Goal: Task Accomplishment & Management: Manage account settings

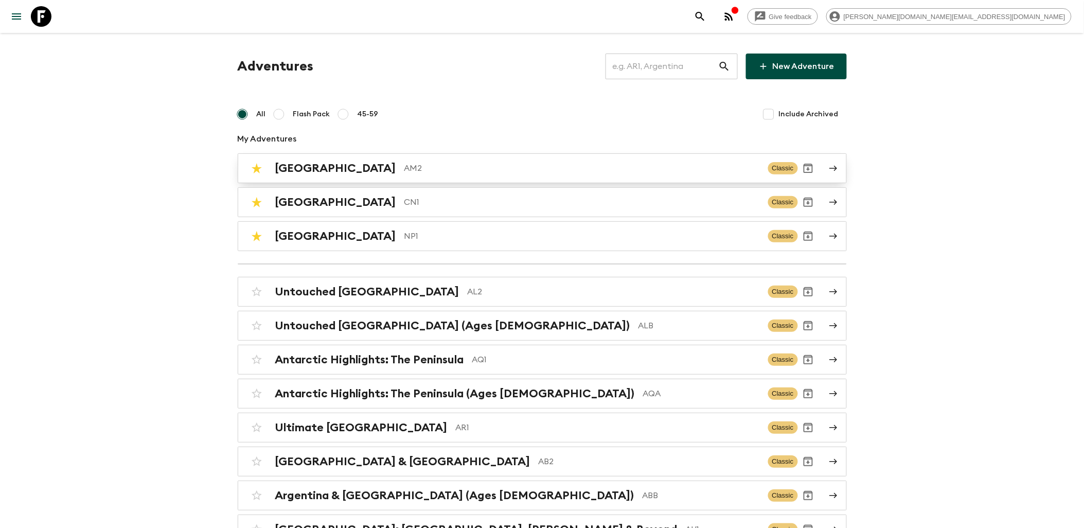
click at [405, 172] on p "AM2" at bounding box center [583, 168] width 356 height 12
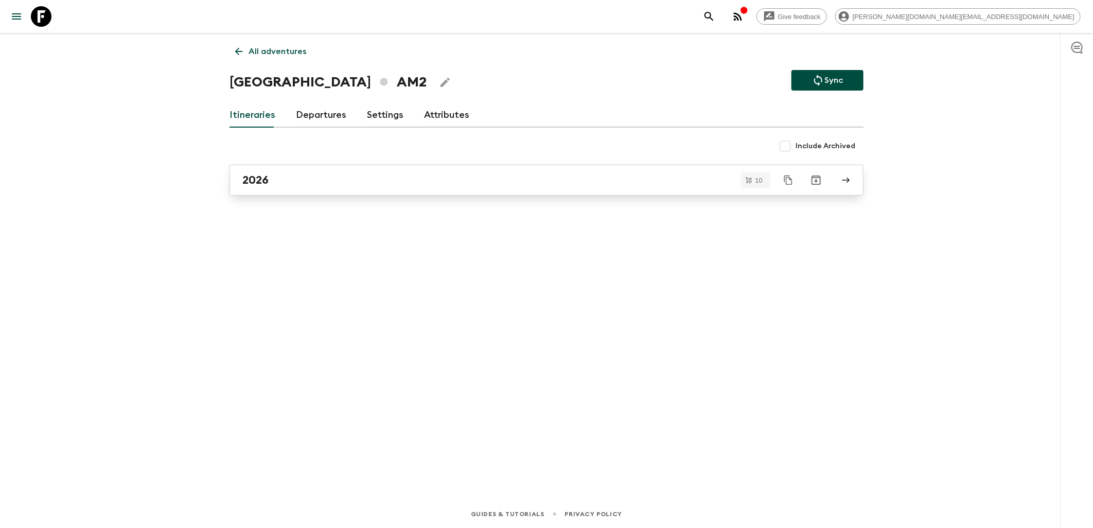
click at [354, 173] on div "2026" at bounding box center [536, 179] width 589 height 13
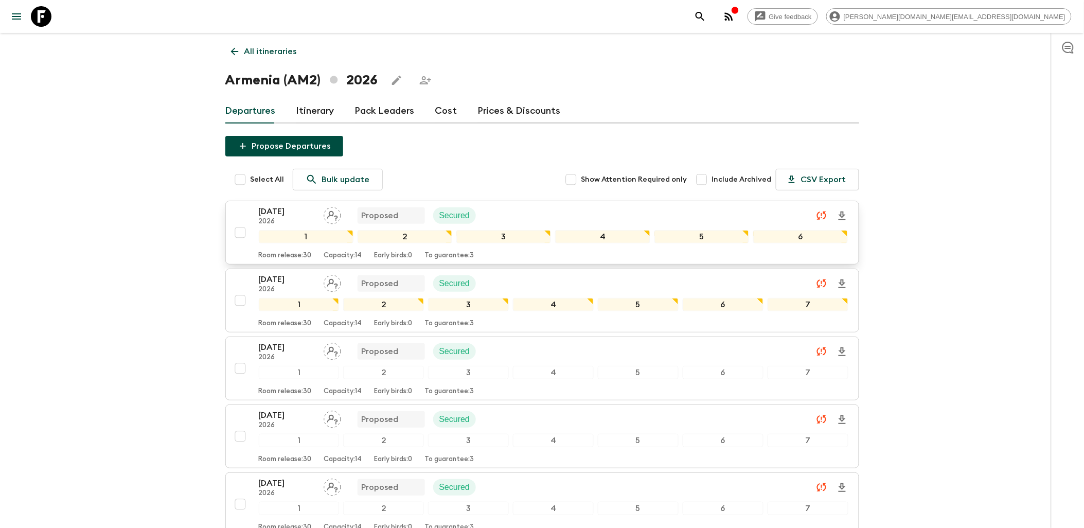
click at [536, 218] on div "[DATE] 2026 Proposed Secured" at bounding box center [554, 215] width 590 height 21
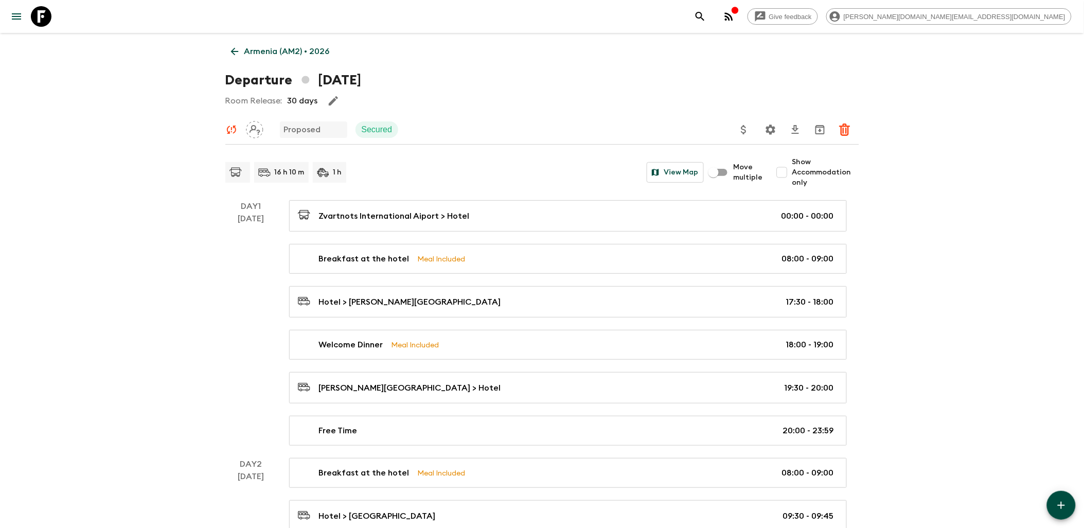
click at [48, 16] on icon at bounding box center [41, 16] width 21 height 21
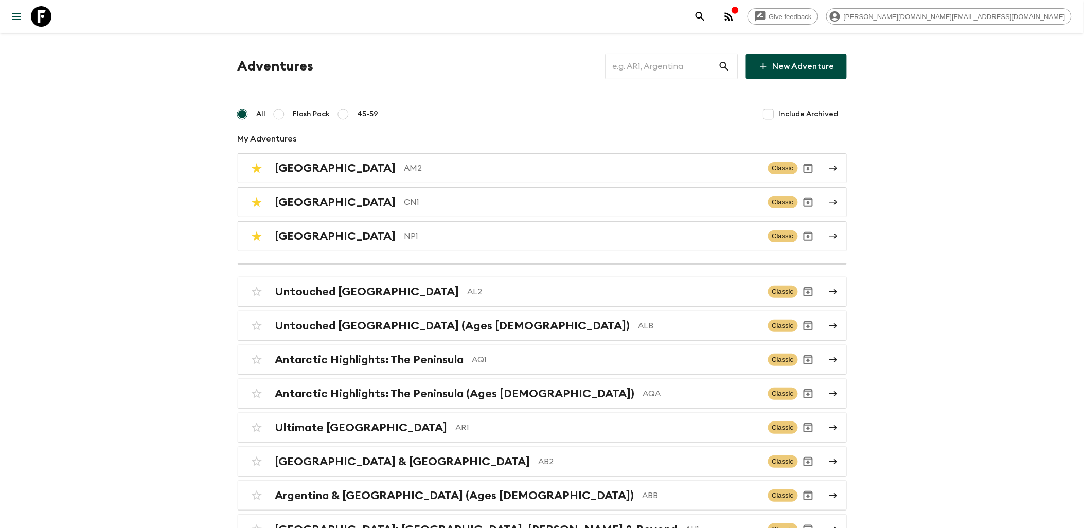
click at [49, 16] on icon at bounding box center [41, 16] width 21 height 21
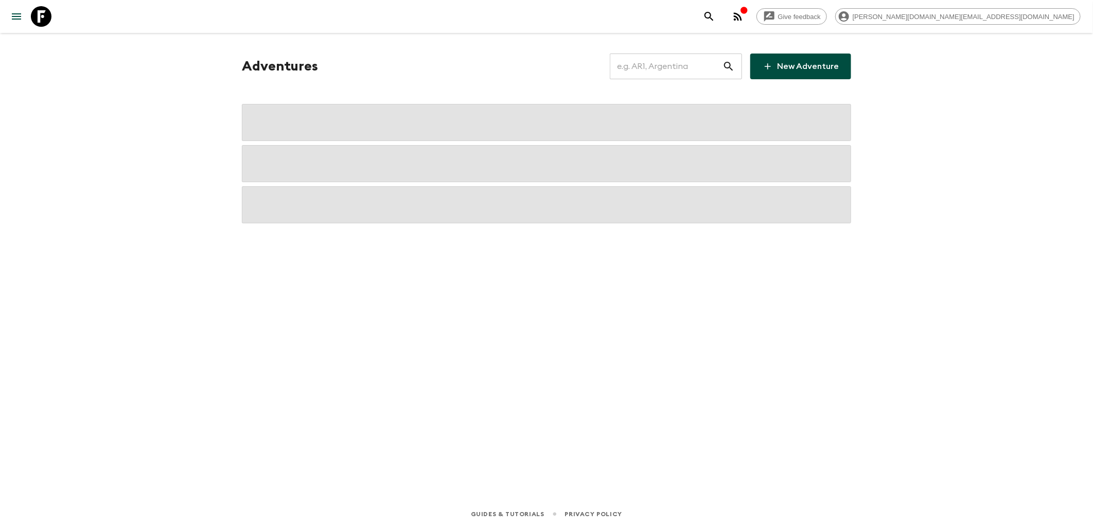
click at [675, 74] on input "text" at bounding box center [666, 66] width 113 height 29
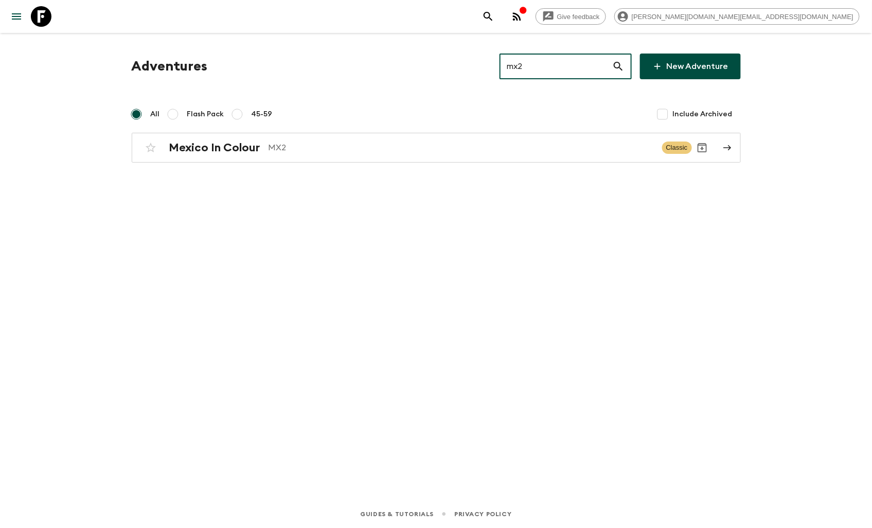
click at [528, 64] on input "mx2" at bounding box center [556, 66] width 113 height 29
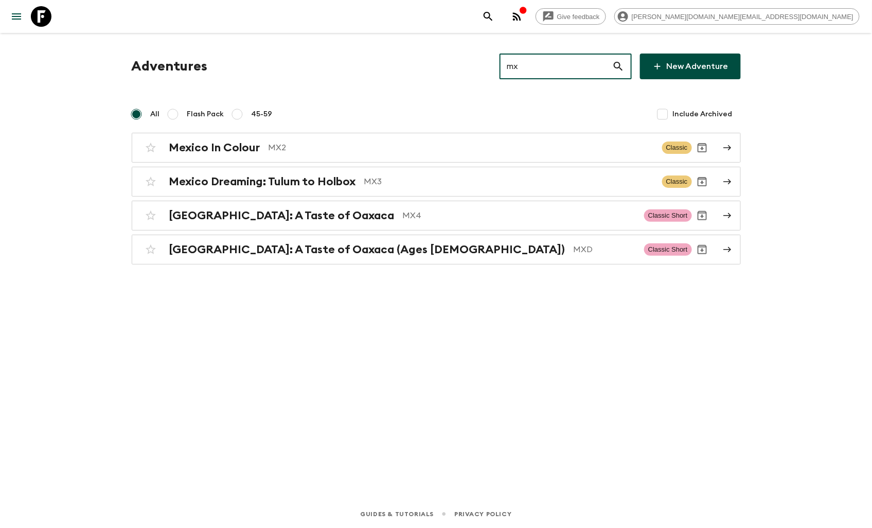
type input "mx"
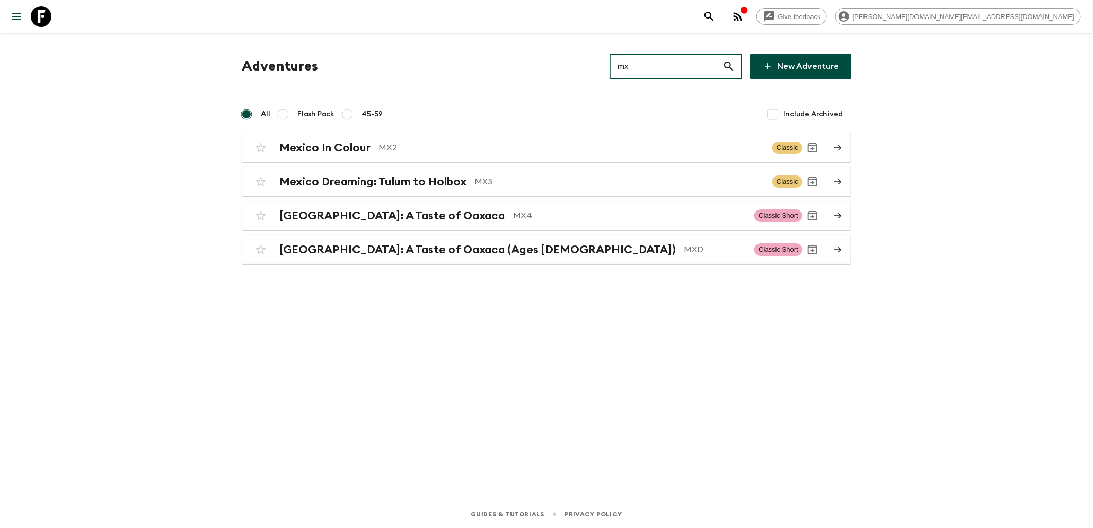
click at [41, 26] on icon at bounding box center [41, 16] width 21 height 21
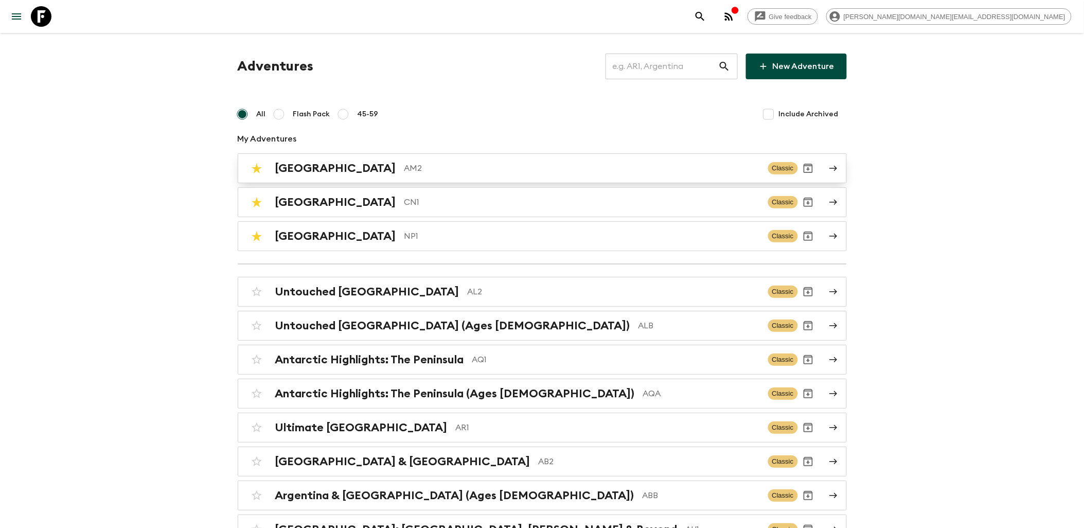
click at [405, 163] on p "AM2" at bounding box center [583, 168] width 356 height 12
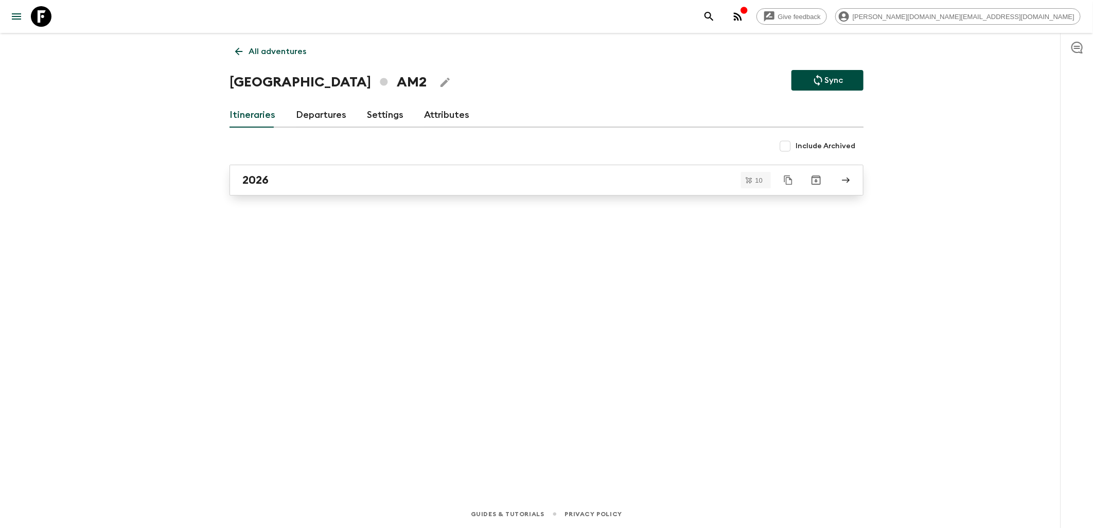
click at [311, 175] on div "2026" at bounding box center [536, 179] width 589 height 13
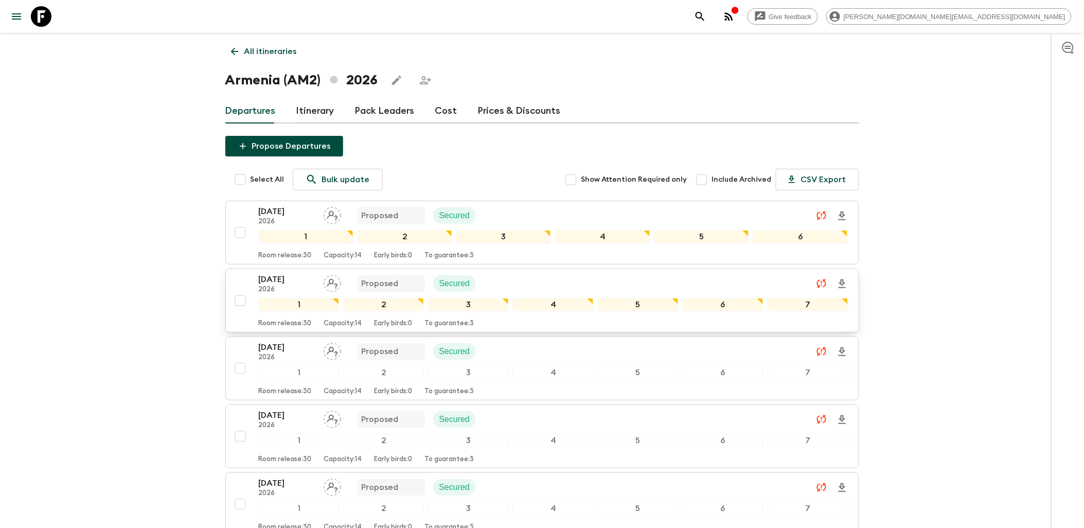
click at [683, 278] on div "24 May 2026 2026 Proposed Secured" at bounding box center [554, 283] width 590 height 21
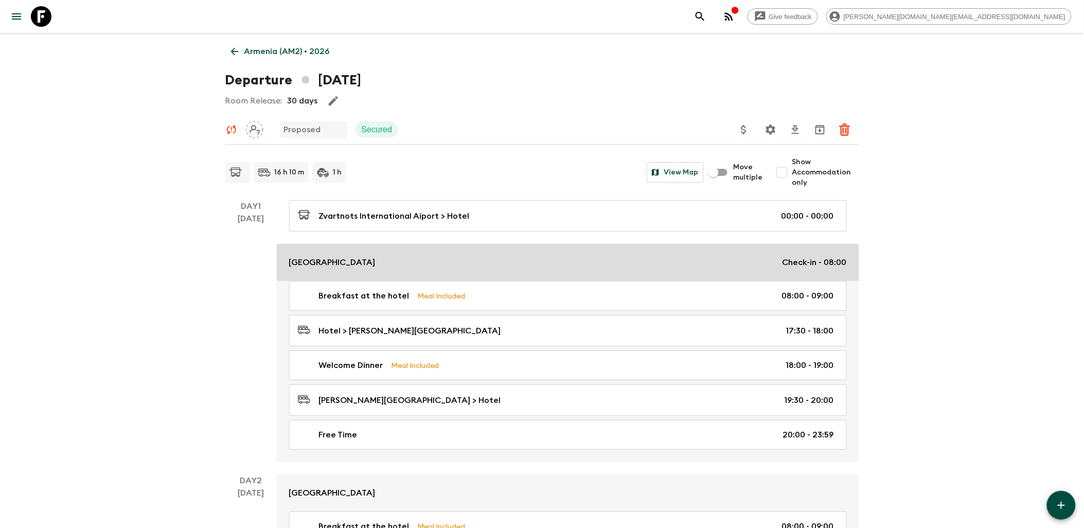
click at [470, 264] on div "Tufenkian Historic Yerevan Hotel Check-in - 08:00" at bounding box center [568, 262] width 558 height 12
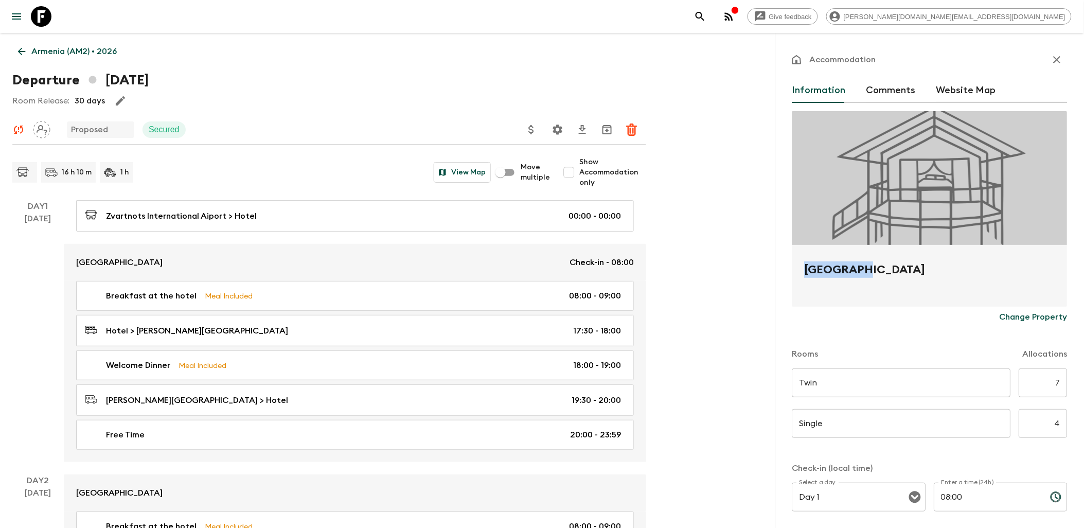
drag, startPoint x: 794, startPoint y: 271, endPoint x: 858, endPoint y: 272, distance: 64.8
click at [858, 272] on div "[GEOGRAPHIC_DATA]" at bounding box center [930, 276] width 275 height 62
copy h2 "Tufenkian"
click at [48, 22] on icon at bounding box center [41, 16] width 21 height 21
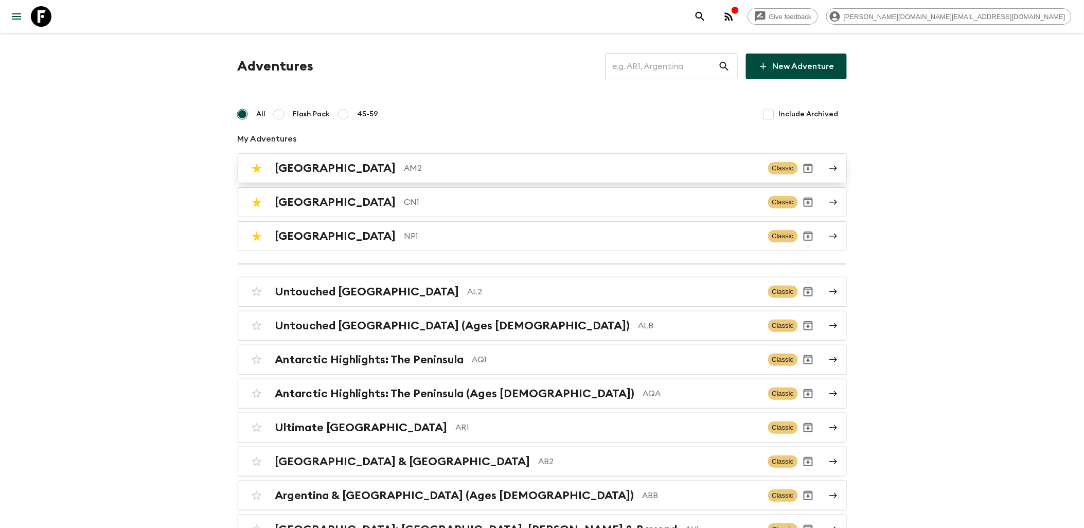
click at [405, 172] on p "AM2" at bounding box center [583, 168] width 356 height 12
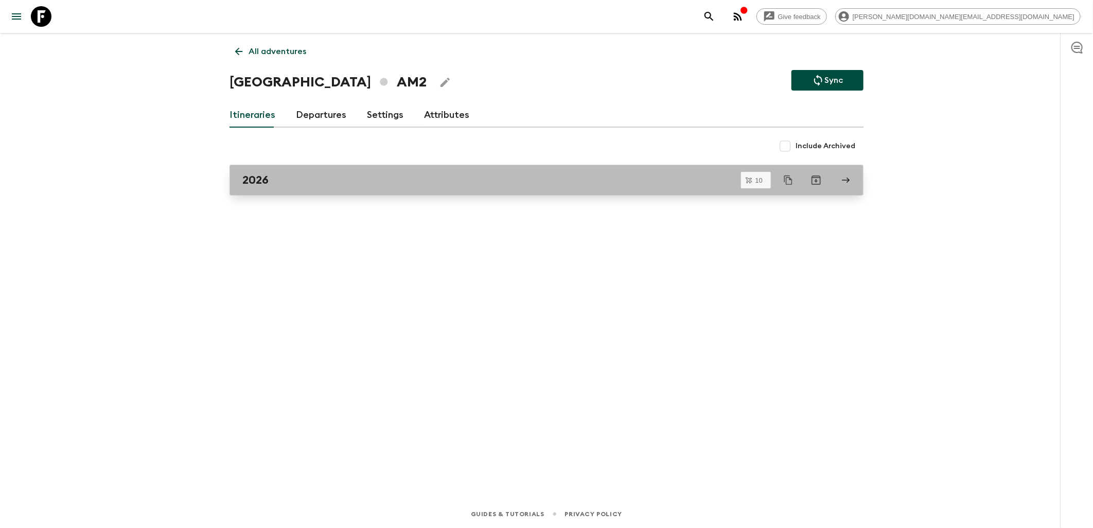
click at [382, 173] on div "2026" at bounding box center [536, 179] width 589 height 13
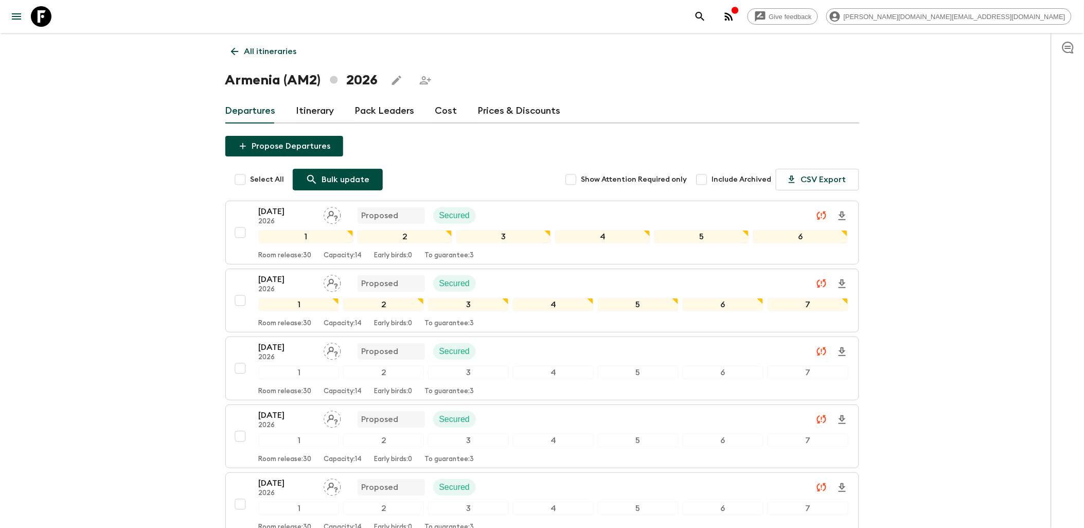
click at [336, 184] on p "Bulk update" at bounding box center [346, 179] width 48 height 12
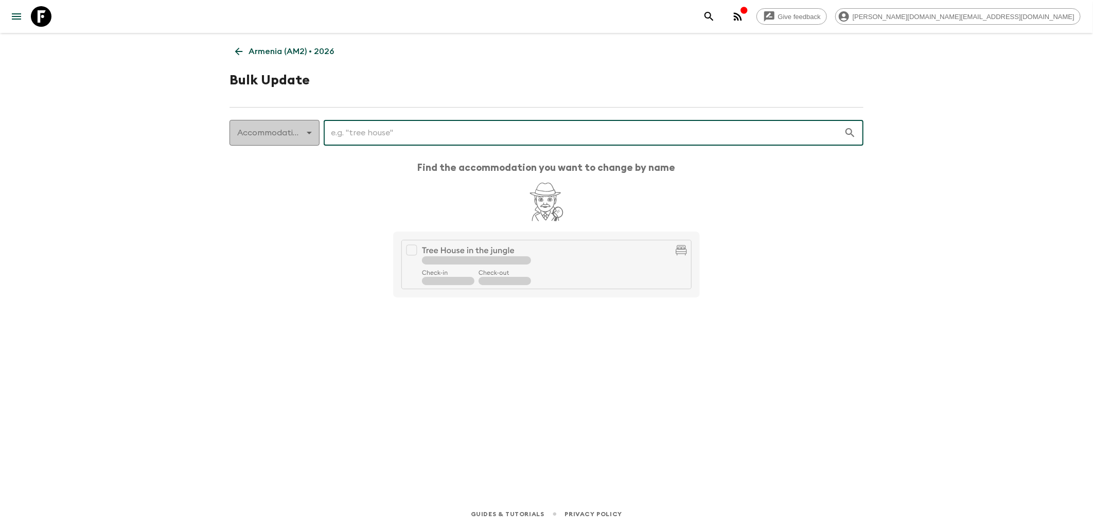
click at [295, 140] on body "Give feedback james.cm+1@flashpack.com Armenia (AM2) • 2026 Bulk Update Accommo…" at bounding box center [546, 264] width 1093 height 528
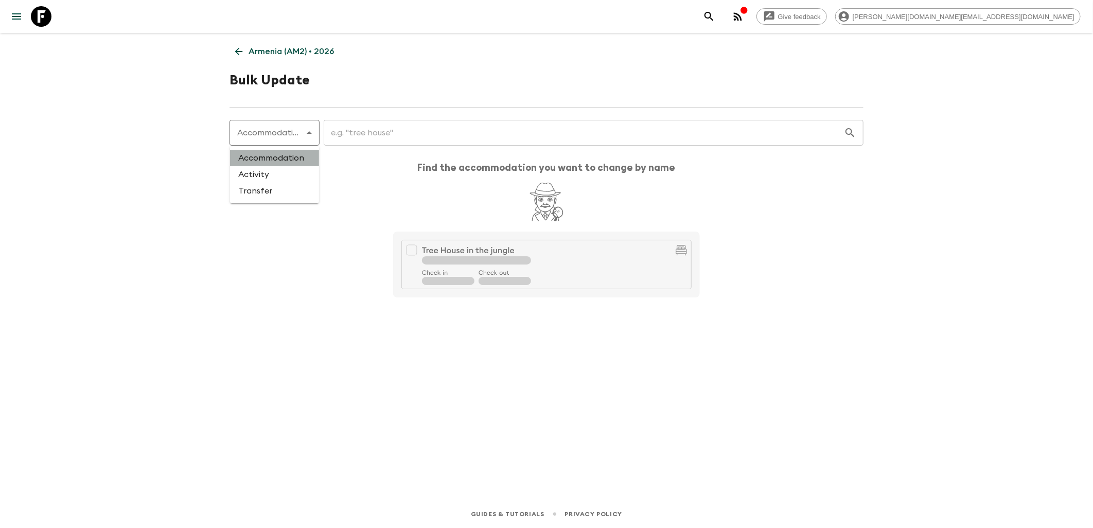
click at [279, 158] on li "Accommodation" at bounding box center [274, 158] width 89 height 16
click at [384, 126] on input "text" at bounding box center [584, 132] width 520 height 29
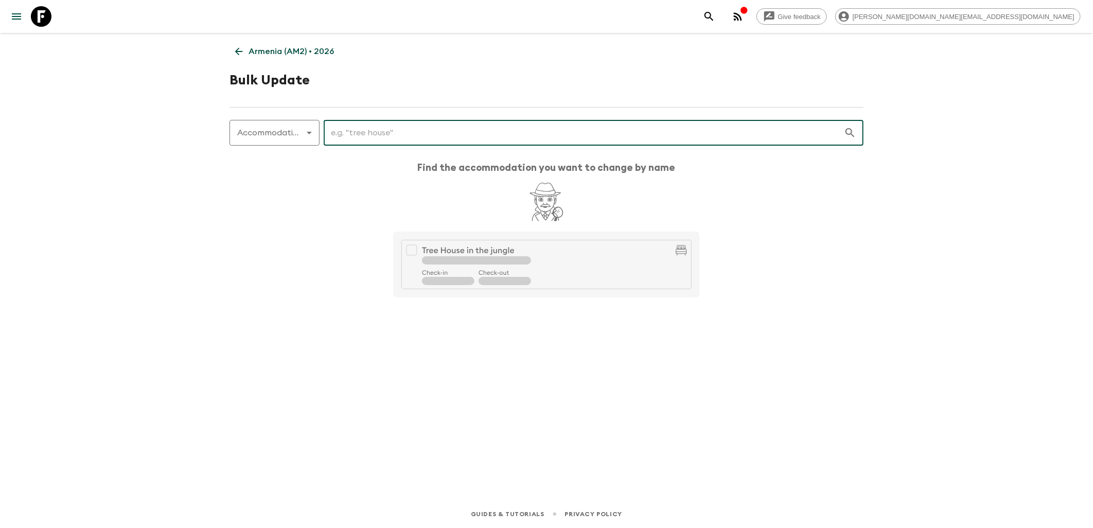
paste input "Tufenkian"
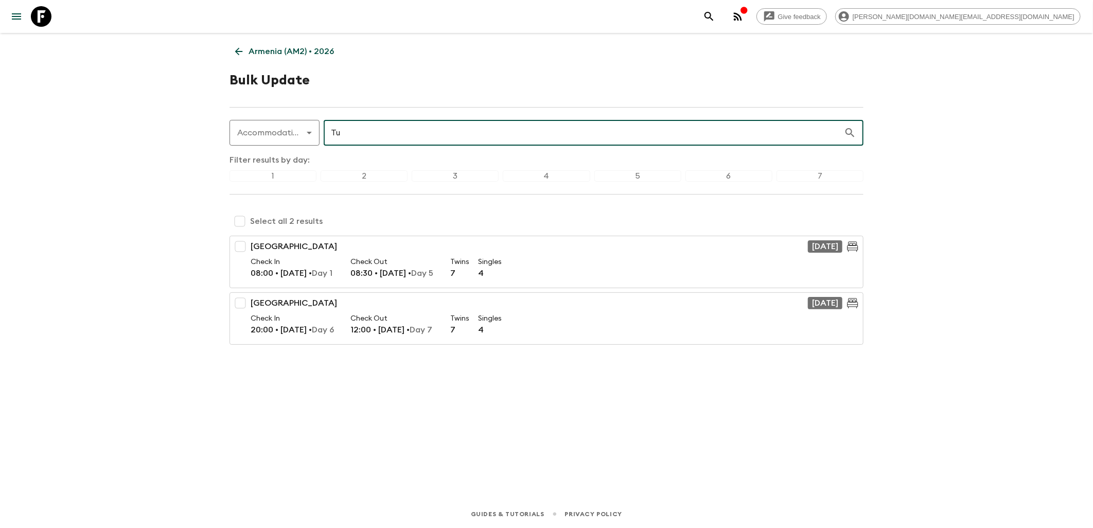
type input "T"
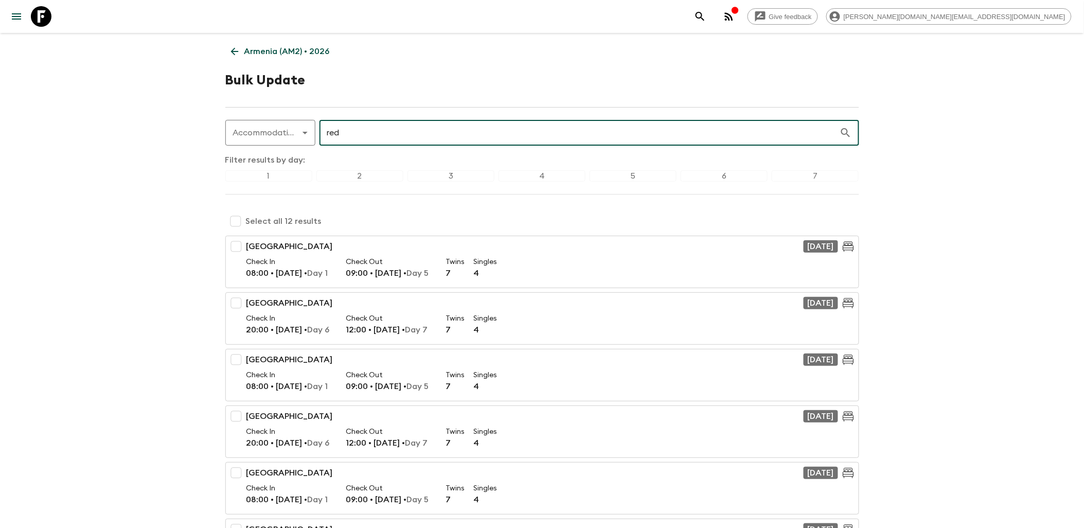
type input "red"
click at [240, 58] on link "Armenia (AM2) • 2026" at bounding box center [280, 51] width 110 height 21
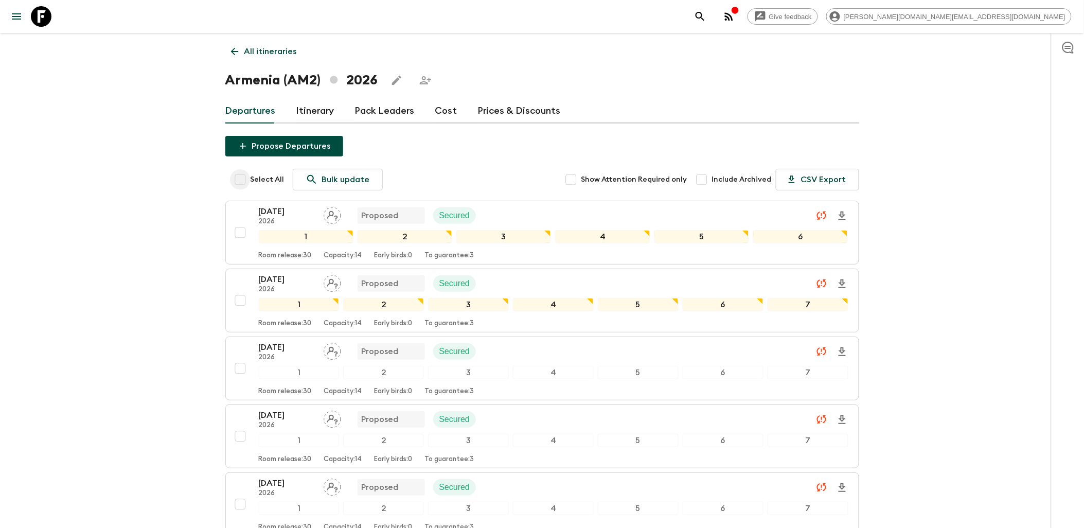
click at [237, 178] on input "Select All" at bounding box center [240, 179] width 21 height 21
checkbox input "true"
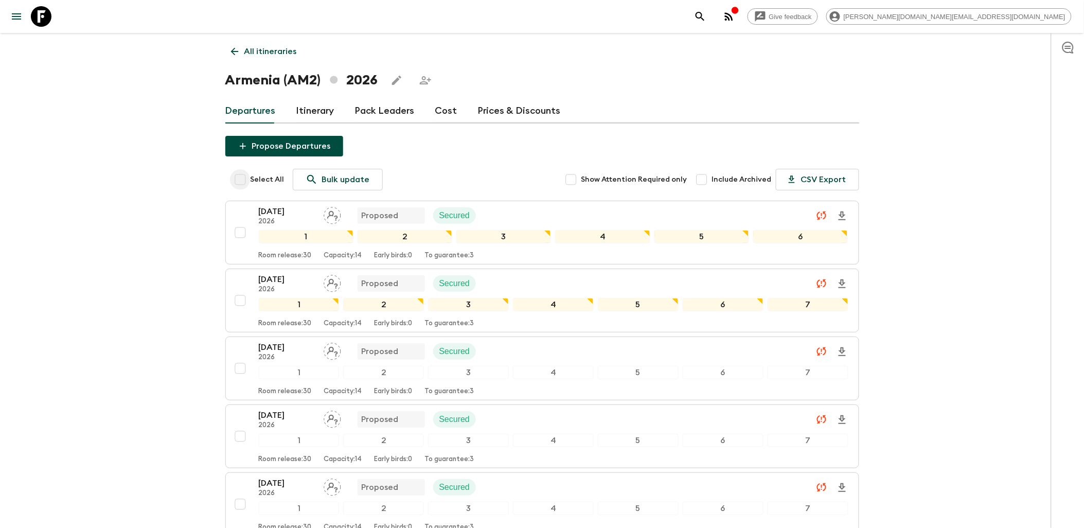
checkbox input "true"
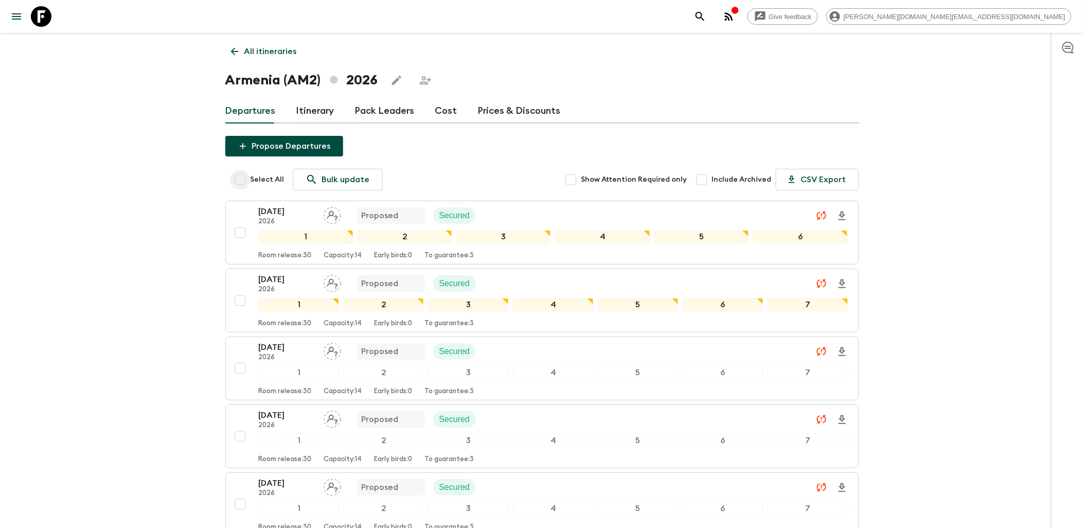
checkbox input "true"
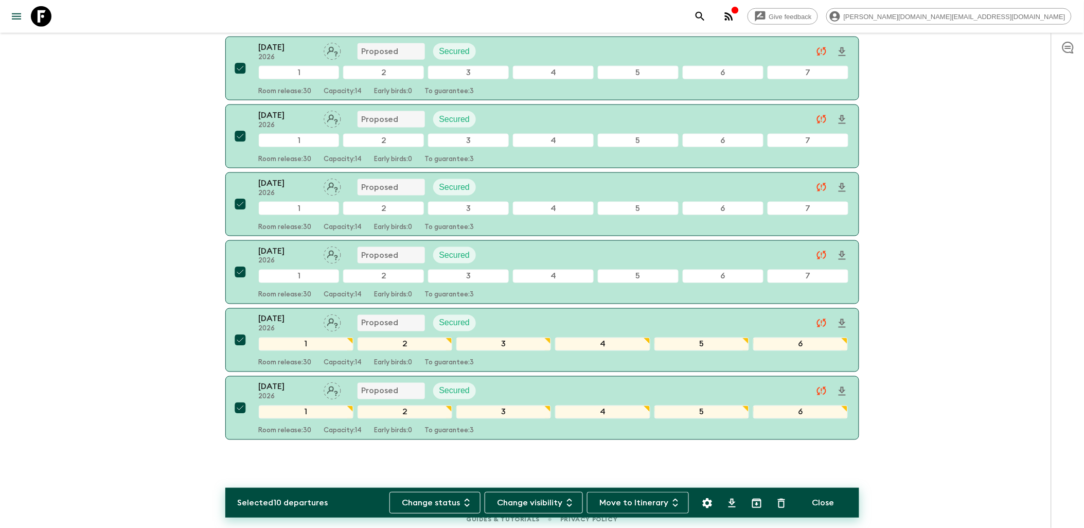
scroll to position [443, 0]
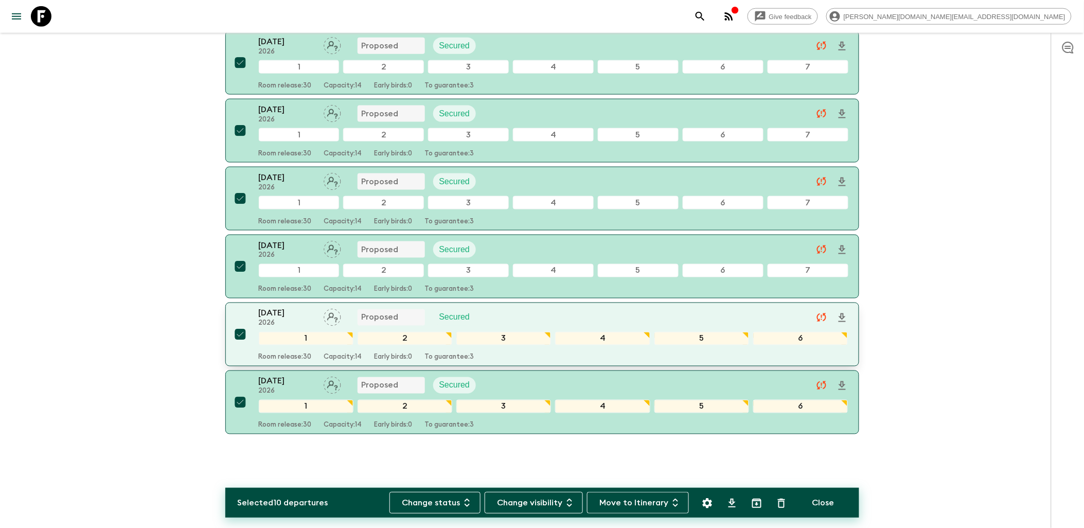
click at [238, 333] on input "checkbox" at bounding box center [240, 334] width 21 height 21
checkbox input "false"
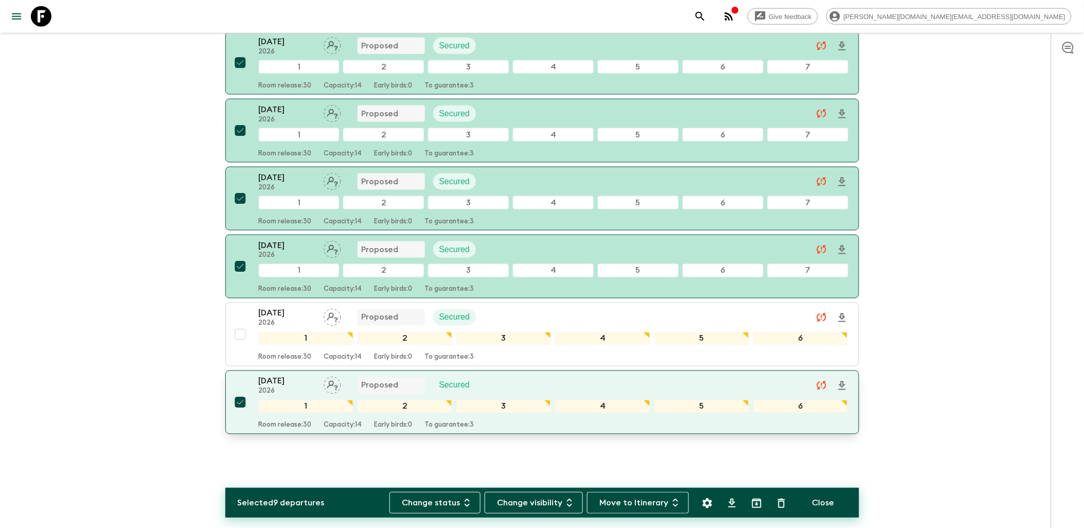
click at [240, 400] on input "checkbox" at bounding box center [240, 402] width 21 height 21
checkbox input "false"
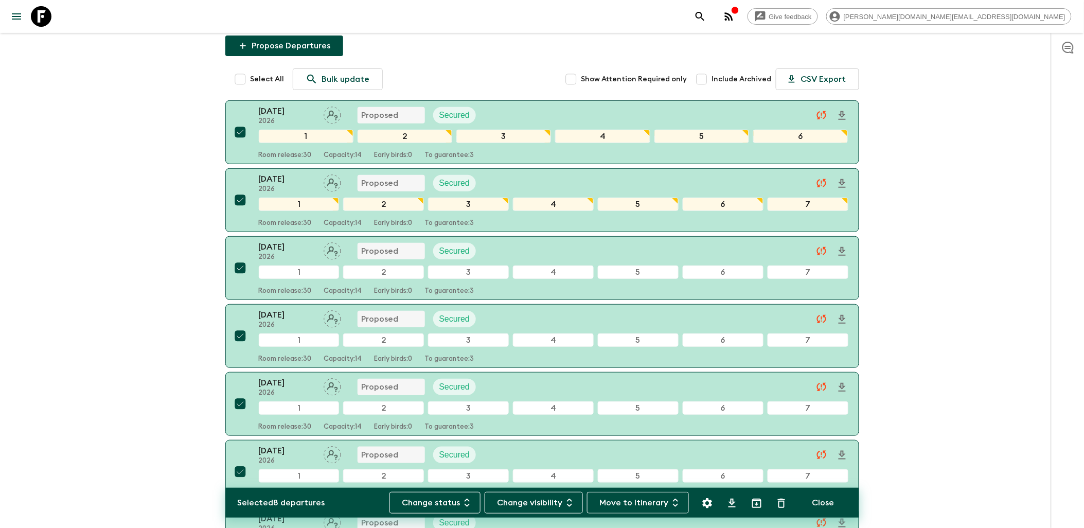
scroll to position [100, 0]
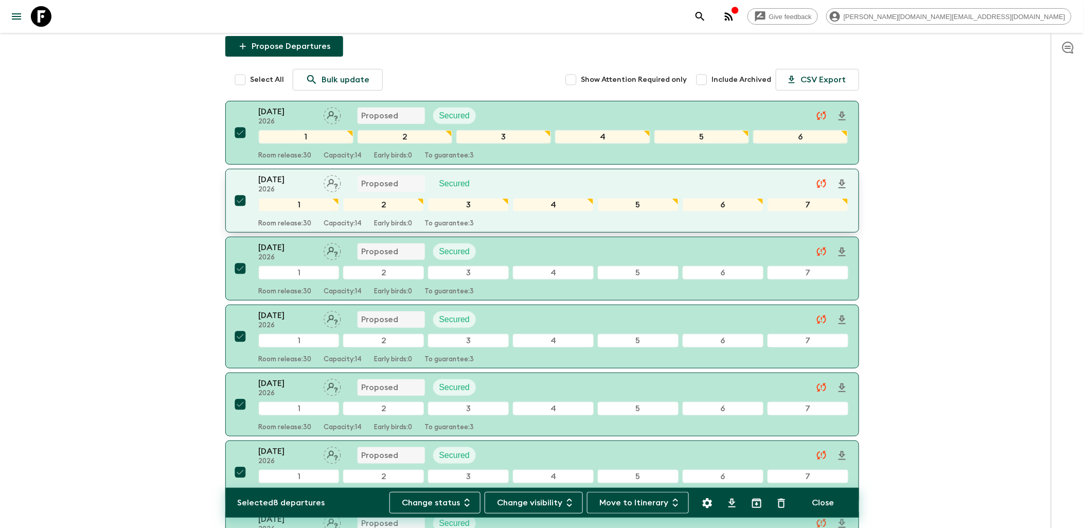
click at [238, 199] on input "checkbox" at bounding box center [240, 200] width 21 height 21
checkbox input "false"
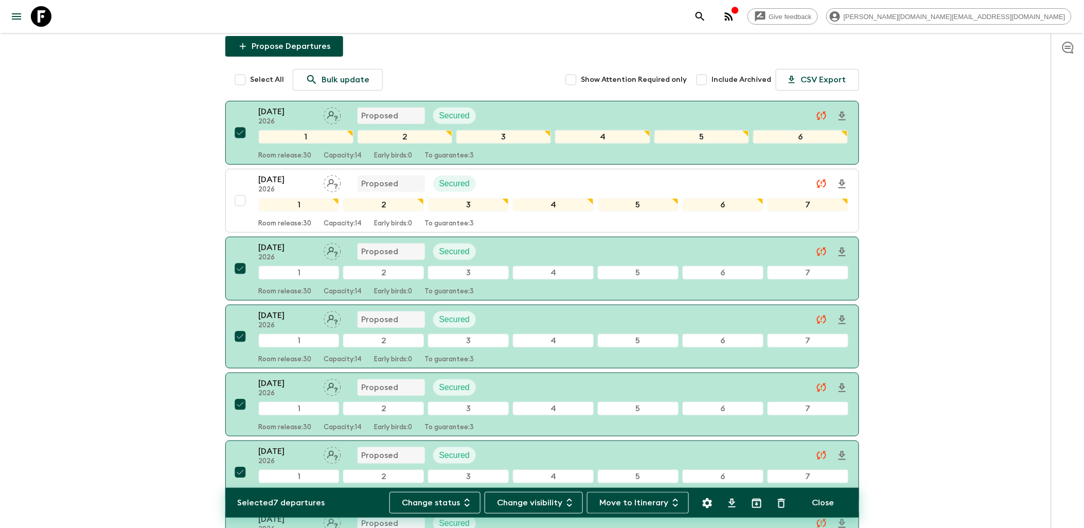
click at [42, 16] on icon at bounding box center [41, 16] width 21 height 21
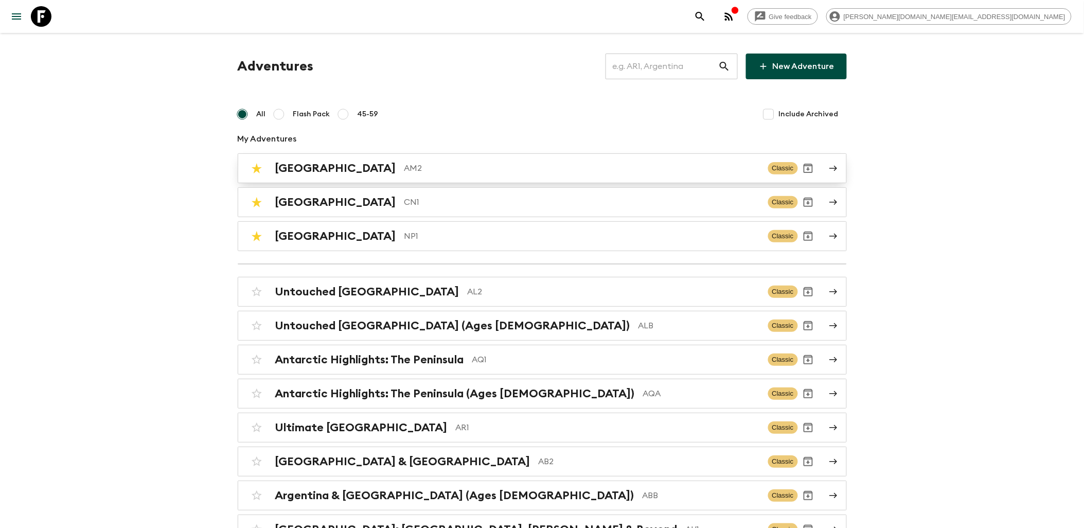
click at [425, 171] on p "AM2" at bounding box center [583, 168] width 356 height 12
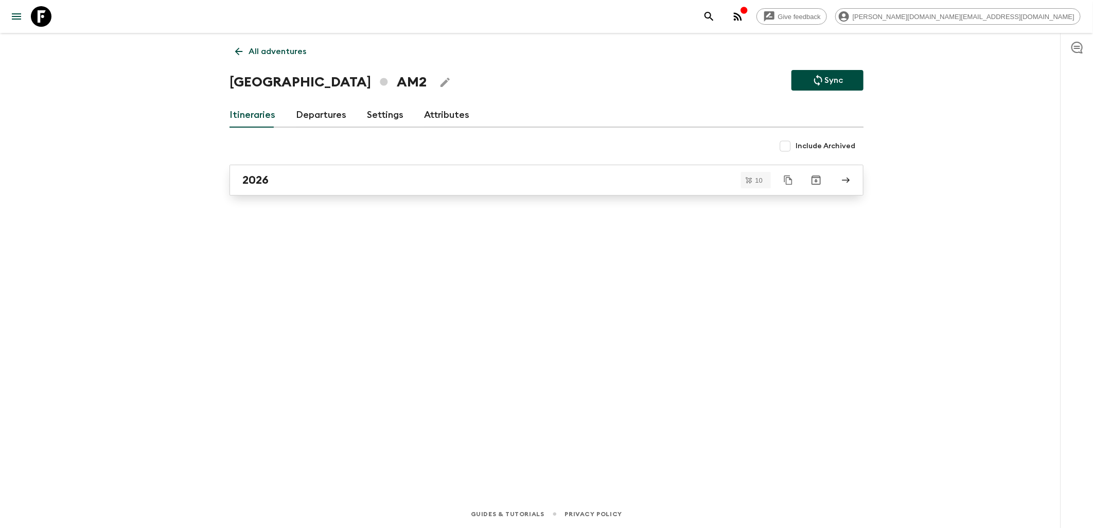
click at [292, 178] on div "2026" at bounding box center [536, 179] width 589 height 13
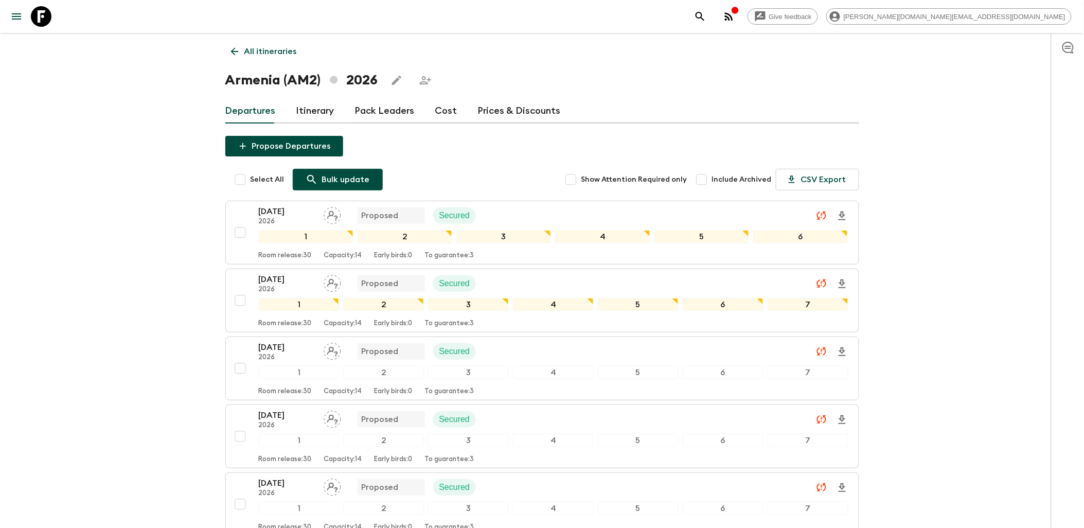
click at [335, 177] on p "Bulk update" at bounding box center [346, 179] width 48 height 12
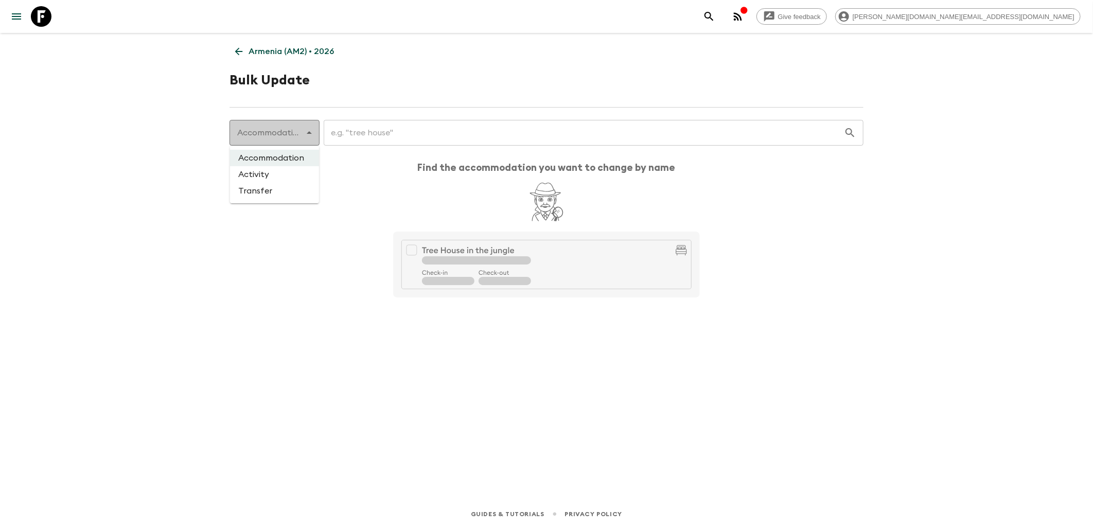
click at [310, 137] on body "Give feedback james.cm+1@flashpack.com Armenia (AM2) • 2026 Bulk Update Accommo…" at bounding box center [546, 264] width 1093 height 528
click at [287, 173] on li "Activity" at bounding box center [274, 174] width 89 height 16
type input "activity"
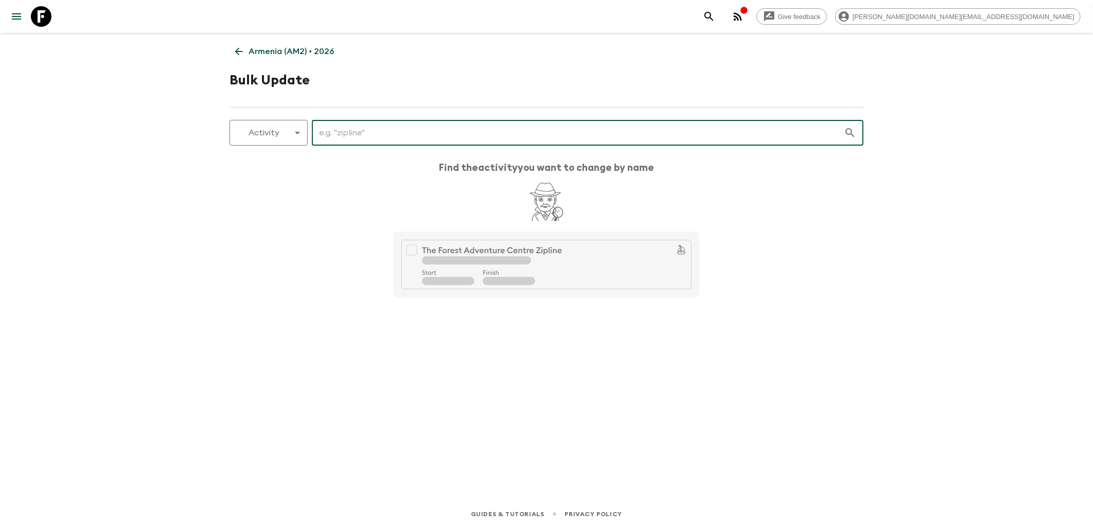
click at [358, 135] on input "text" at bounding box center [578, 132] width 532 height 29
click at [45, 13] on icon at bounding box center [41, 16] width 21 height 21
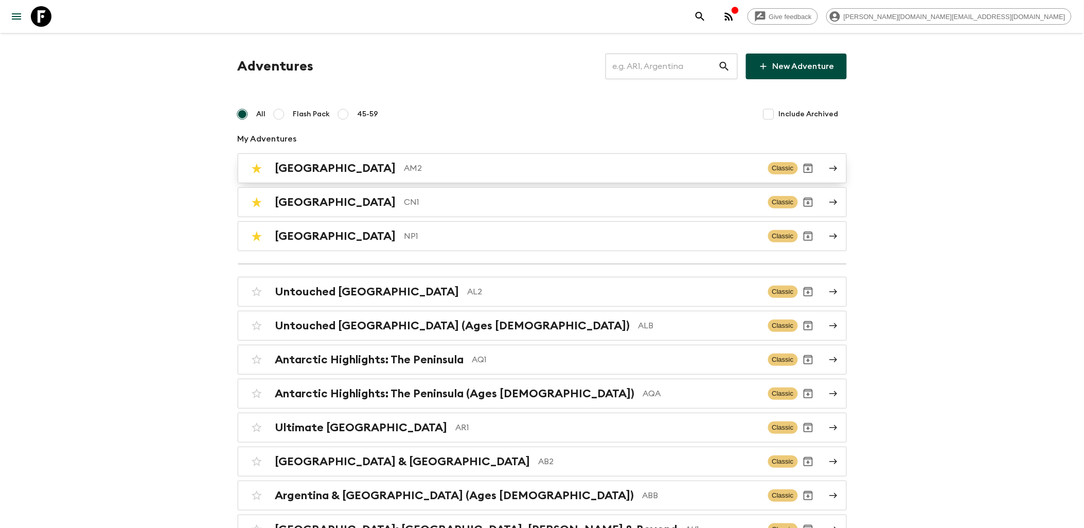
click at [405, 172] on p "AM2" at bounding box center [583, 168] width 356 height 12
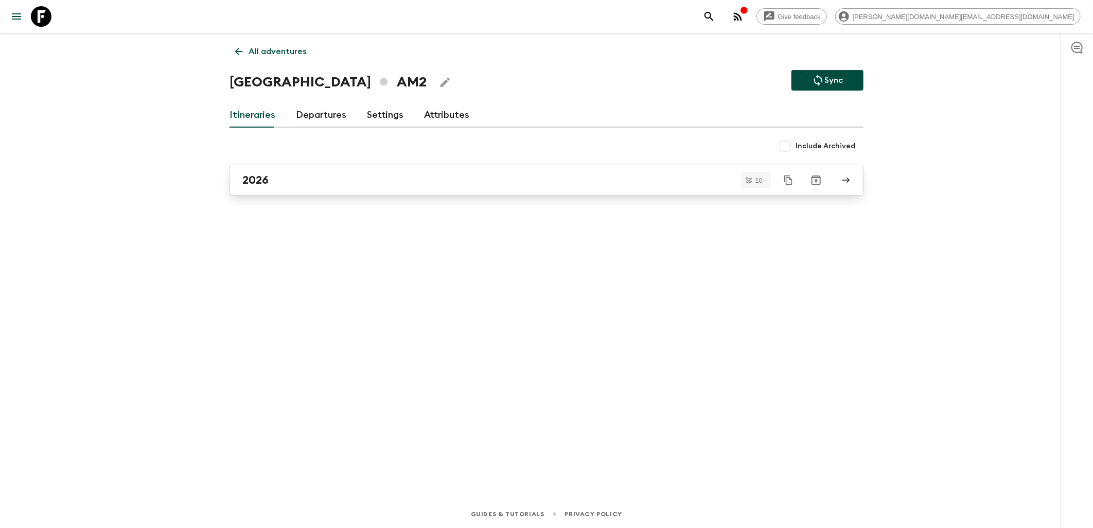
click at [324, 184] on div "2026" at bounding box center [536, 179] width 589 height 13
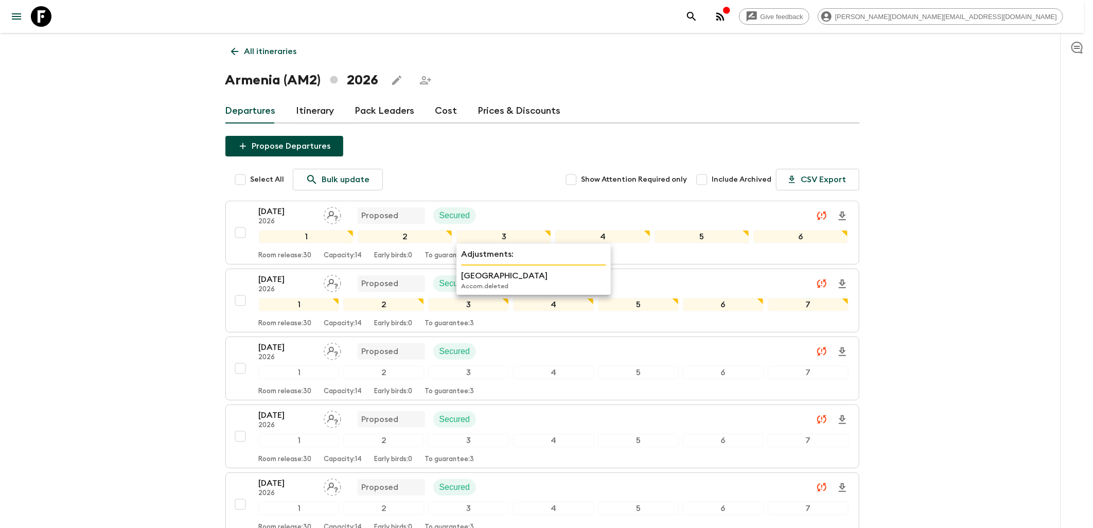
click at [528, 280] on p "[GEOGRAPHIC_DATA]" at bounding box center [533, 276] width 145 height 12
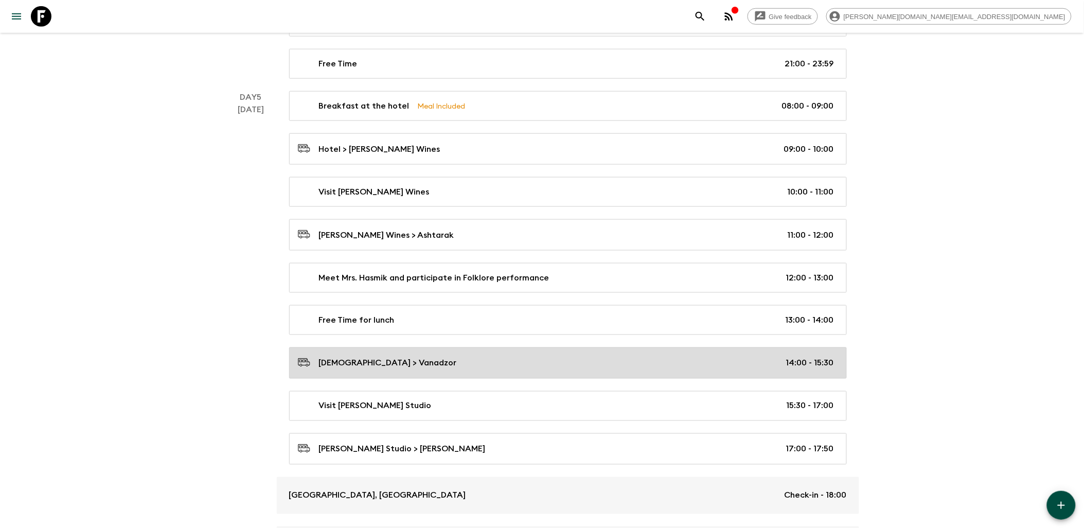
scroll to position [1715, 0]
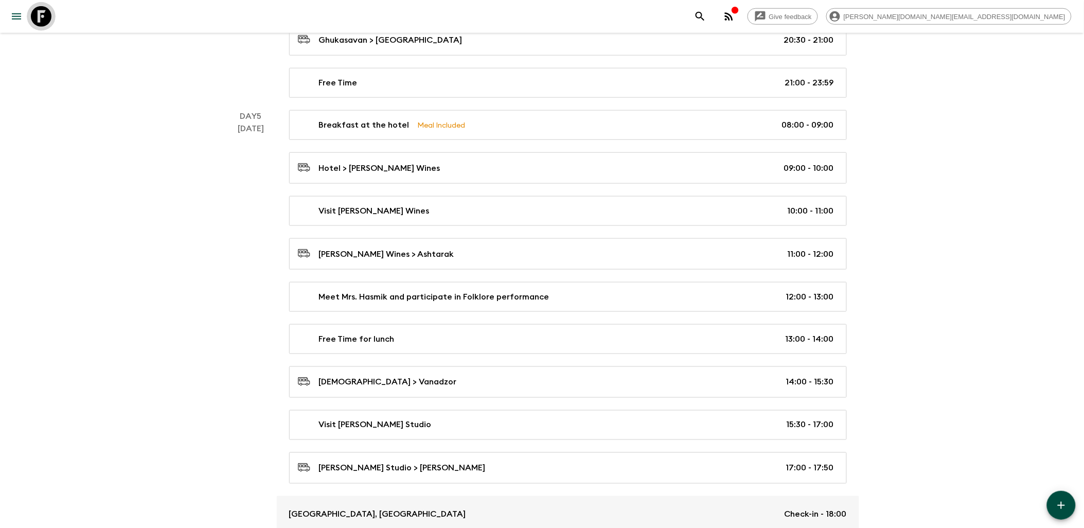
click at [29, 20] on link at bounding box center [41, 16] width 29 height 29
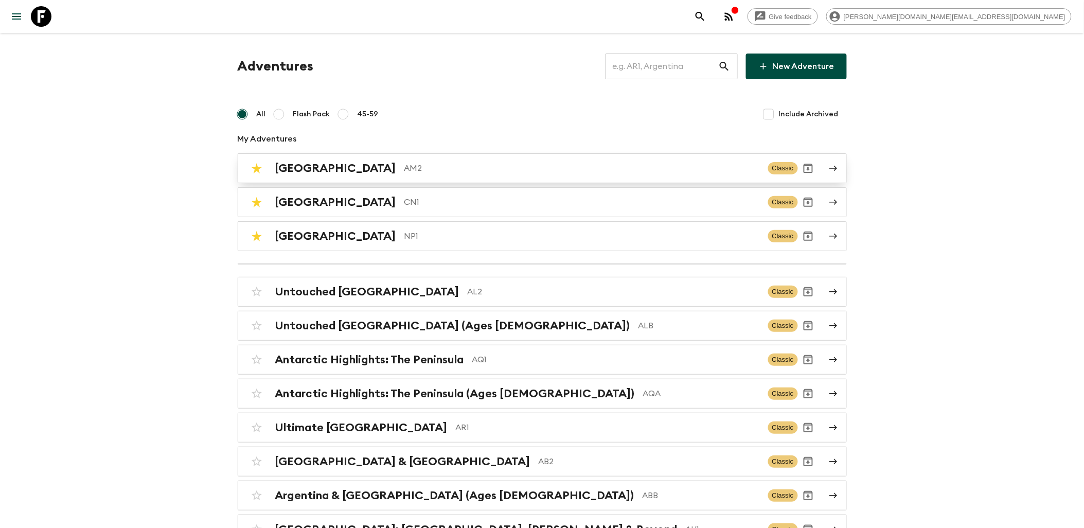
click at [405, 163] on p "AM2" at bounding box center [583, 168] width 356 height 12
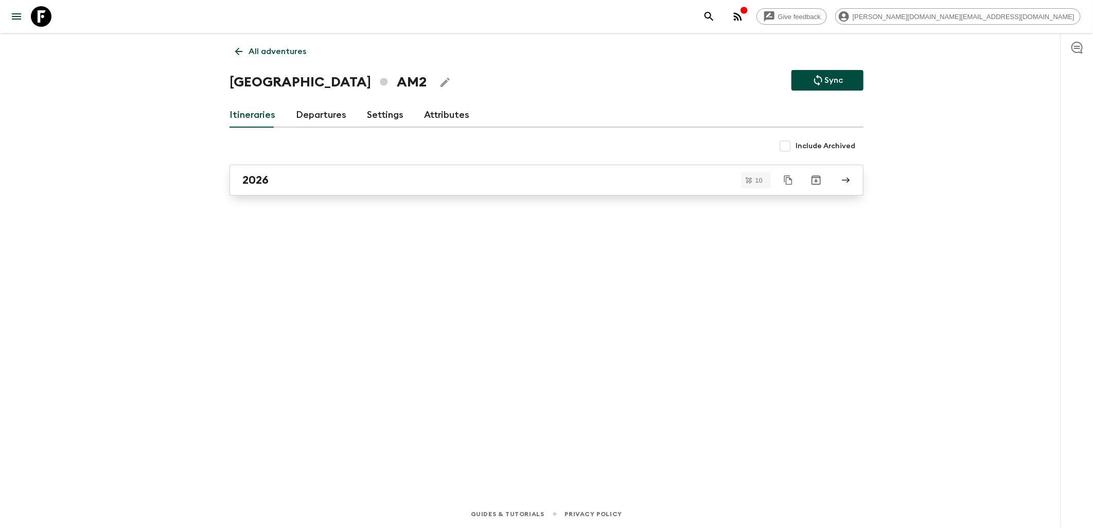
click at [330, 178] on div "2026" at bounding box center [536, 179] width 589 height 13
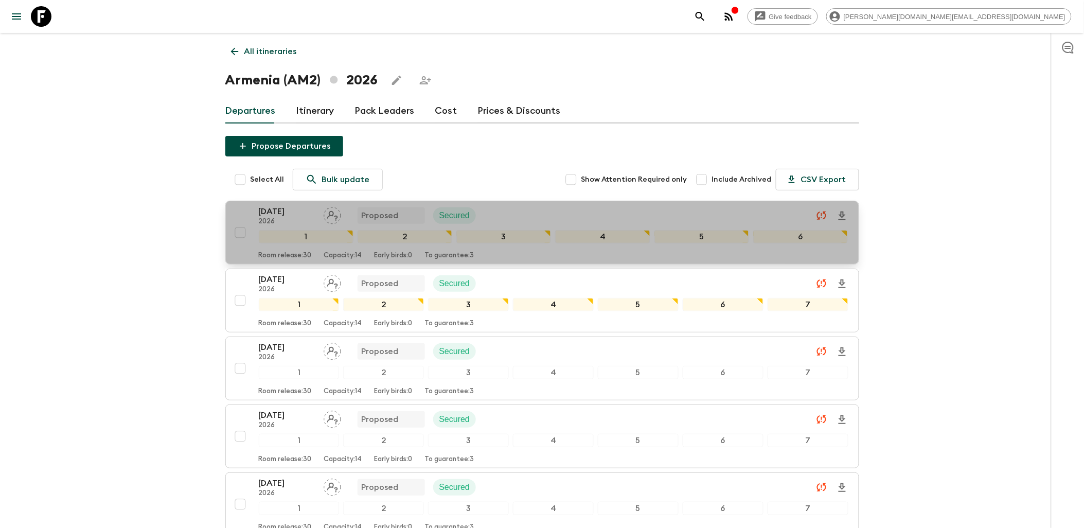
click at [603, 215] on div "[DATE] 2026 Proposed Secured" at bounding box center [554, 215] width 590 height 21
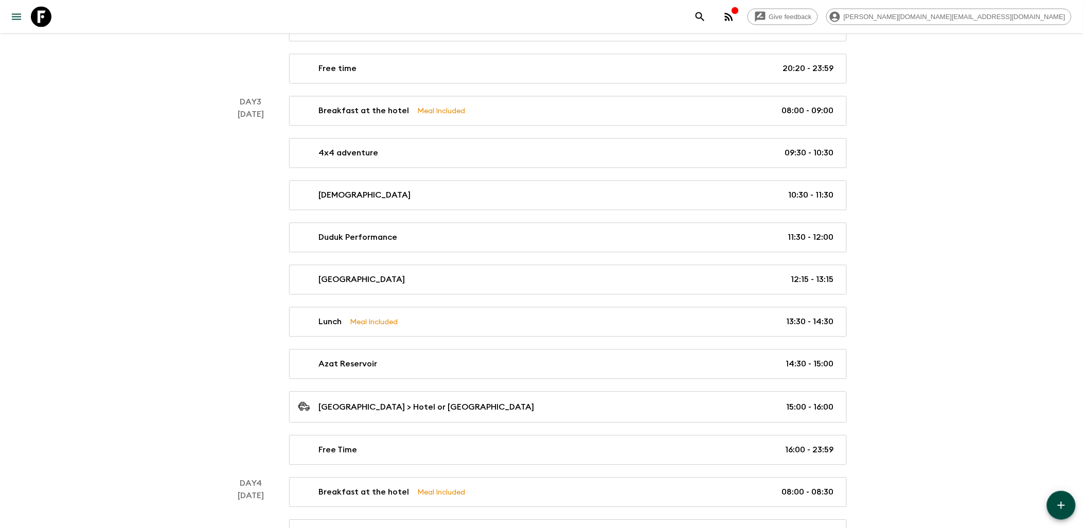
scroll to position [686, 0]
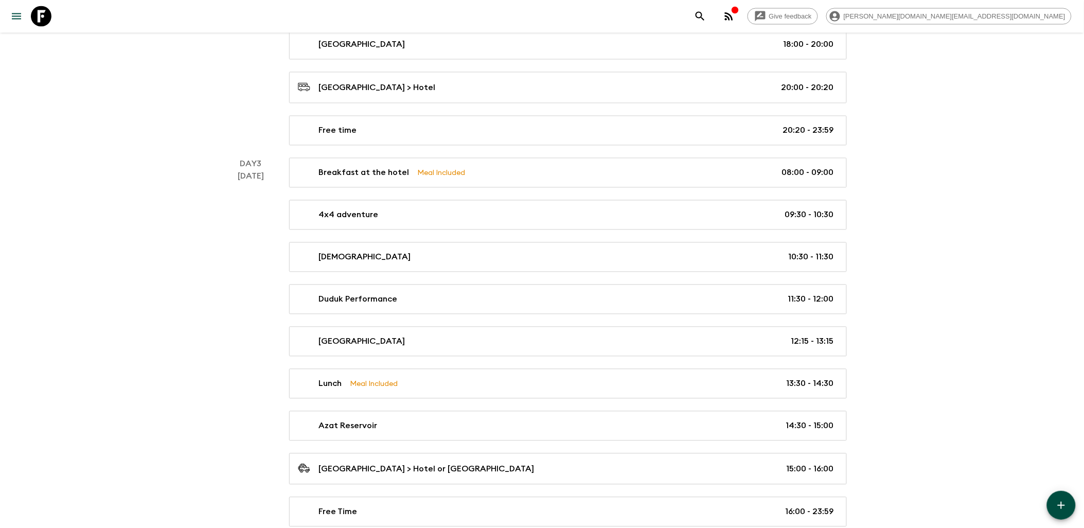
drag, startPoint x: 47, startPoint y: 22, endPoint x: 55, endPoint y: 24, distance: 7.9
click at [47, 22] on icon at bounding box center [41, 16] width 21 height 21
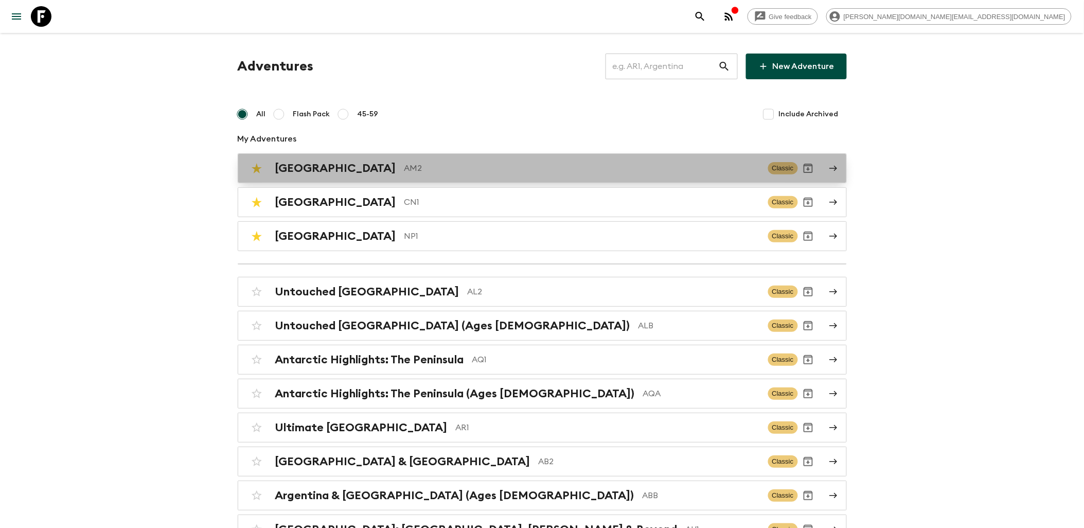
click at [405, 166] on p "AM2" at bounding box center [583, 168] width 356 height 12
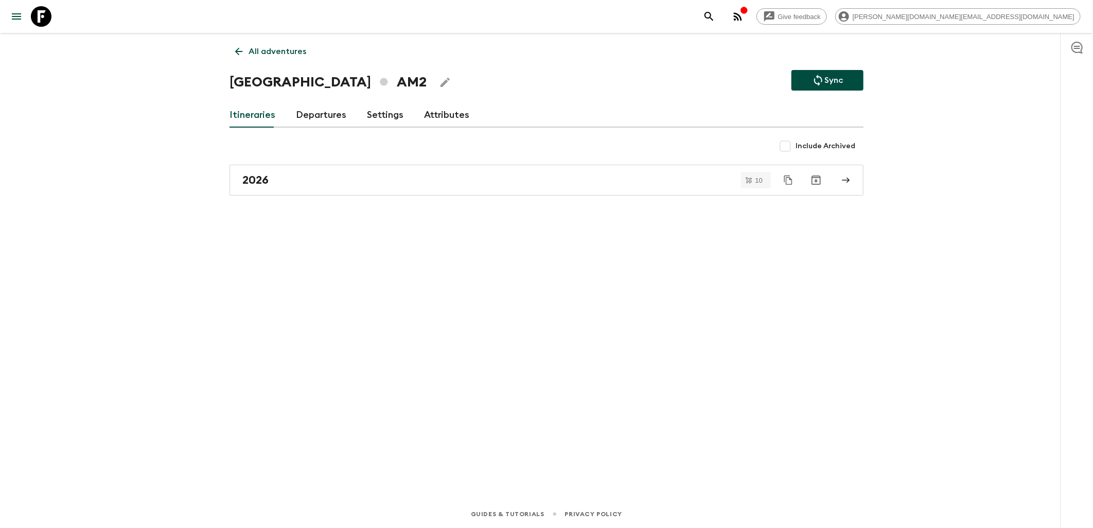
click at [243, 54] on icon at bounding box center [238, 51] width 11 height 11
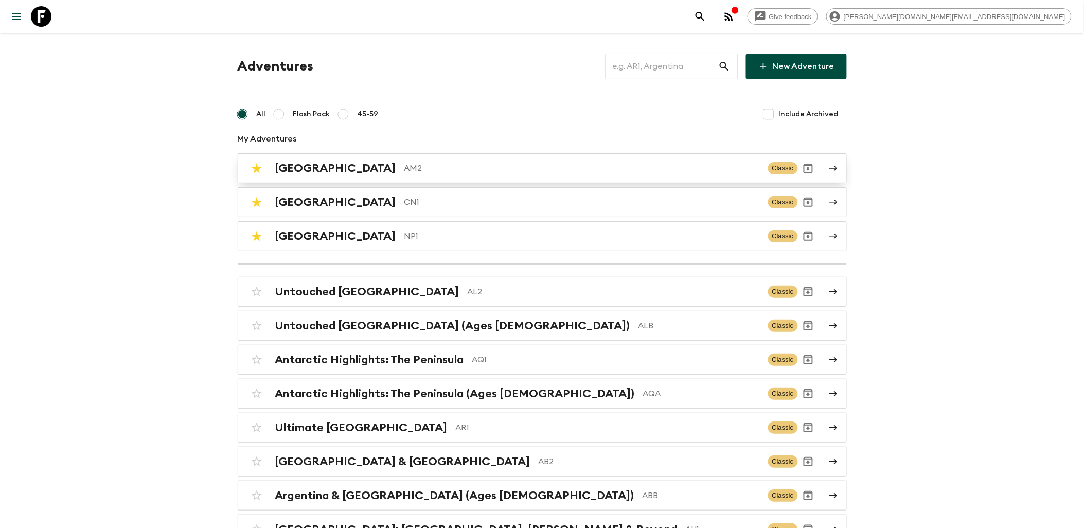
click at [405, 164] on p "AM2" at bounding box center [583, 168] width 356 height 12
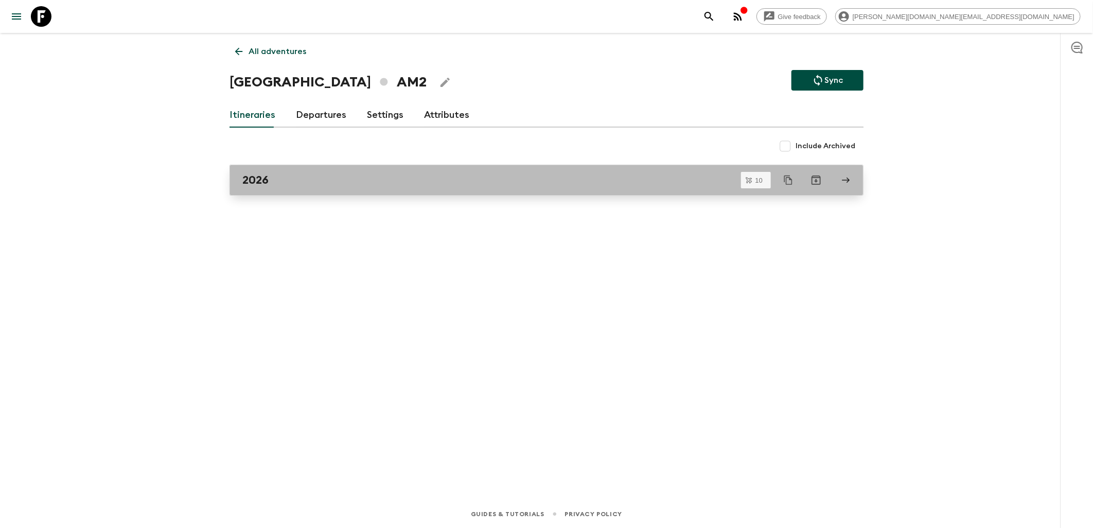
click at [322, 182] on div "2026" at bounding box center [536, 179] width 589 height 13
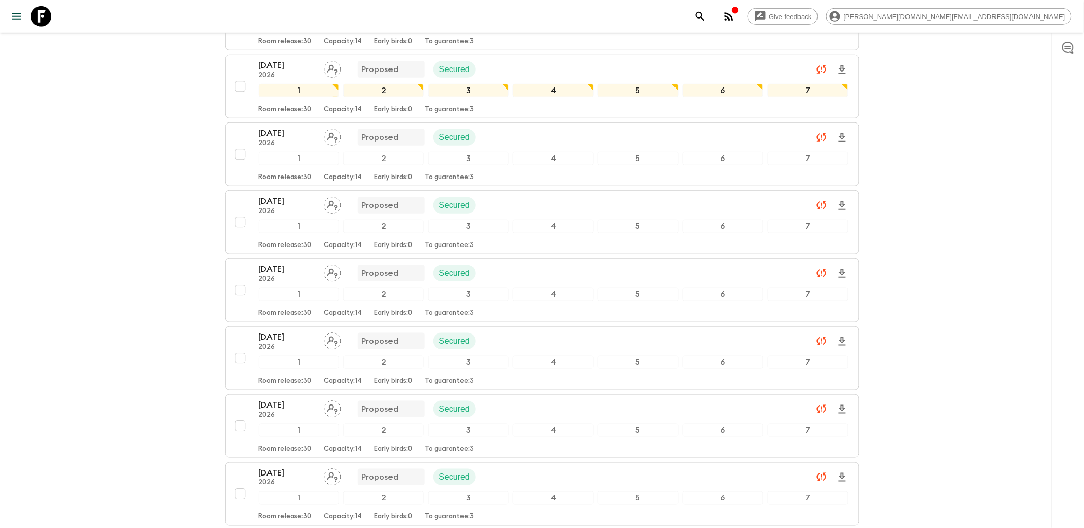
scroll to position [43, 0]
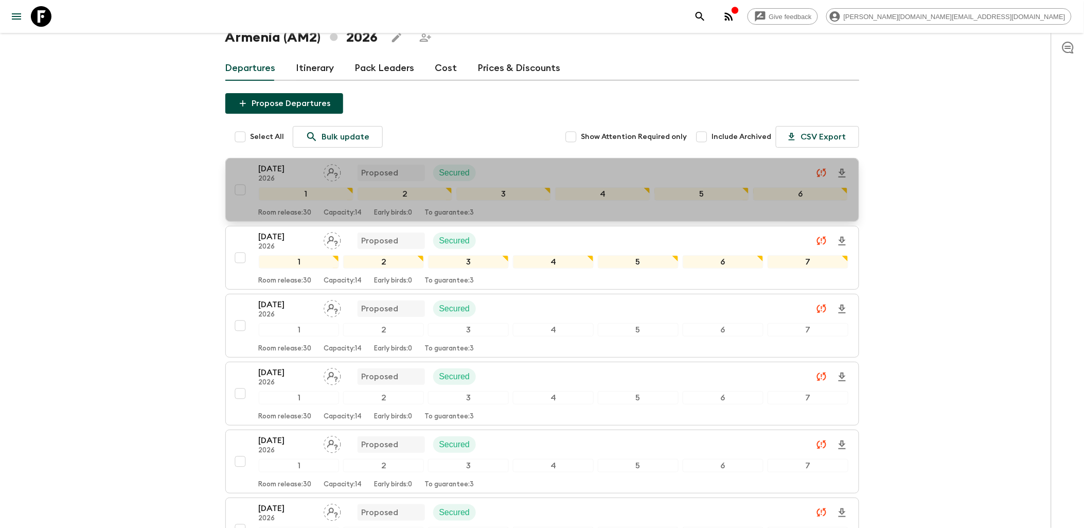
click at [574, 169] on div "[DATE] 2026 Proposed Secured" at bounding box center [554, 173] width 590 height 21
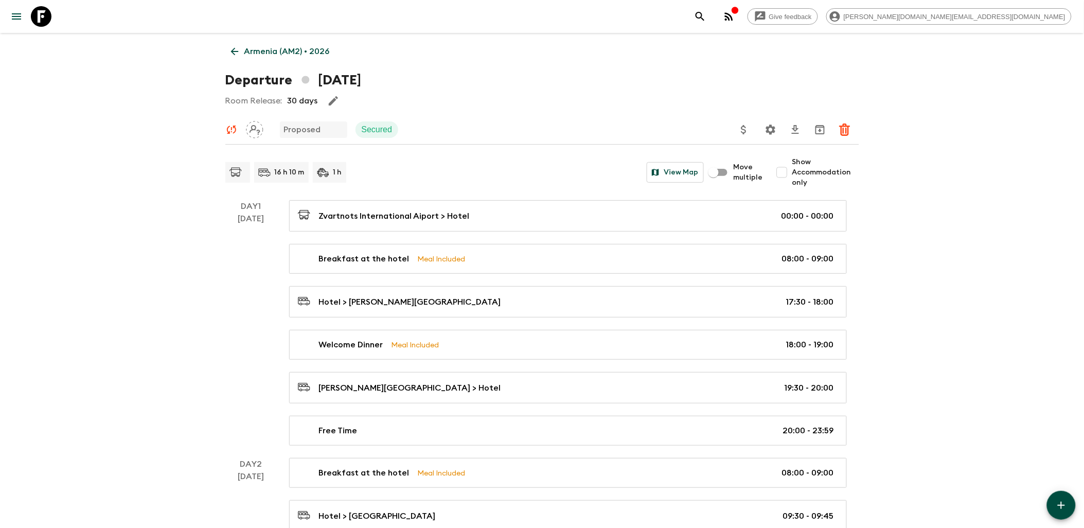
click at [243, 52] on link "Armenia (AM2) • 2026" at bounding box center [280, 51] width 110 height 21
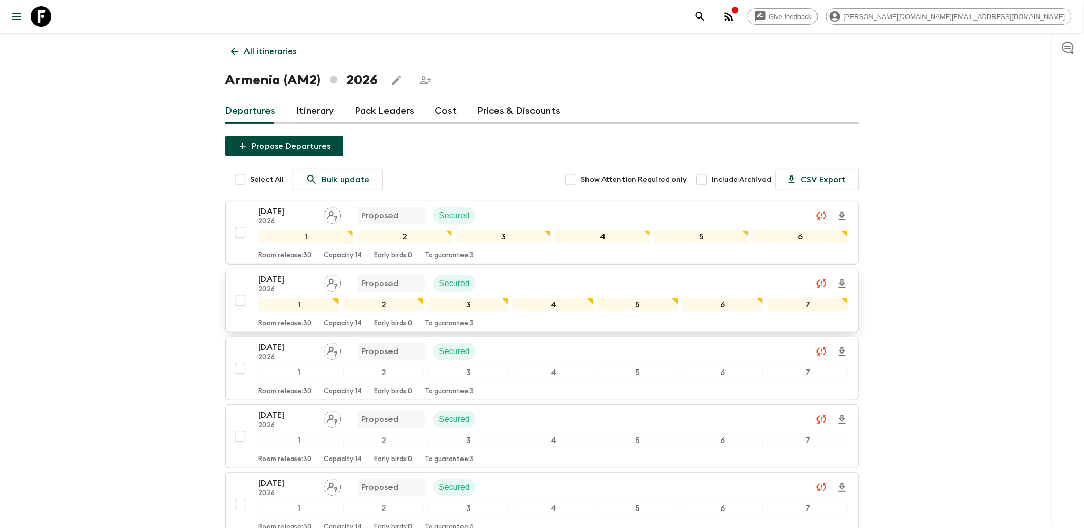
click at [662, 282] on div "24 May 2026 2026 Proposed Secured" at bounding box center [554, 283] width 590 height 21
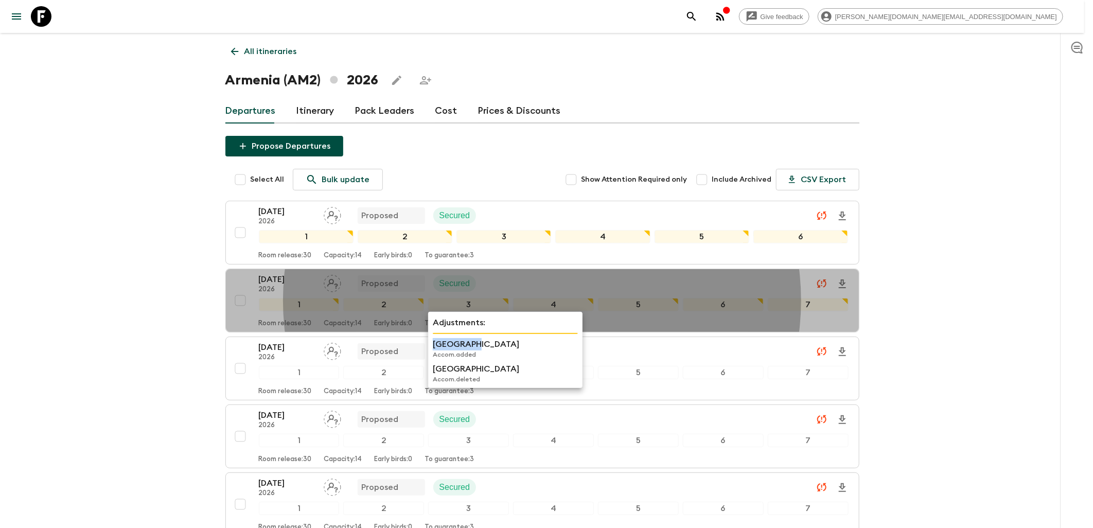
copy p "Tufenkian"
drag, startPoint x: 470, startPoint y: 346, endPoint x: 434, endPoint y: 345, distance: 35.5
click at [434, 345] on p "[GEOGRAPHIC_DATA]" at bounding box center [505, 344] width 145 height 12
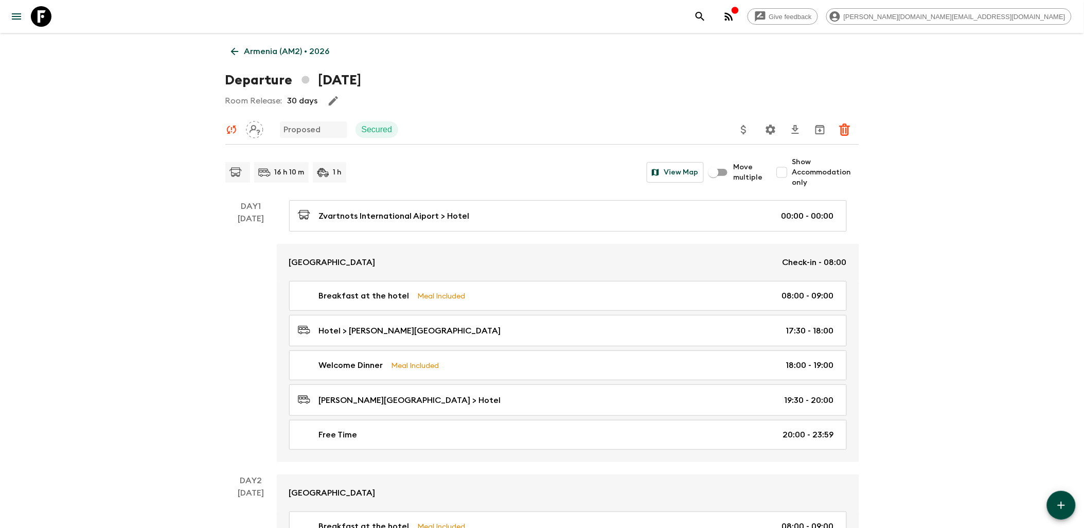
click at [230, 49] on icon at bounding box center [234, 51] width 11 height 11
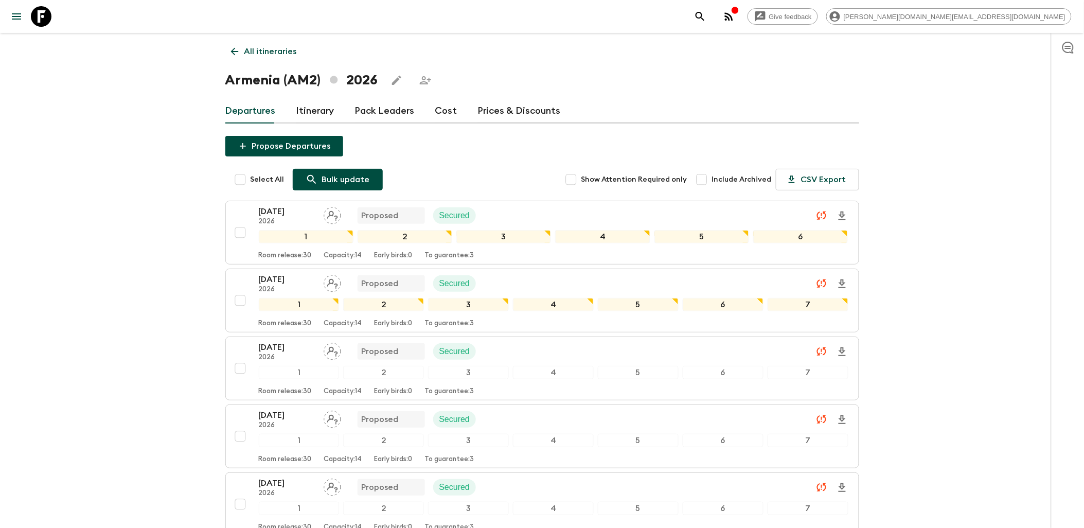
click at [347, 180] on p "Bulk update" at bounding box center [346, 179] width 48 height 12
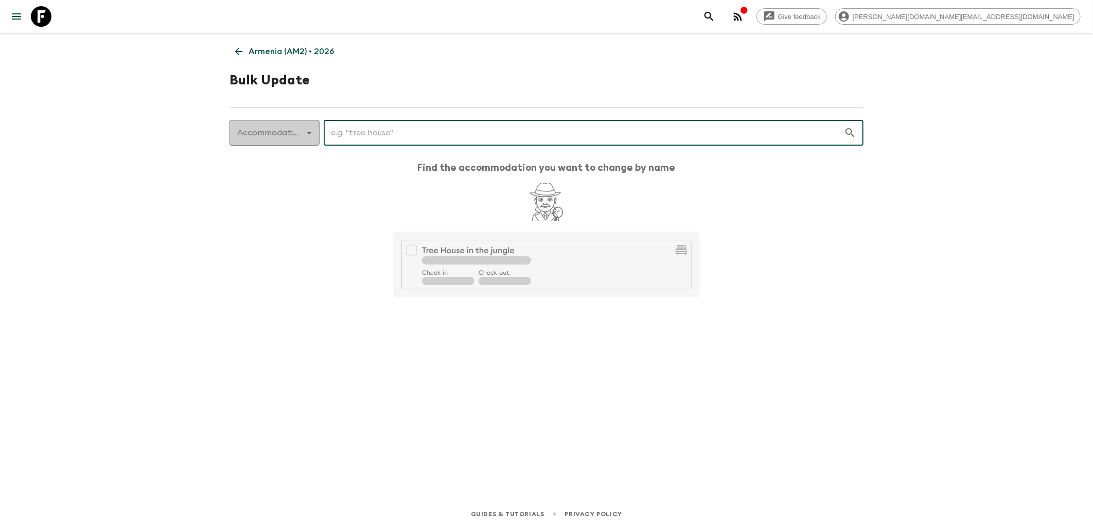
click at [287, 135] on body "Give feedback james.cm+1@flashpack.com Armenia (AM2) • 2026 Bulk Update Accommo…" at bounding box center [546, 264] width 1093 height 528
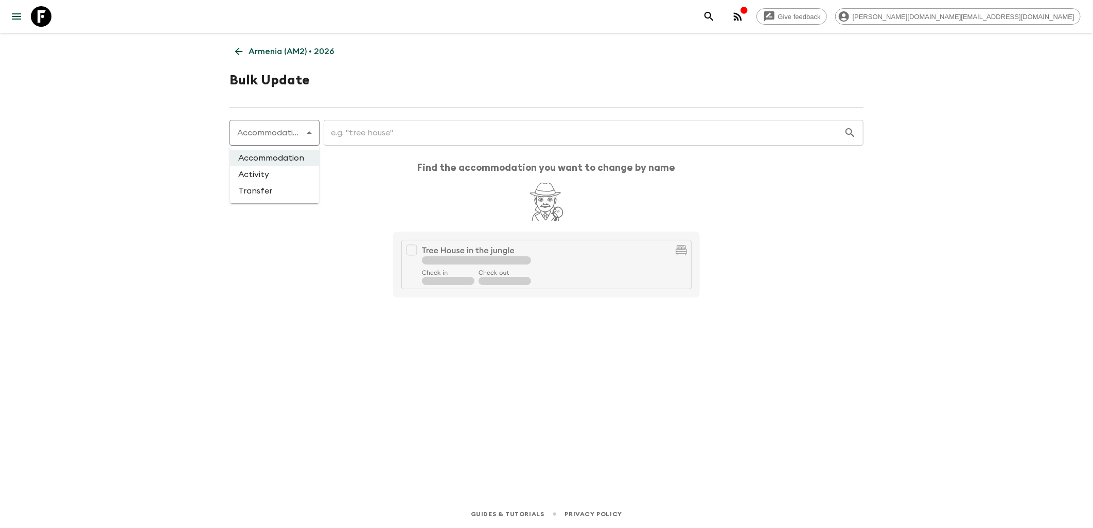
click at [282, 160] on li "Accommodation" at bounding box center [274, 158] width 89 height 16
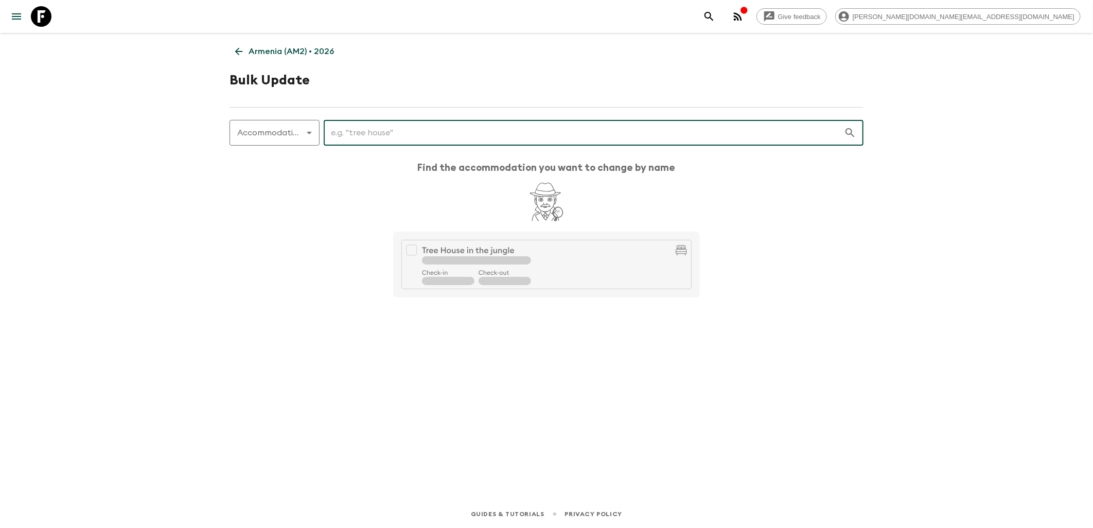
click at [383, 138] on input "text" at bounding box center [584, 132] width 520 height 29
type input "Red"
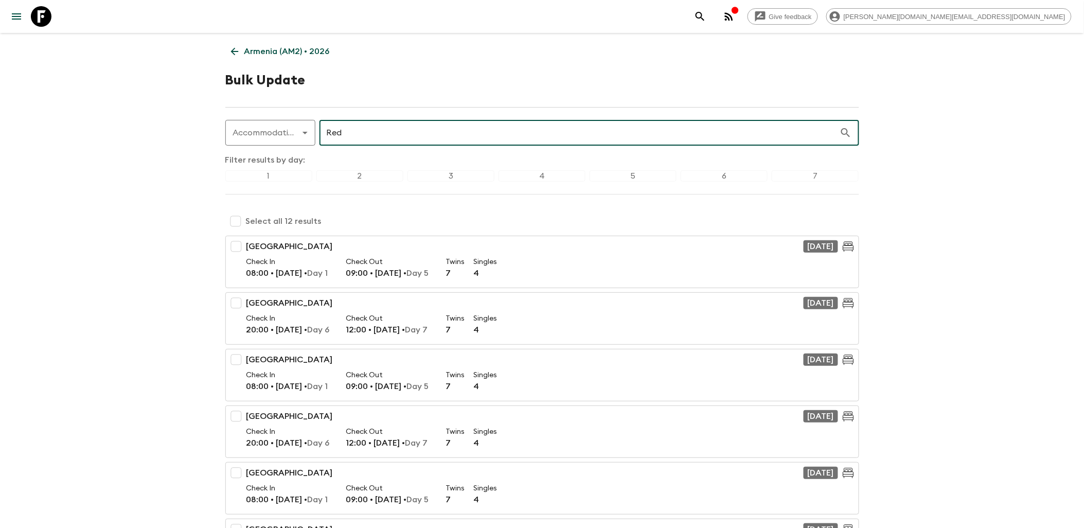
click at [228, 51] on link "Armenia (AM2) • 2026" at bounding box center [280, 51] width 110 height 21
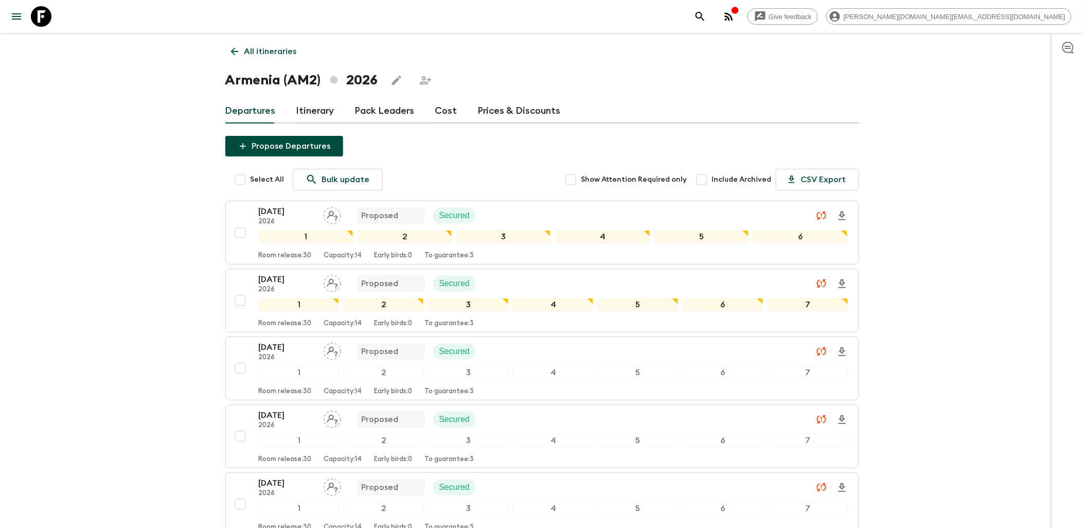
click at [240, 182] on input "Select All" at bounding box center [240, 179] width 21 height 21
checkbox input "true"
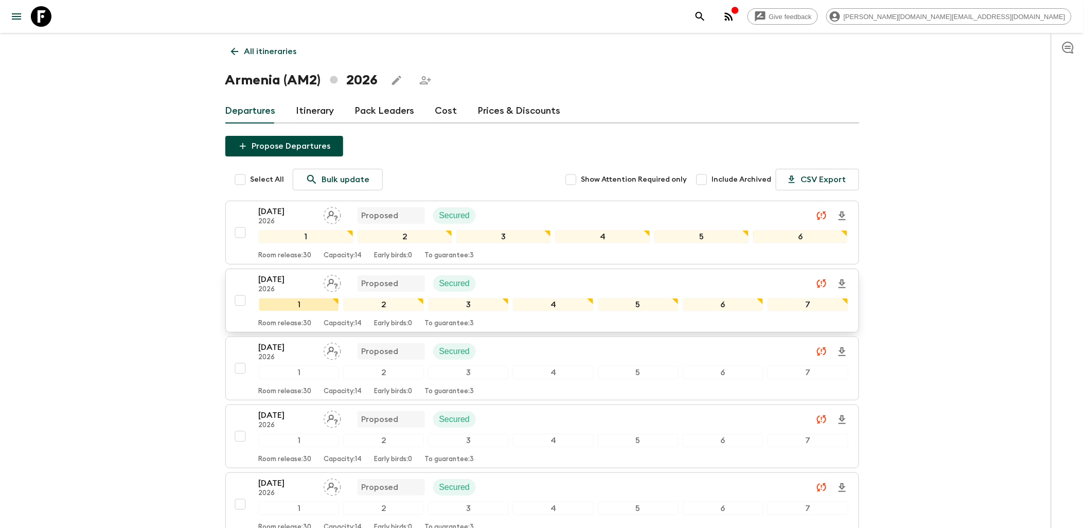
checkbox input "true"
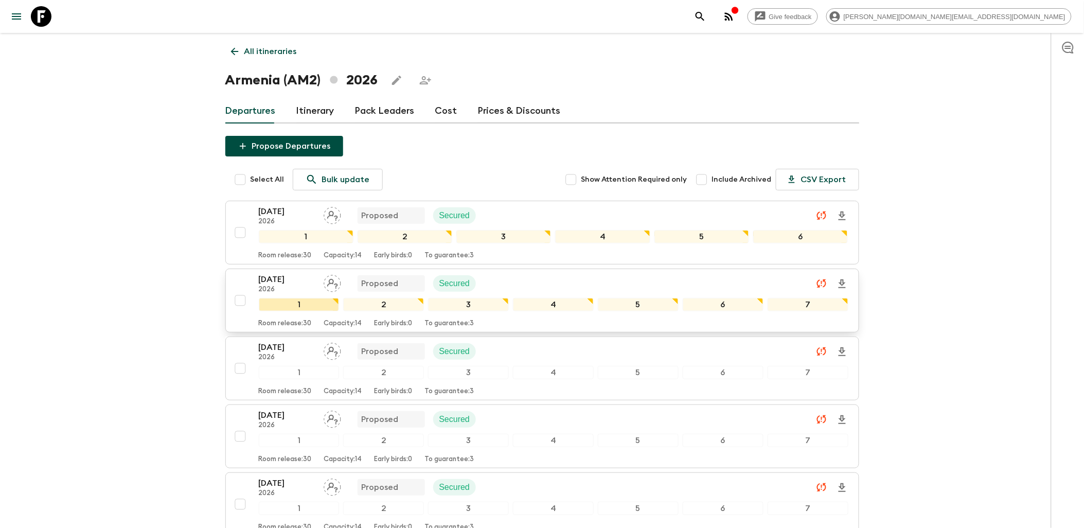
checkbox input "true"
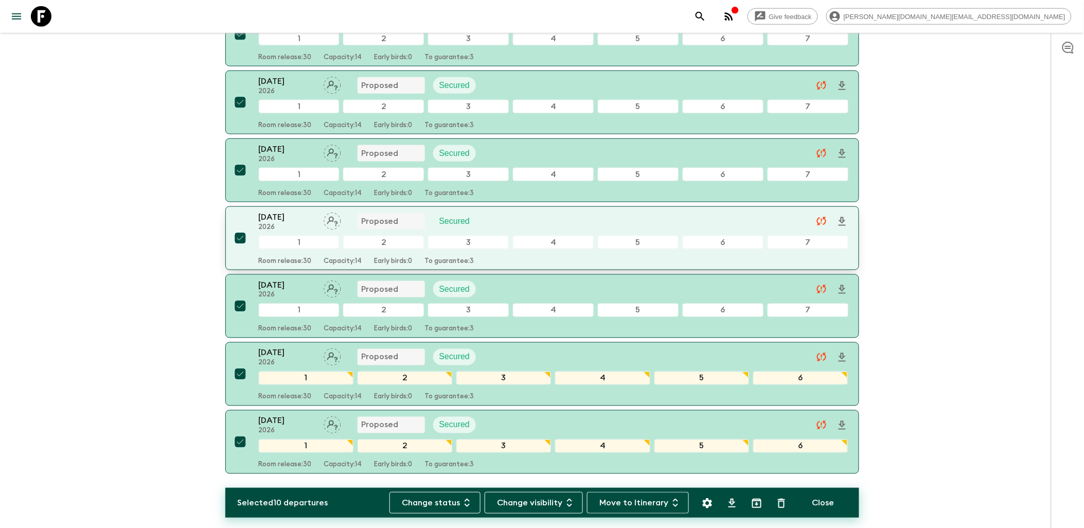
scroll to position [443, 0]
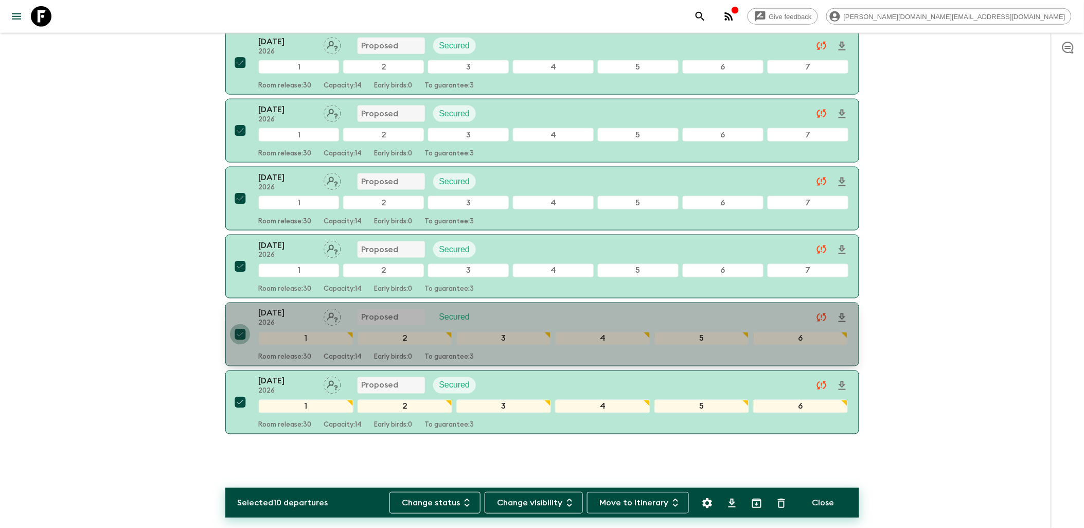
click at [243, 335] on input "checkbox" at bounding box center [240, 334] width 21 height 21
checkbox input "false"
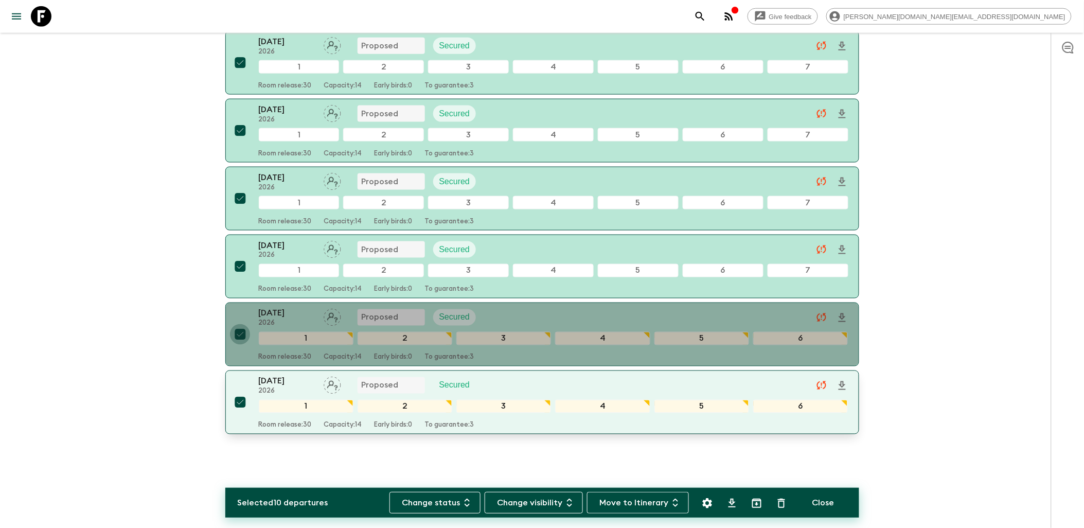
checkbox input "false"
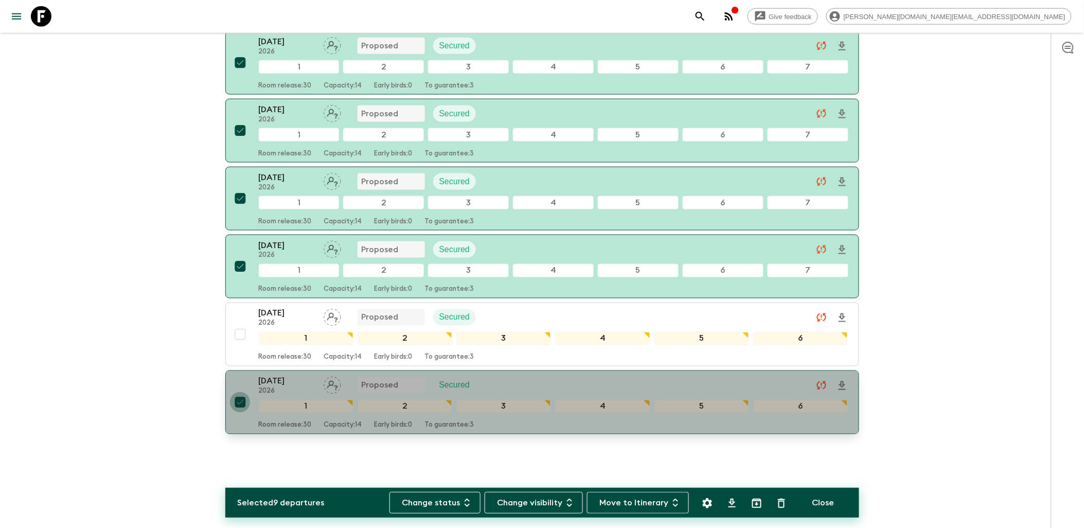
click at [240, 399] on input "checkbox" at bounding box center [240, 402] width 21 height 21
checkbox input "false"
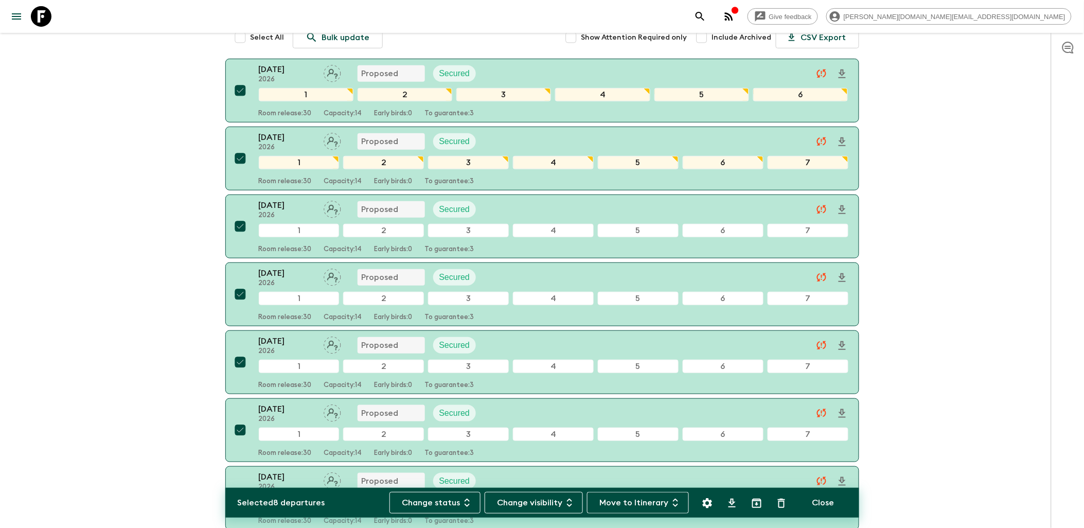
scroll to position [43, 0]
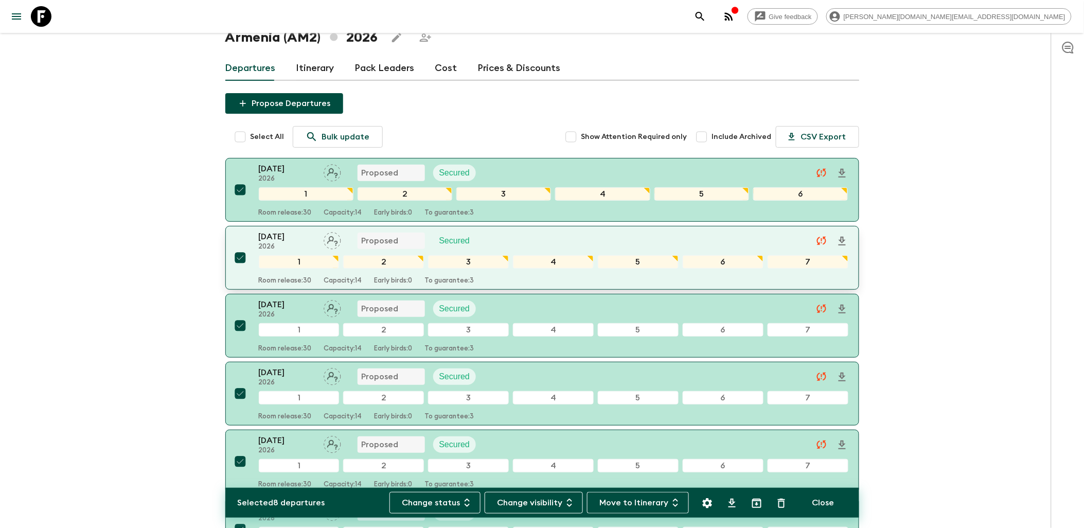
click at [241, 258] on input "checkbox" at bounding box center [240, 258] width 21 height 21
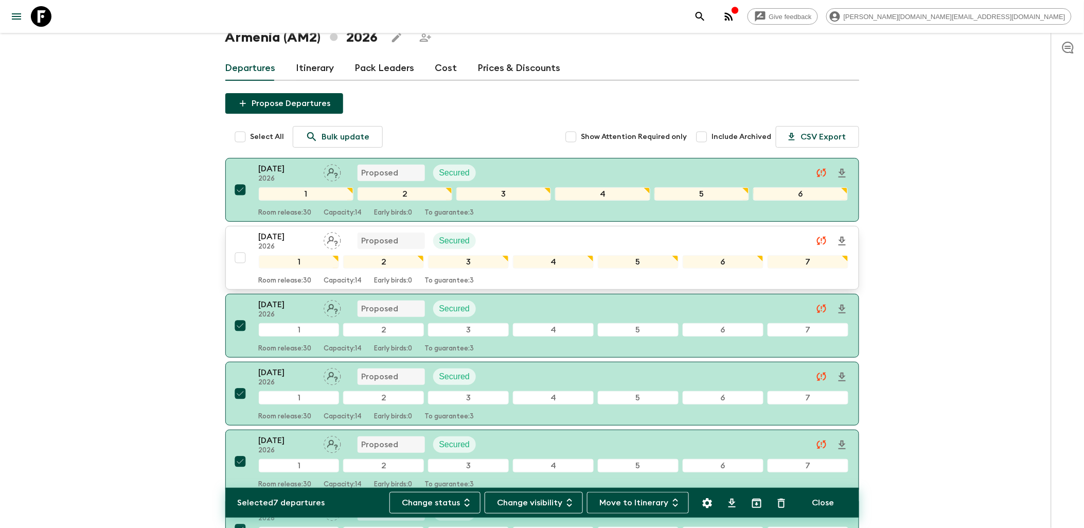
click at [241, 258] on input "checkbox" at bounding box center [240, 258] width 21 height 21
checkbox input "true"
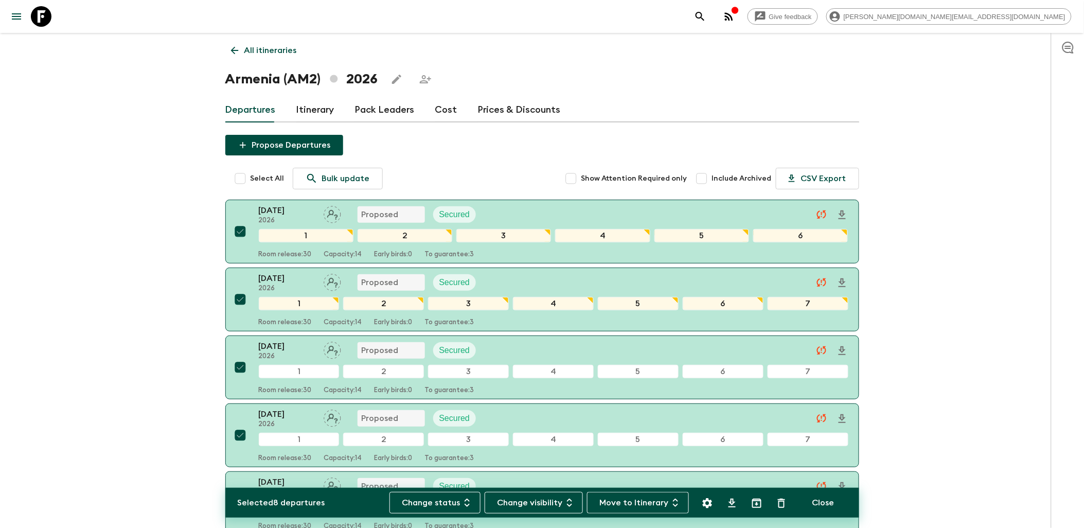
scroll to position [0, 0]
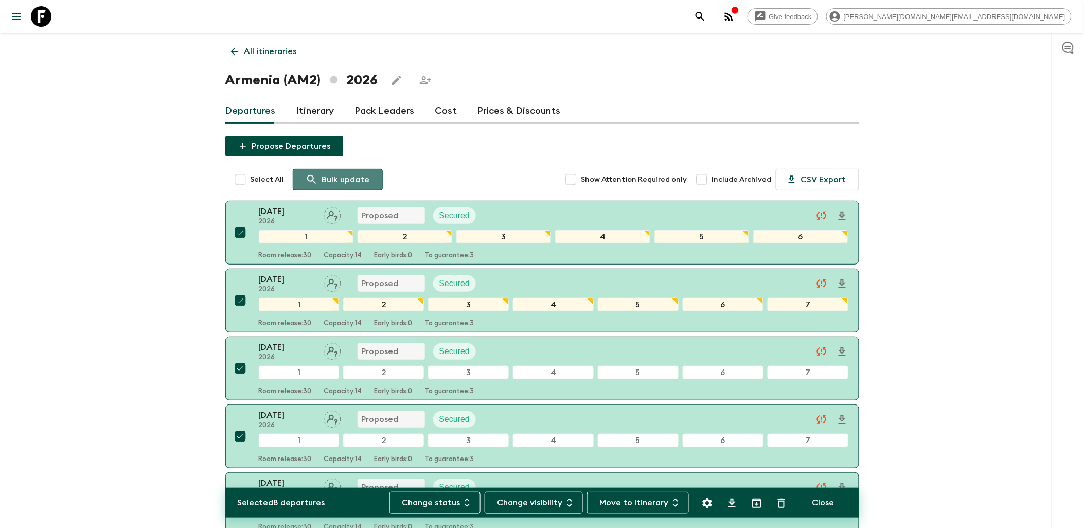
click at [341, 177] on p "Bulk update" at bounding box center [346, 179] width 48 height 12
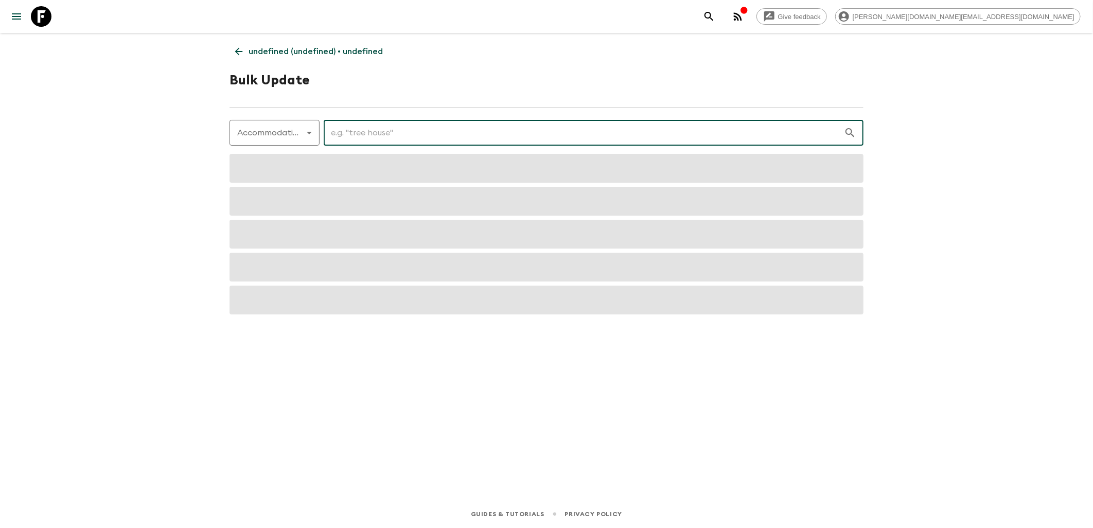
click at [350, 134] on input "text" at bounding box center [584, 132] width 520 height 29
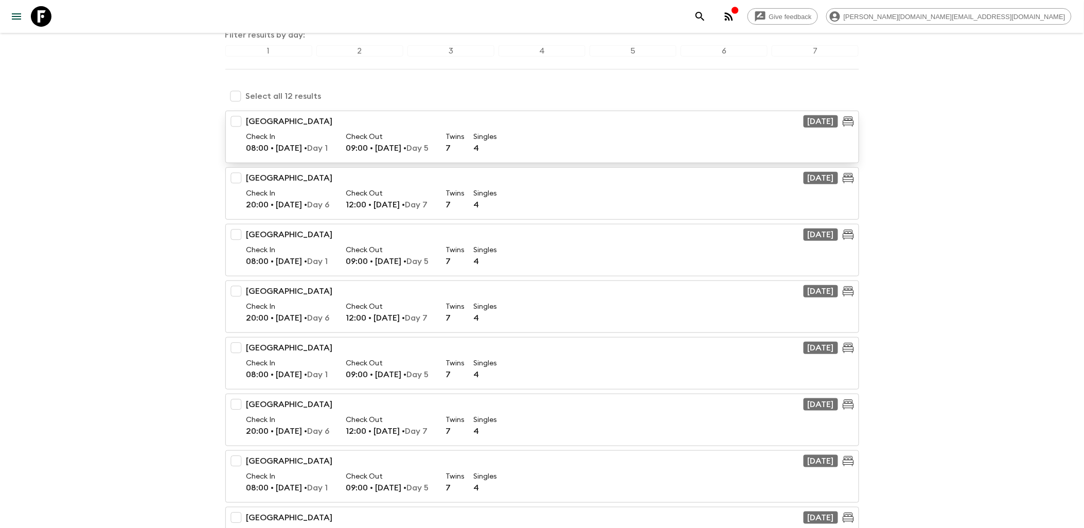
scroll to position [114, 0]
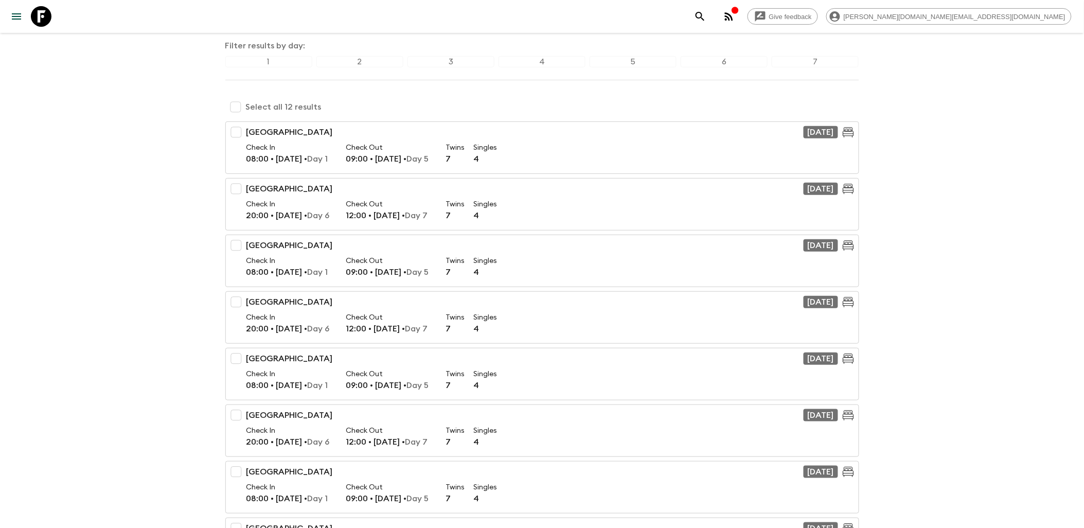
type input "red"
click at [235, 109] on input "checkbox" at bounding box center [235, 107] width 21 height 21
checkbox input "true"
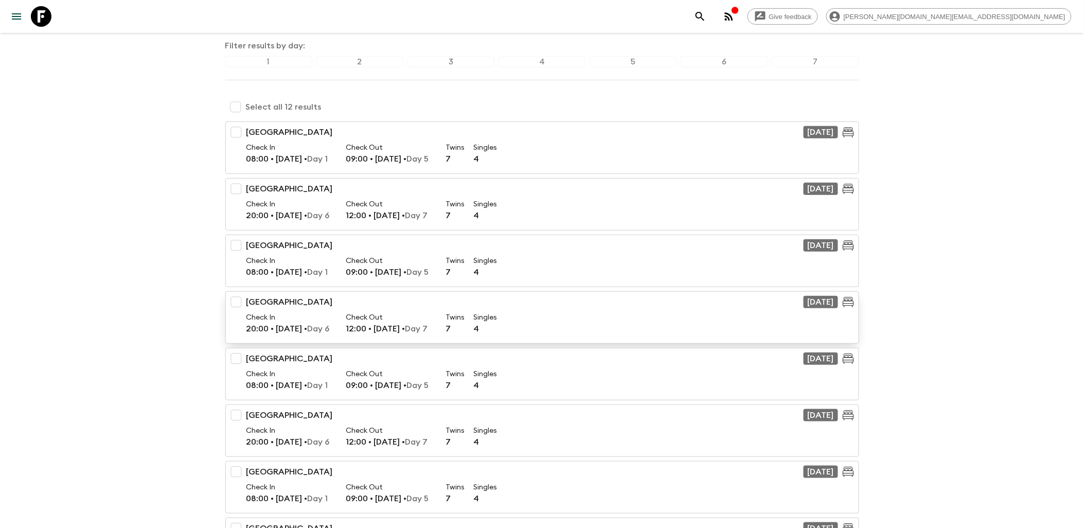
checkbox input "true"
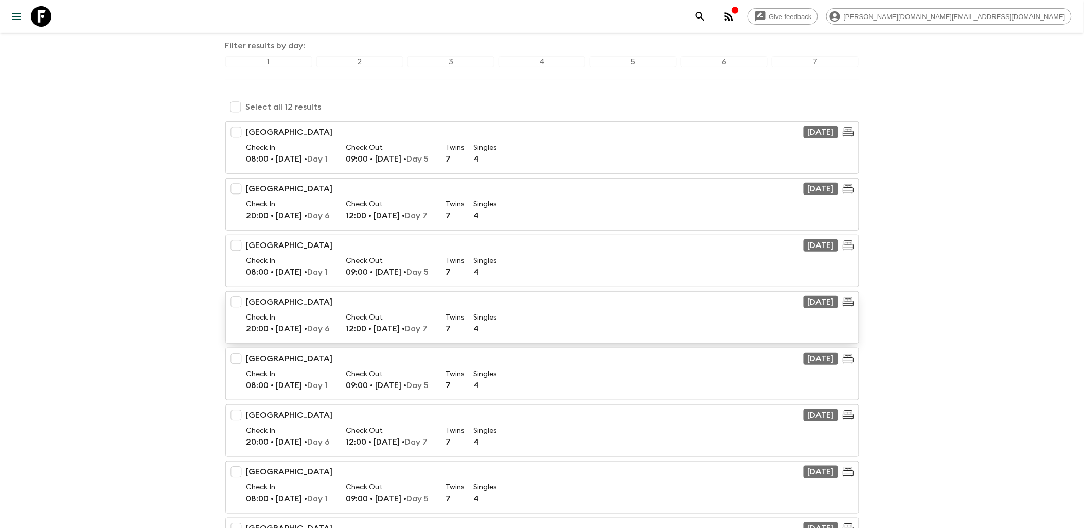
checkbox input "true"
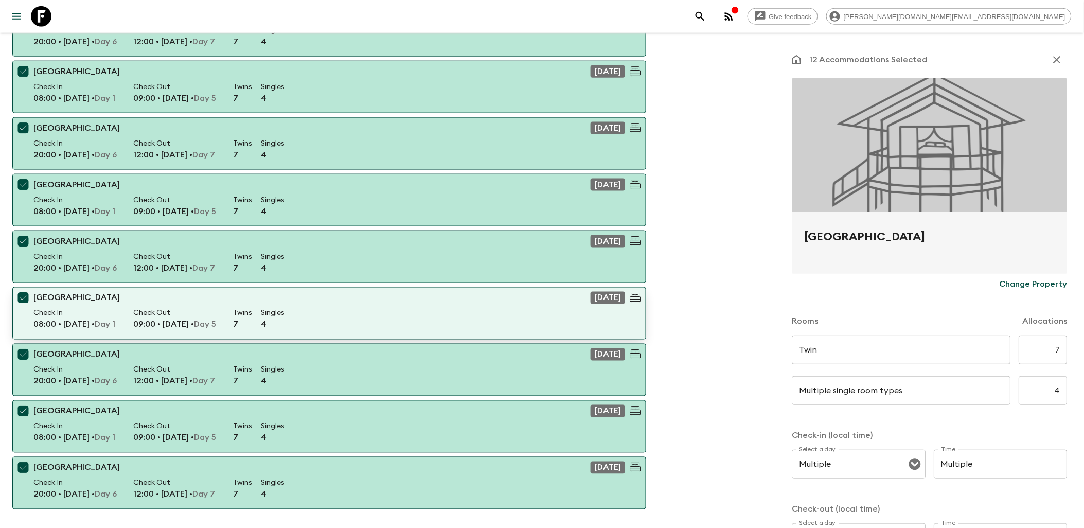
scroll to position [441, 0]
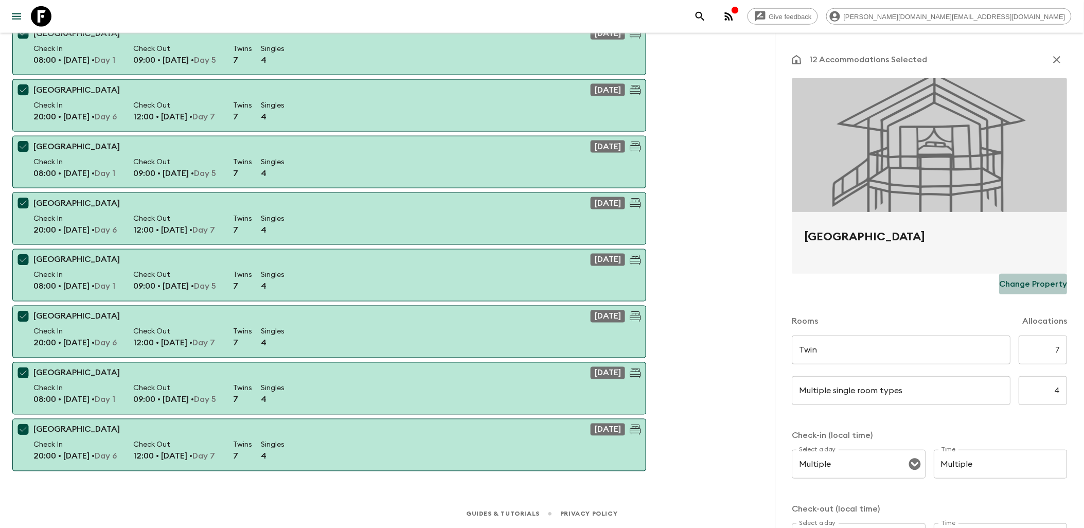
click at [1033, 279] on p "Change Property" at bounding box center [1034, 284] width 68 height 12
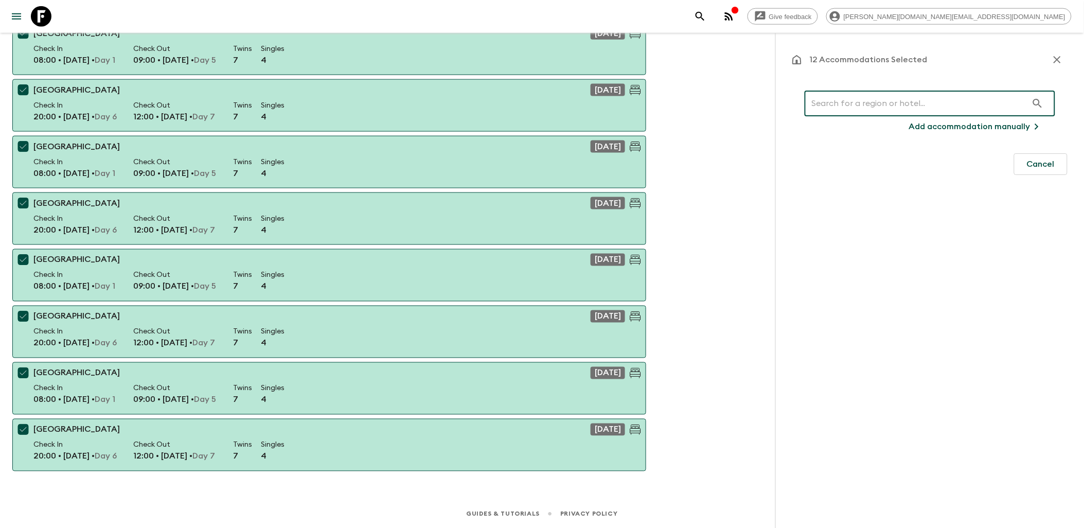
click at [862, 106] on input "text" at bounding box center [916, 103] width 223 height 29
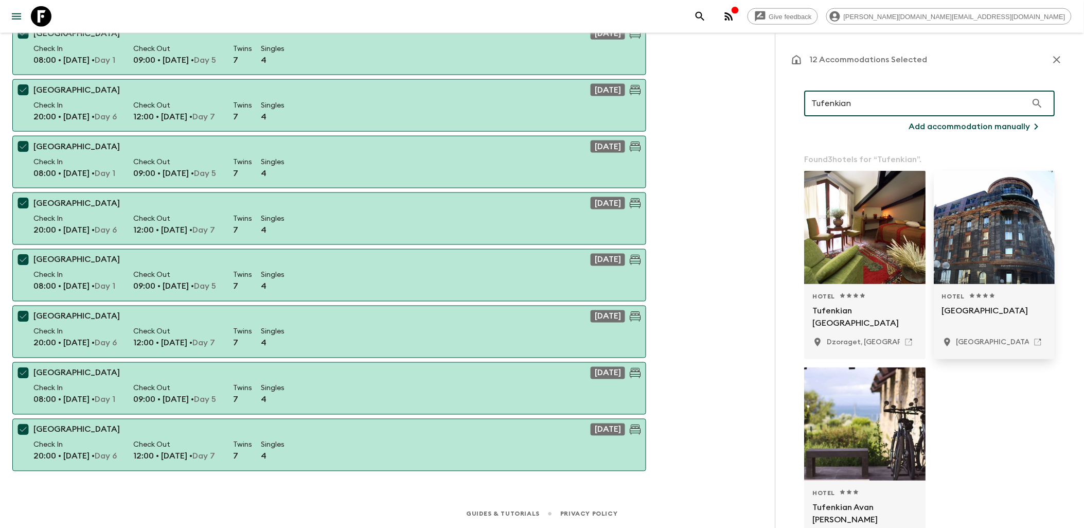
type input "Tufenkian"
click at [976, 313] on p "[GEOGRAPHIC_DATA]" at bounding box center [995, 317] width 105 height 25
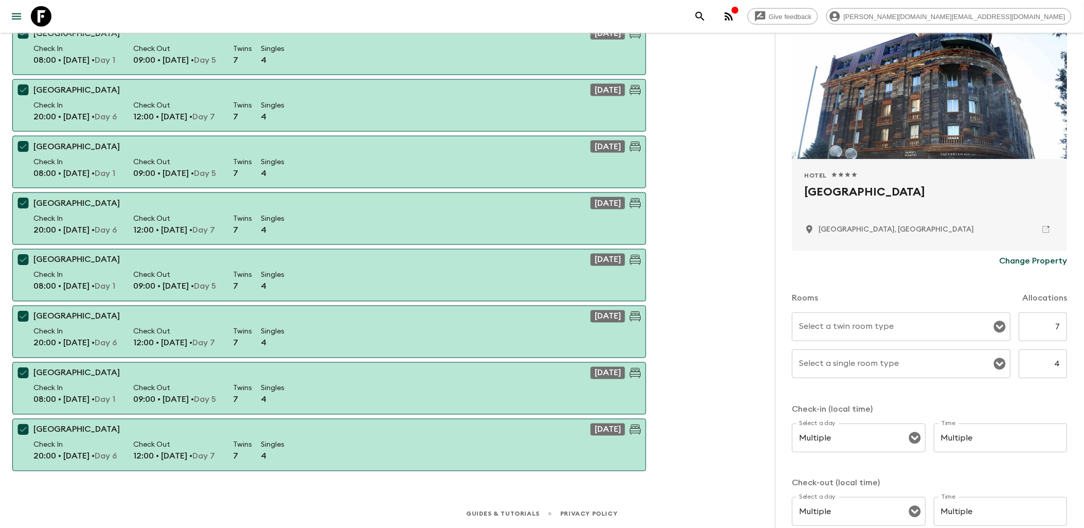
scroll to position [114, 0]
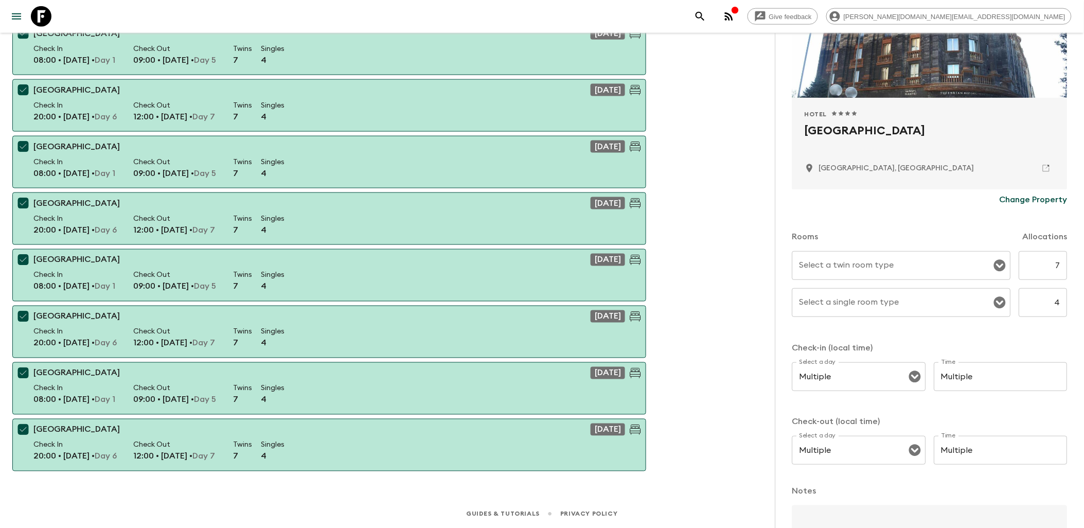
click at [894, 271] on input "Select a twin room type" at bounding box center [894, 266] width 194 height 20
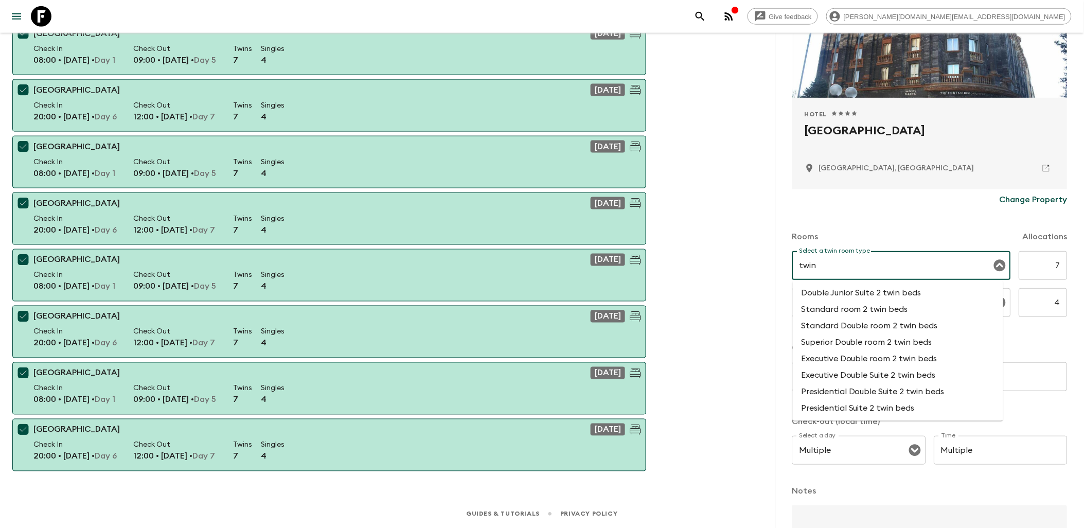
click at [878, 310] on li "Standard room 2 twin beds" at bounding box center [898, 310] width 210 height 16
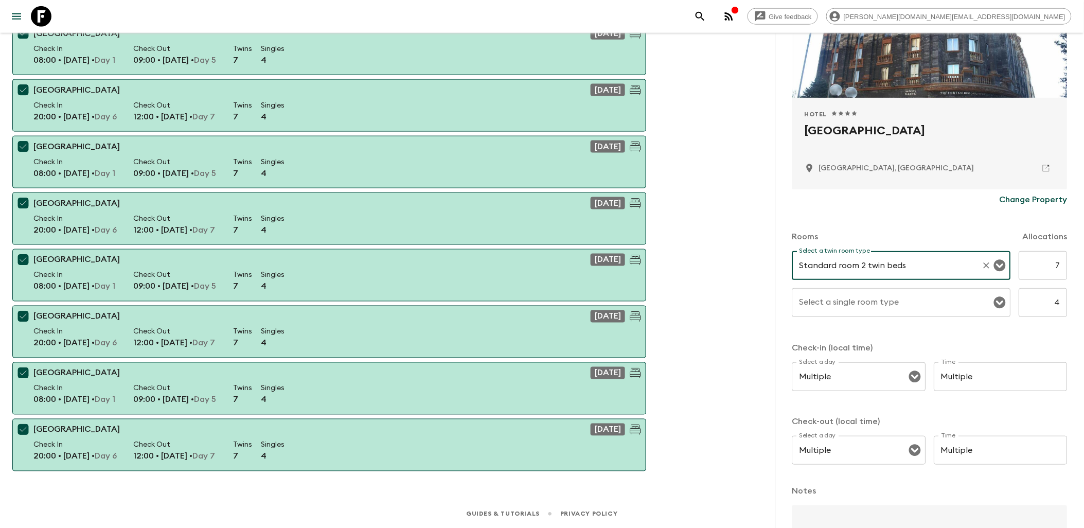
type input "Standard room 2 twin beds"
click at [857, 305] on div "Select a single room type Select a single room type" at bounding box center [902, 302] width 219 height 29
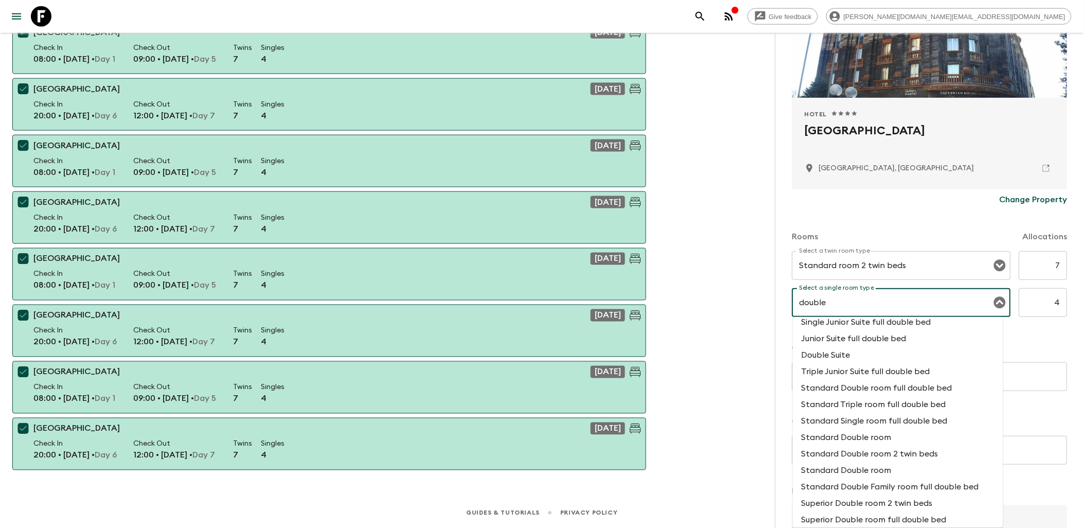
scroll to position [0, 0]
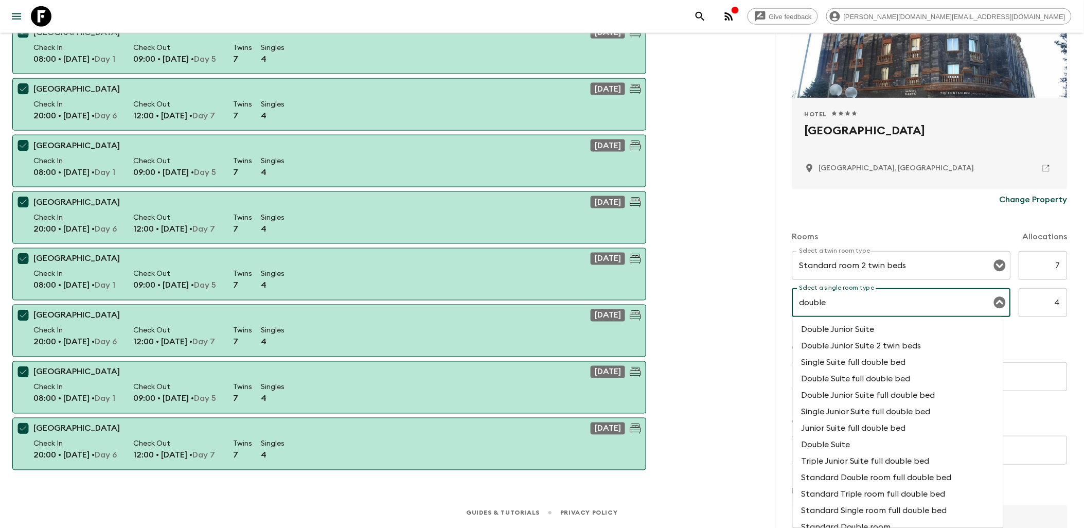
click at [848, 363] on li "Single Suite full double bed" at bounding box center [898, 362] width 210 height 16
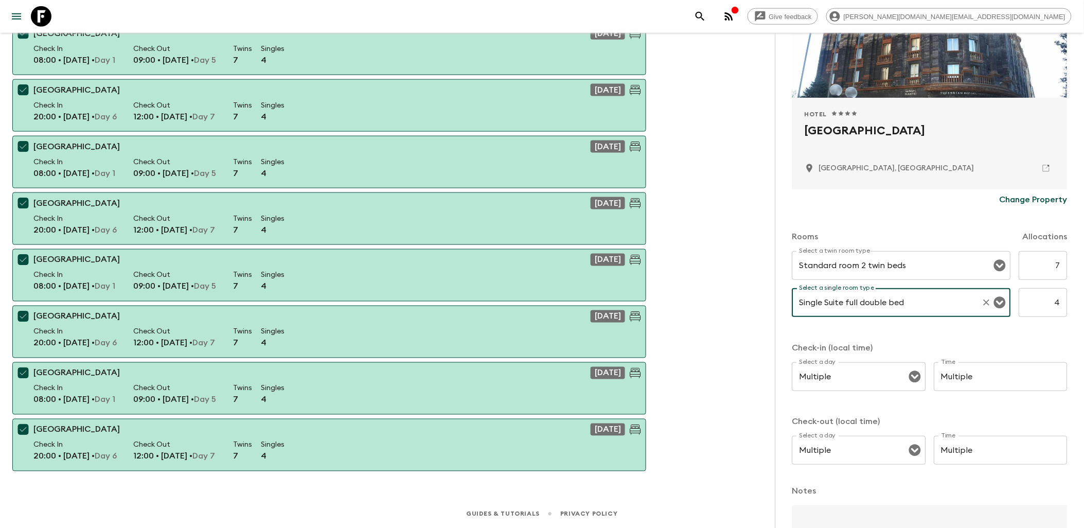
click at [924, 305] on input "Single Suite full double bed" at bounding box center [887, 303] width 181 height 20
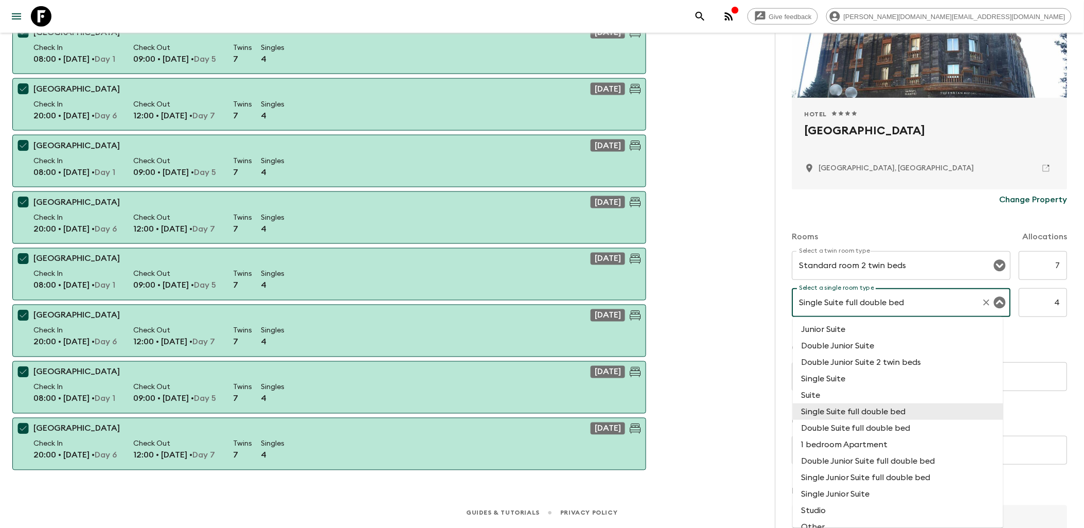
click at [872, 414] on li "Single Suite full double bed" at bounding box center [898, 411] width 210 height 16
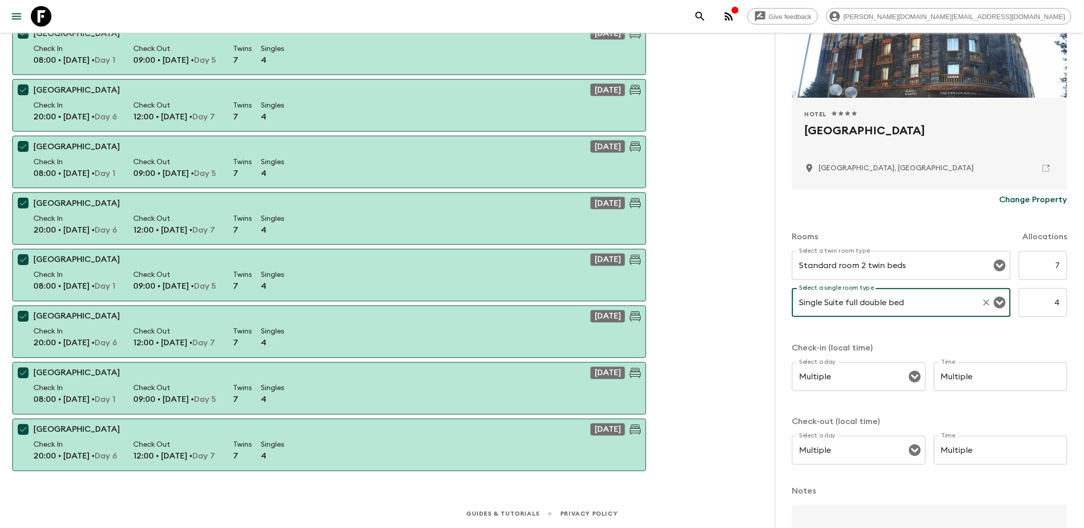
scroll to position [171, 0]
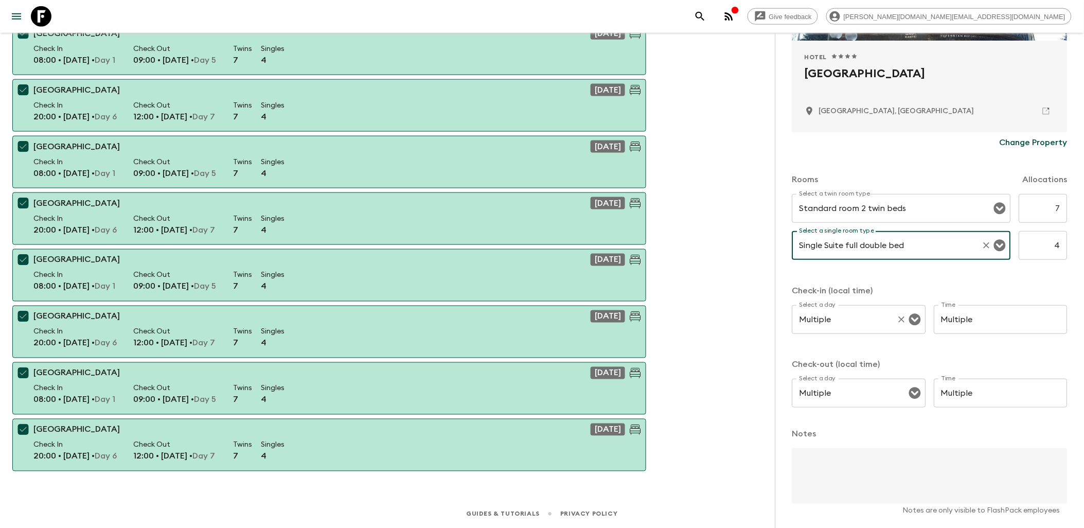
click at [907, 326] on div at bounding box center [908, 319] width 27 height 14
type input "Single Suite full double bed"
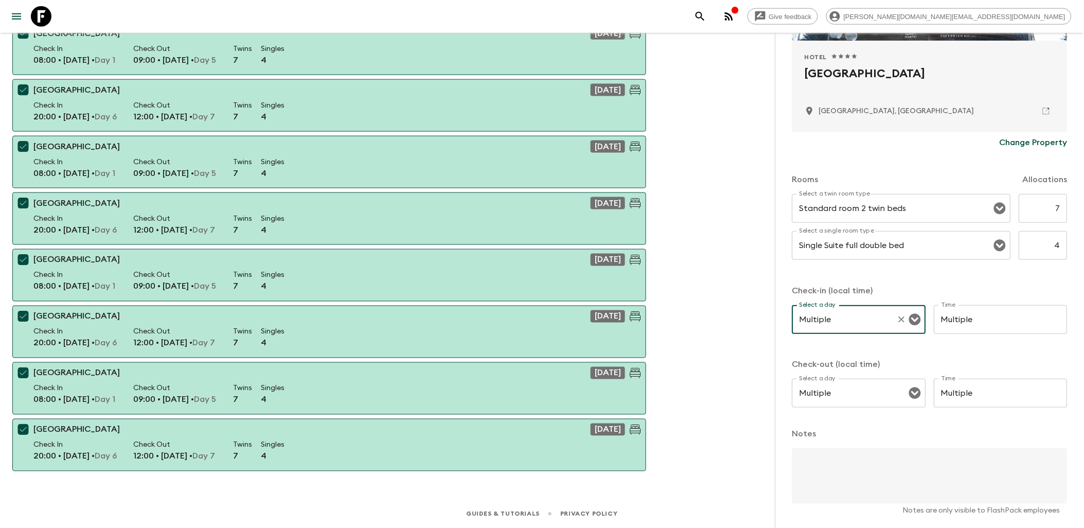
click at [909, 320] on icon "Open" at bounding box center [915, 320] width 12 height 12
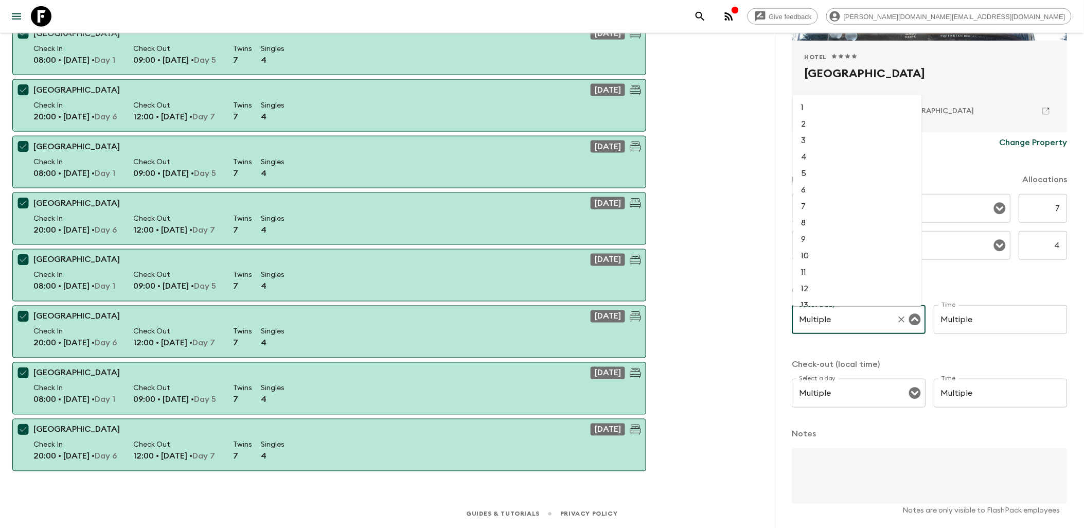
scroll to position [304, 0]
click at [858, 320] on input "Multiple" at bounding box center [845, 320] width 96 height 20
click at [842, 348] on div "Check-in (local time) Select a day Multiple Select a day ​ Time Multiple Time C…" at bounding box center [930, 352] width 275 height 135
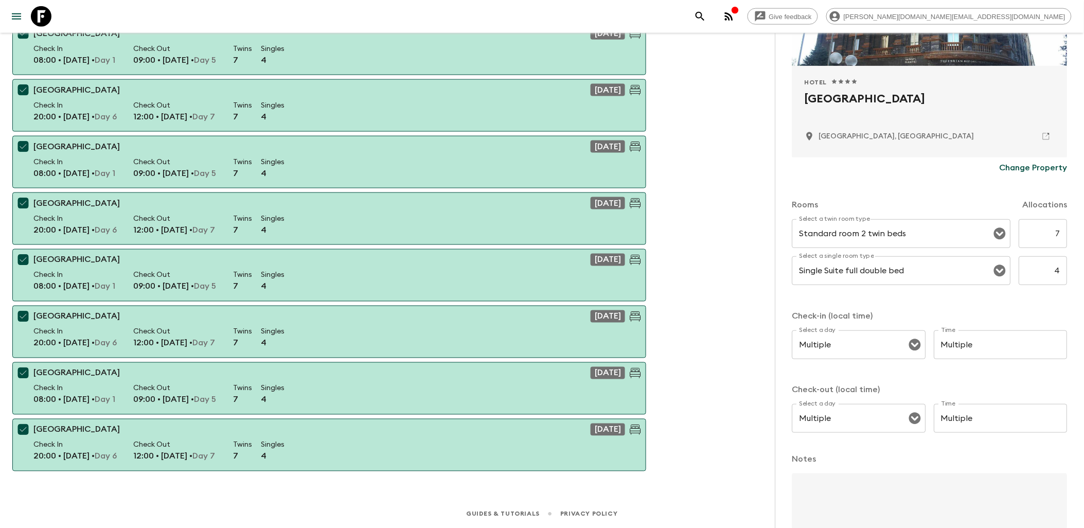
scroll to position [213, 0]
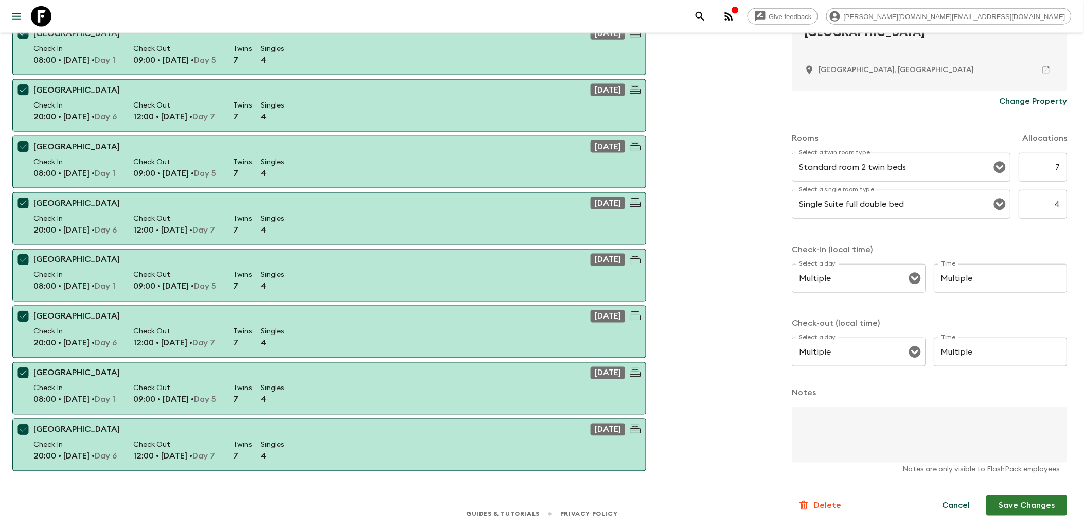
click at [1017, 507] on button "Save Changes" at bounding box center [1027, 505] width 81 height 21
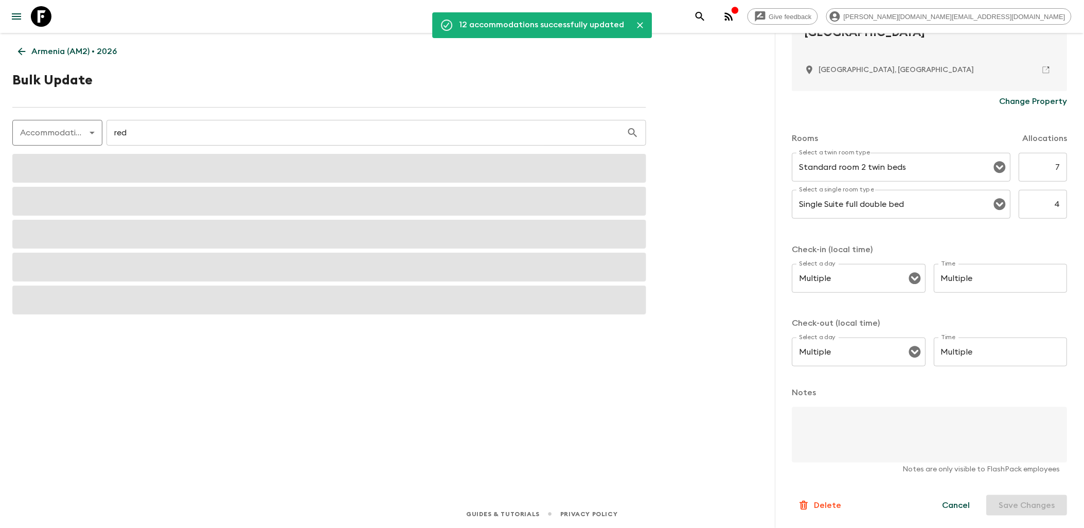
scroll to position [0, 0]
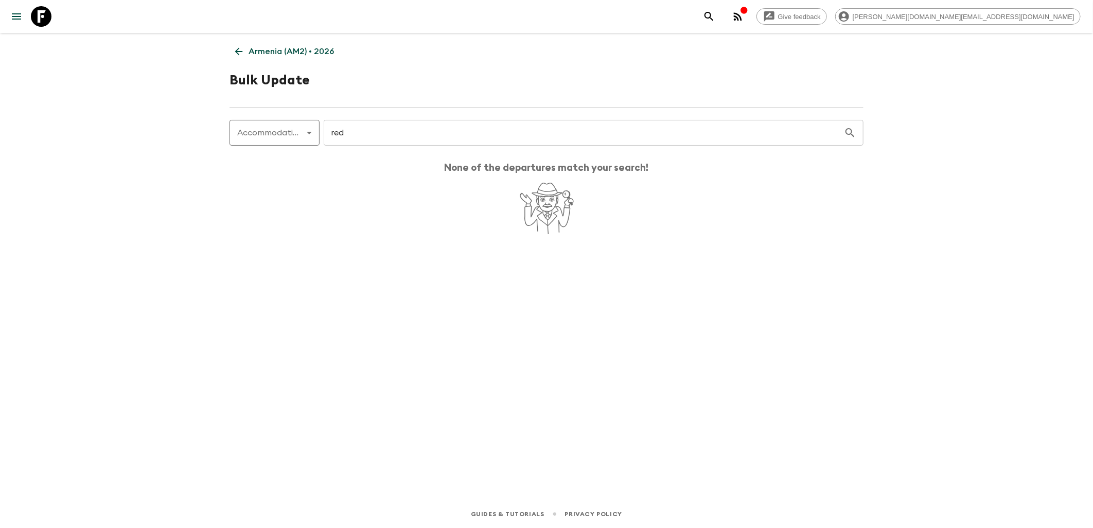
click at [245, 48] on link "Armenia (AM2) • 2026" at bounding box center [285, 51] width 110 height 21
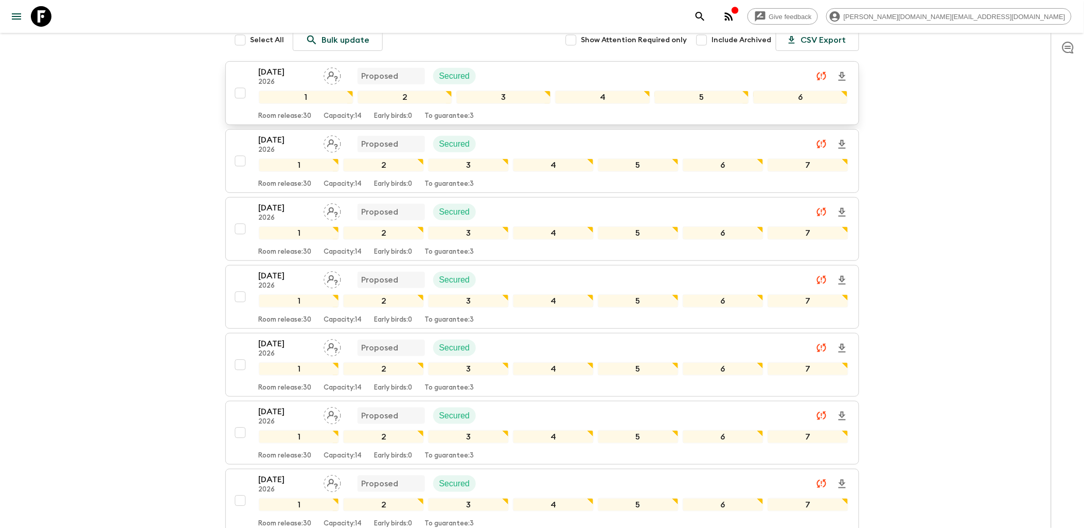
scroll to position [57, 0]
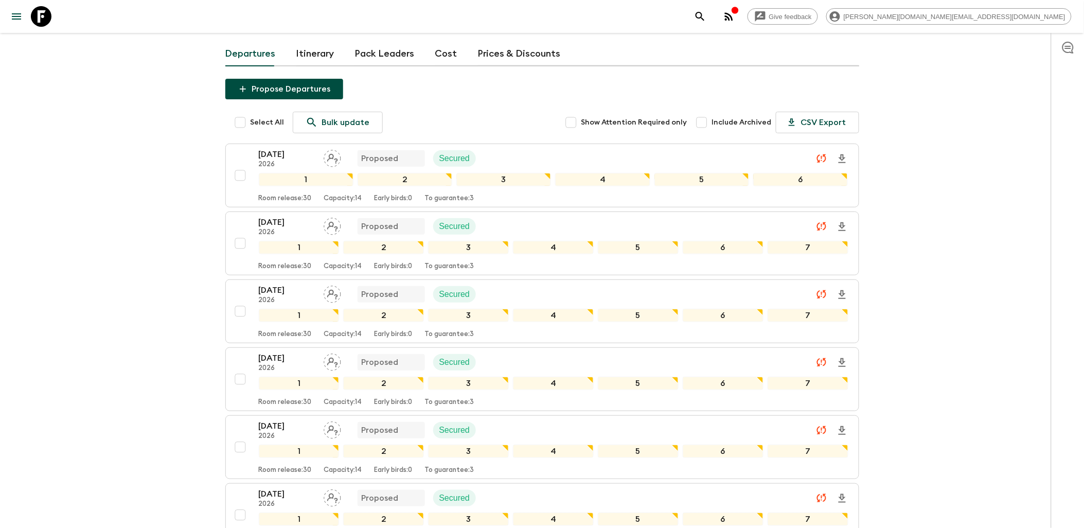
click at [534, 158] on div "[DATE] 2026 Proposed Secured" at bounding box center [554, 158] width 590 height 21
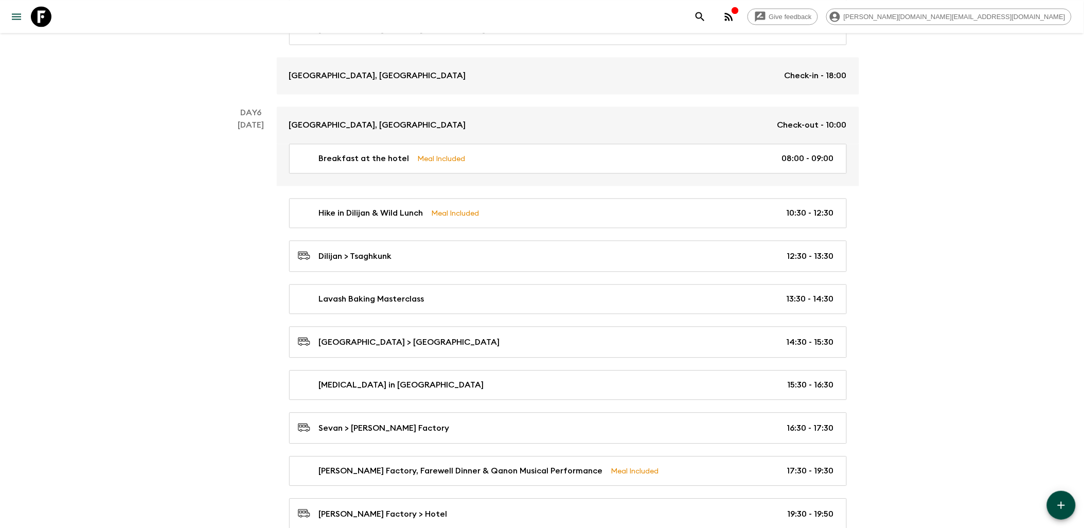
scroll to position [2025, 0]
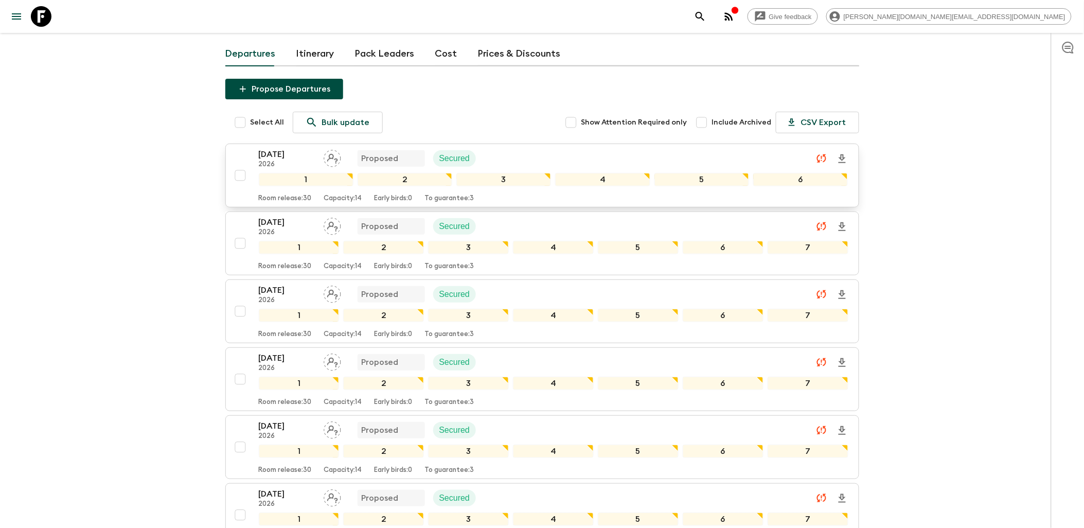
scroll to position [114, 0]
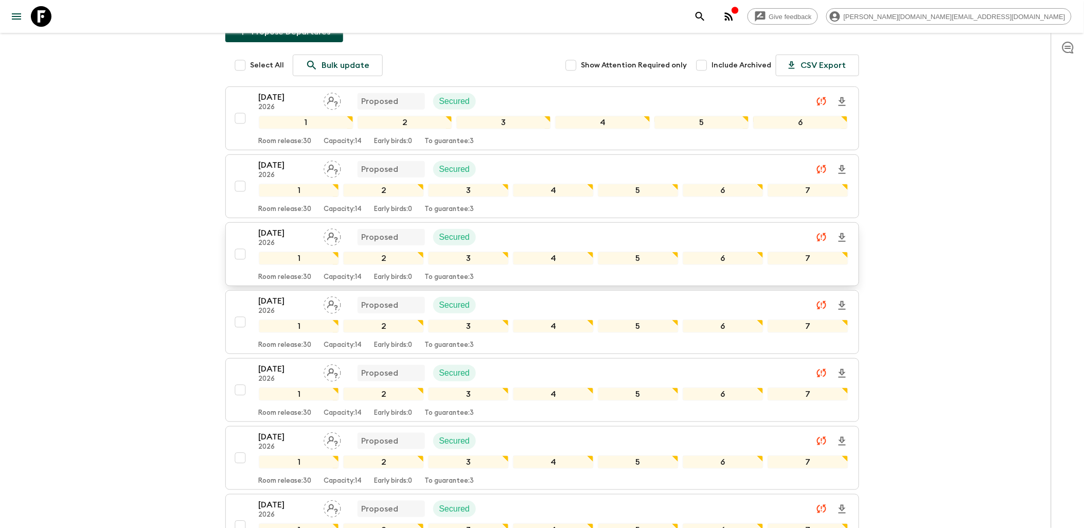
click at [519, 234] on div "[DATE] 2026 Proposed Secured" at bounding box center [554, 237] width 590 height 21
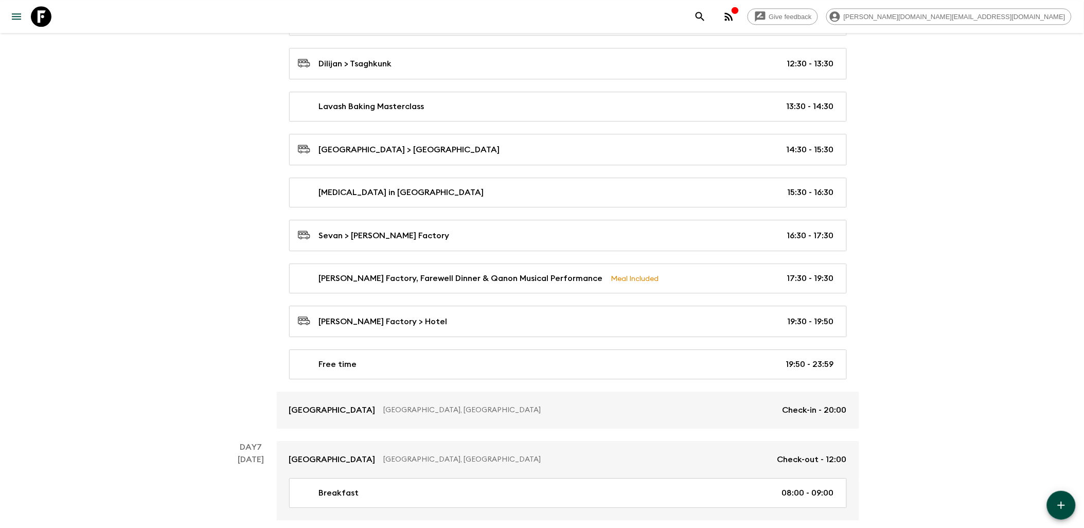
scroll to position [2385, 0]
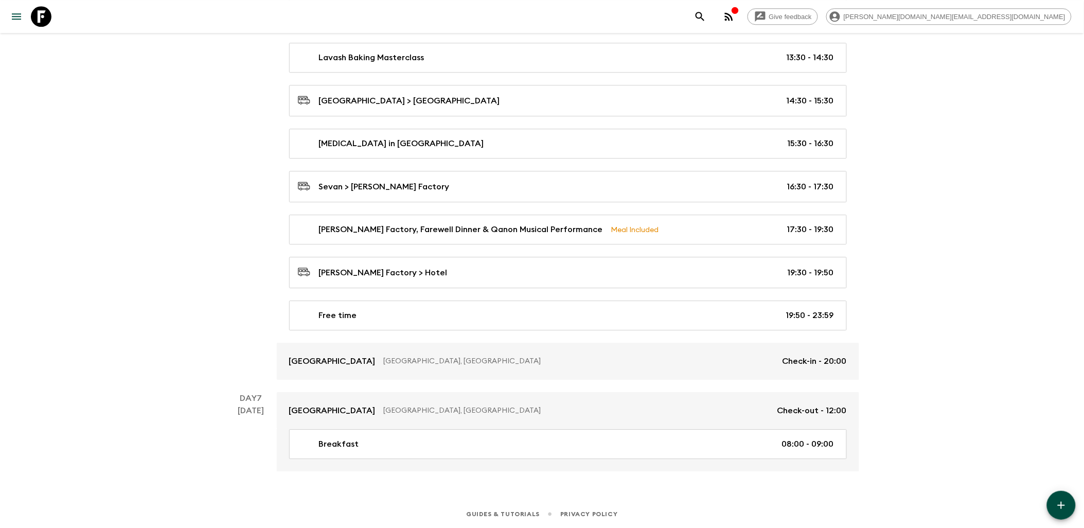
drag, startPoint x: 34, startPoint y: 18, endPoint x: 73, endPoint y: 40, distance: 44.9
click at [34, 18] on icon at bounding box center [41, 16] width 21 height 21
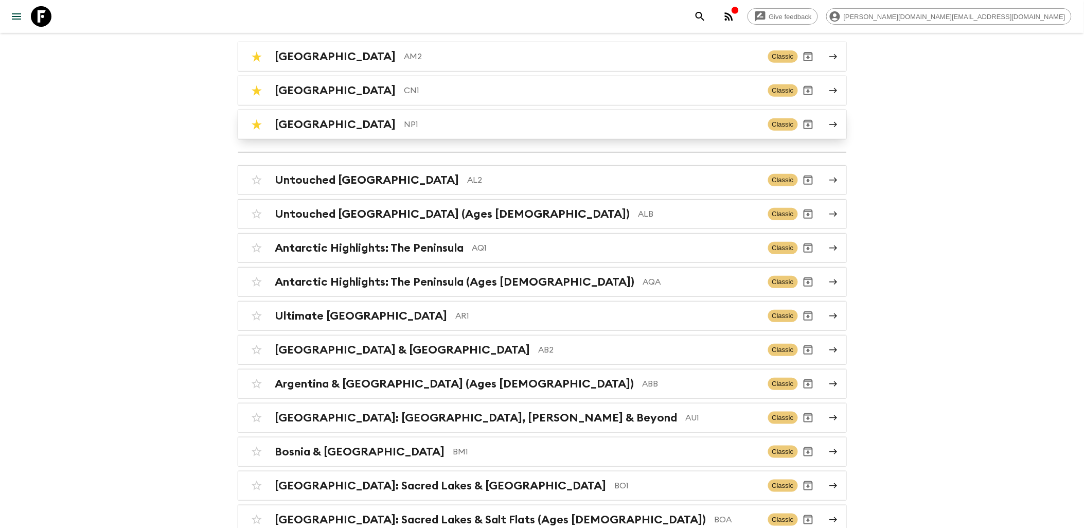
scroll to position [114, 0]
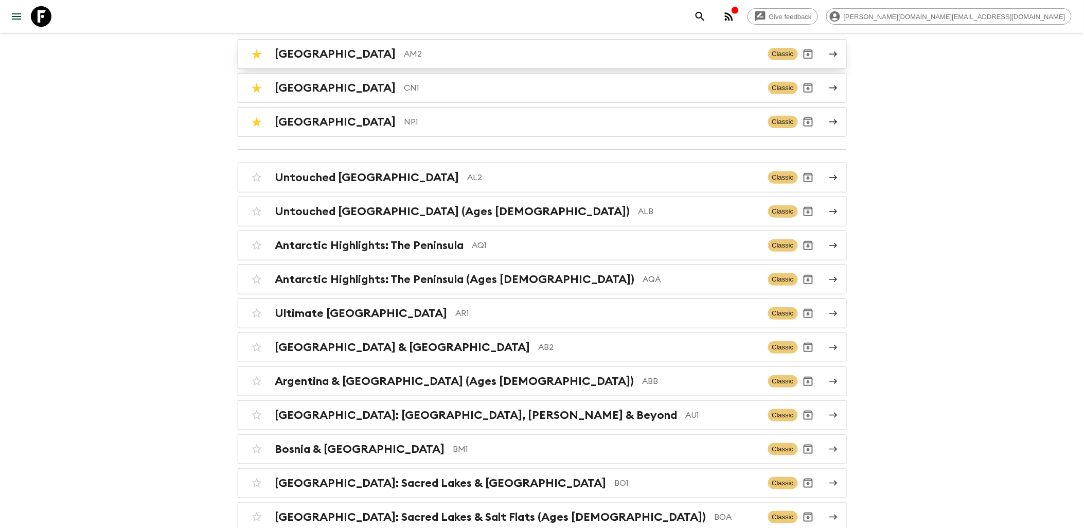
click at [426, 57] on p "AM2" at bounding box center [583, 54] width 356 height 12
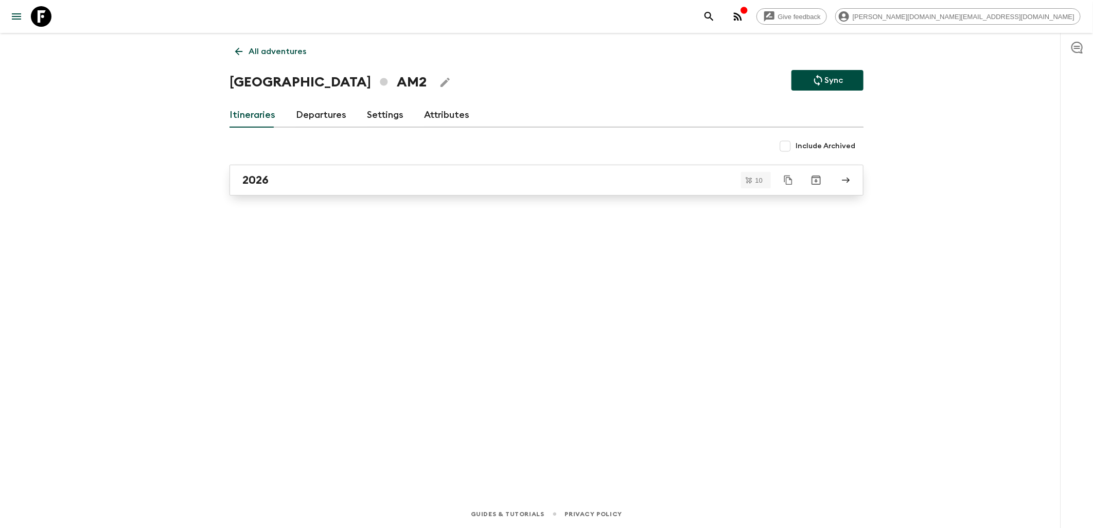
click at [465, 180] on div "2026" at bounding box center [536, 179] width 589 height 13
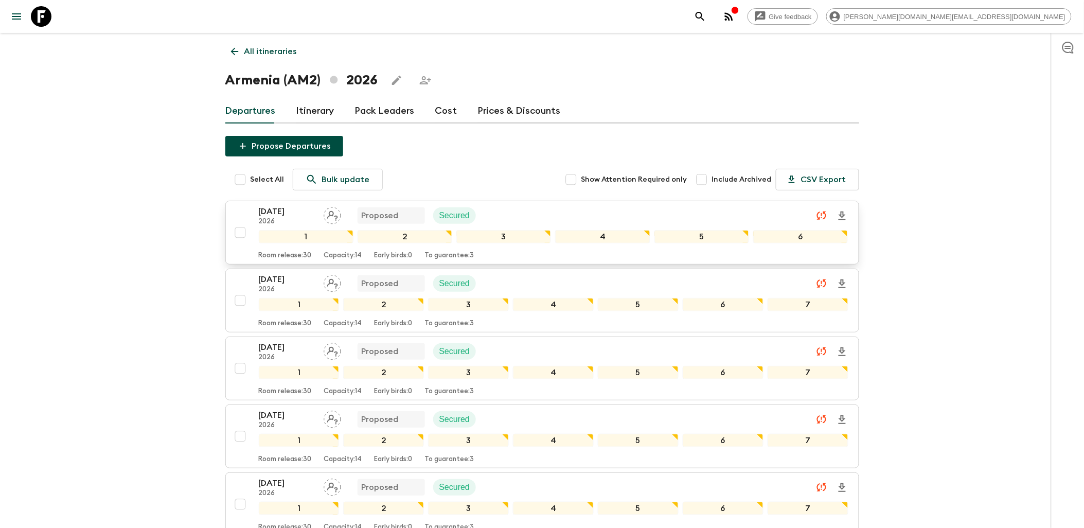
click at [521, 213] on div "[DATE] 2026 Proposed Secured" at bounding box center [554, 215] width 590 height 21
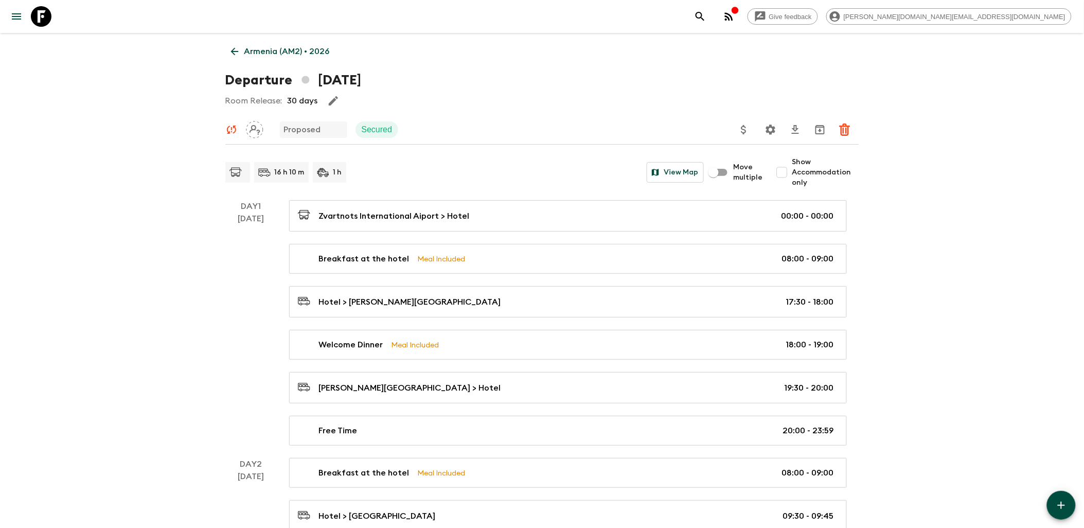
click at [1059, 510] on icon "button" at bounding box center [1062, 505] width 12 height 12
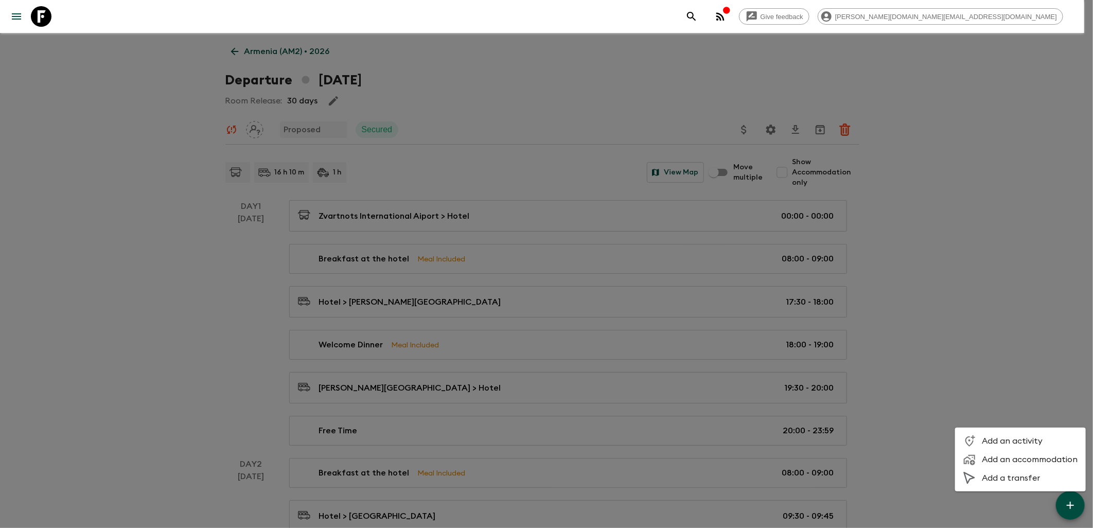
click at [1015, 459] on span "Add an accommodation" at bounding box center [1030, 459] width 96 height 10
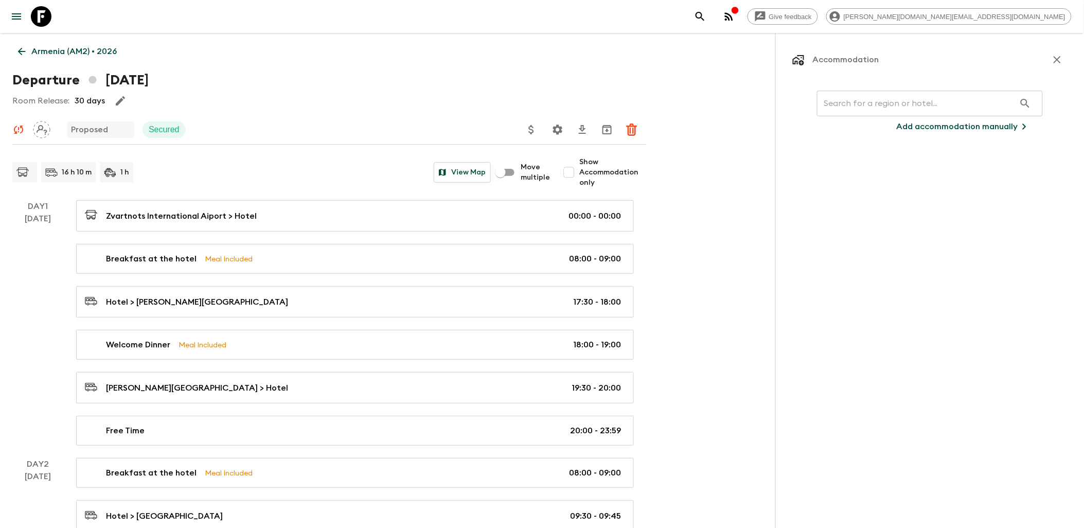
click at [873, 104] on input "text" at bounding box center [916, 103] width 198 height 29
paste input "Tufenkian"
type input "Tufenkian"
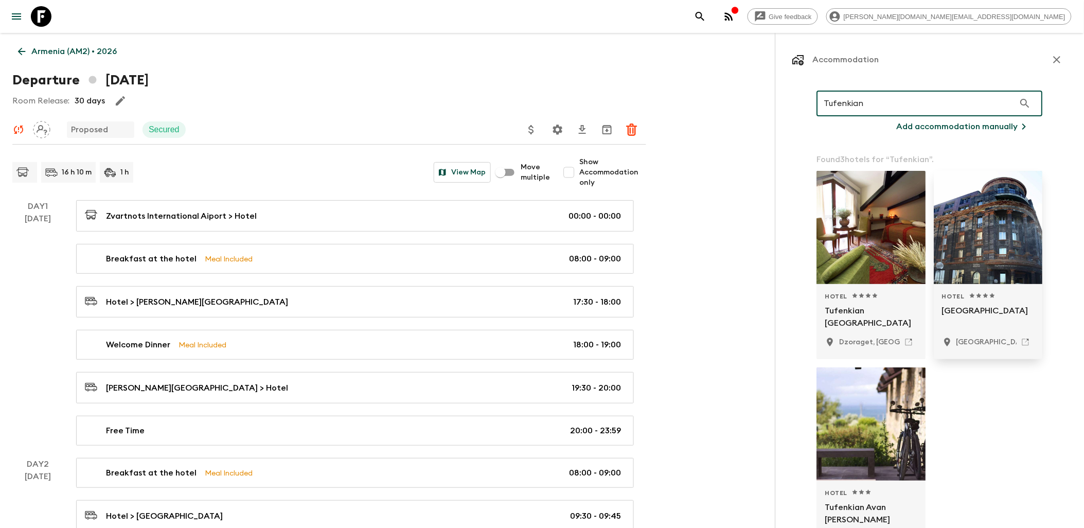
click at [978, 234] on div at bounding box center [989, 227] width 109 height 113
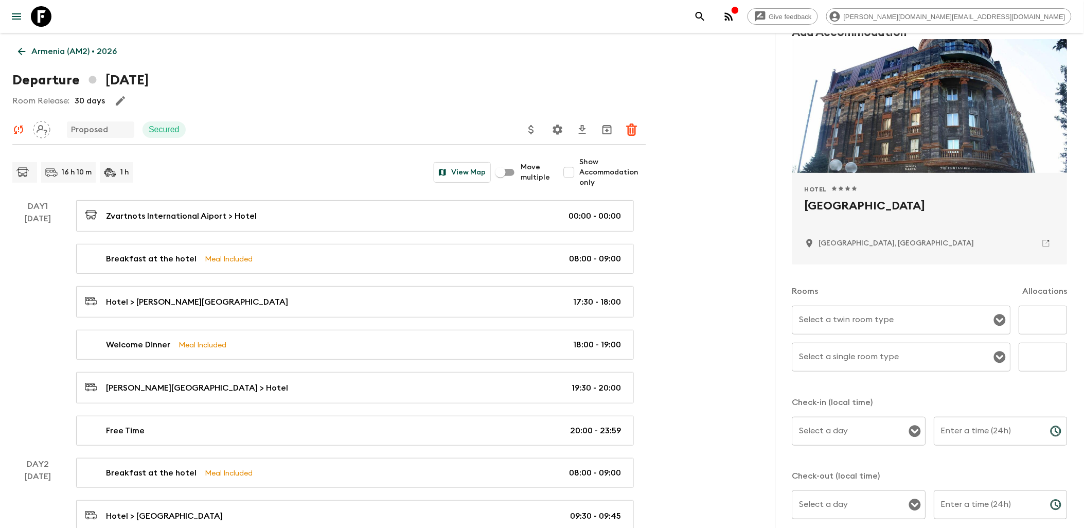
scroll to position [114, 0]
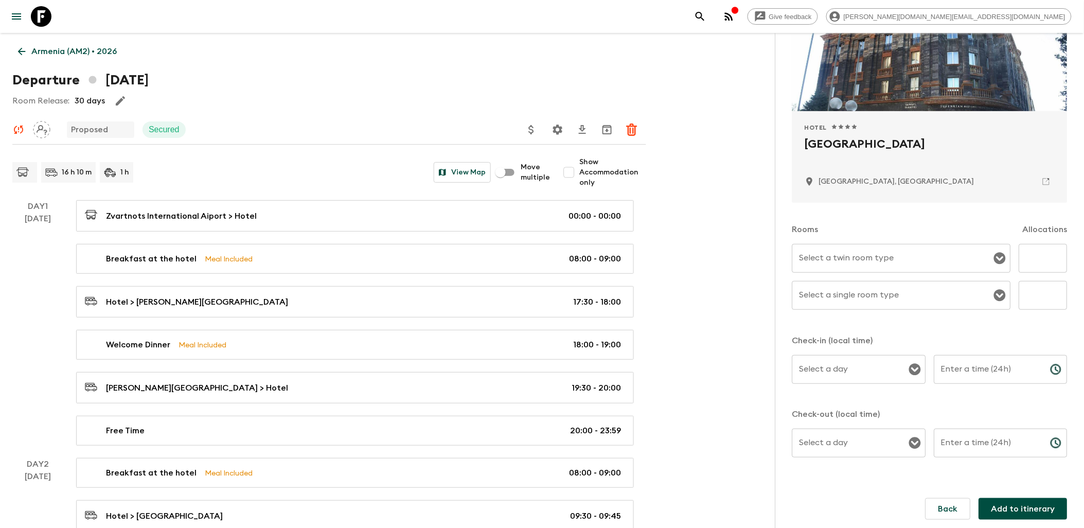
click at [944, 258] on input "Select a twin room type" at bounding box center [894, 259] width 194 height 20
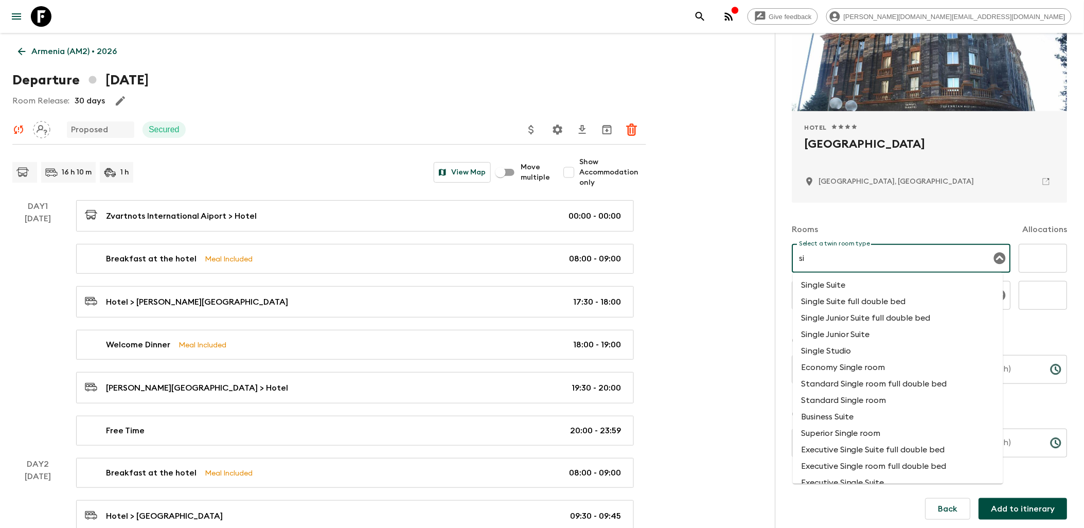
type input "s"
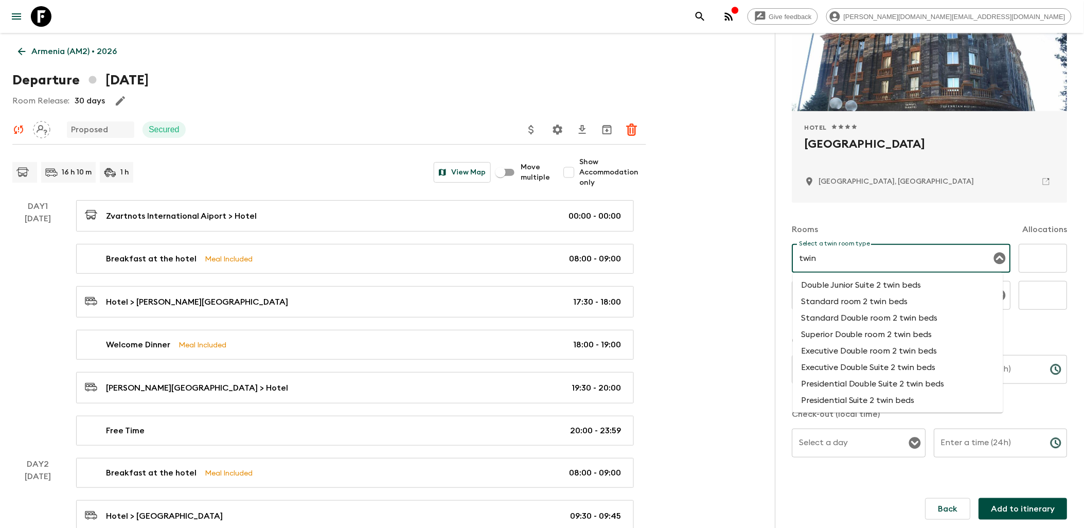
click at [863, 321] on li "Standard Double room 2 twin beds" at bounding box center [898, 318] width 210 height 16
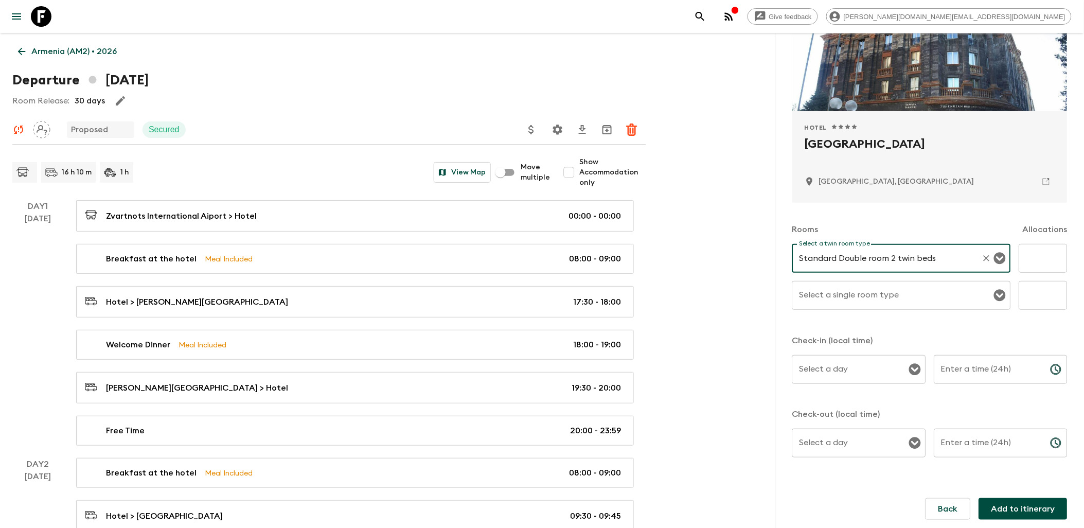
type input "Standard Double room 2 twin beds"
click at [850, 303] on input "Select a single room type" at bounding box center [894, 296] width 194 height 20
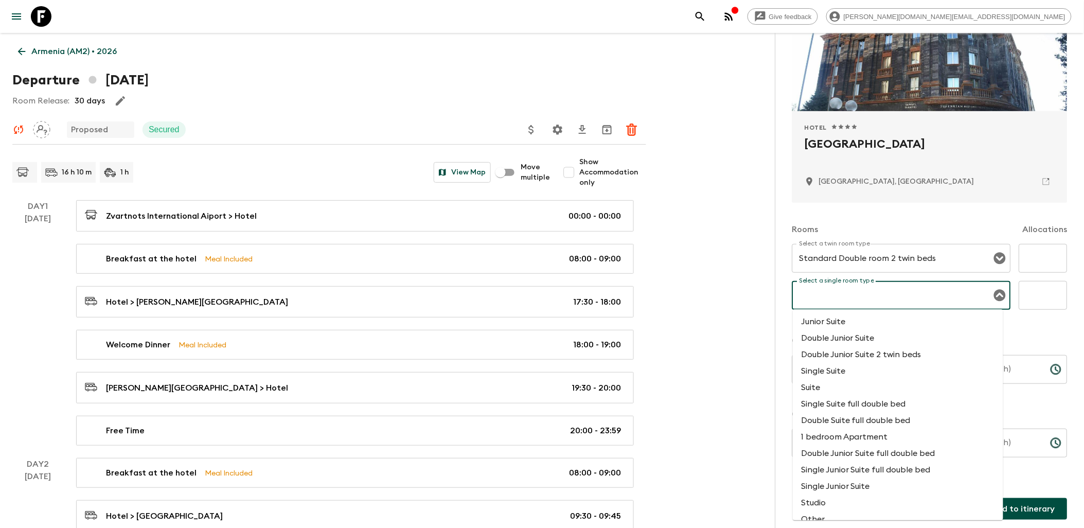
click at [860, 405] on li "Single Suite full double bed" at bounding box center [898, 404] width 210 height 16
type input "Single Suite full double bed"
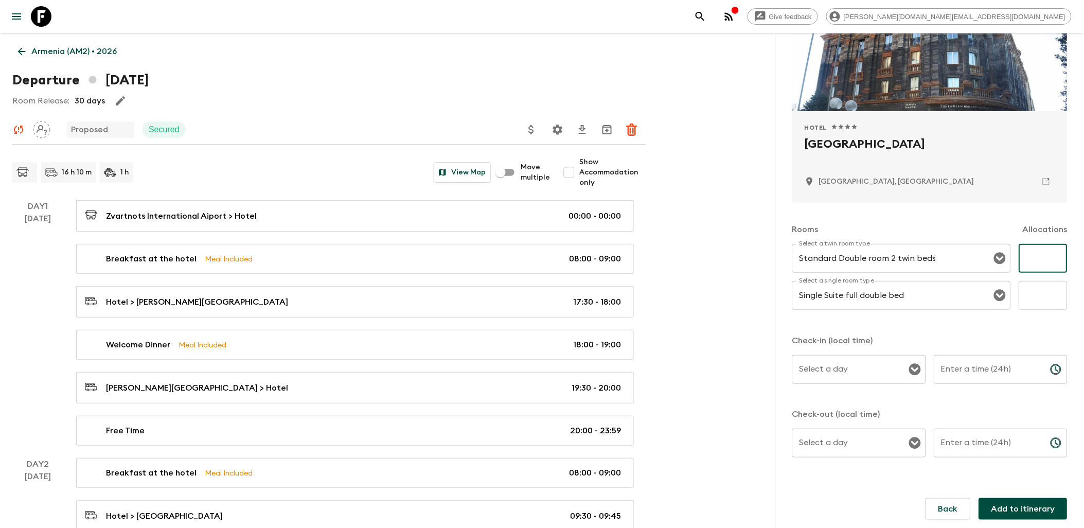
click at [1043, 267] on input "text" at bounding box center [1044, 258] width 48 height 29
type input "7"
click at [1038, 300] on input "text" at bounding box center [1044, 295] width 48 height 29
click at [909, 372] on icon "Open" at bounding box center [915, 370] width 12 height 12
type input "4"
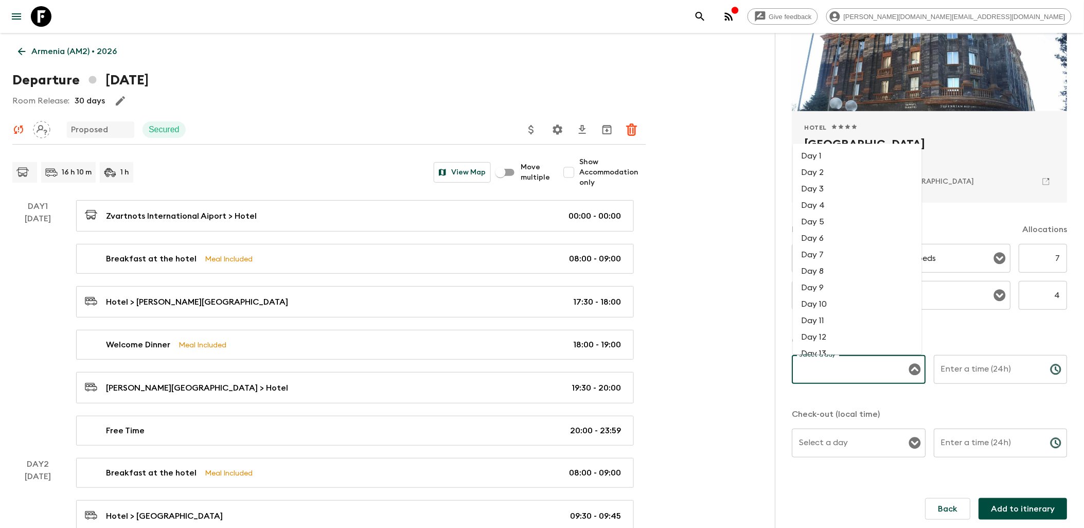
click at [825, 158] on li "Day 1" at bounding box center [857, 156] width 129 height 16
type input "Day 1"
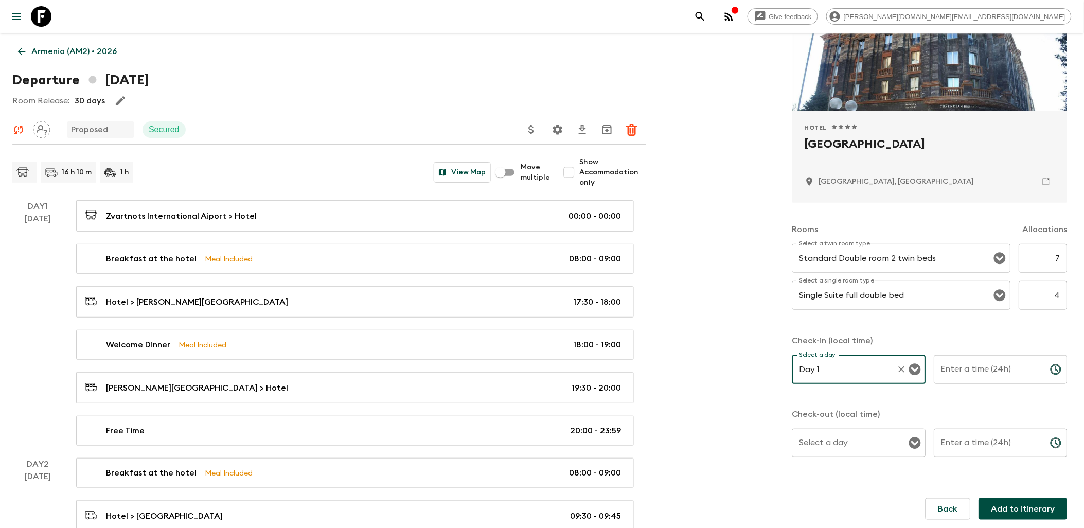
scroll to position [115, 0]
click at [987, 368] on div "Enter a time (24h) Enter a time (24h) ​" at bounding box center [1002, 375] width 134 height 41
click at [1050, 366] on icon "Choose time" at bounding box center [1056, 369] width 12 height 12
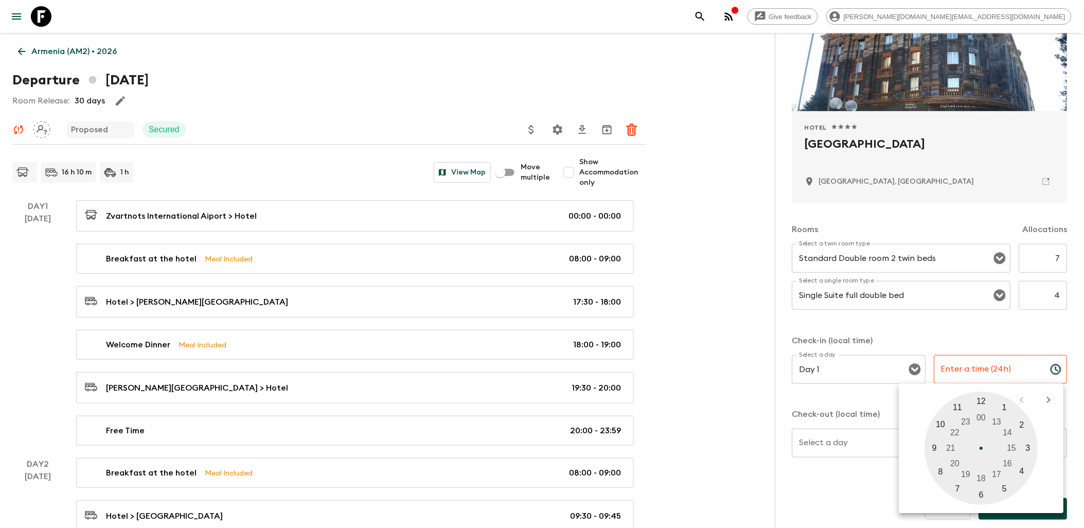
click at [943, 472] on div at bounding box center [981, 448] width 113 height 113
type input "08:00"
click at [983, 398] on div at bounding box center [981, 448] width 113 height 113
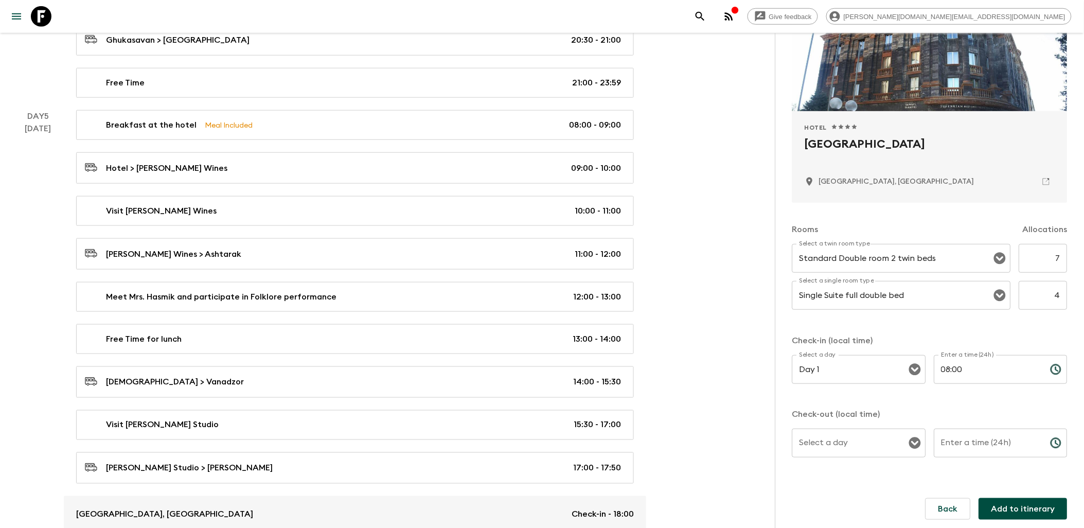
scroll to position [1772, 0]
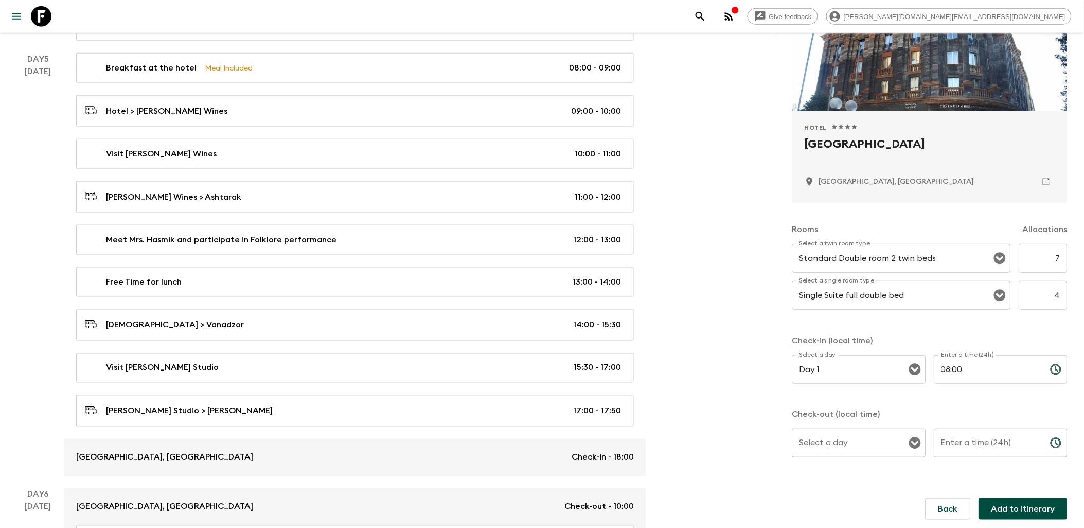
click at [908, 446] on div at bounding box center [914, 443] width 13 height 14
click at [911, 444] on icon "Open" at bounding box center [915, 443] width 12 height 12
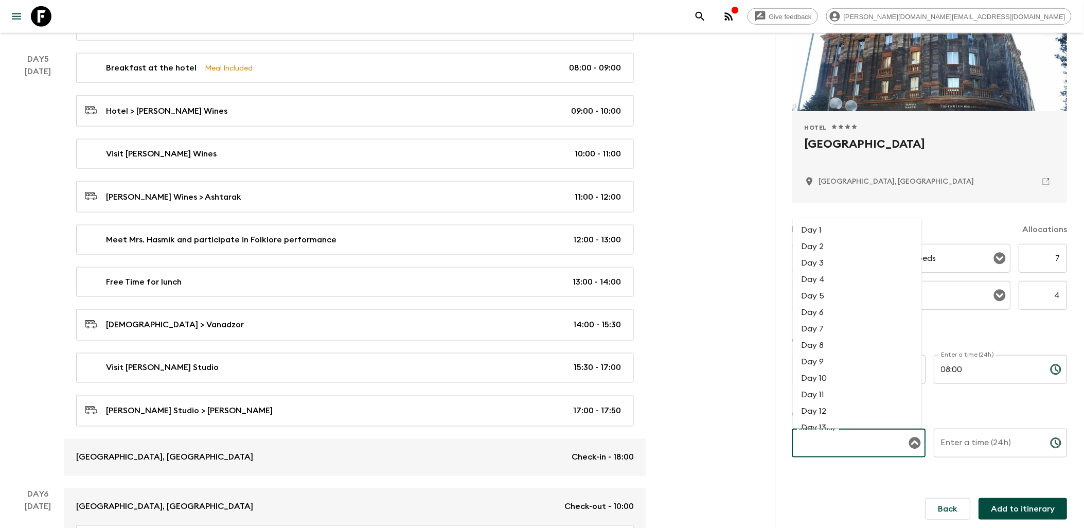
click at [821, 300] on li "Day 5" at bounding box center [857, 296] width 129 height 16
type input "Day 5"
click at [997, 440] on div "Enter a time (24h) Enter a time (24h) ​" at bounding box center [1002, 449] width 134 height 41
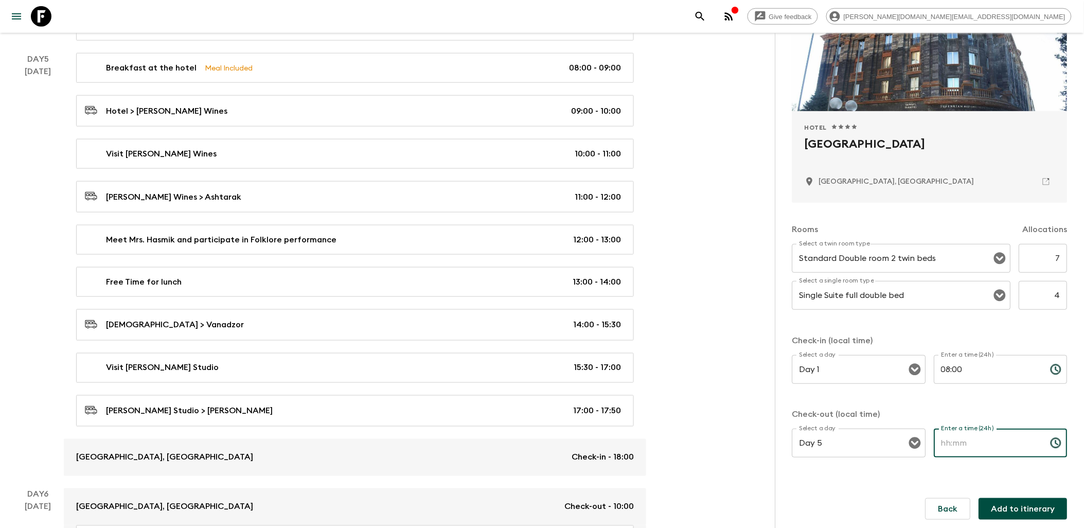
click at [1051, 440] on icon "Choose time" at bounding box center [1056, 443] width 10 height 10
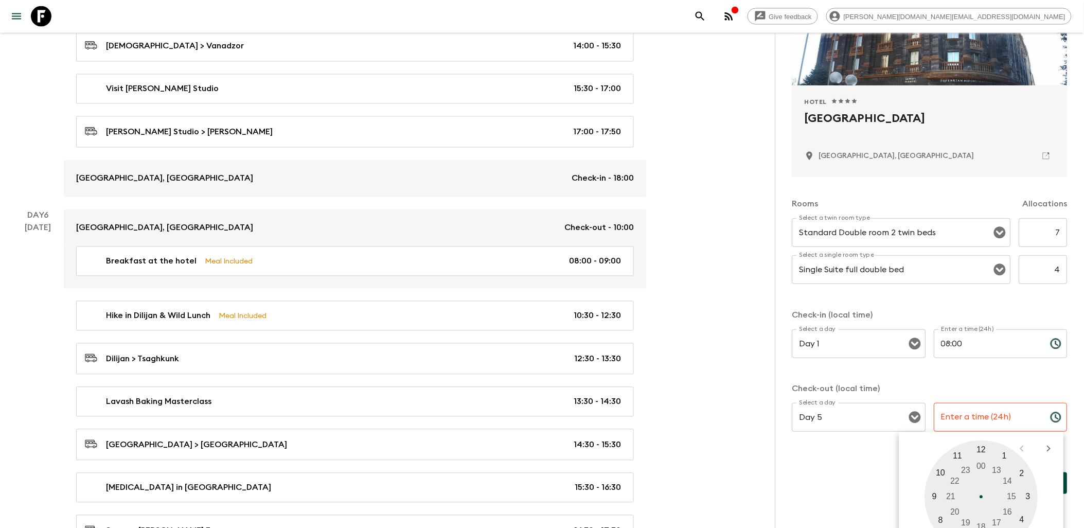
scroll to position [2173, 0]
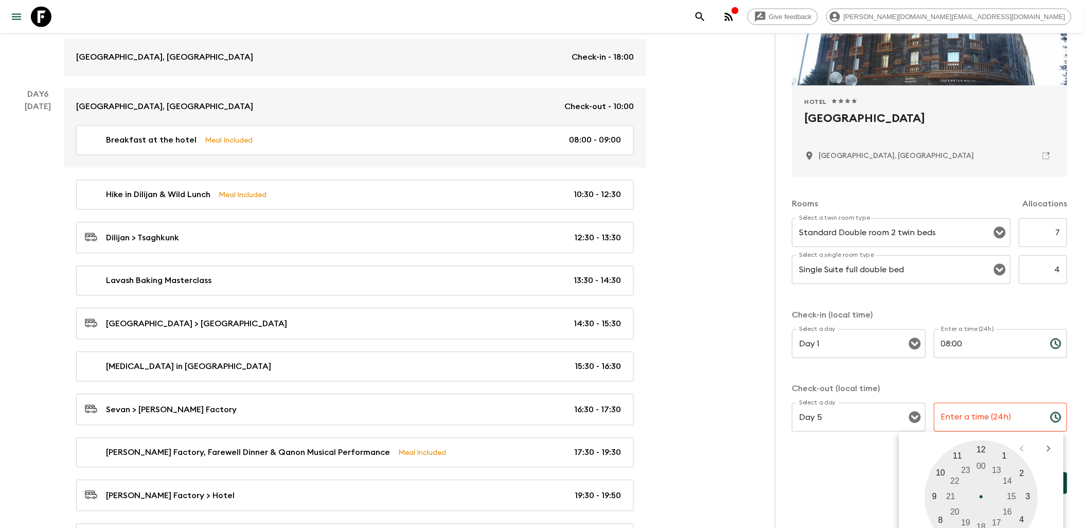
click at [933, 493] on div at bounding box center [981, 497] width 113 height 113
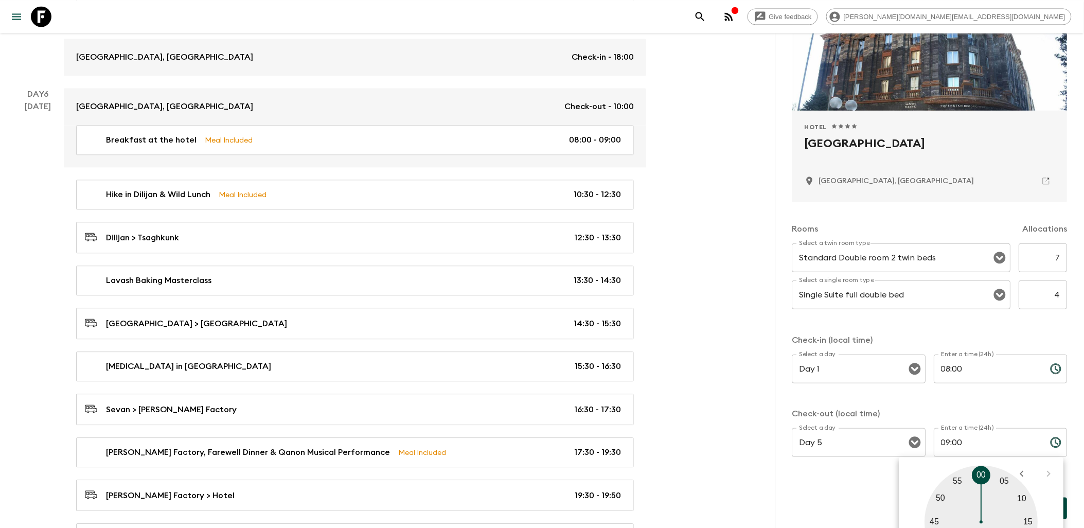
click at [976, 448] on input "09:00" at bounding box center [989, 442] width 108 height 29
click at [965, 448] on input "09:00" at bounding box center [989, 443] width 108 height 29
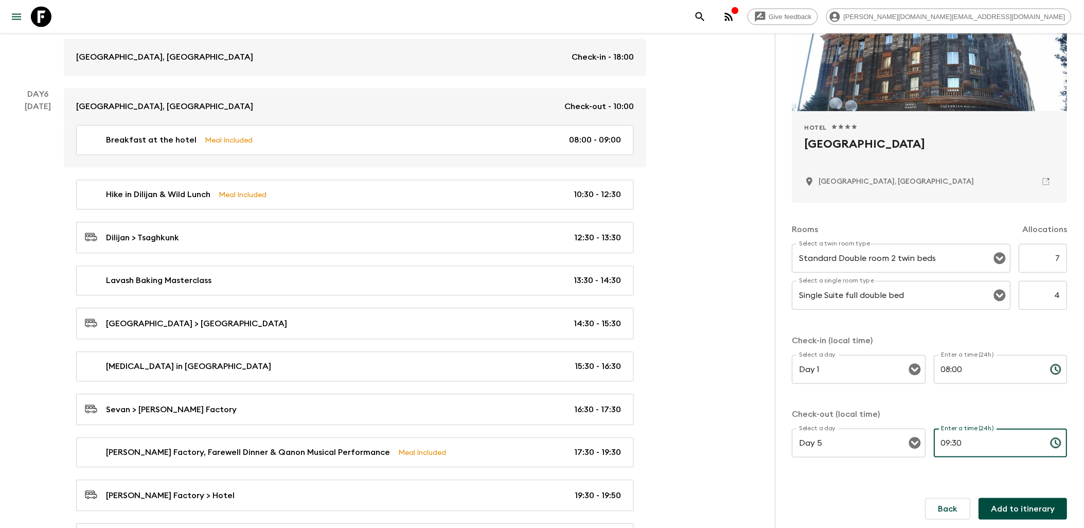
type input "09:30"
click at [1026, 516] on button "Add to itinerary" at bounding box center [1023, 509] width 89 height 22
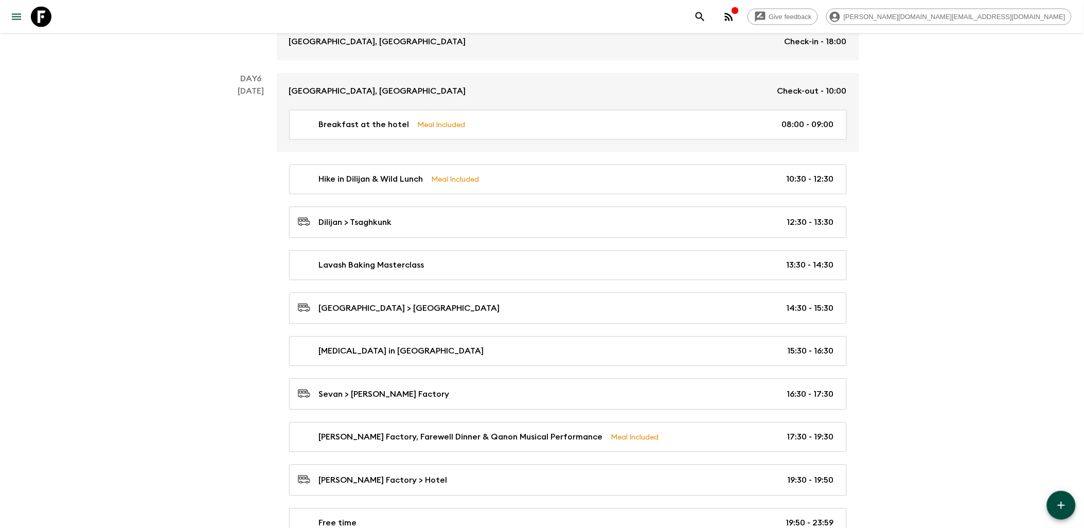
scroll to position [2277, 0]
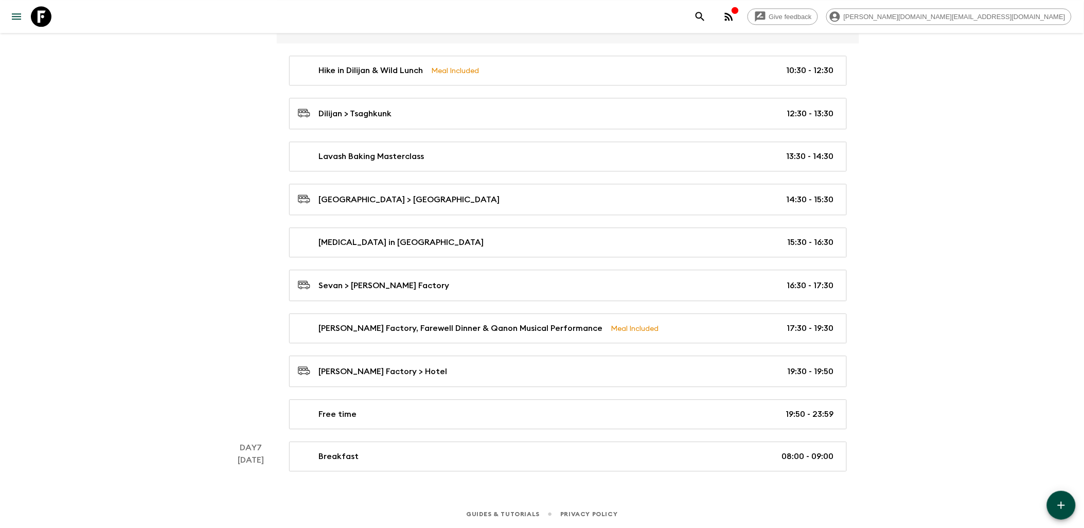
click at [1064, 497] on button "button" at bounding box center [1061, 505] width 29 height 29
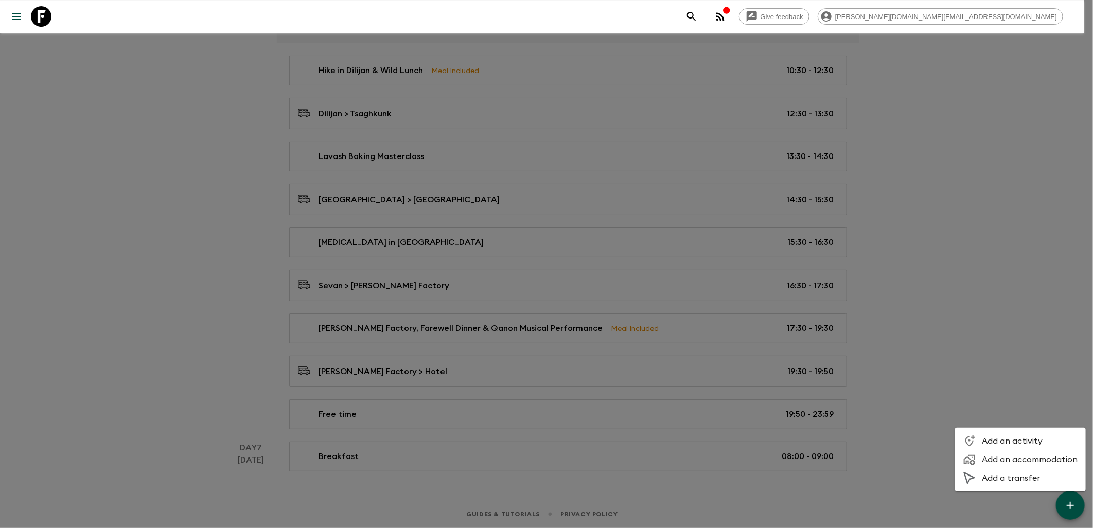
click at [1017, 461] on span "Add an accommodation" at bounding box center [1030, 459] width 96 height 10
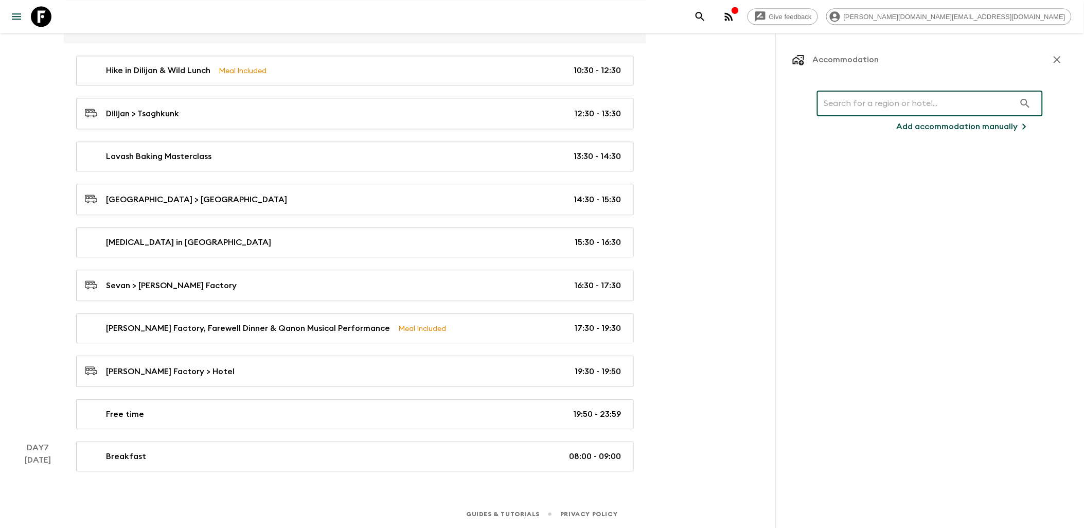
click at [893, 98] on input "text" at bounding box center [916, 103] width 198 height 29
paste input "Tufenkian"
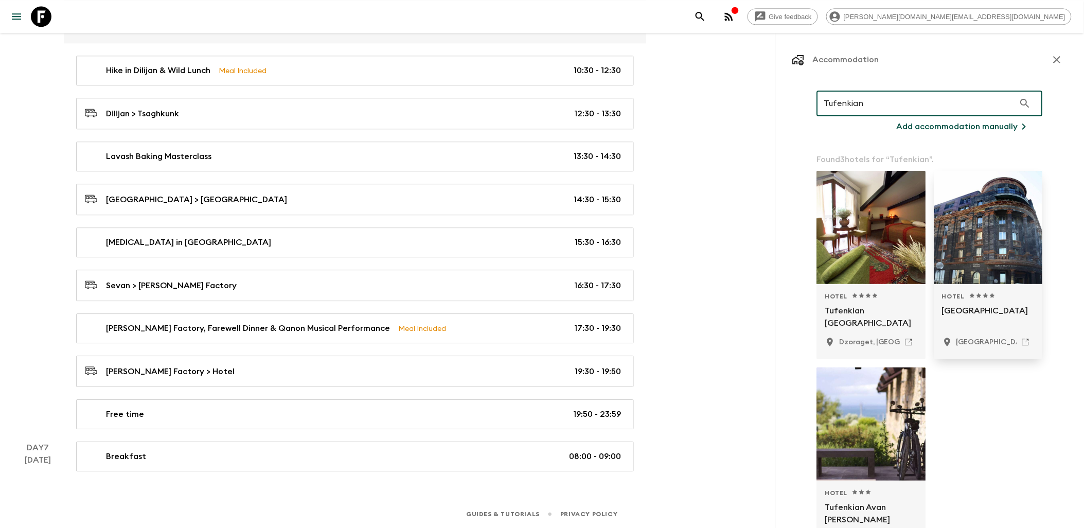
type input "Tufenkian"
click at [976, 229] on div at bounding box center [989, 227] width 109 height 113
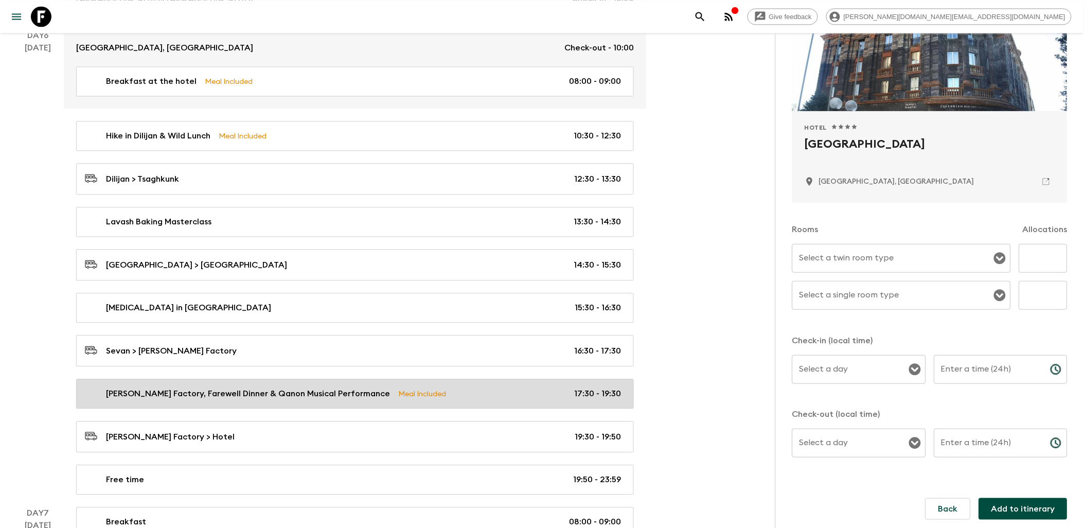
scroll to position [2163, 0]
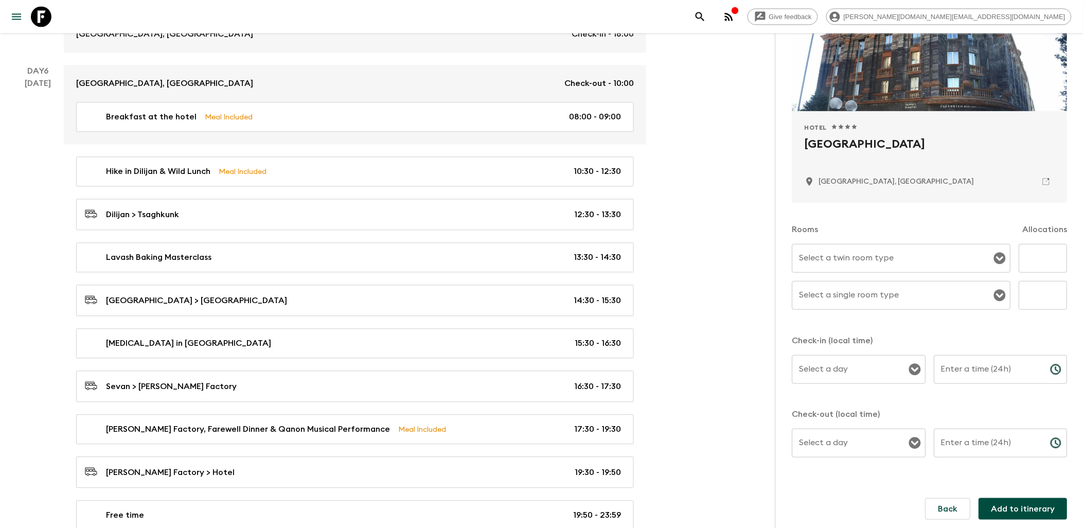
click at [902, 253] on input "Select a twin room type" at bounding box center [894, 259] width 194 height 20
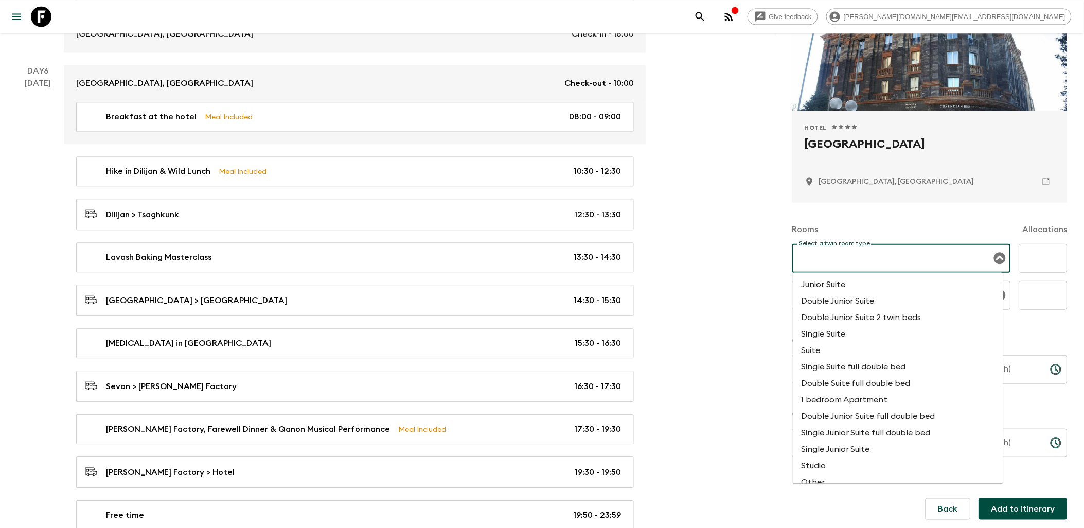
click at [842, 366] on li "Single Suite full double bed" at bounding box center [898, 367] width 210 height 16
type input "Single Suite full double bed"
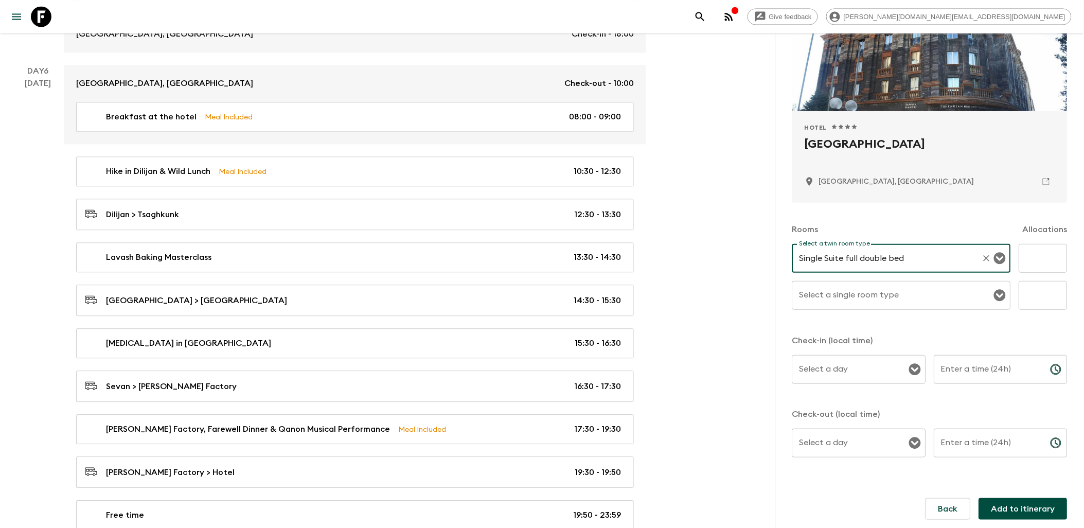
click at [982, 255] on icon "Clear" at bounding box center [987, 258] width 10 height 10
click at [877, 266] on input "Select a twin room type" at bounding box center [894, 259] width 194 height 20
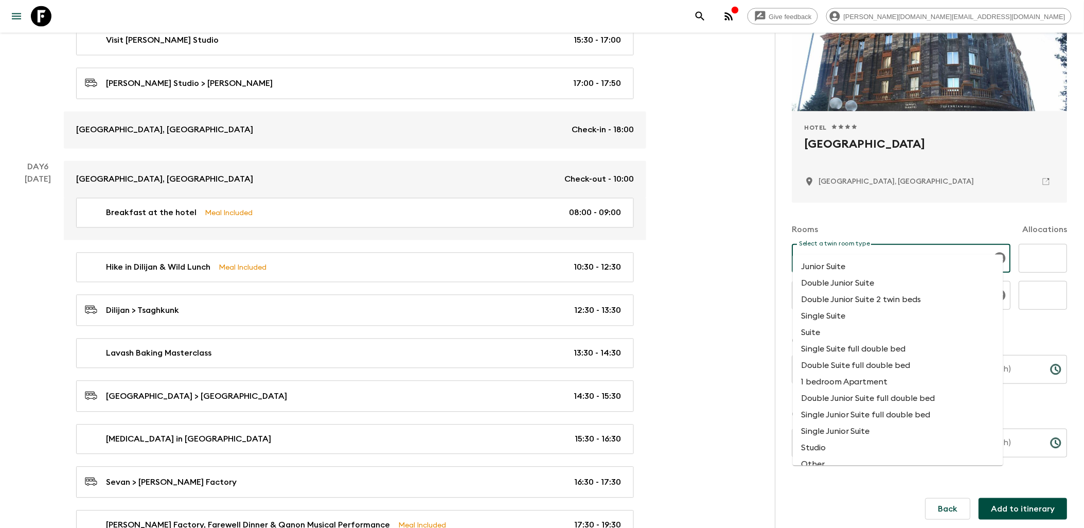
scroll to position [2049, 0]
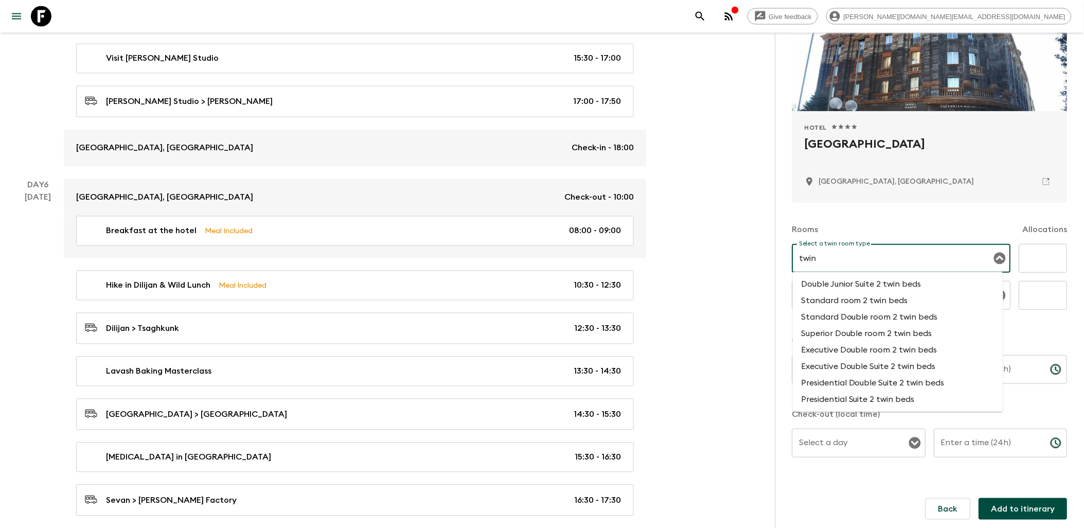
click at [855, 300] on li "Standard room 2 twin beds" at bounding box center [898, 301] width 210 height 16
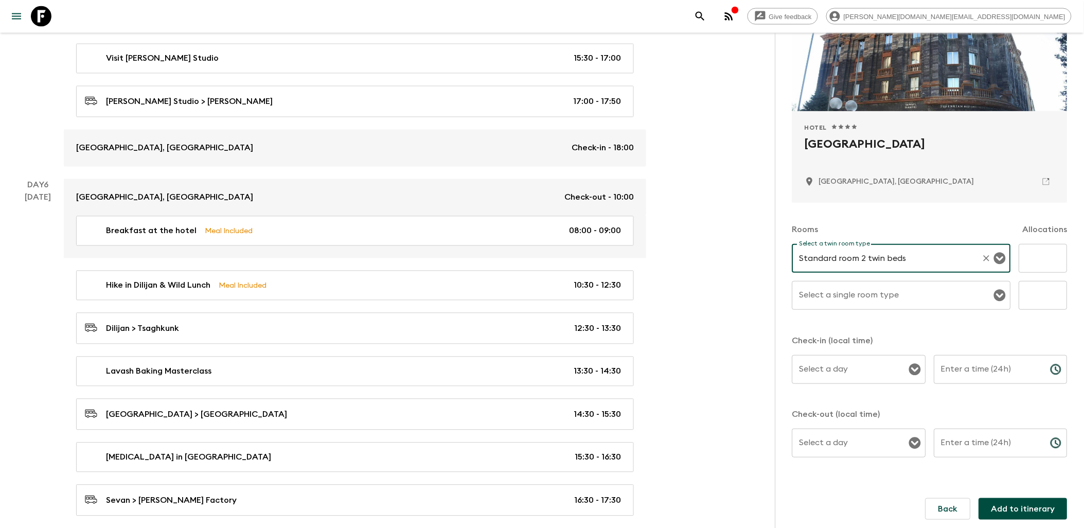
type input "Standard room 2 twin beds"
click at [1041, 255] on input "text" at bounding box center [1044, 258] width 48 height 29
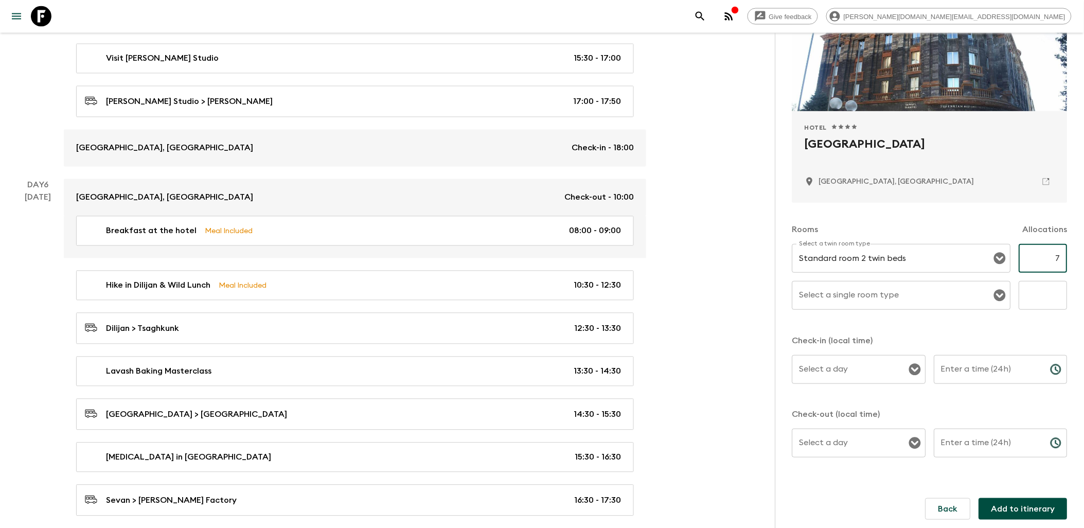
type input "7"
click at [883, 289] on div "Select a single room type Select a single room type" at bounding box center [902, 295] width 219 height 29
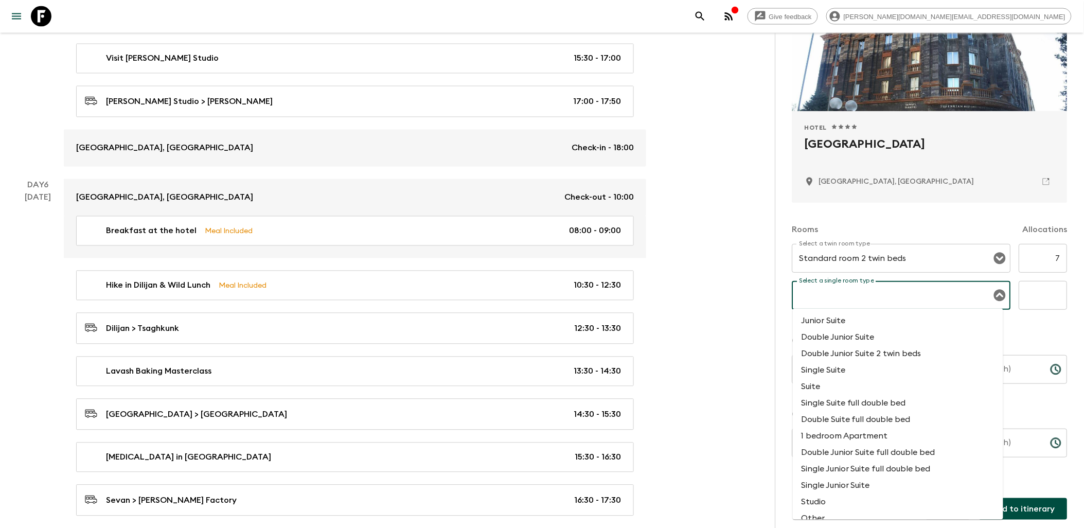
click at [868, 408] on li "Single Suite full double bed" at bounding box center [898, 403] width 210 height 16
type input "Single Suite full double bed"
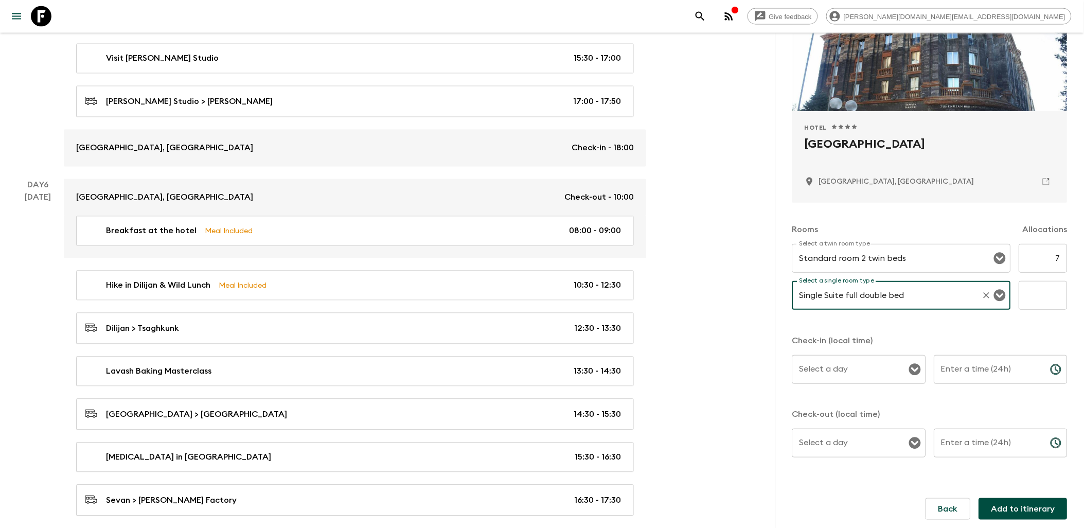
click at [1034, 296] on input "text" at bounding box center [1044, 295] width 48 height 29
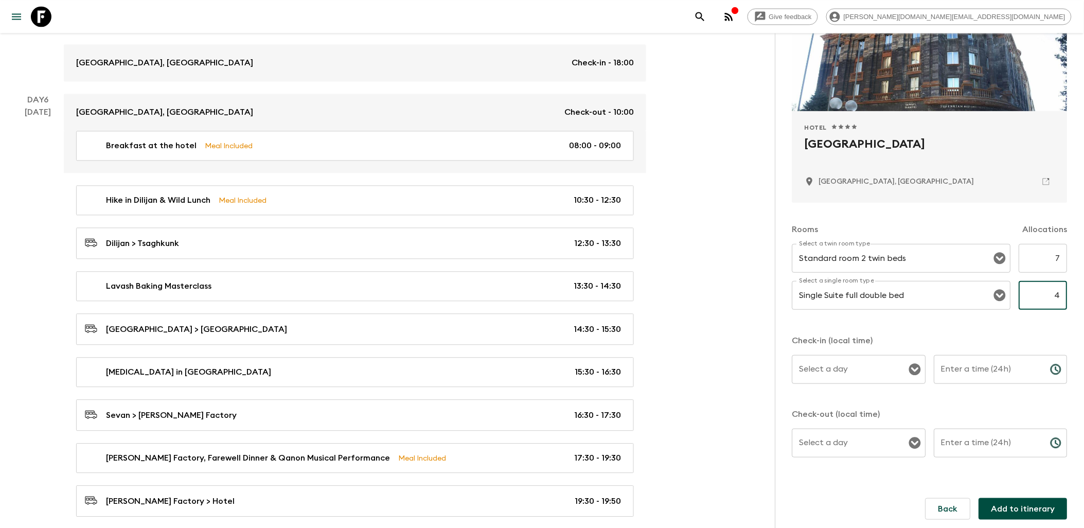
scroll to position [2163, 0]
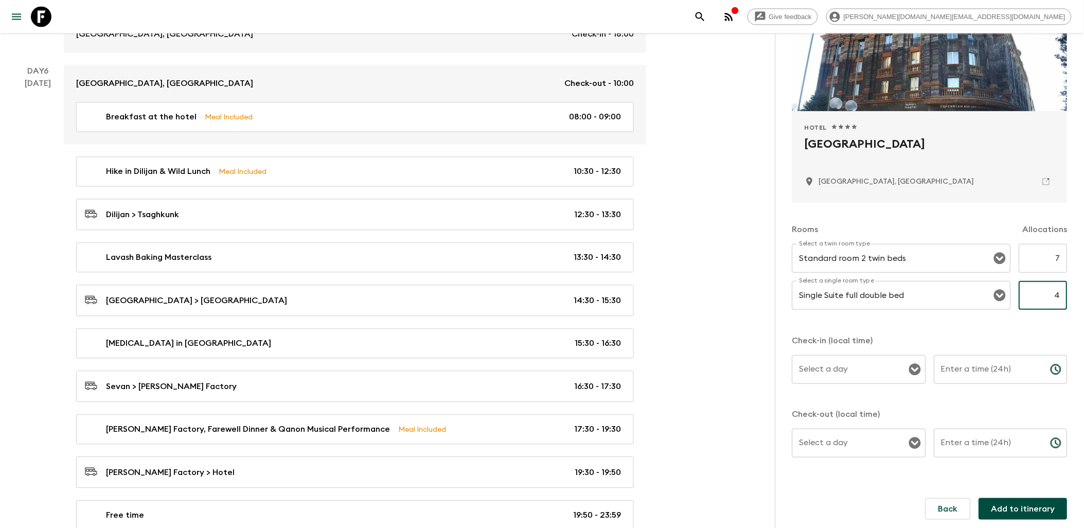
click at [911, 366] on icon "Open" at bounding box center [915, 370] width 12 height 12
type input "4"
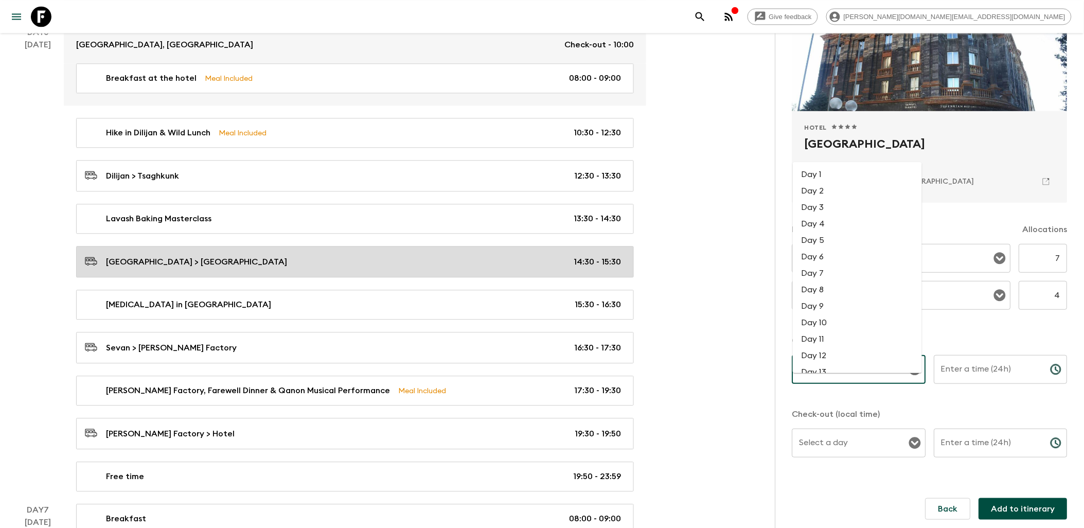
scroll to position [2220, 0]
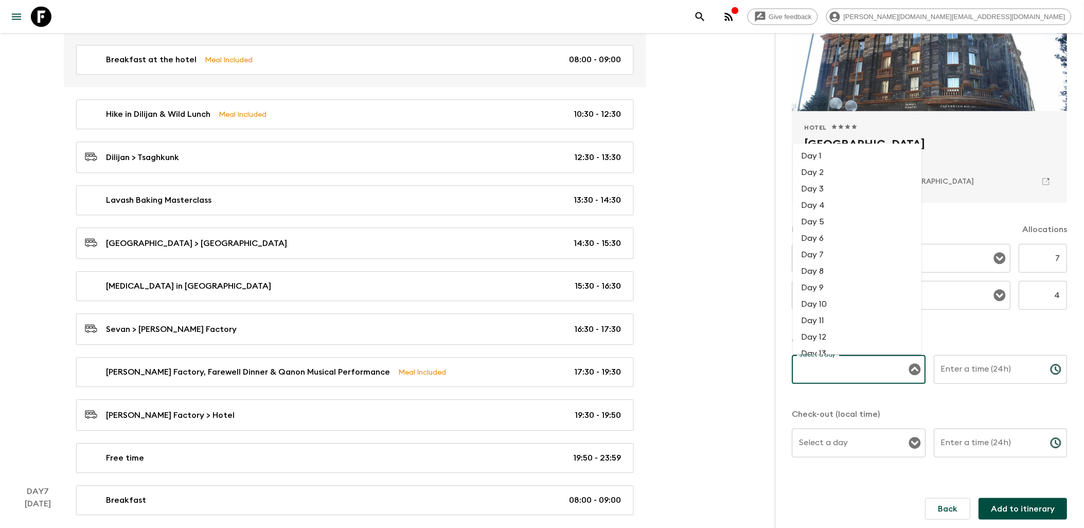
click at [825, 235] on li "Day 6" at bounding box center [857, 238] width 129 height 16
type input "Day 6"
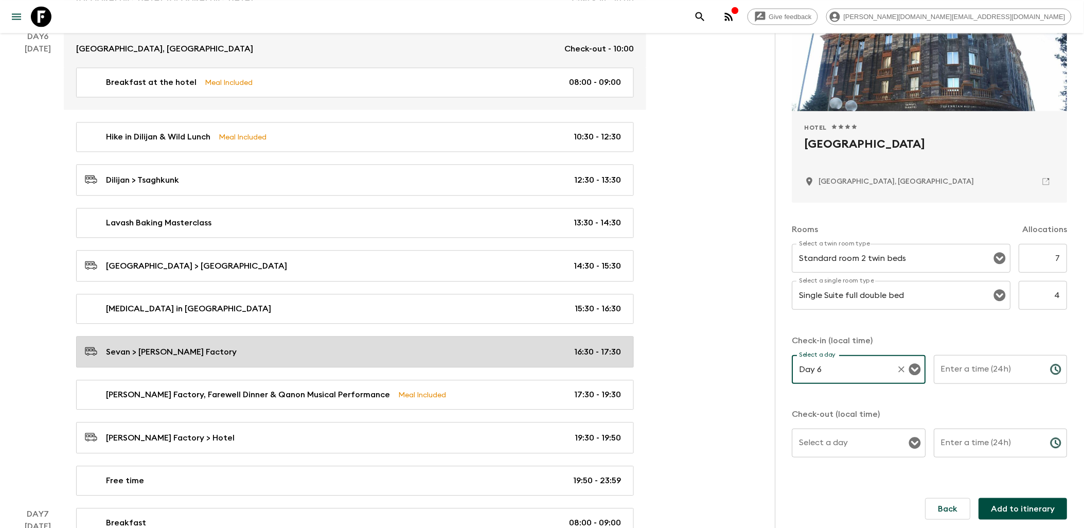
scroll to position [2277, 0]
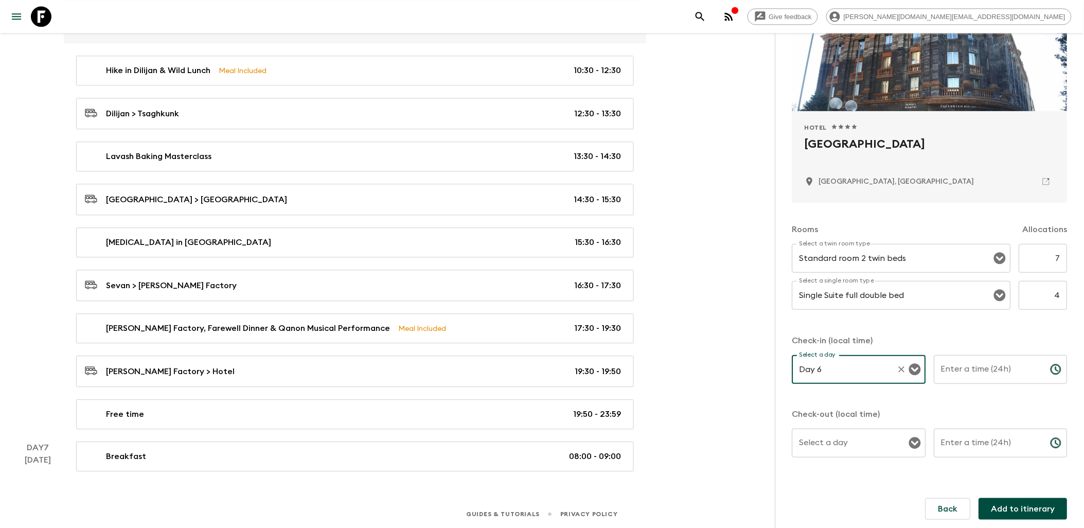
click at [1050, 367] on icon "Choose time" at bounding box center [1056, 369] width 12 height 12
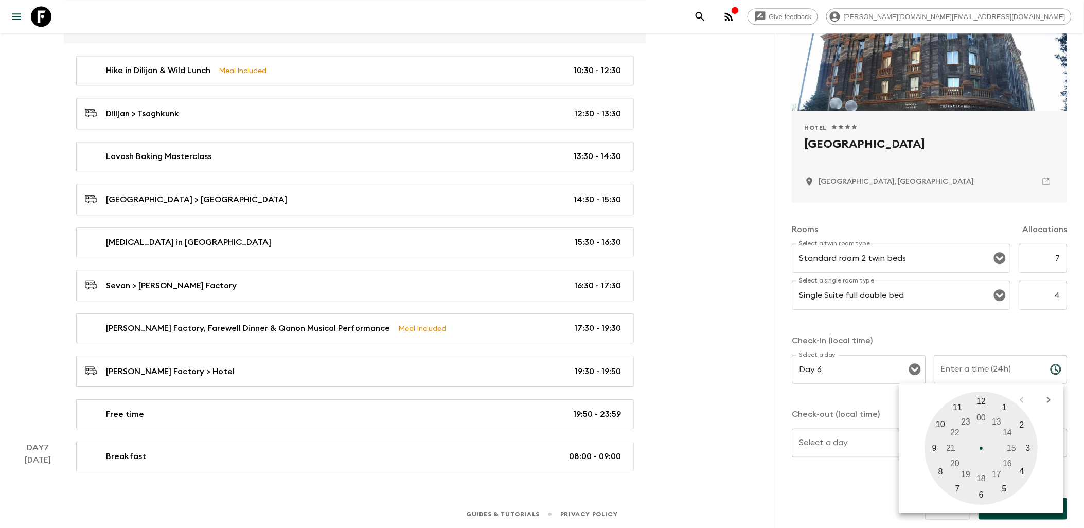
click at [956, 462] on div at bounding box center [981, 448] width 113 height 113
type input "20:00"
click at [863, 405] on div "Check-in (local time) Select a day Day 6 Select a day ​ Enter a time (24h) 20:0…" at bounding box center [930, 402] width 275 height 135
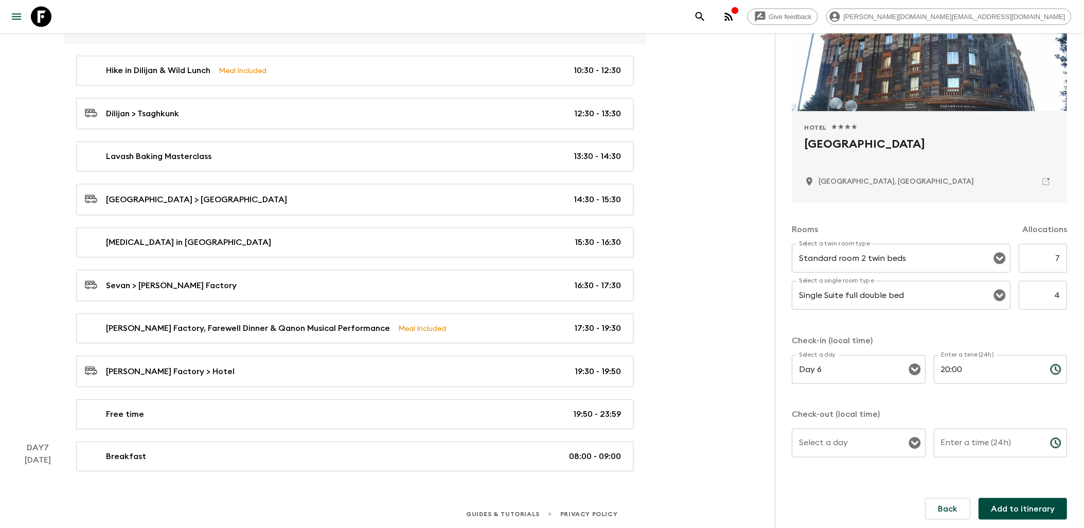
click at [847, 440] on input "Select a day" at bounding box center [851, 443] width 109 height 20
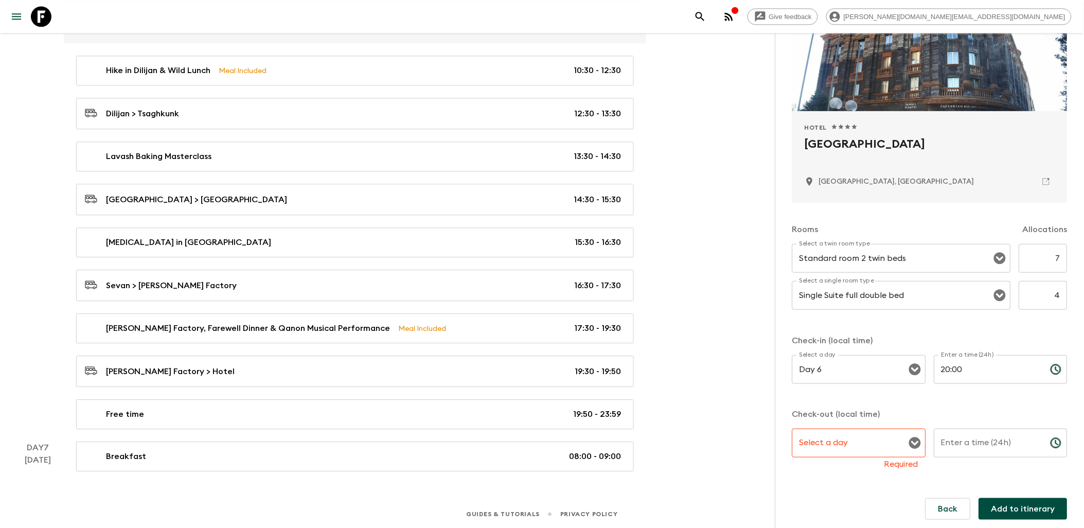
click at [909, 439] on icon "Open" at bounding box center [915, 443] width 12 height 12
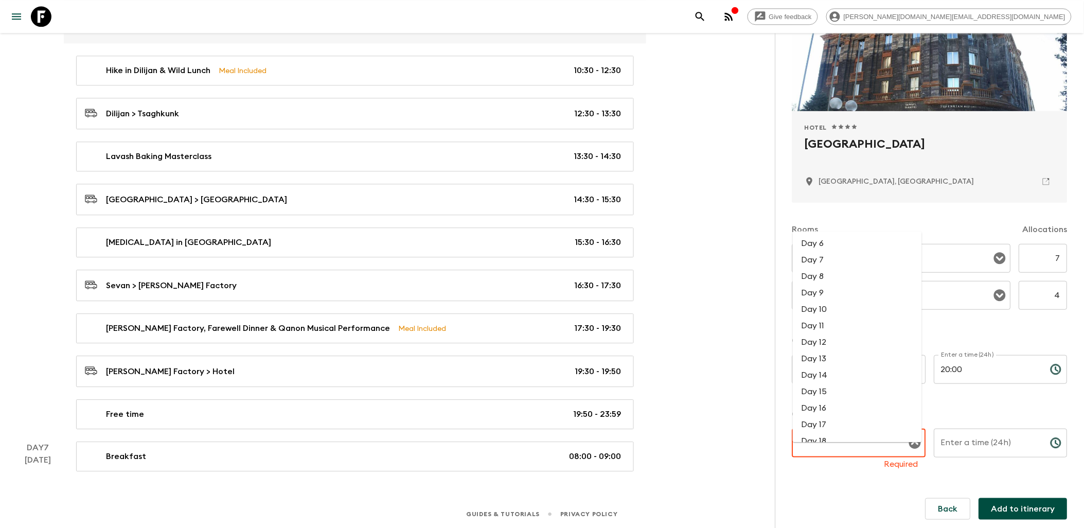
click at [824, 252] on li "Day 7" at bounding box center [857, 260] width 129 height 16
type input "Day 7"
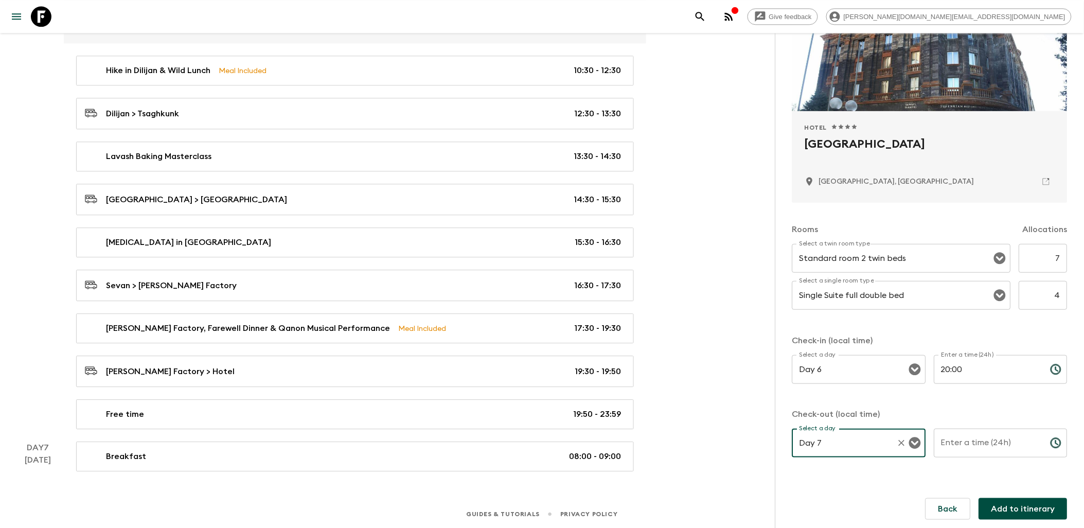
click at [1005, 448] on div "Enter a time (24h) Enter a time (24h) ​" at bounding box center [1002, 449] width 134 height 41
click at [1050, 445] on icon "Choose time" at bounding box center [1056, 443] width 12 height 12
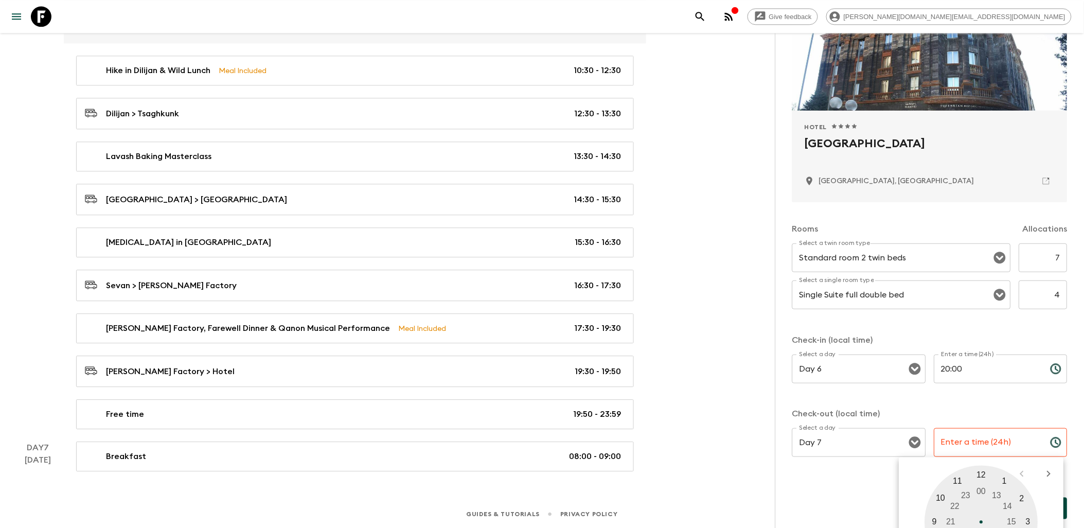
click at [983, 476] on div at bounding box center [981, 522] width 113 height 113
type input "12:00"
click at [883, 479] on form "Add Accommodation Hotel 1 Star 2 Stars 3 Stars 4 Stars 5 Stars Tufenkian Histor…" at bounding box center [930, 253] width 275 height 581
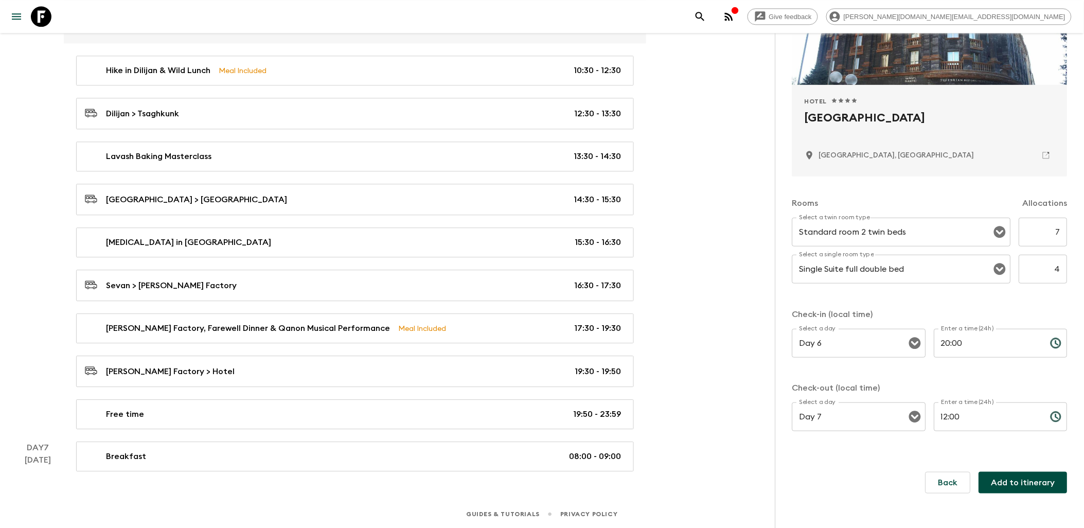
scroll to position [115, 0]
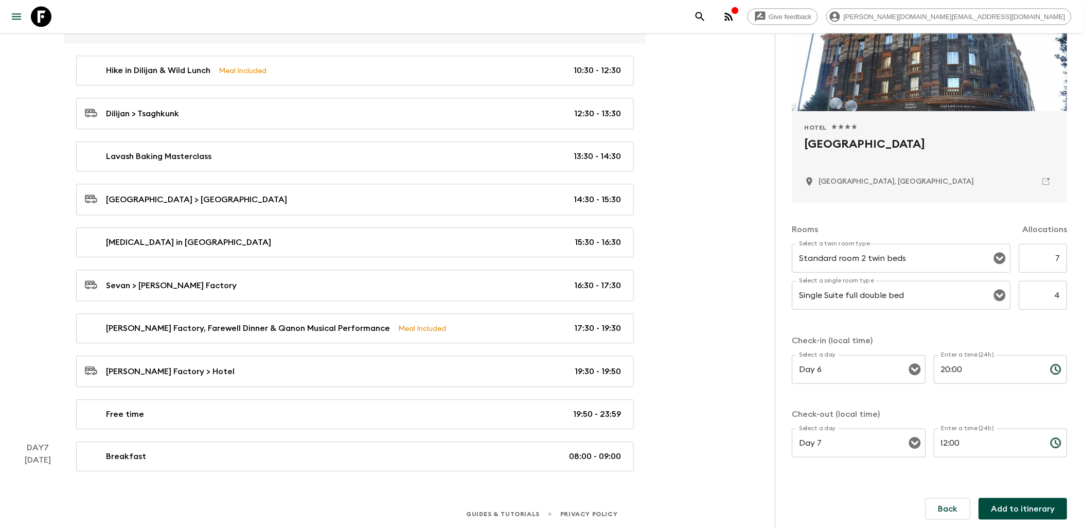
click at [1006, 503] on button "Add to itinerary" at bounding box center [1023, 509] width 89 height 22
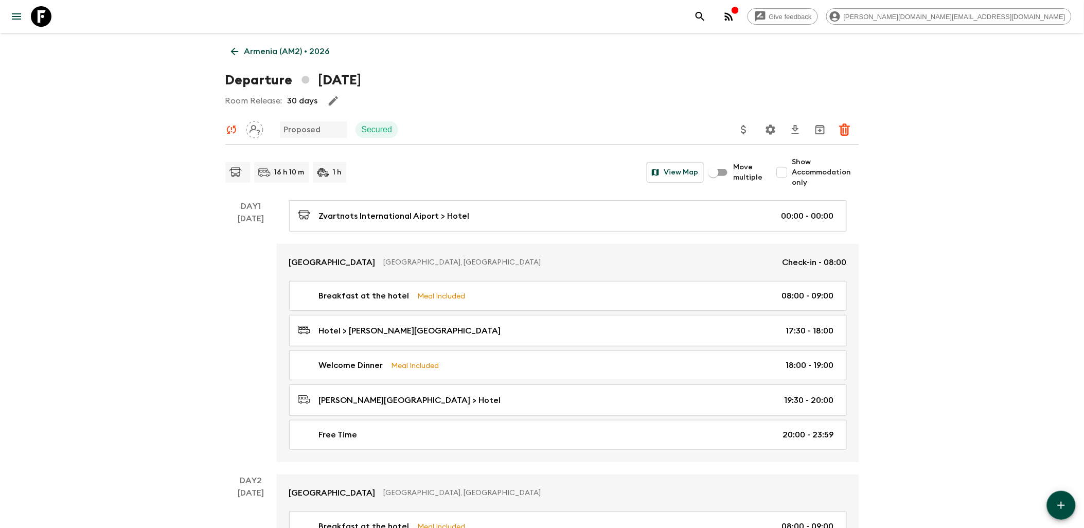
click at [260, 48] on p "Armenia (AM2) • 2026" at bounding box center [286, 51] width 85 height 12
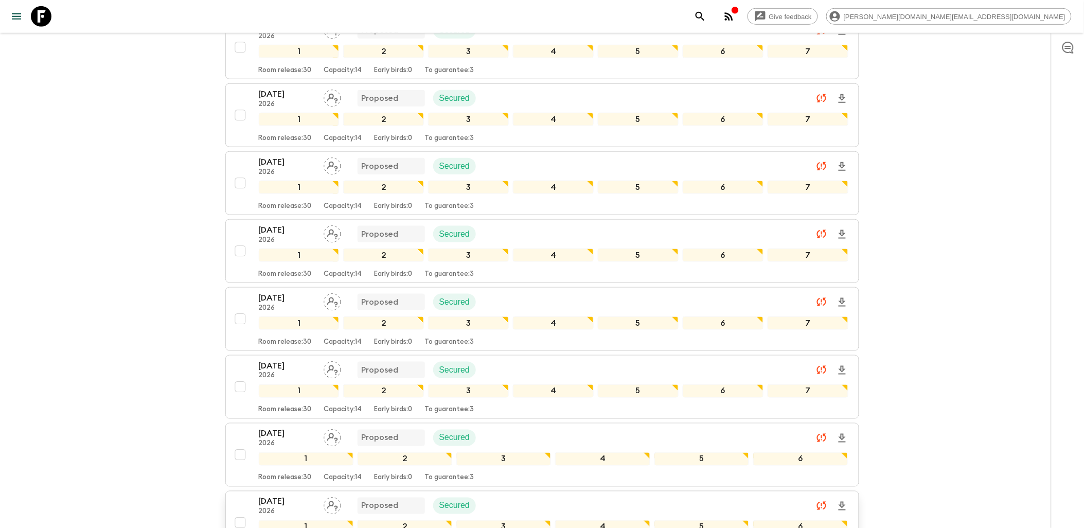
scroll to position [443, 0]
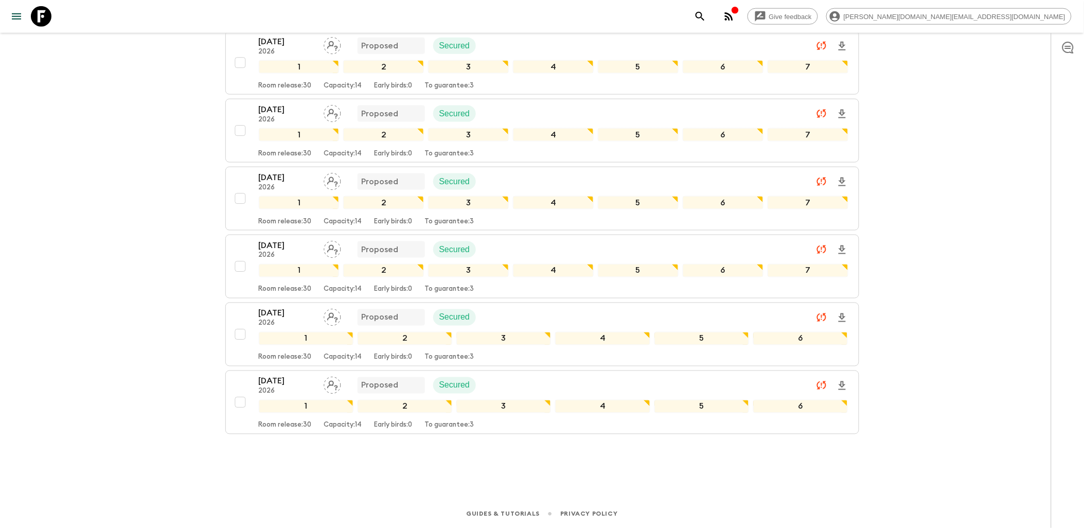
click at [556, 317] on div "[DATE] 2026 Proposed Secured" at bounding box center [554, 317] width 590 height 21
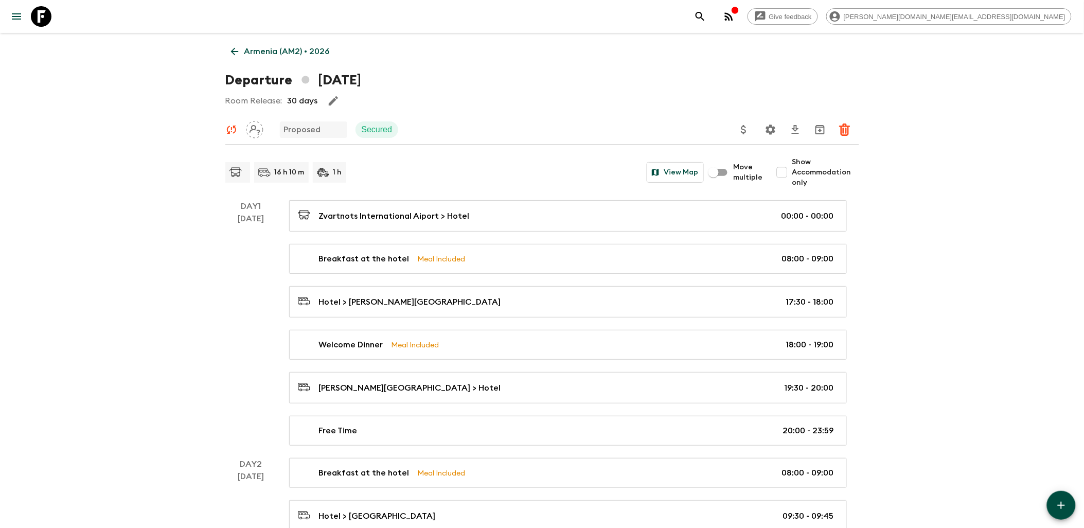
click at [46, 17] on icon at bounding box center [41, 16] width 21 height 21
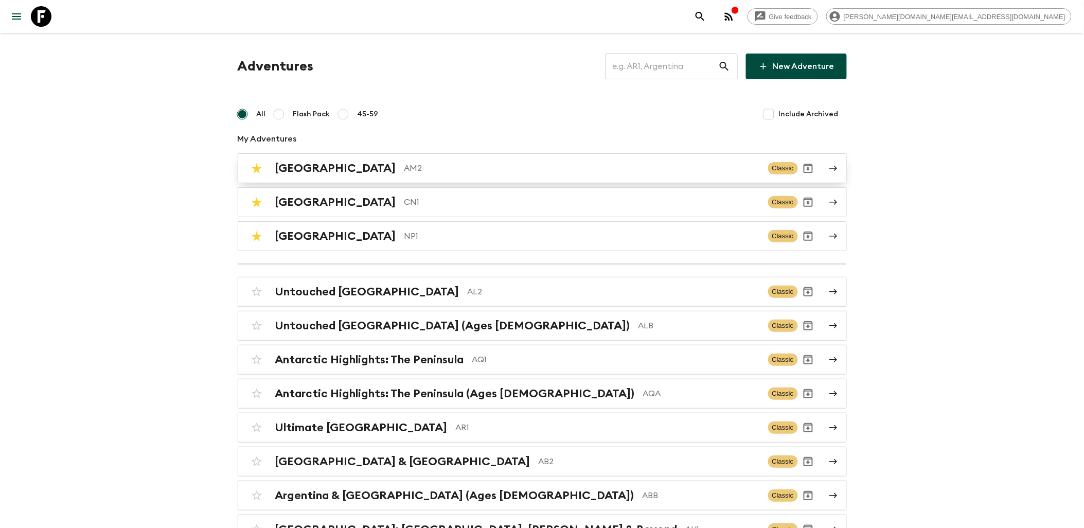
click at [405, 174] on p "AM2" at bounding box center [583, 168] width 356 height 12
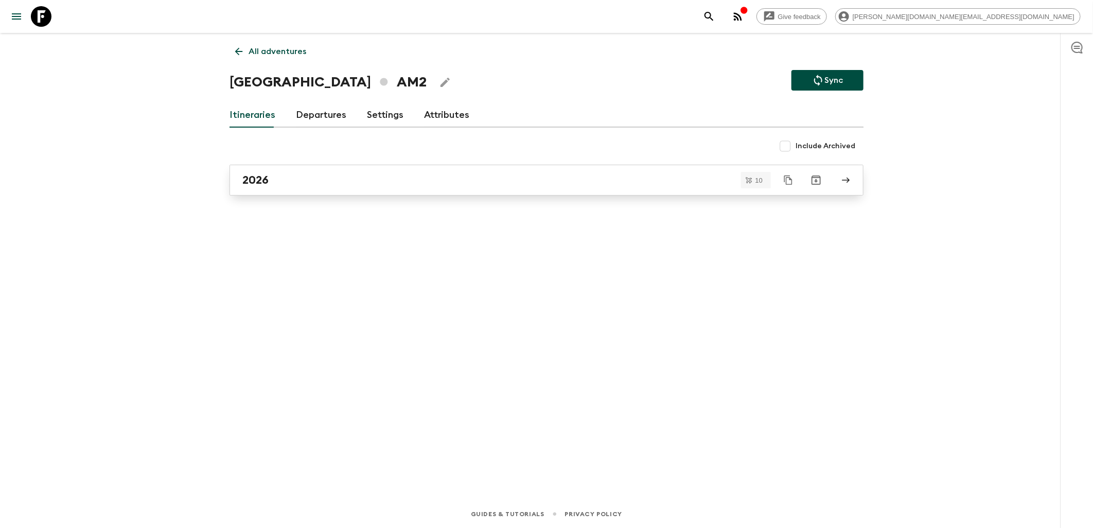
click at [395, 177] on div "2026" at bounding box center [536, 179] width 589 height 13
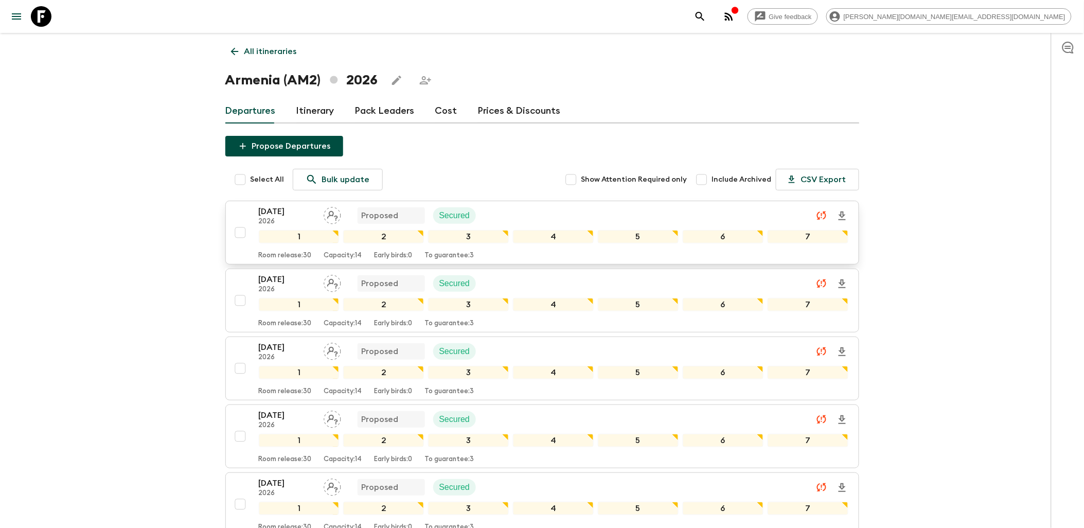
click at [534, 209] on div "[DATE] 2026 Proposed Secured" at bounding box center [554, 215] width 590 height 21
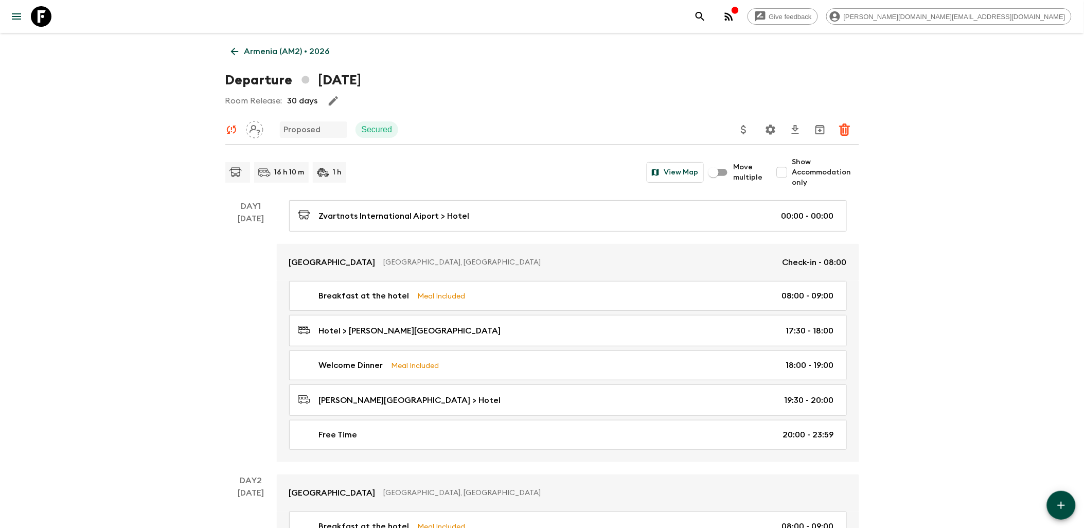
click at [295, 49] on p "Armenia (AM2) • 2026" at bounding box center [286, 51] width 85 height 12
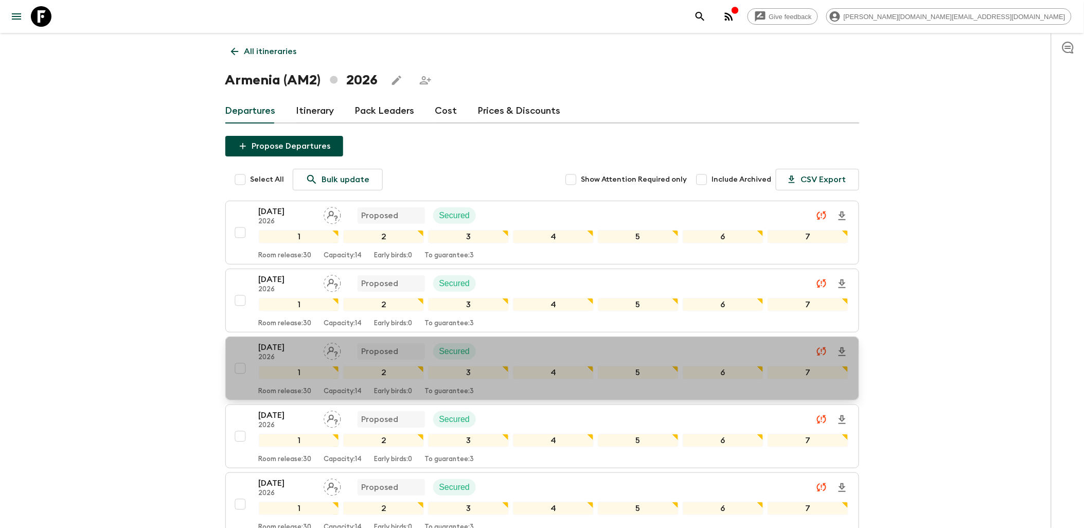
click at [517, 353] on div "[DATE] 2026 Proposed Secured" at bounding box center [554, 351] width 590 height 21
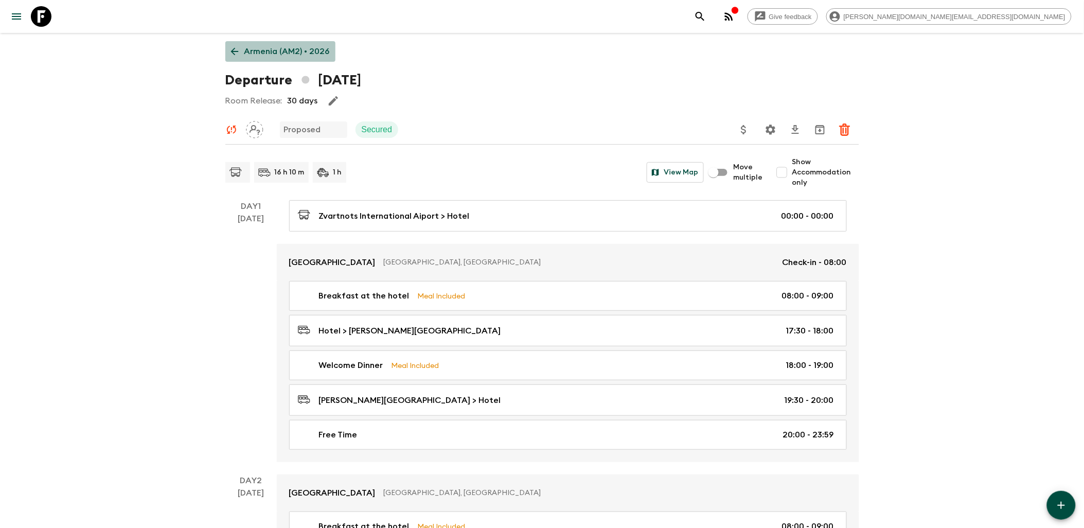
click at [297, 50] on p "Armenia (AM2) • 2026" at bounding box center [286, 51] width 85 height 12
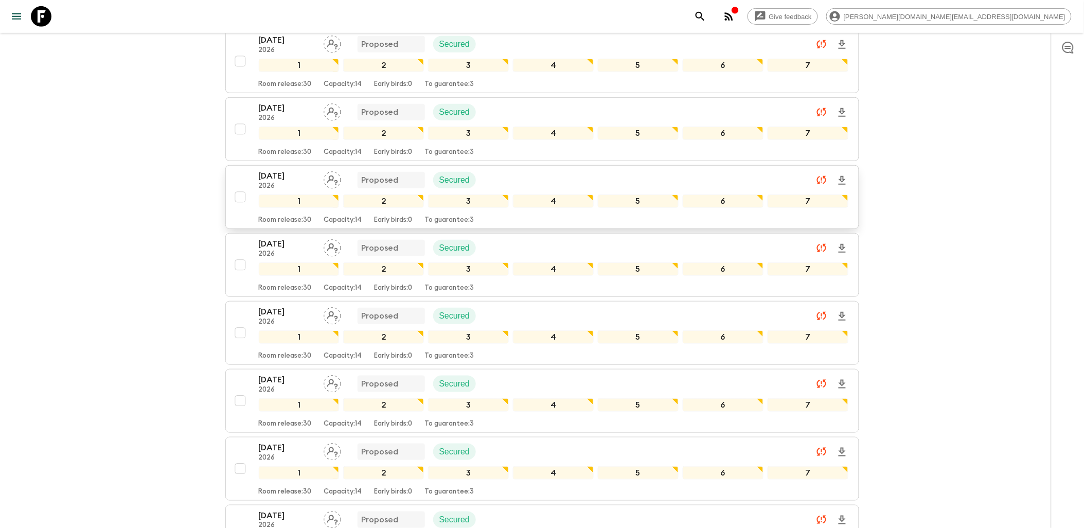
scroll to position [114, 0]
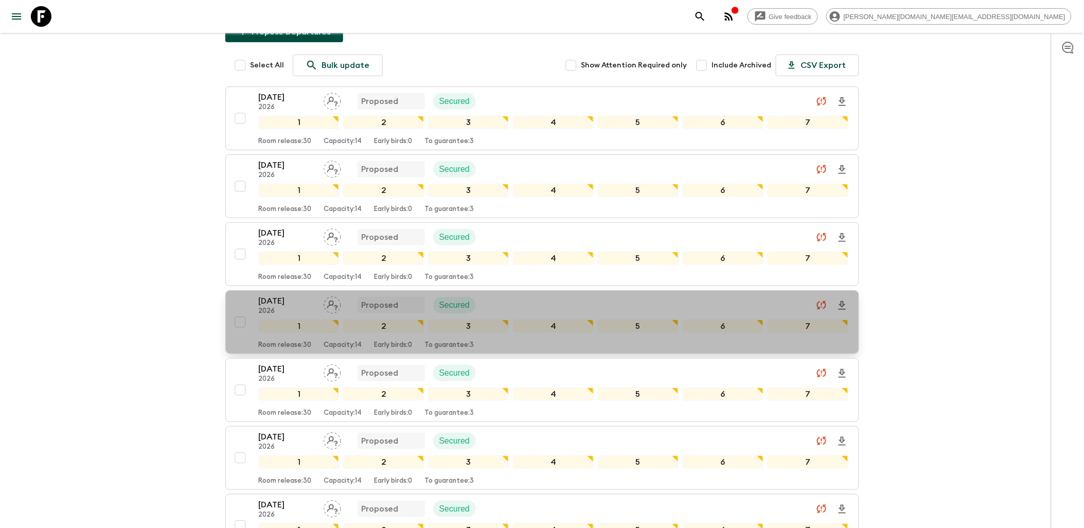
click at [242, 306] on div "[DATE] 2026 Proposed Secured 1 2 3 4 5 6 7 Room release: 30 Capacity: 14 Early …" at bounding box center [539, 322] width 619 height 55
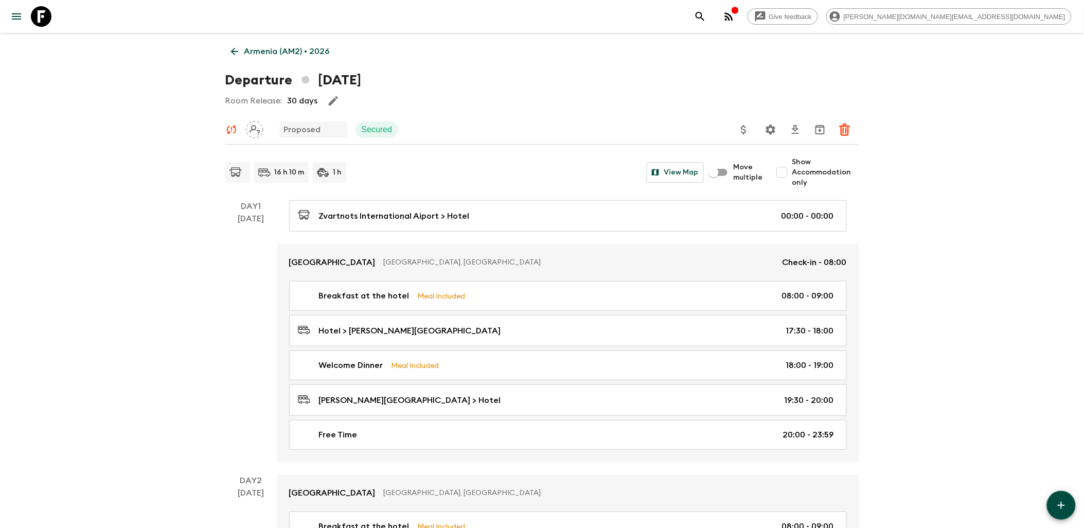
click at [281, 52] on p "Armenia (AM2) • 2026" at bounding box center [286, 51] width 85 height 12
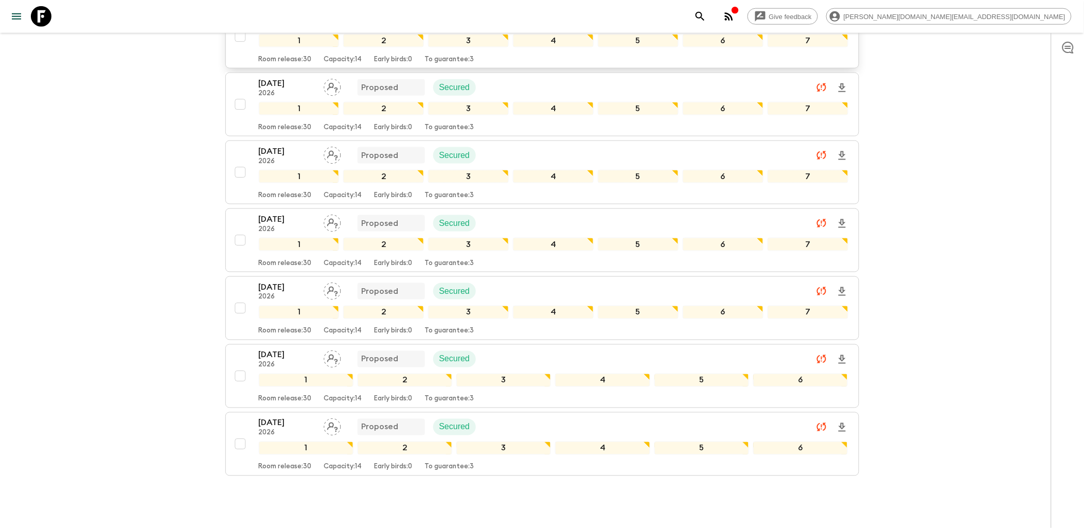
scroll to position [443, 0]
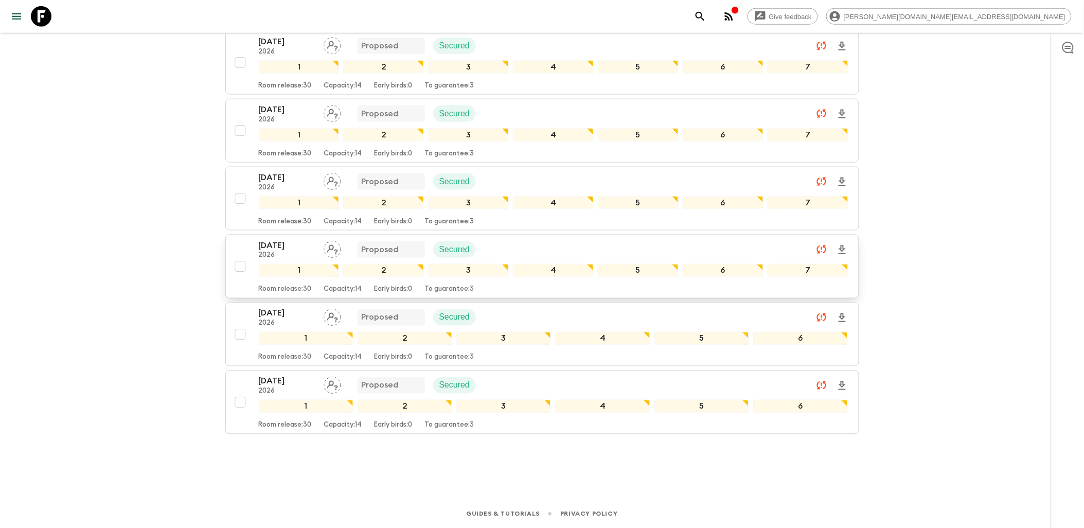
click at [588, 244] on div "[DATE] 2026 Proposed Secured" at bounding box center [554, 249] width 590 height 21
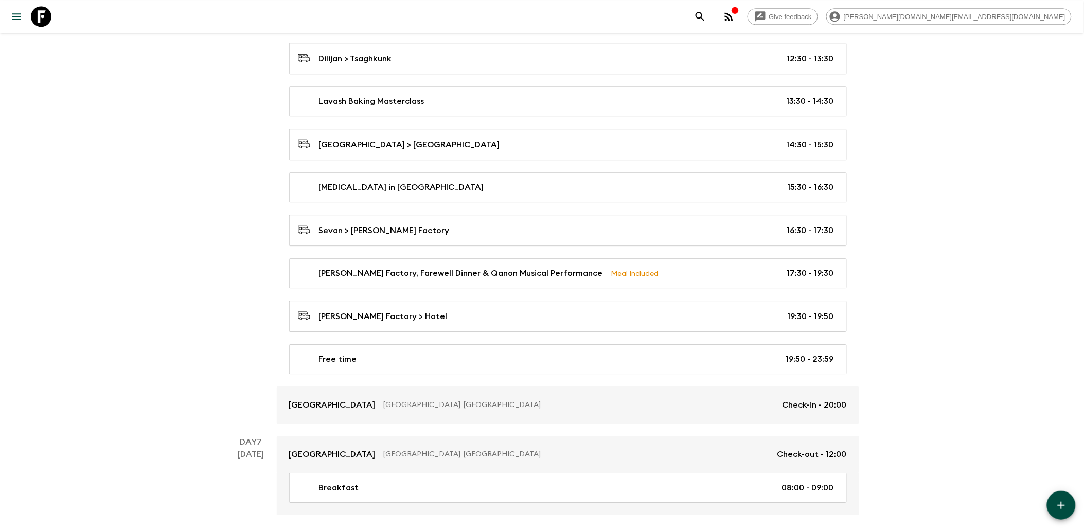
scroll to position [2385, 0]
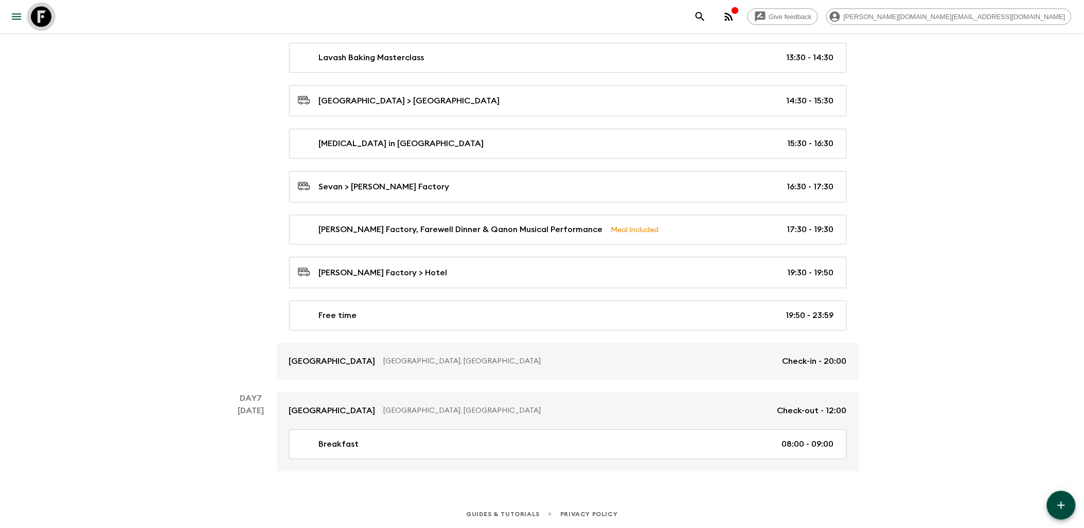
click at [46, 20] on icon at bounding box center [41, 16] width 21 height 21
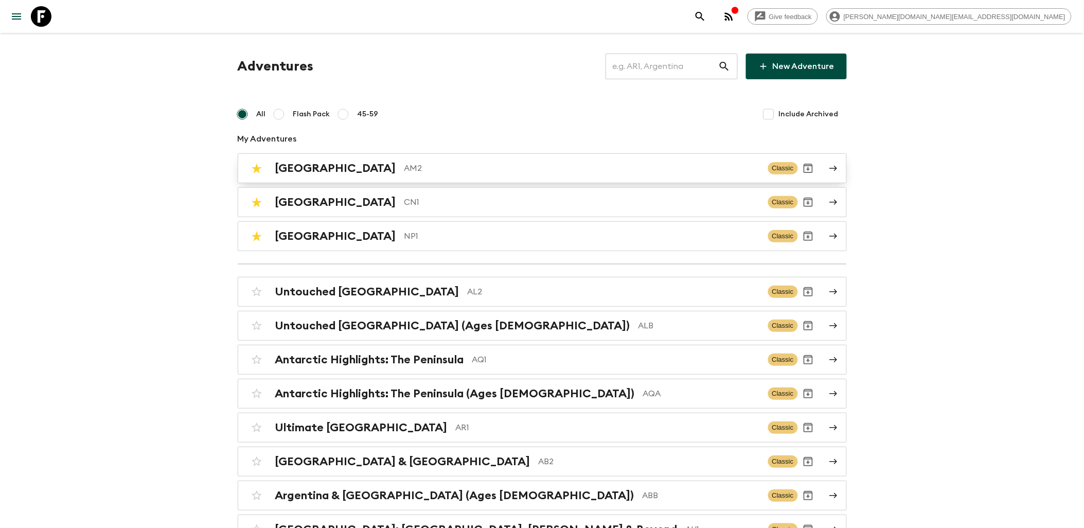
click at [405, 172] on p "AM2" at bounding box center [583, 168] width 356 height 12
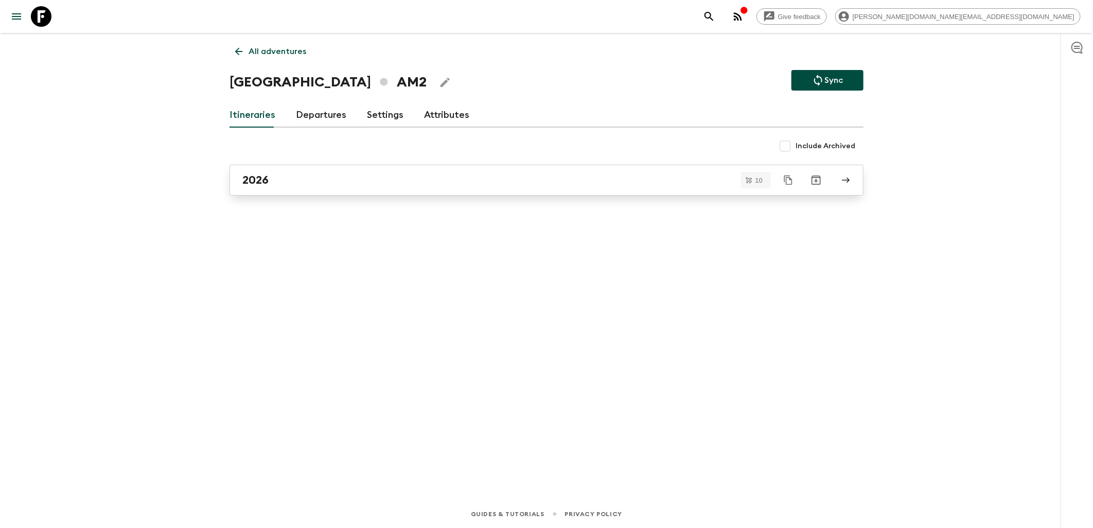
click at [363, 187] on link "2026" at bounding box center [547, 180] width 634 height 31
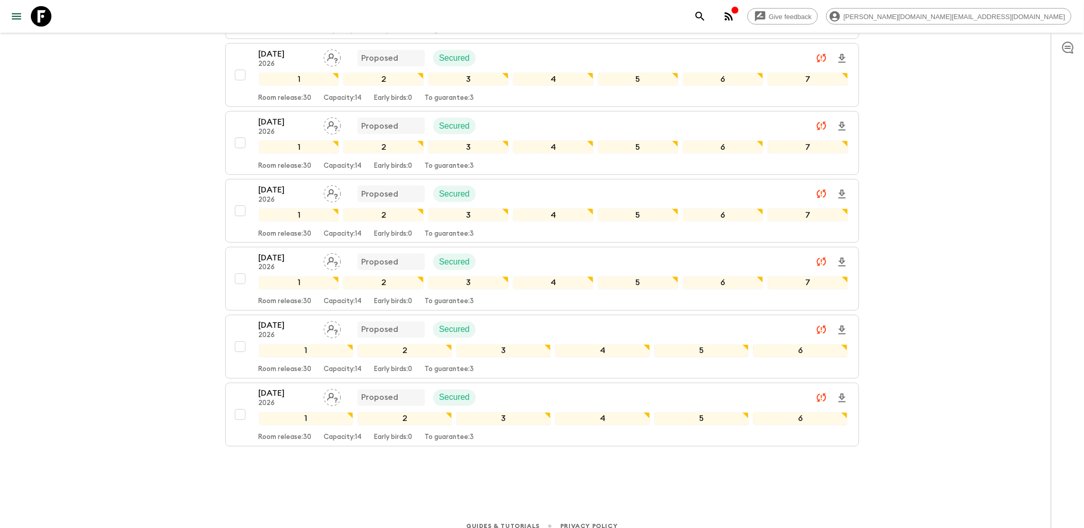
scroll to position [443, 0]
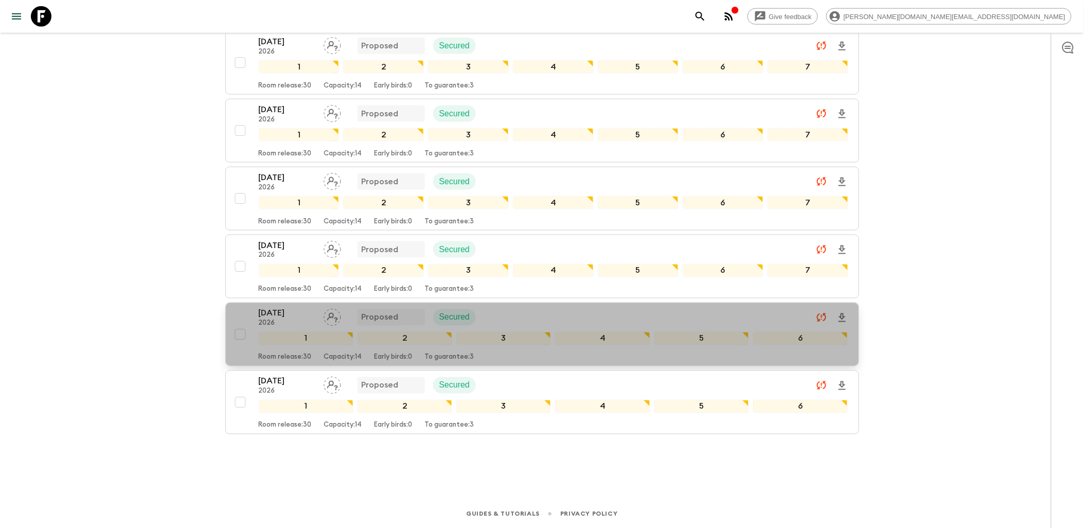
click at [552, 315] on div "[DATE] 2026 Proposed Secured" at bounding box center [554, 317] width 590 height 21
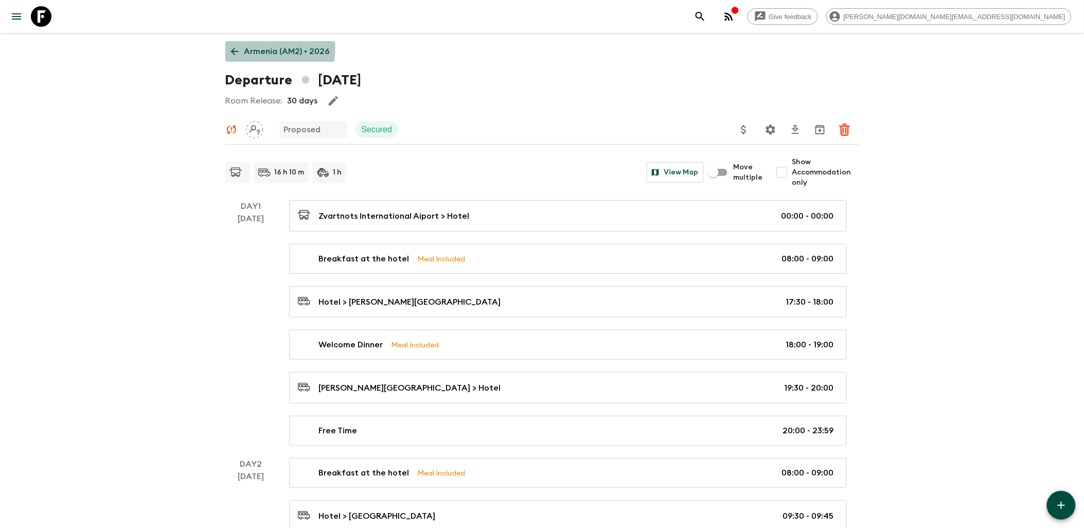
click at [240, 47] on icon at bounding box center [234, 51] width 11 height 11
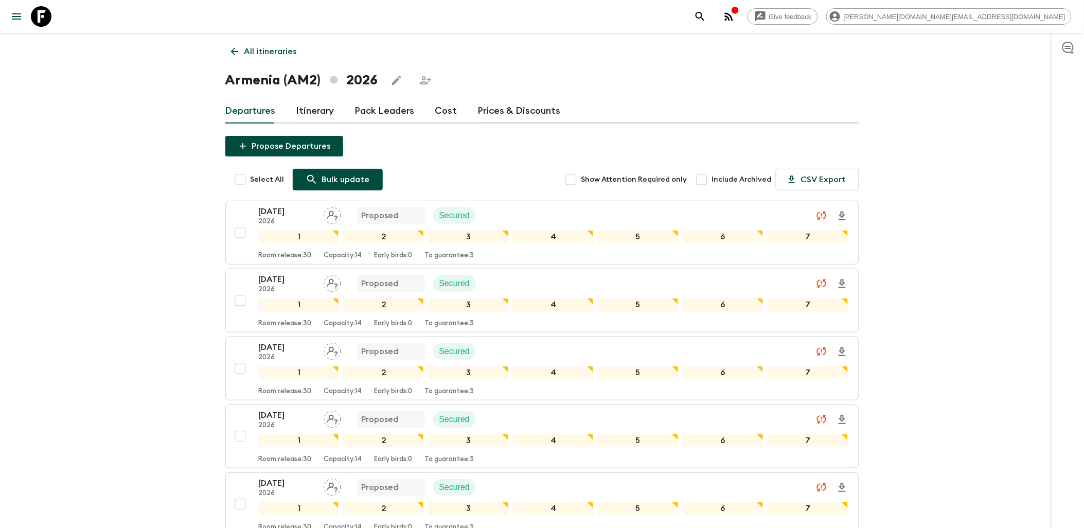
click at [328, 182] on p "Bulk update" at bounding box center [346, 179] width 48 height 12
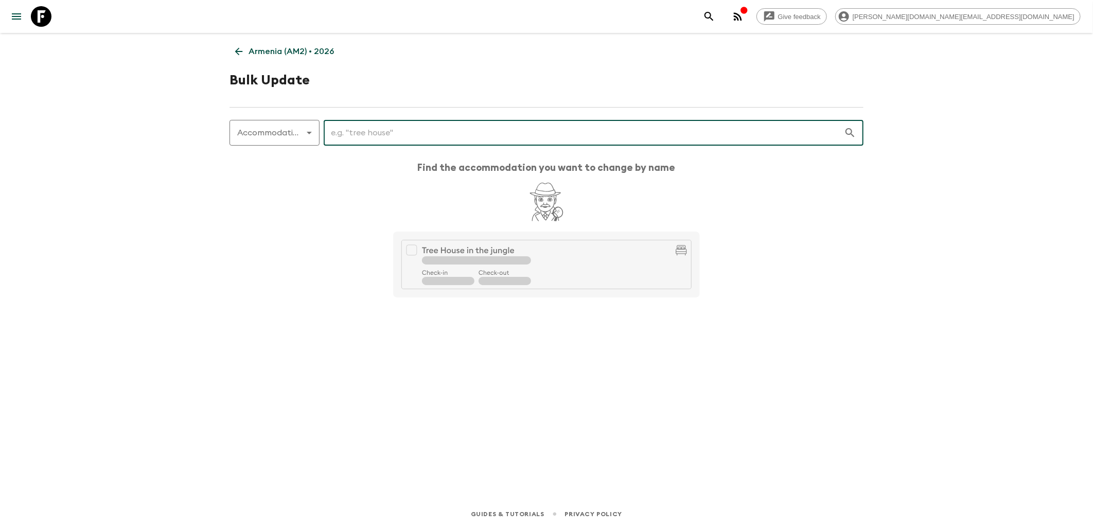
click at [353, 129] on input "text" at bounding box center [584, 132] width 520 height 29
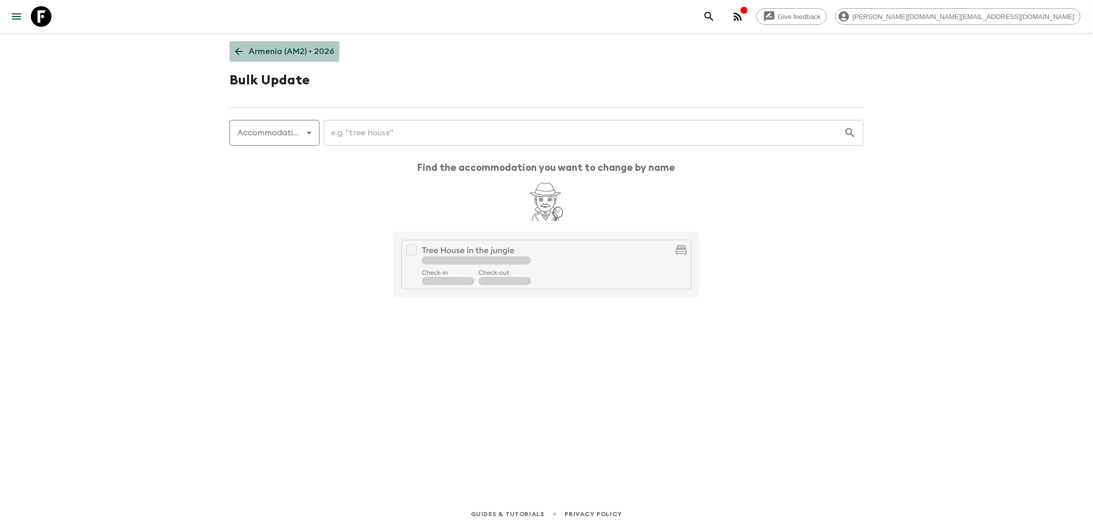
click at [246, 48] on link "Armenia (AM2) • 2026" at bounding box center [285, 51] width 110 height 21
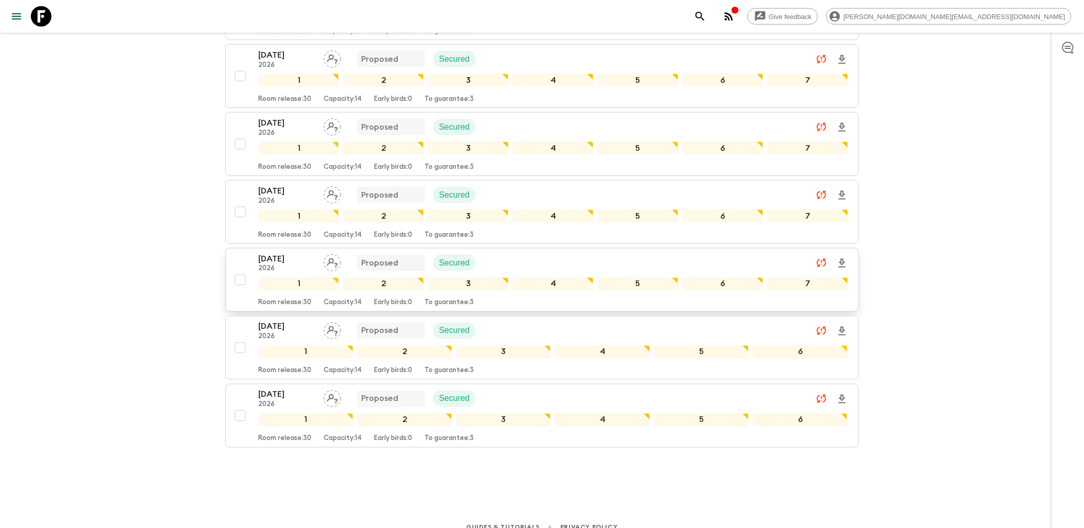
scroll to position [443, 0]
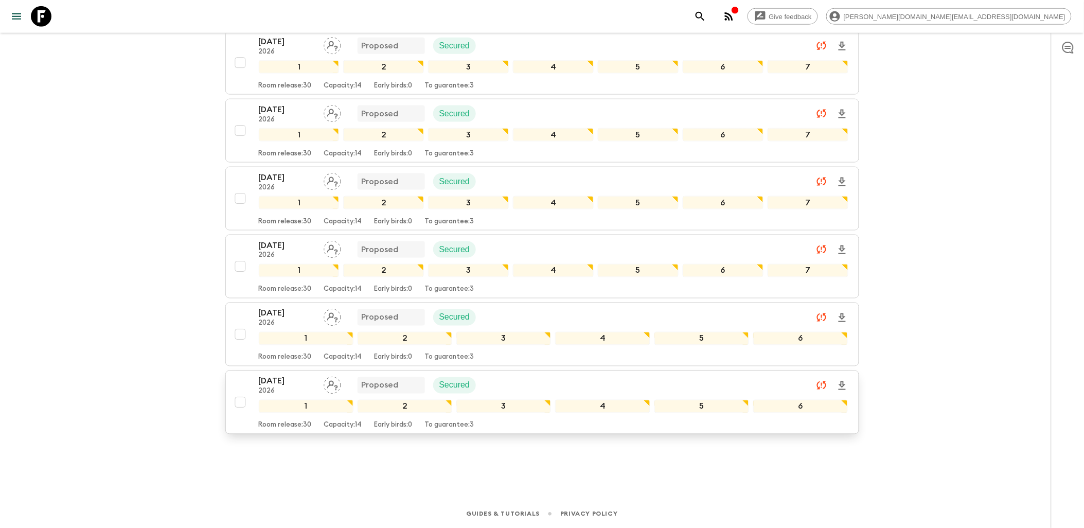
click at [512, 379] on div "[DATE] 2026 Proposed Secured" at bounding box center [554, 385] width 590 height 21
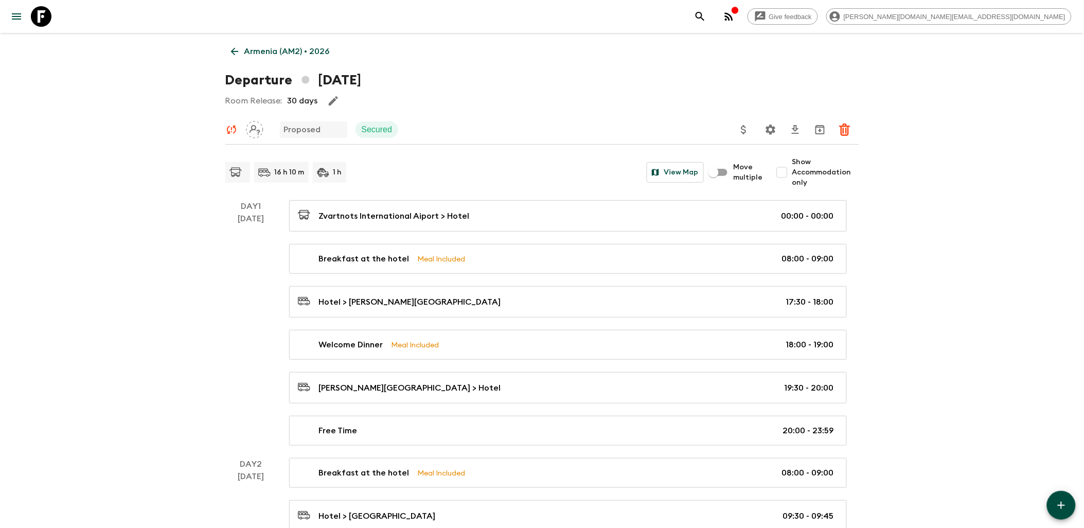
click at [1061, 501] on icon "button" at bounding box center [1062, 505] width 12 height 12
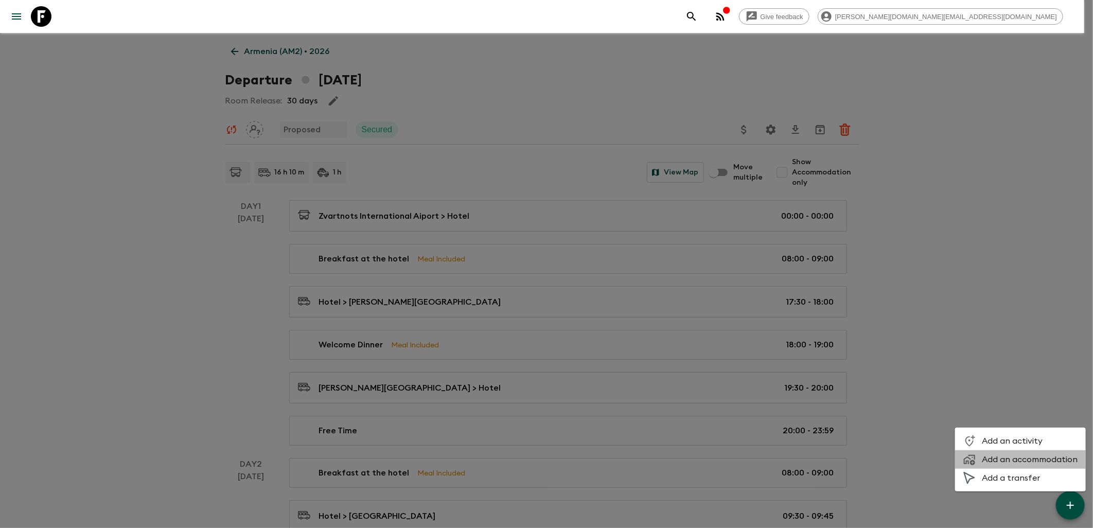
click at [1021, 456] on span "Add an accommodation" at bounding box center [1030, 459] width 96 height 10
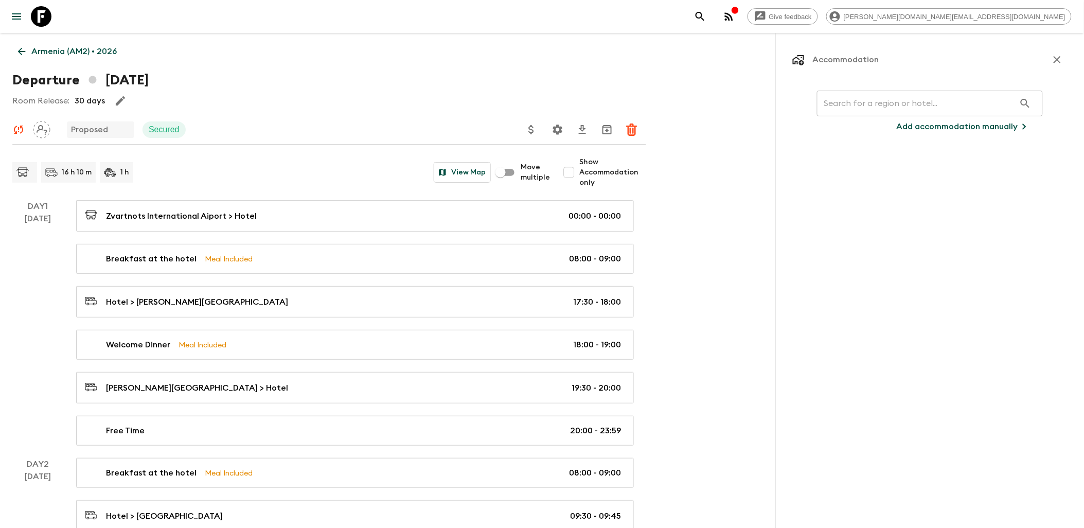
click at [854, 107] on input "text" at bounding box center [916, 103] width 198 height 29
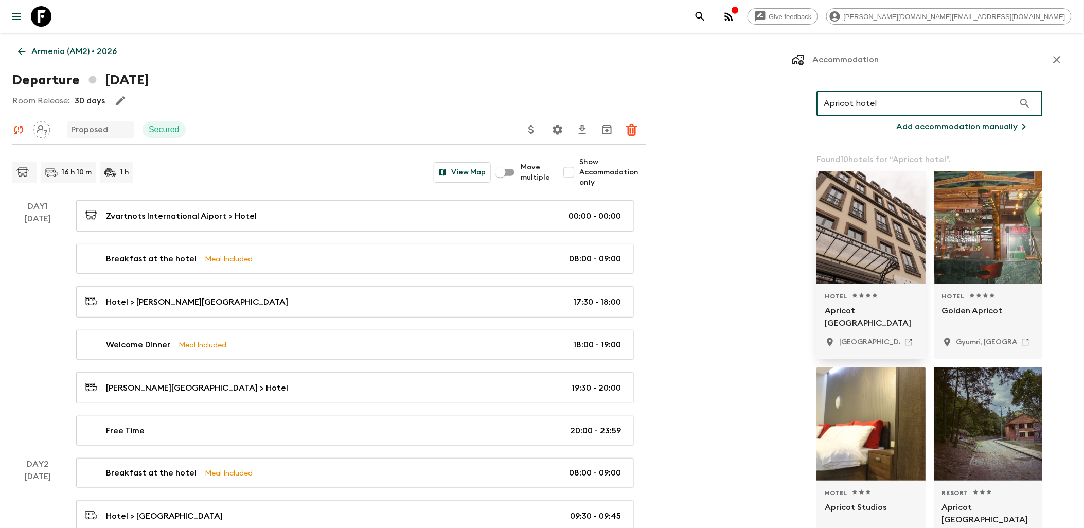
type input "Apricot hotel"
click at [875, 310] on p "Apricot [GEOGRAPHIC_DATA]" at bounding box center [871, 317] width 93 height 25
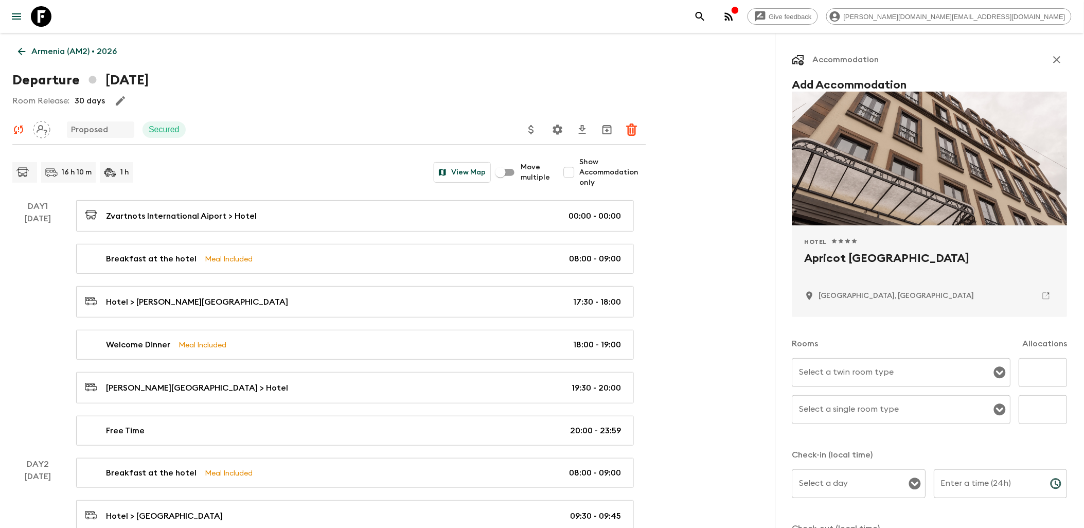
scroll to position [57, 0]
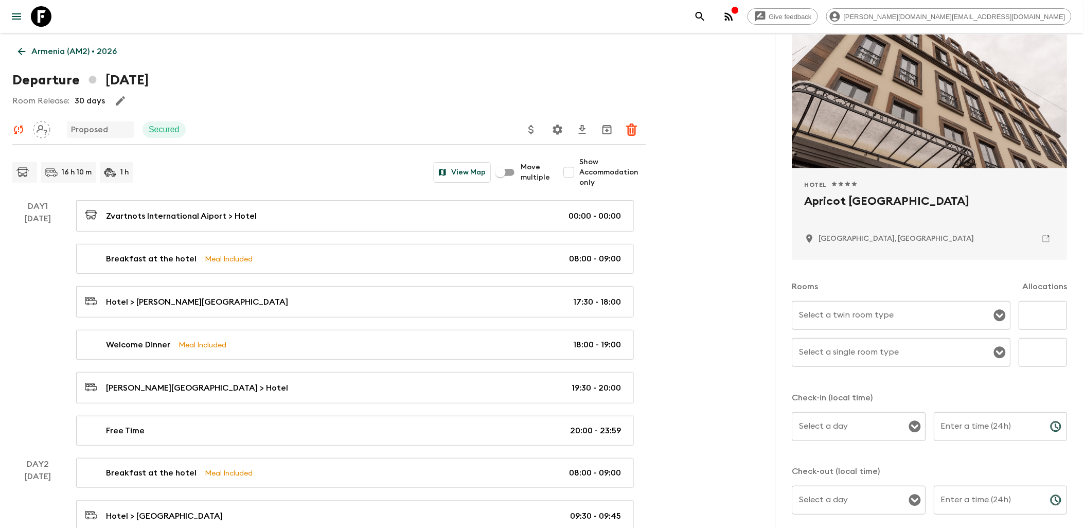
click at [936, 323] on input "Select a twin room type" at bounding box center [894, 316] width 194 height 20
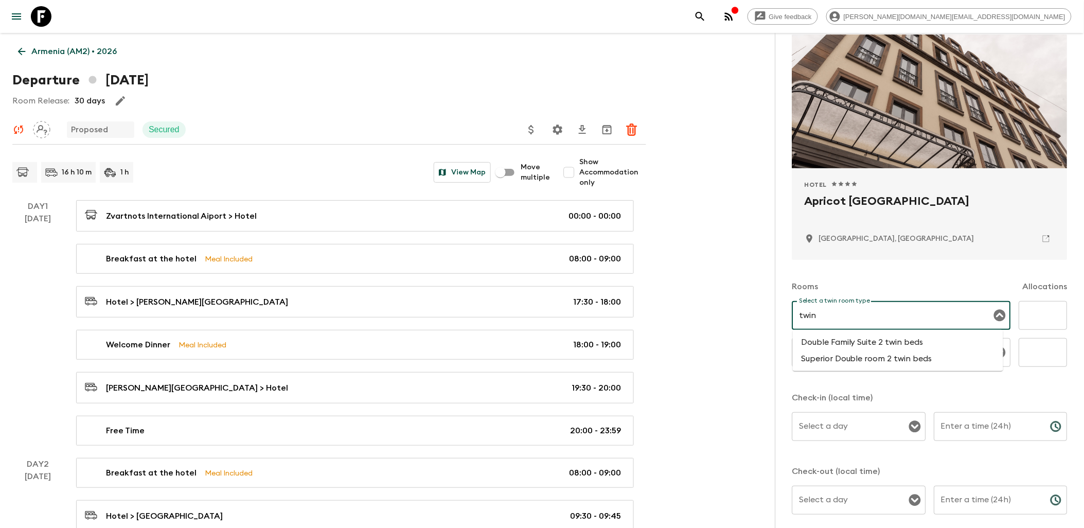
type input "twin"
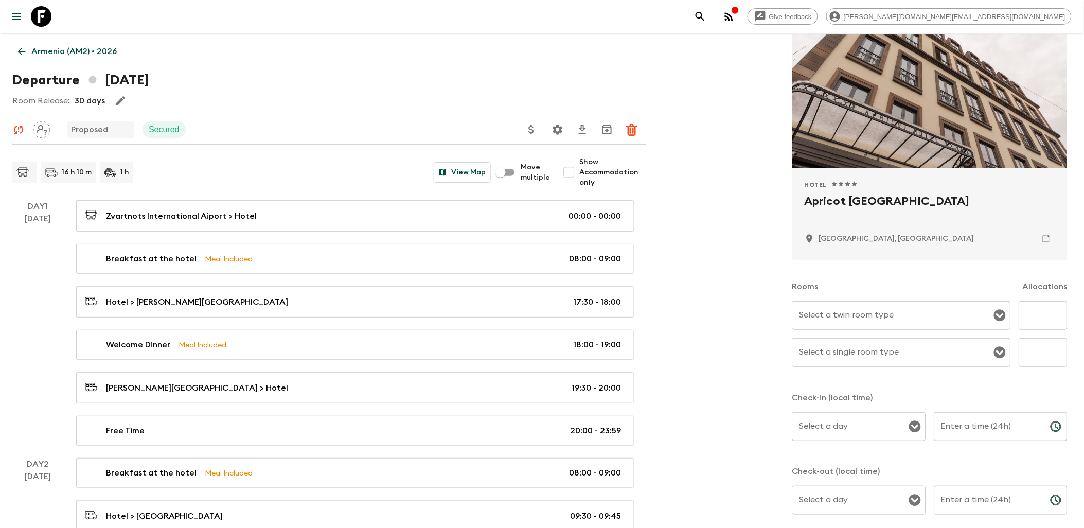
click at [896, 384] on div "Rooms Allocations Select a twin room type Select a twin room type ​ Select a si…" at bounding box center [930, 393] width 275 height 267
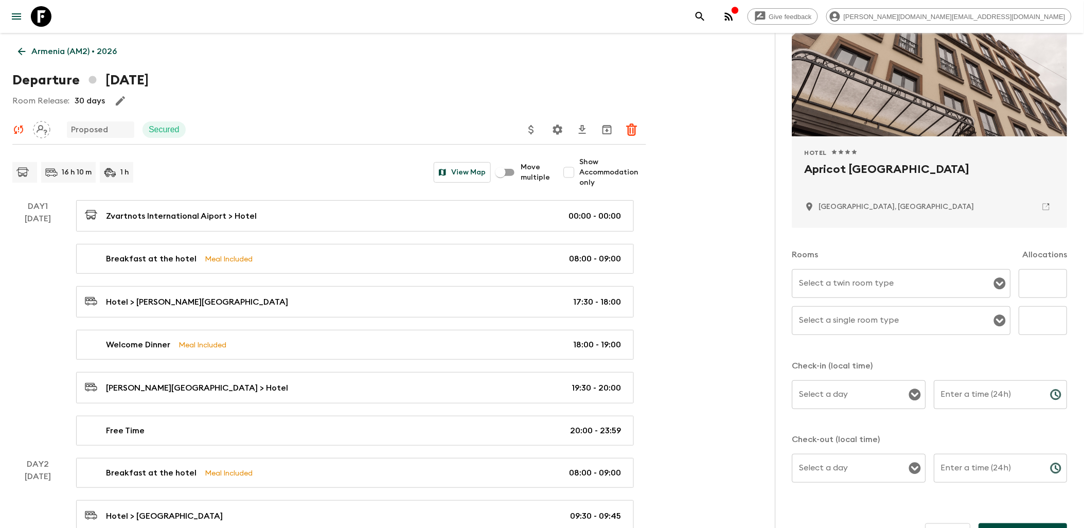
scroll to position [115, 0]
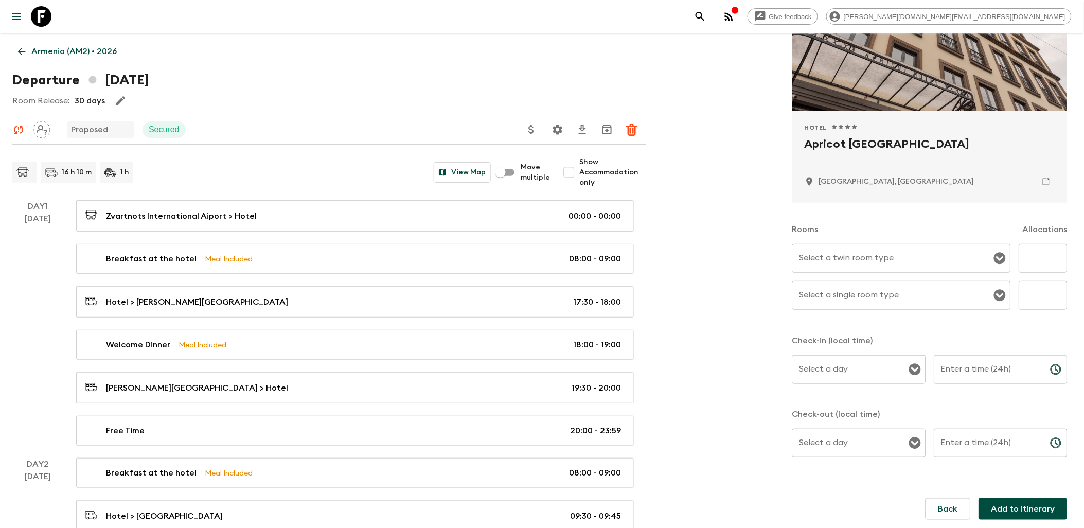
click at [928, 263] on input "Select a twin room type" at bounding box center [894, 259] width 194 height 20
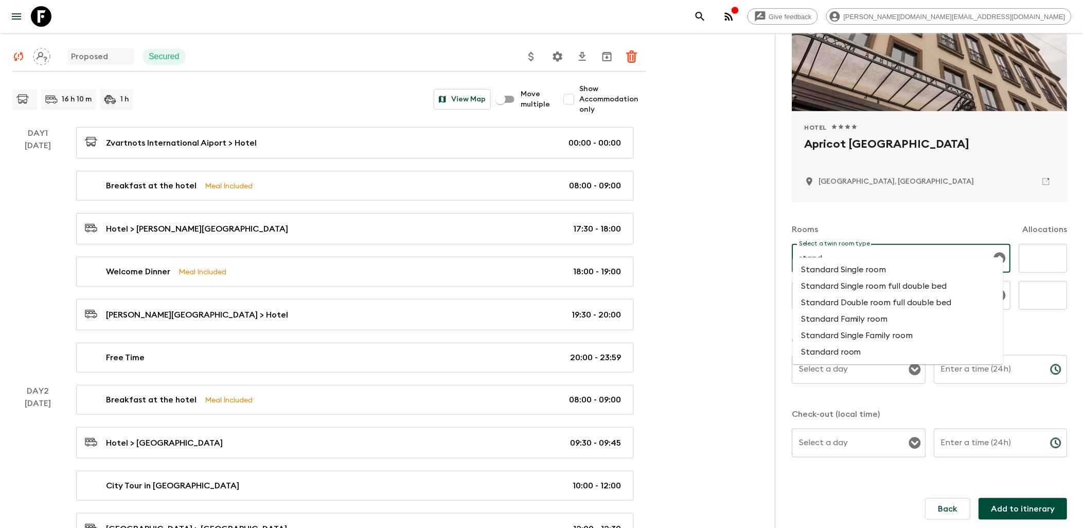
scroll to position [57, 0]
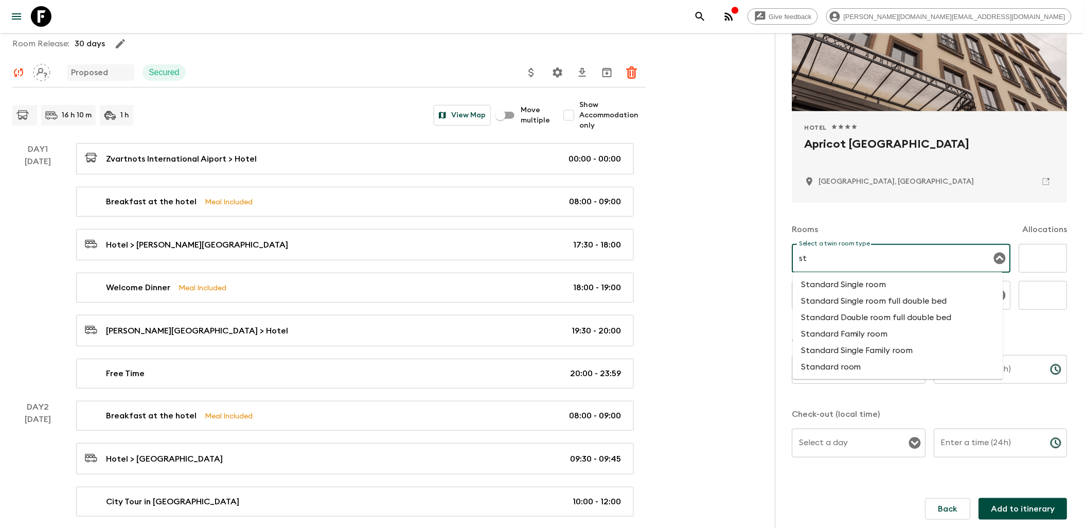
type input "s"
type input "twin"
drag, startPoint x: 856, startPoint y: 255, endPoint x: 793, endPoint y: 256, distance: 63.8
click at [793, 256] on div "twin Select a twin room type" at bounding box center [902, 258] width 219 height 29
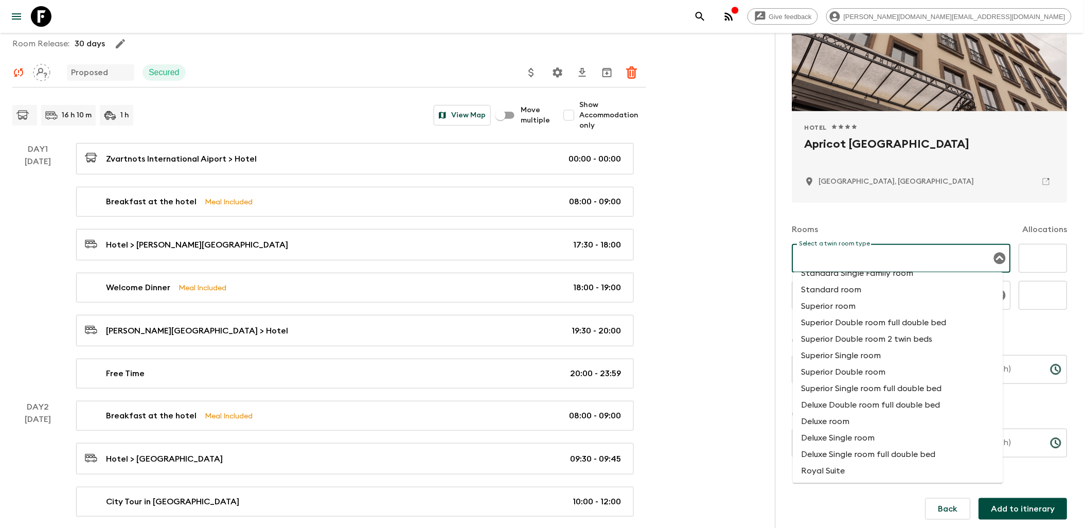
scroll to position [325, 0]
click at [841, 260] on input "Select a twin room type" at bounding box center [894, 259] width 194 height 20
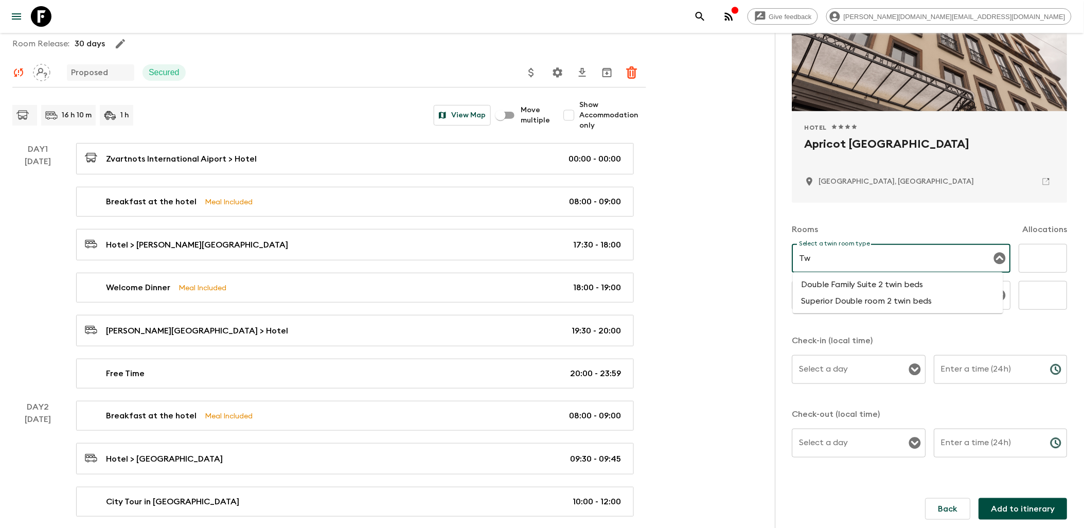
type input "T"
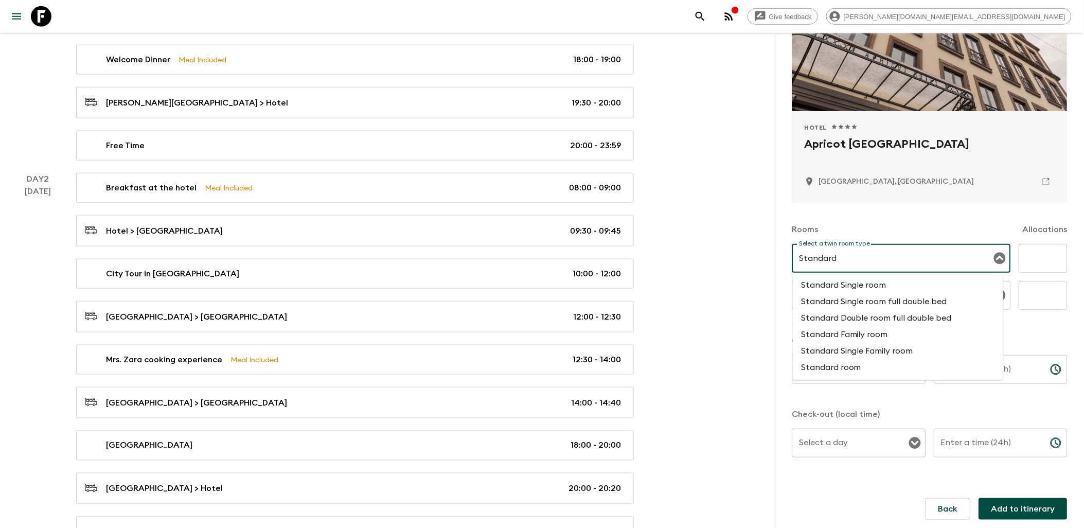
scroll to position [286, 0]
type input "Standard"
click at [921, 222] on div "Rooms Allocations" at bounding box center [930, 223] width 275 height 41
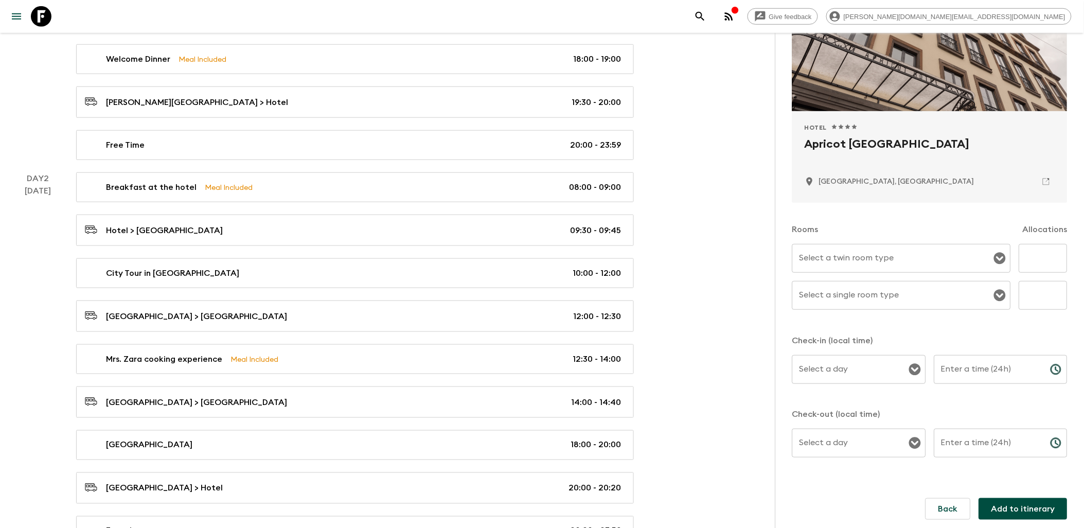
click at [924, 264] on input "Select a twin room type" at bounding box center [894, 259] width 194 height 20
type input "Twin"
click at [910, 223] on div "Rooms Allocations" at bounding box center [930, 223] width 275 height 41
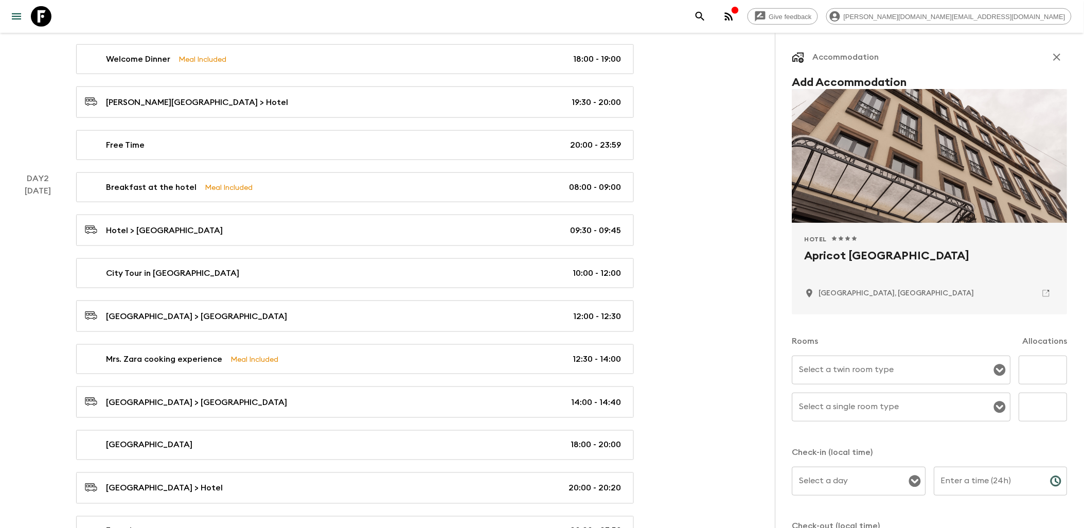
scroll to position [0, 0]
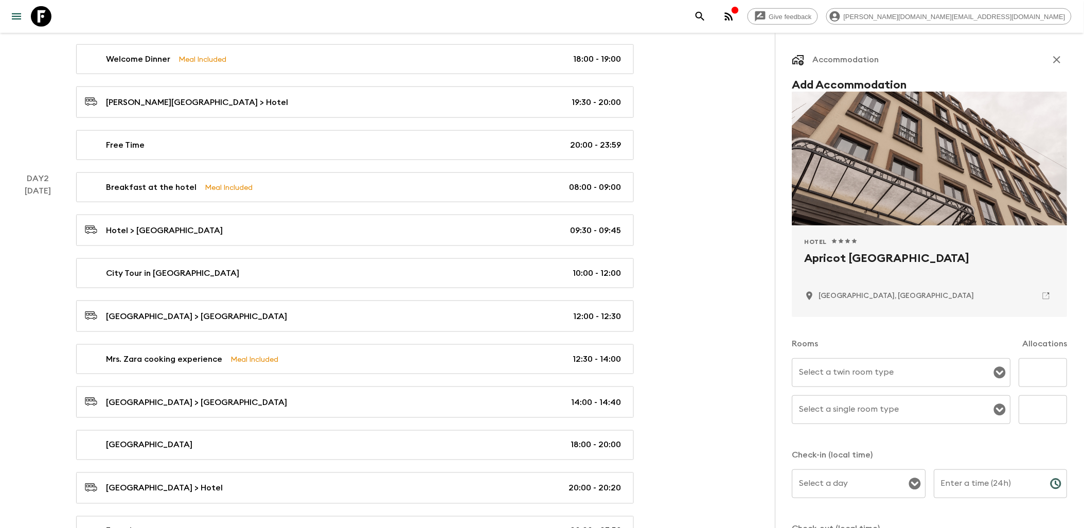
click at [1053, 60] on icon "button" at bounding box center [1057, 60] width 12 height 12
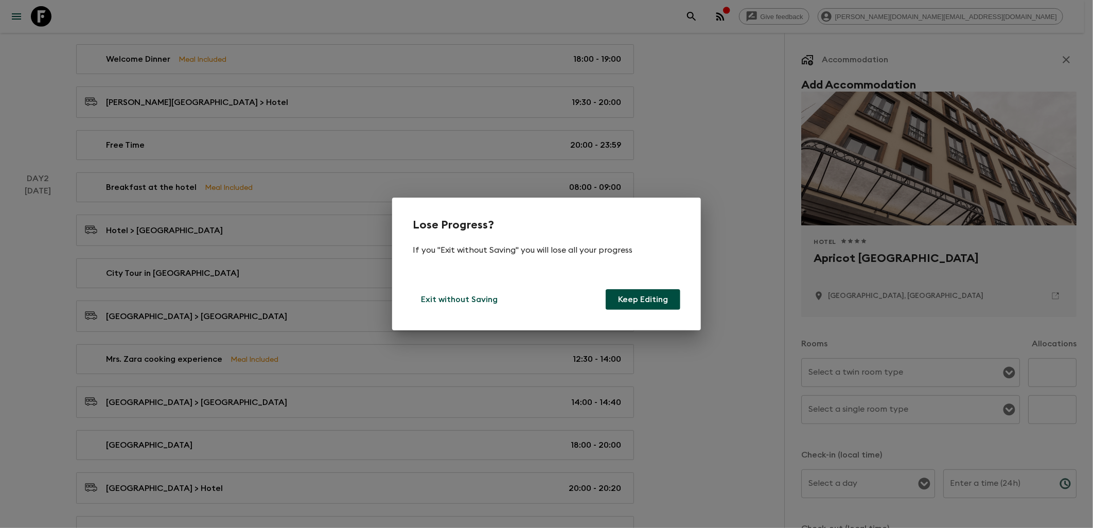
click at [634, 297] on button "Keep Editing" at bounding box center [643, 299] width 75 height 21
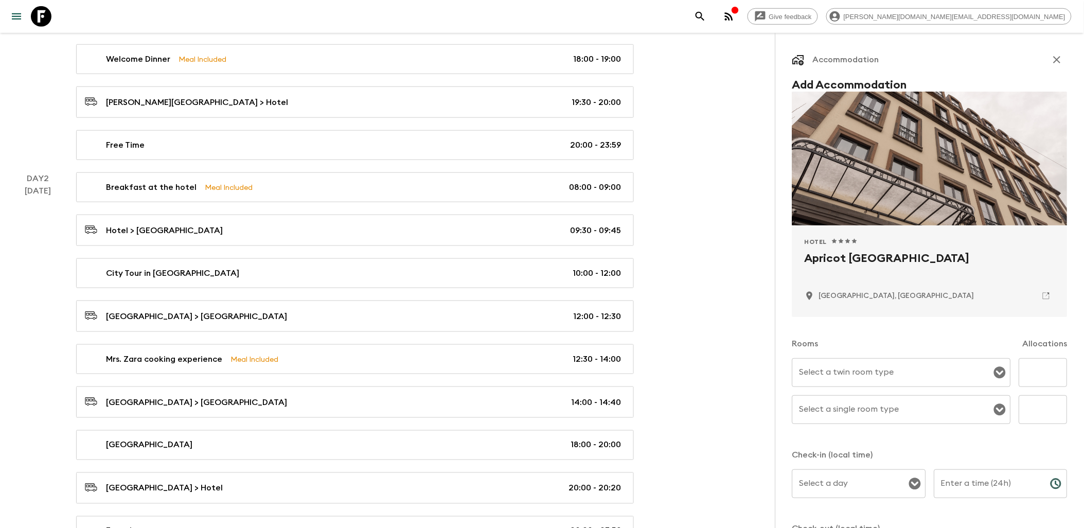
click at [862, 372] on div "Select a twin room type Select a twin room type" at bounding box center [902, 372] width 219 height 29
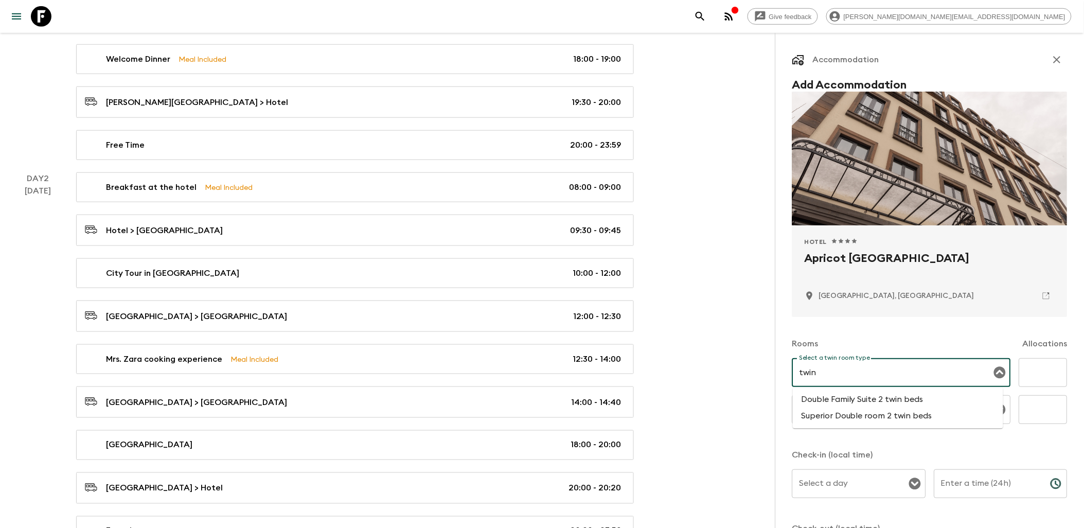
click at [854, 422] on li "Superior Double room 2 twin beds" at bounding box center [898, 416] width 210 height 16
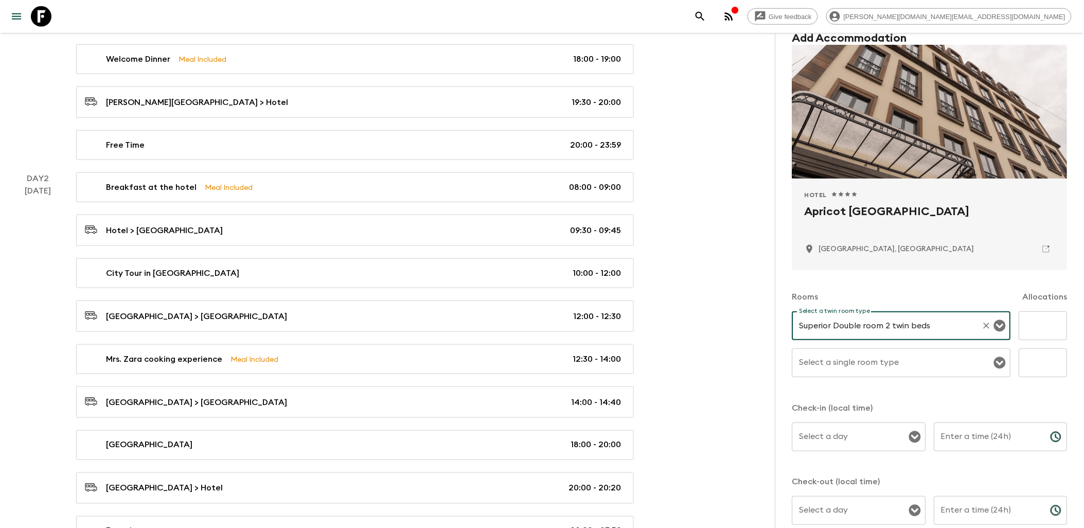
scroll to position [114, 0]
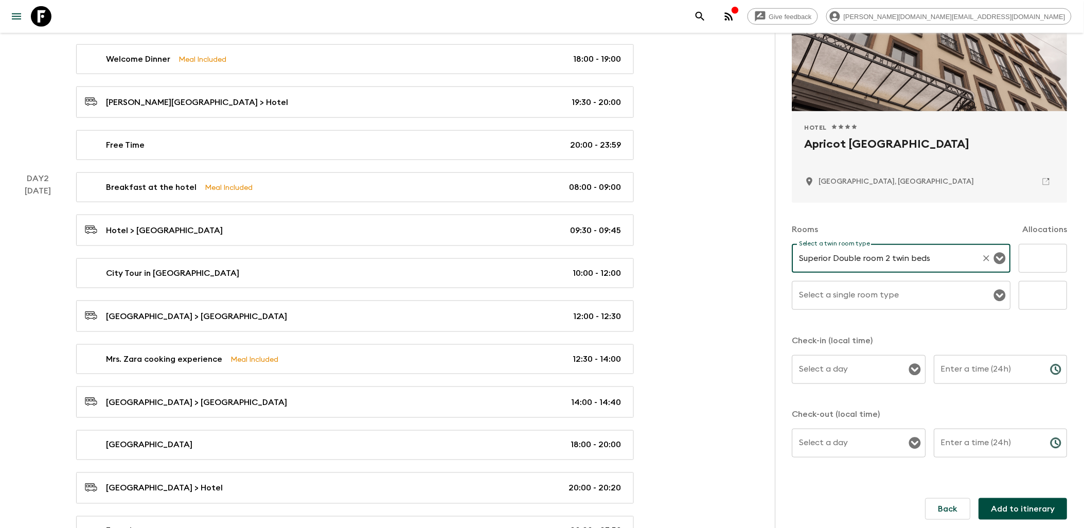
type input "Superior Double room 2 twin beds"
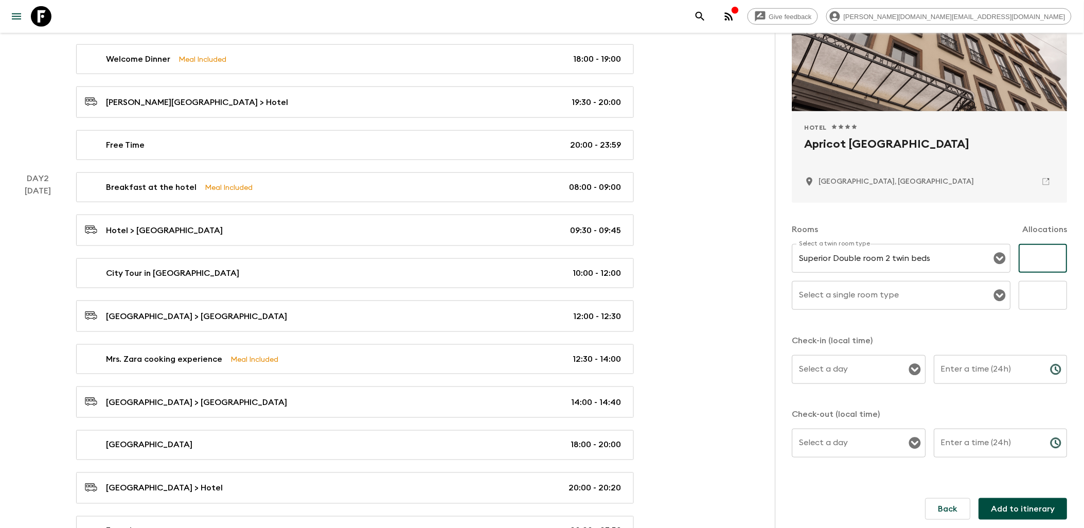
click at [1043, 253] on input "text" at bounding box center [1044, 258] width 48 height 29
type input "7"
click at [910, 298] on input "Select a single room type" at bounding box center [894, 296] width 194 height 20
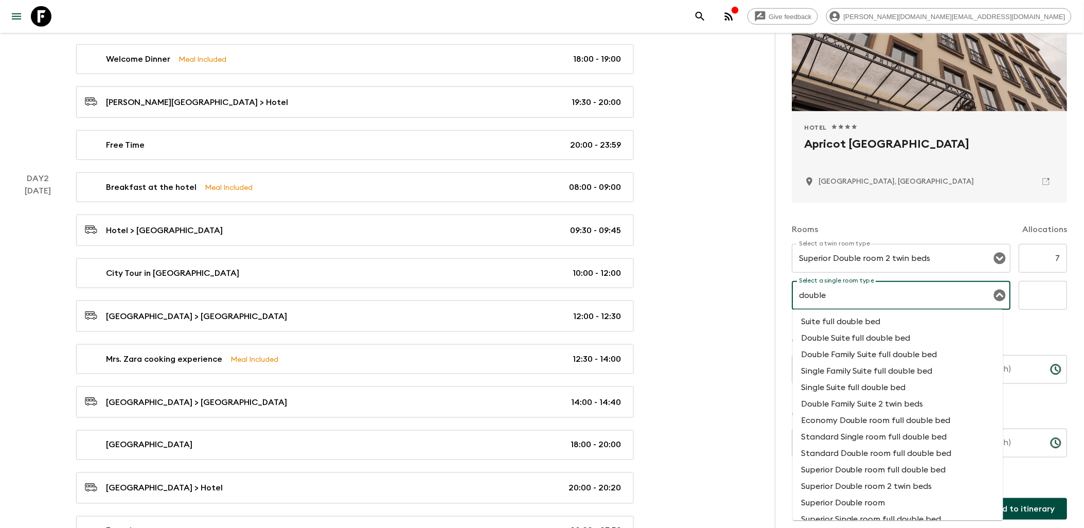
drag, startPoint x: 825, startPoint y: 297, endPoint x: 800, endPoint y: 295, distance: 25.3
click at [800, 295] on input "double" at bounding box center [894, 296] width 194 height 20
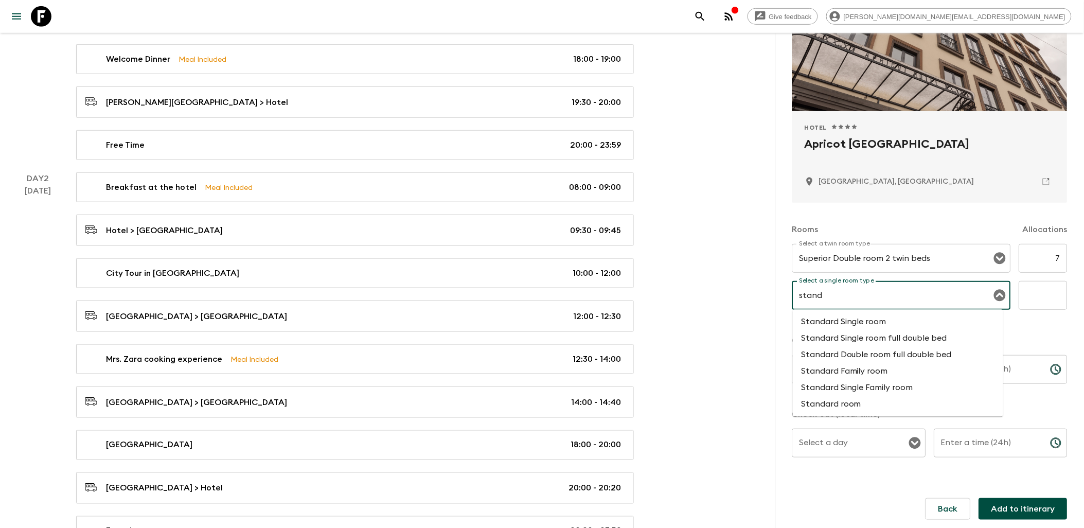
click at [885, 342] on li "Standard Single room full double bed" at bounding box center [898, 338] width 210 height 16
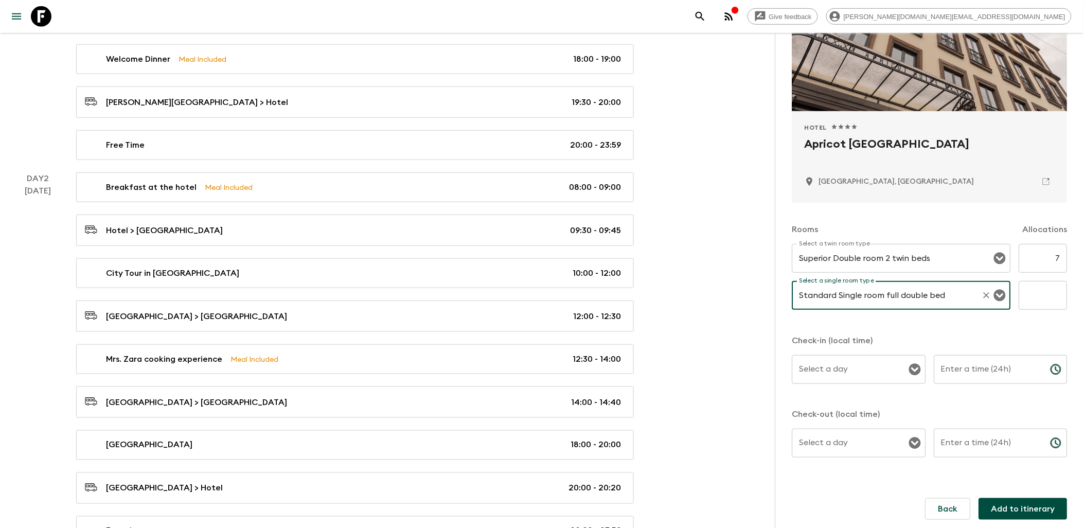
type input "Standard Single room full double bed"
click at [1020, 296] on input "text" at bounding box center [1044, 295] width 48 height 29
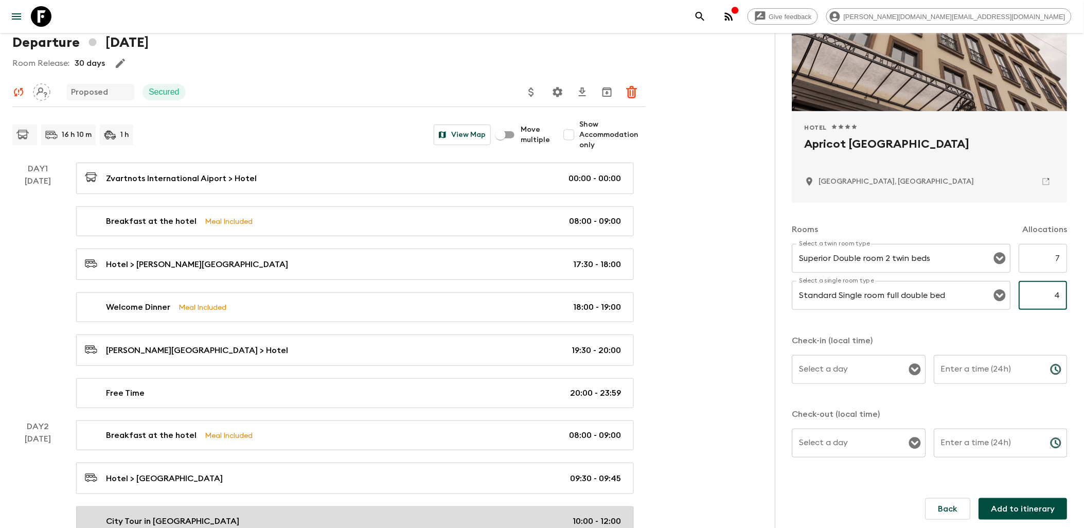
scroll to position [57, 0]
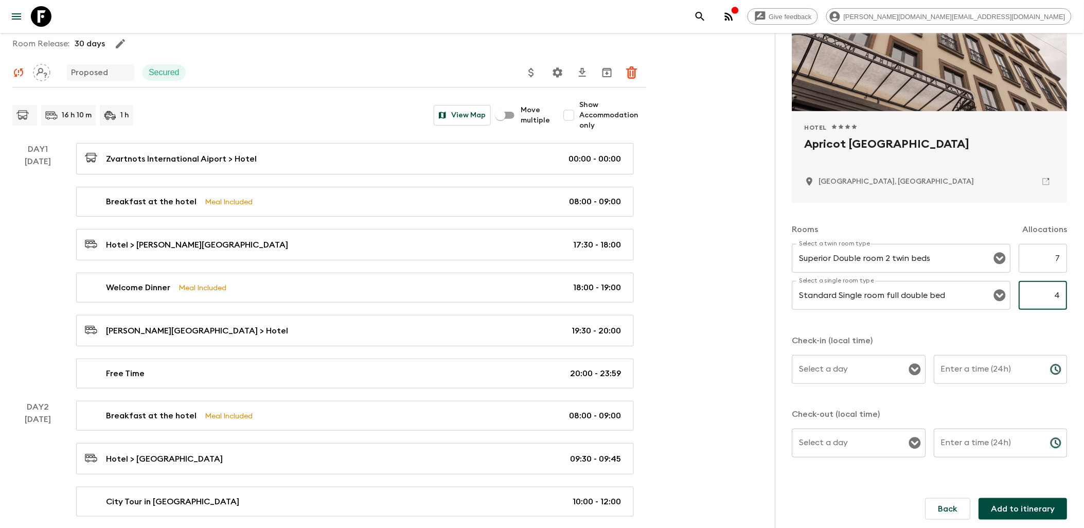
click at [909, 371] on icon "Open" at bounding box center [915, 370] width 12 height 12
type input "4"
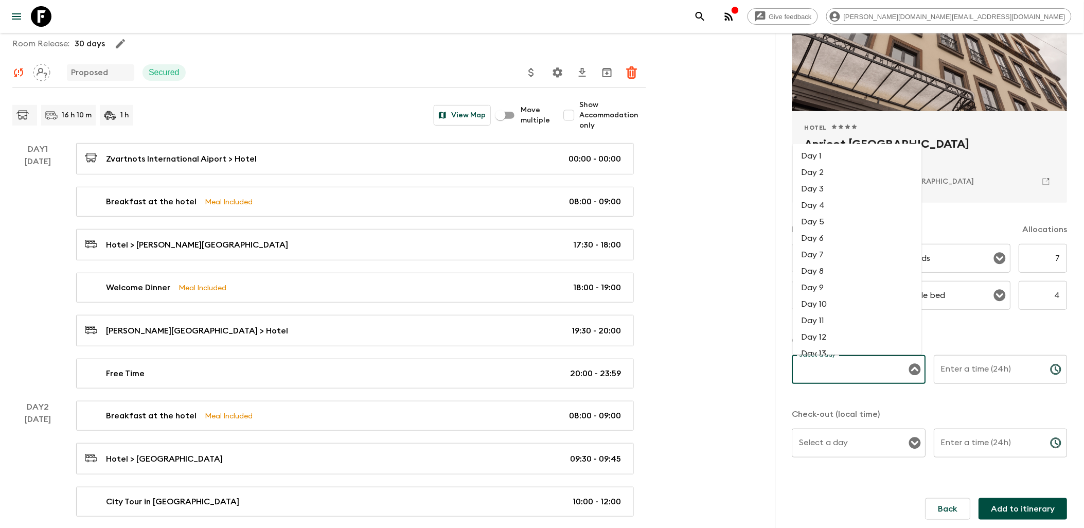
click at [816, 158] on li "Day 1" at bounding box center [857, 156] width 129 height 16
type input "Day 1"
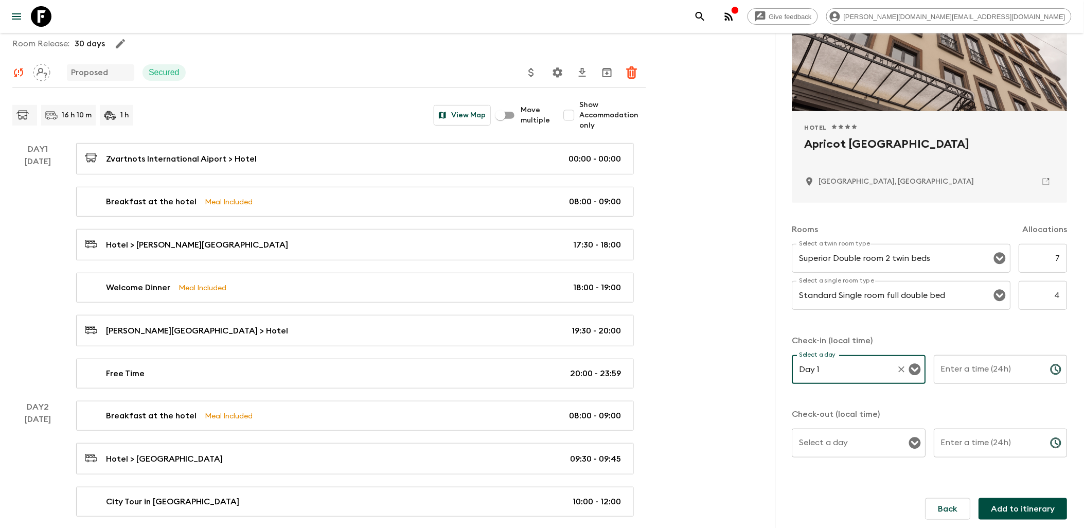
click at [1056, 367] on icon "Choose time" at bounding box center [1057, 369] width 3 height 5
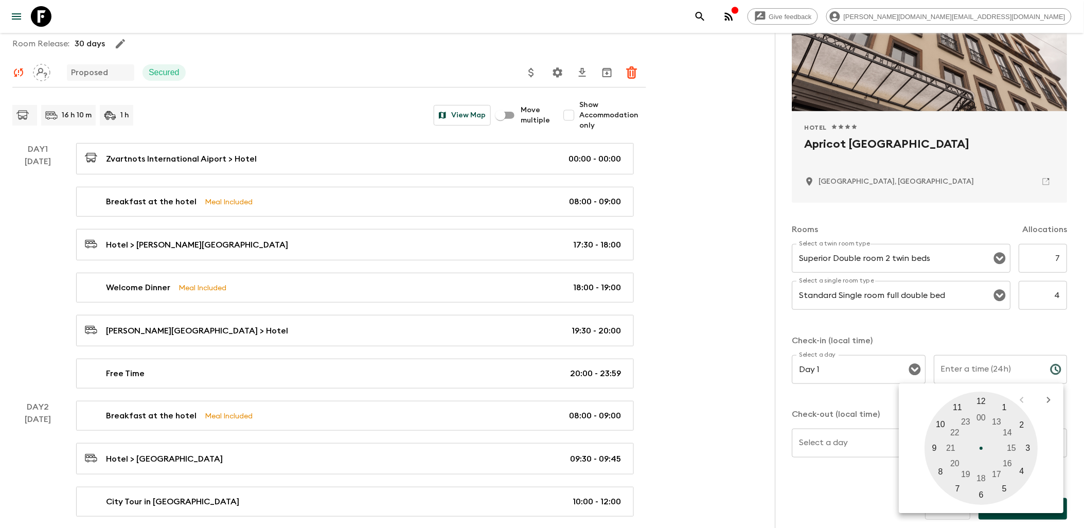
click at [943, 475] on div at bounding box center [981, 448] width 113 height 113
type input "08:00"
click at [983, 398] on div at bounding box center [981, 448] width 113 height 113
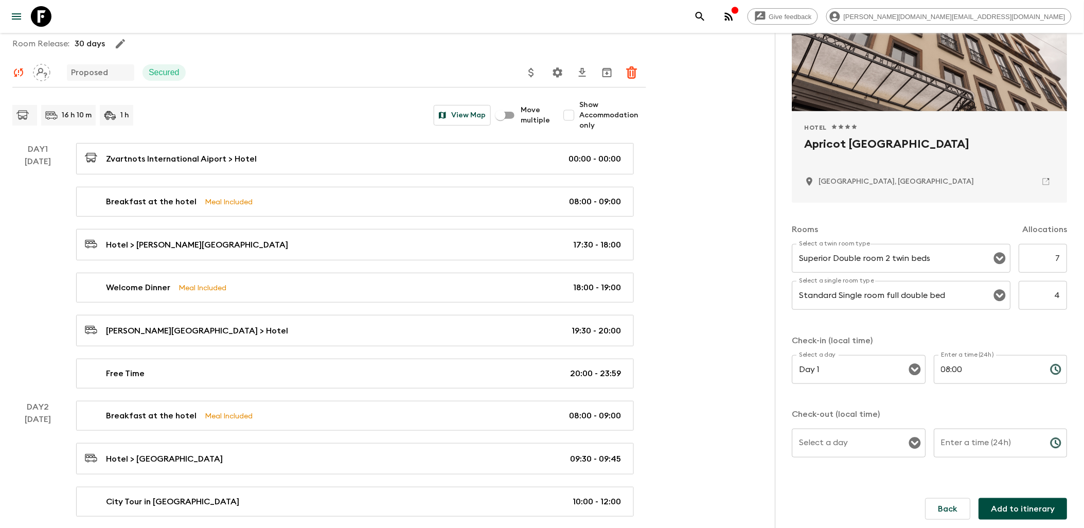
scroll to position [115, 0]
click at [917, 450] on div at bounding box center [914, 443] width 13 height 14
click at [912, 445] on icon "Open" at bounding box center [915, 443] width 12 height 12
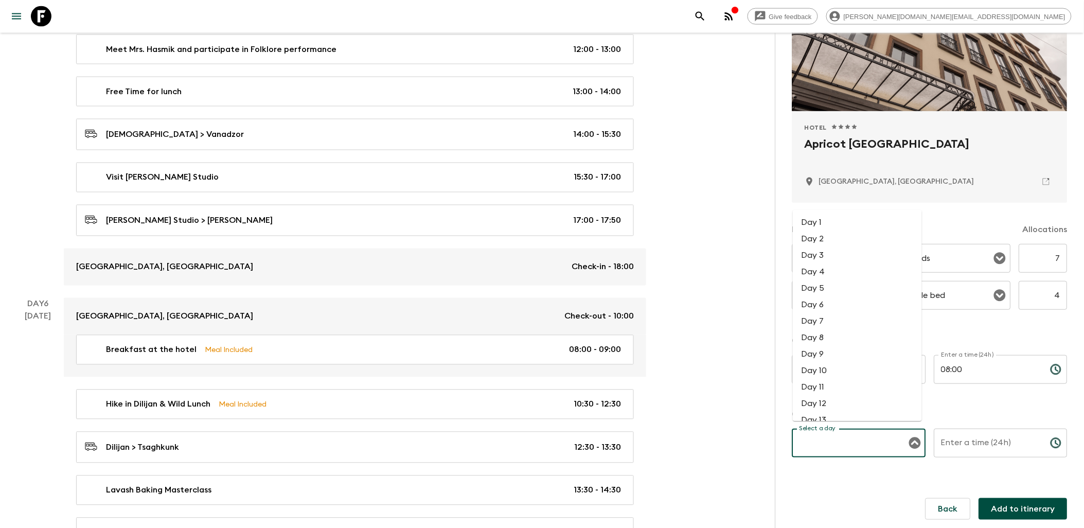
scroll to position [1944, 0]
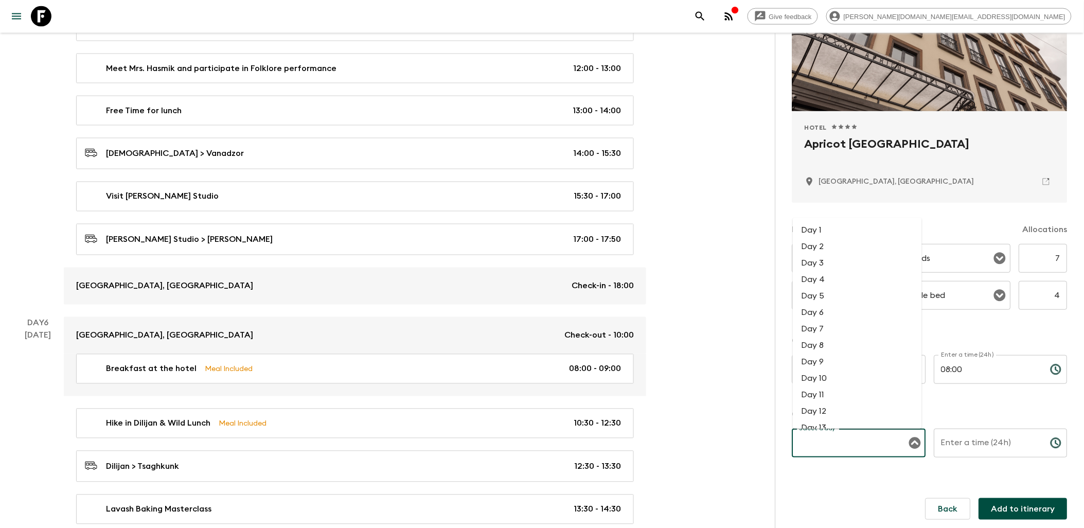
click at [846, 293] on li "Day 5" at bounding box center [857, 296] width 129 height 16
type input "Day 5"
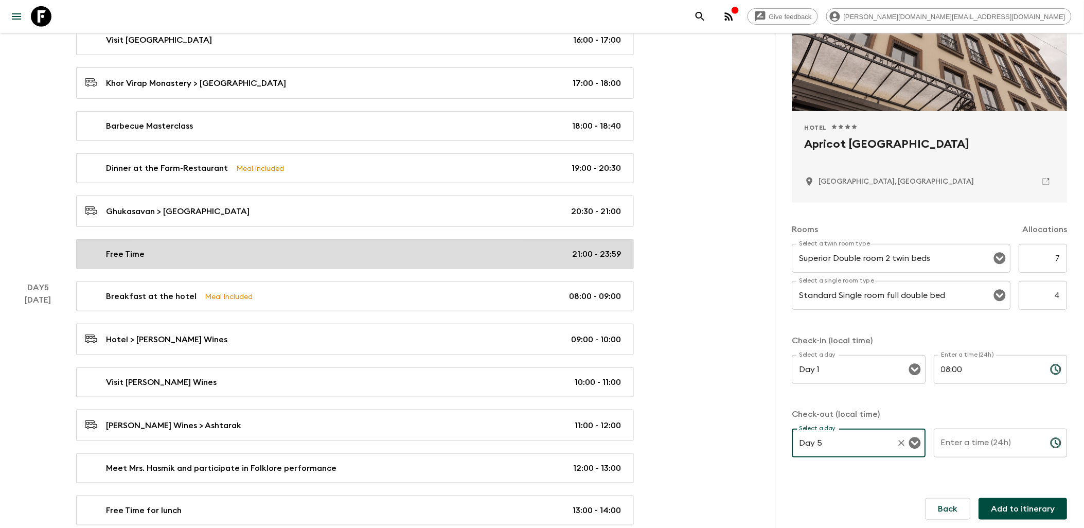
scroll to position [1601, 0]
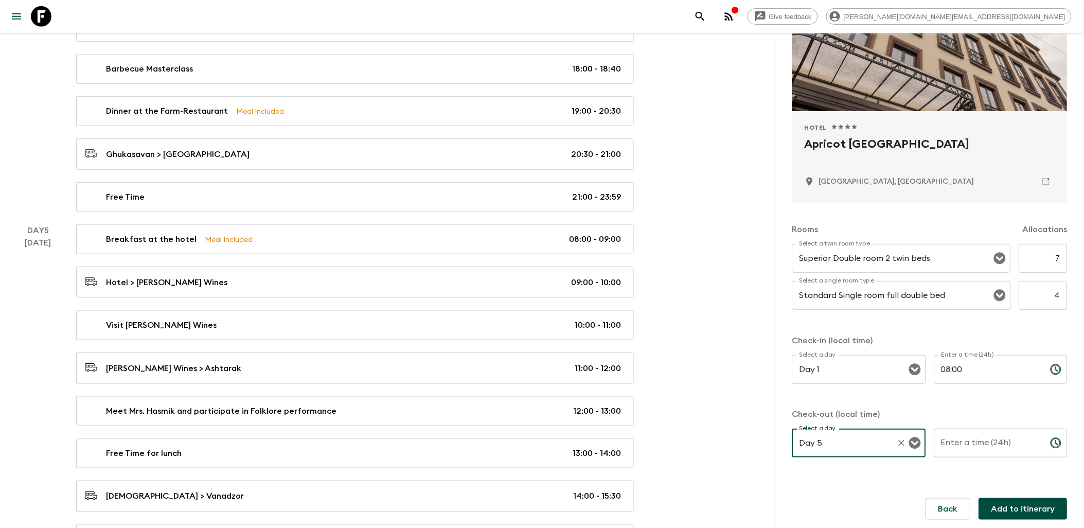
click at [1050, 368] on icon "Choose time, selected time is 8:00 AM" at bounding box center [1056, 369] width 12 height 12
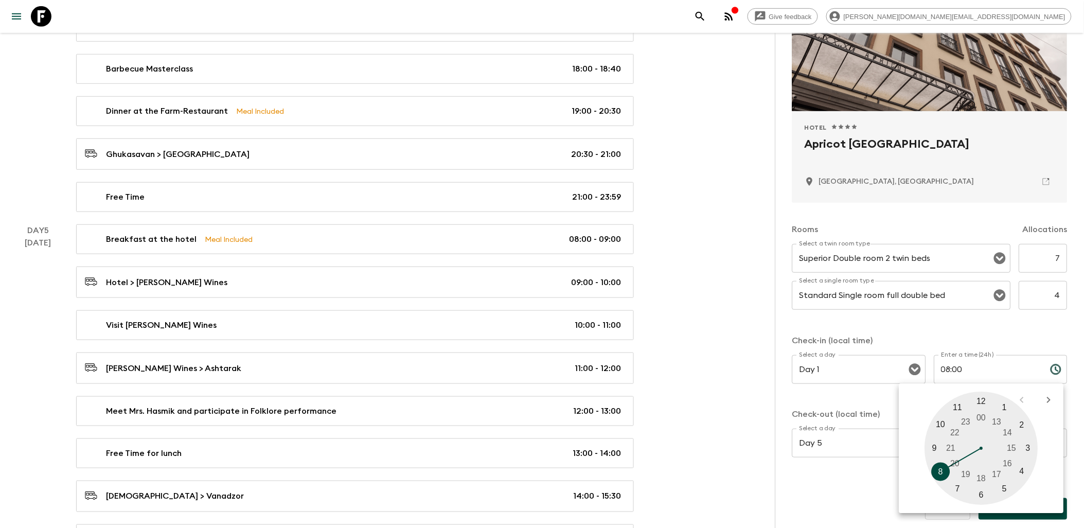
click at [965, 367] on input "08:00" at bounding box center [989, 369] width 108 height 29
click at [947, 366] on input "08:00" at bounding box center [989, 369] width 108 height 29
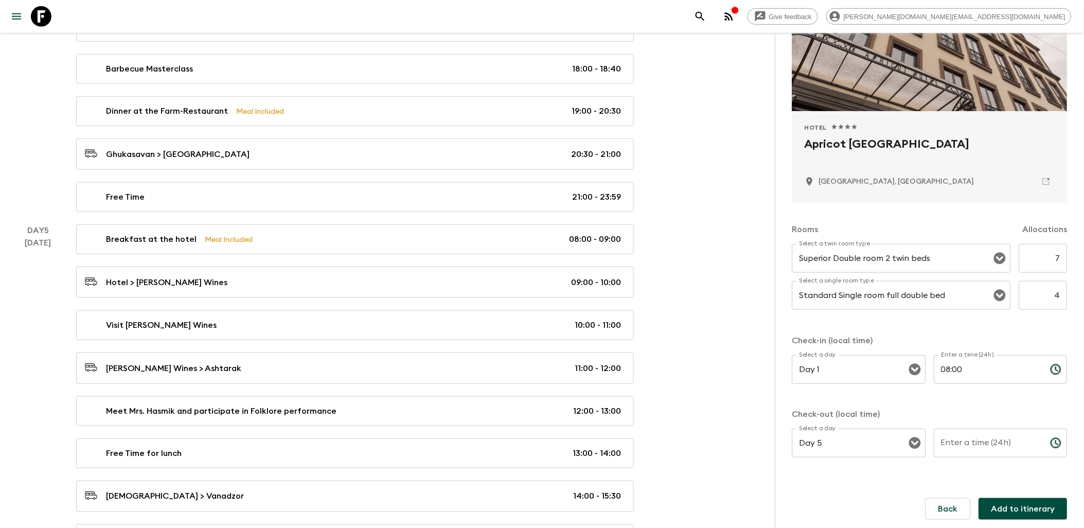
click at [950, 366] on input "08:00" at bounding box center [989, 369] width 108 height 29
click at [1050, 366] on icon "Choose time, selected time is 8:00 AM" at bounding box center [1056, 369] width 12 height 12
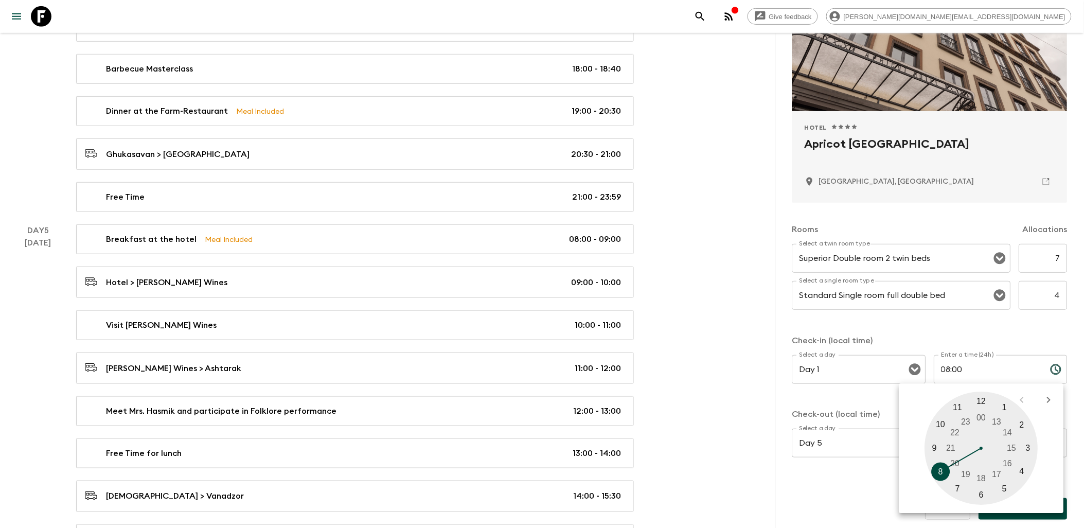
click at [935, 450] on div at bounding box center [981, 448] width 113 height 113
click at [983, 492] on div at bounding box center [981, 448] width 113 height 113
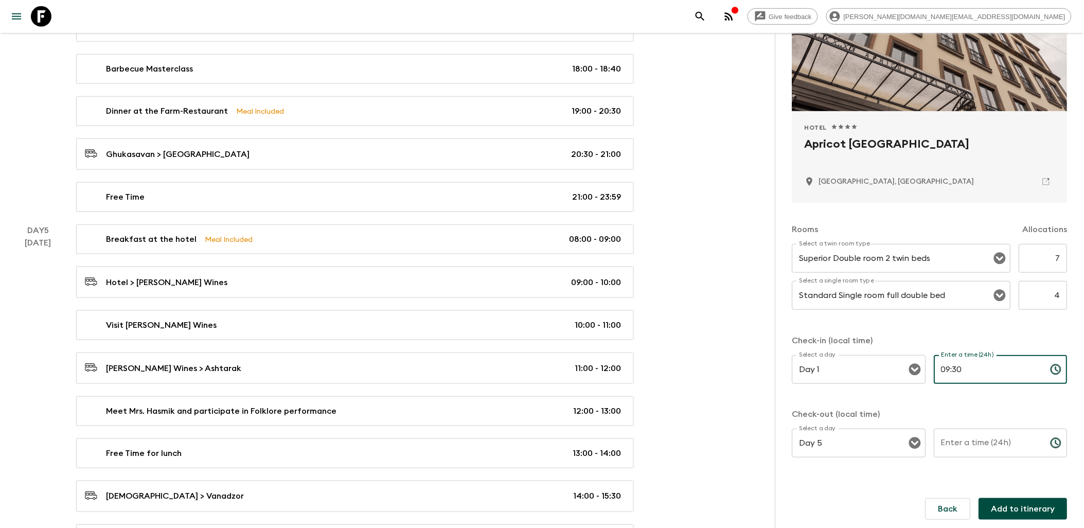
drag, startPoint x: 985, startPoint y: 375, endPoint x: 930, endPoint y: 376, distance: 54.1
click at [935, 376] on input "09:30" at bounding box center [989, 369] width 108 height 29
click at [1050, 372] on icon "Choose time, selected time is 9:30 AM" at bounding box center [1056, 369] width 12 height 12
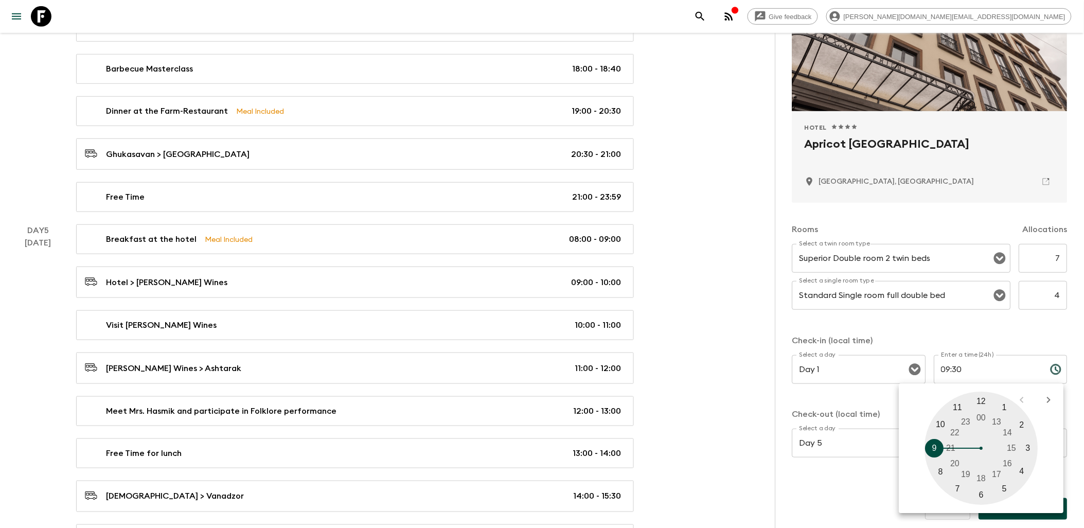
click at [957, 461] on div at bounding box center [981, 448] width 113 height 113
click at [983, 402] on div at bounding box center [981, 448] width 113 height 113
type input "20:00"
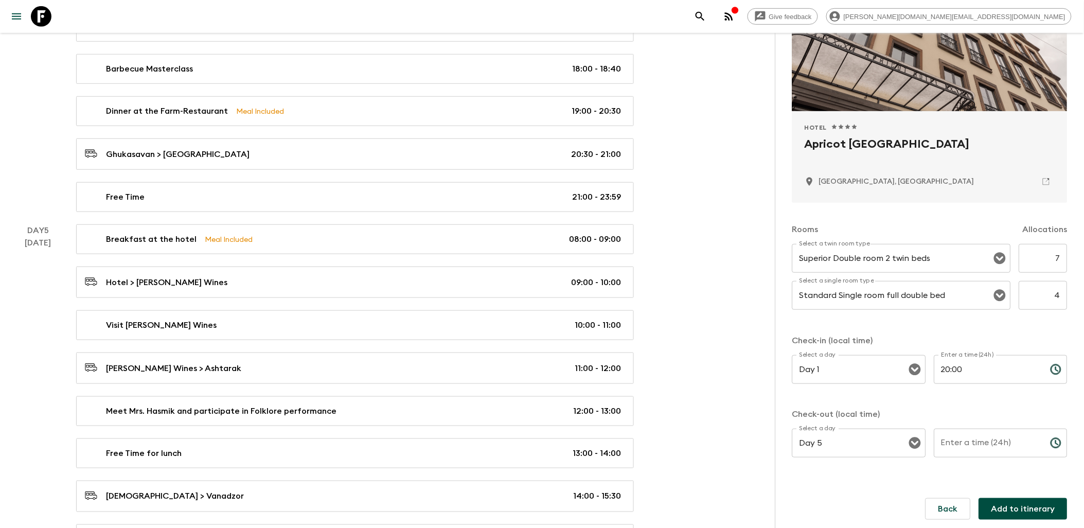
scroll to position [1715, 0]
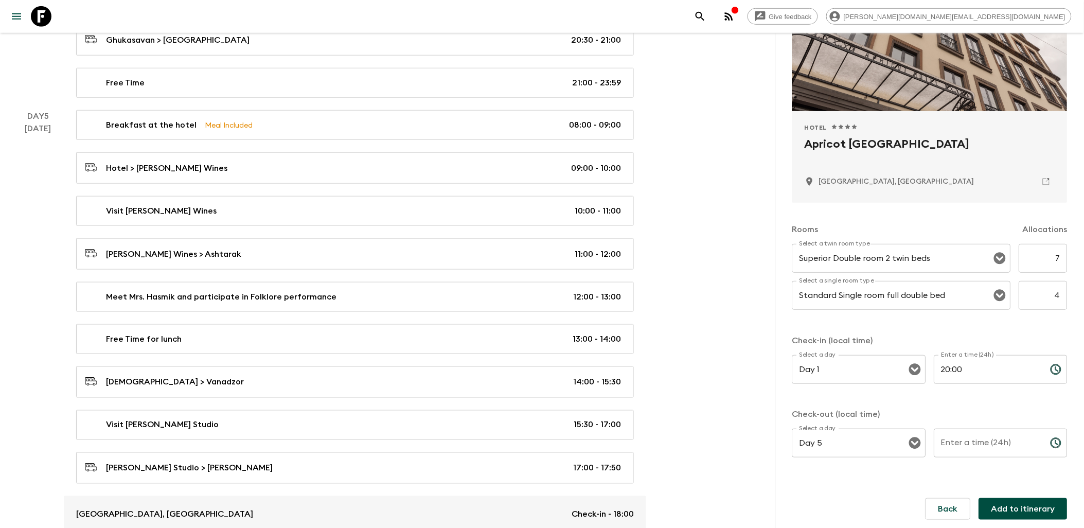
click at [1005, 440] on input "Enter a time (24h)" at bounding box center [989, 443] width 108 height 29
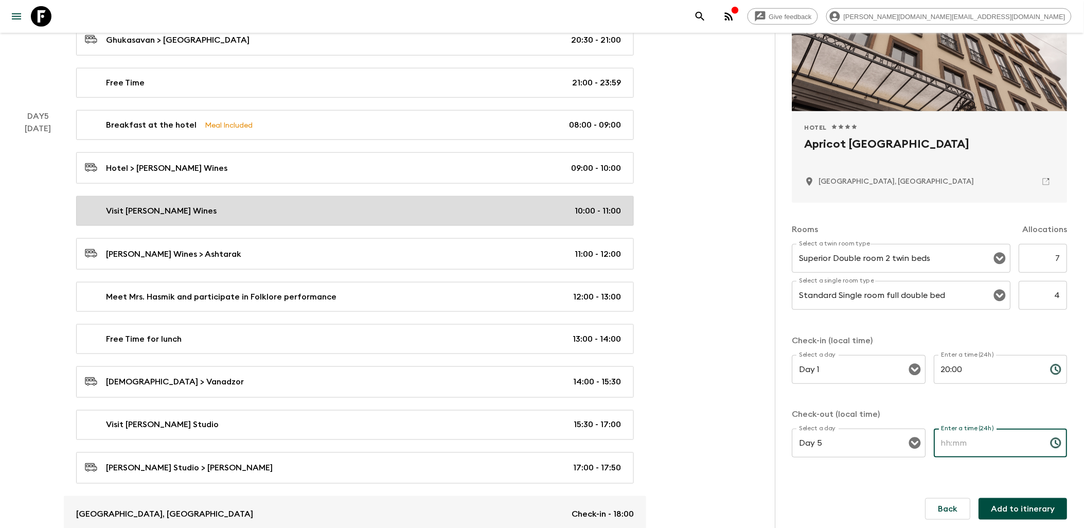
scroll to position [1658, 0]
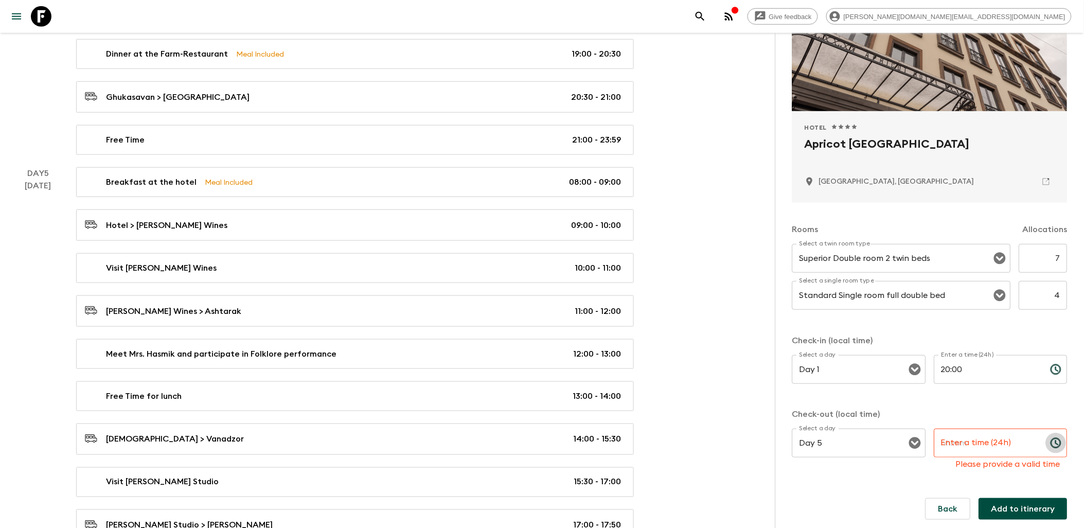
click at [1050, 441] on icon "Choose time" at bounding box center [1056, 443] width 12 height 12
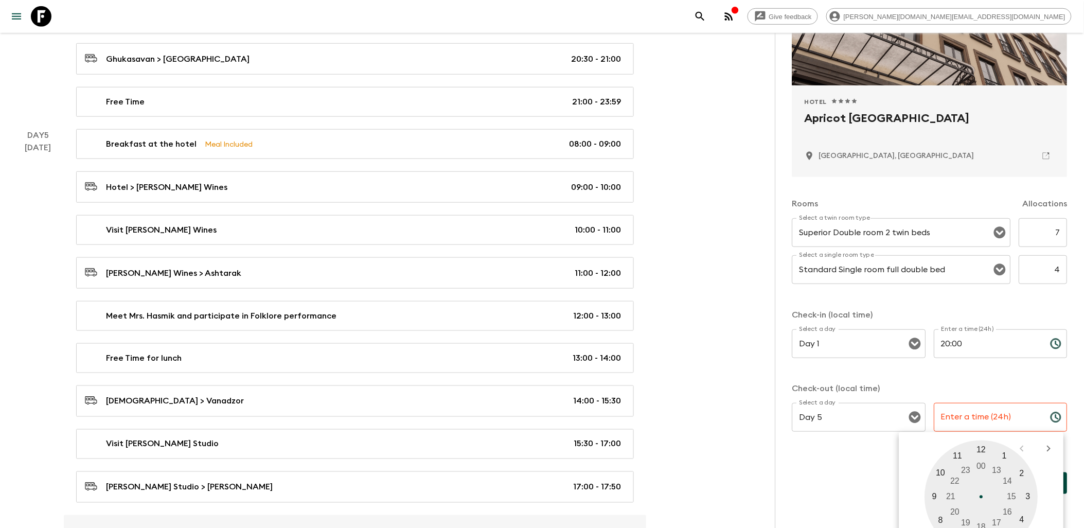
scroll to position [1772, 0]
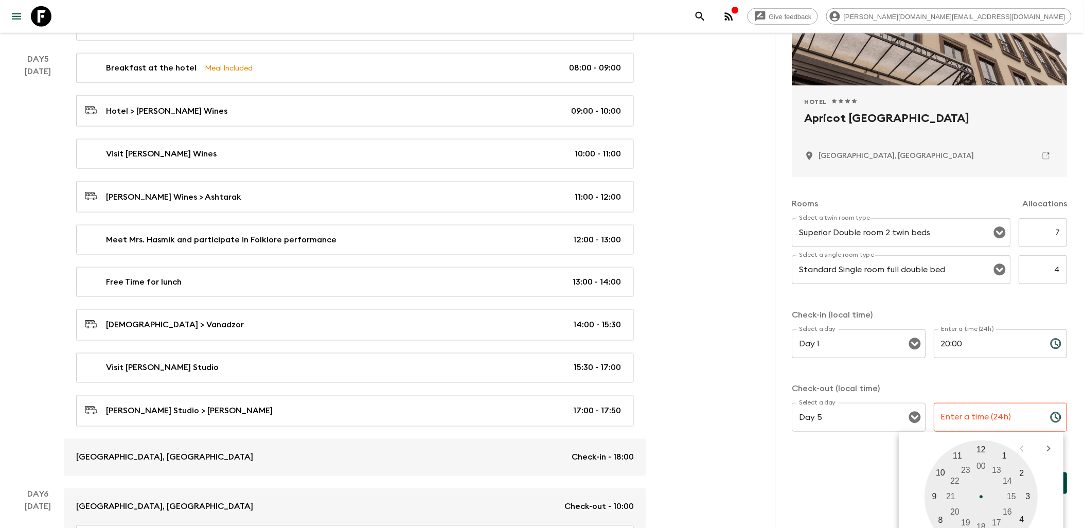
click at [973, 420] on div "Check-in (local time) Select a day Day 1 Select a day ​ Enter a time (24h) 20:0…" at bounding box center [930, 376] width 275 height 135
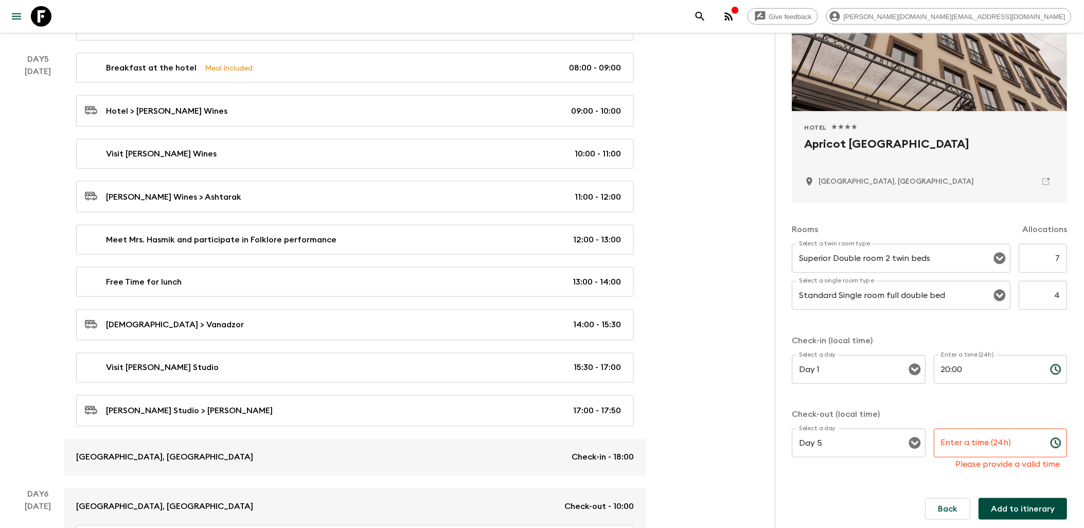
click at [983, 446] on input "Enter a time (24h)" at bounding box center [989, 443] width 108 height 29
type input "09:30"
click at [1017, 506] on button "Add to itinerary" at bounding box center [1023, 509] width 89 height 22
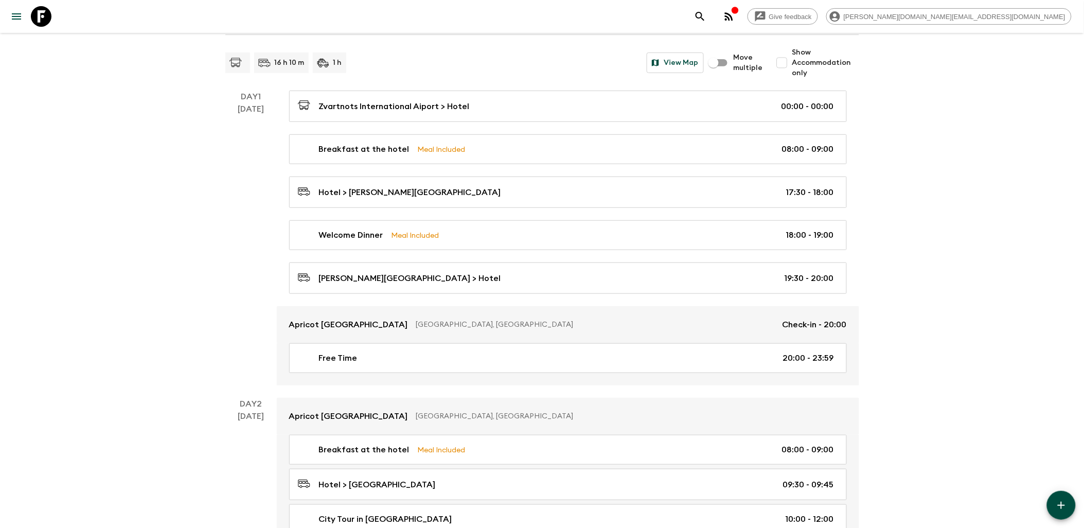
scroll to position [114, 0]
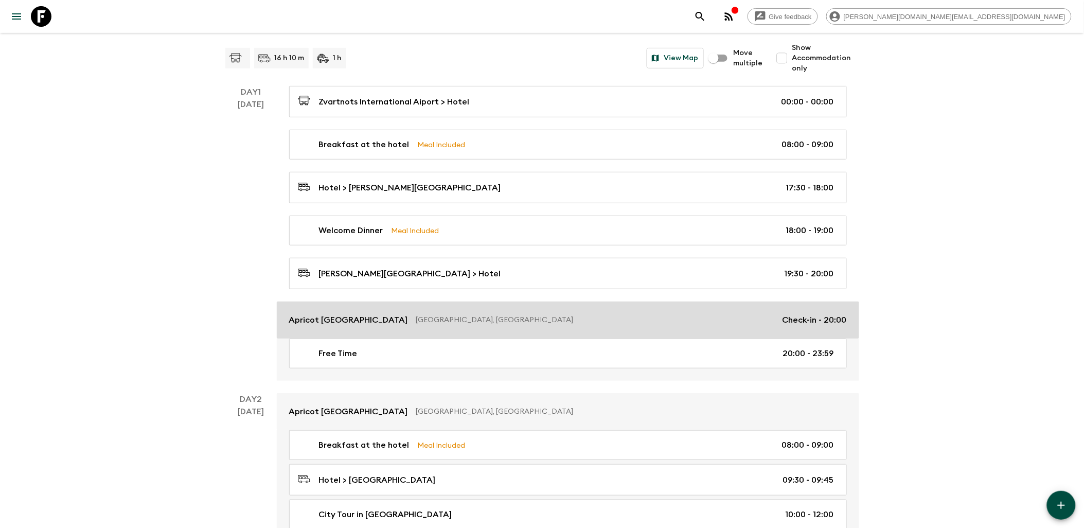
click at [813, 326] on p "Check-in - 20:00" at bounding box center [815, 320] width 64 height 12
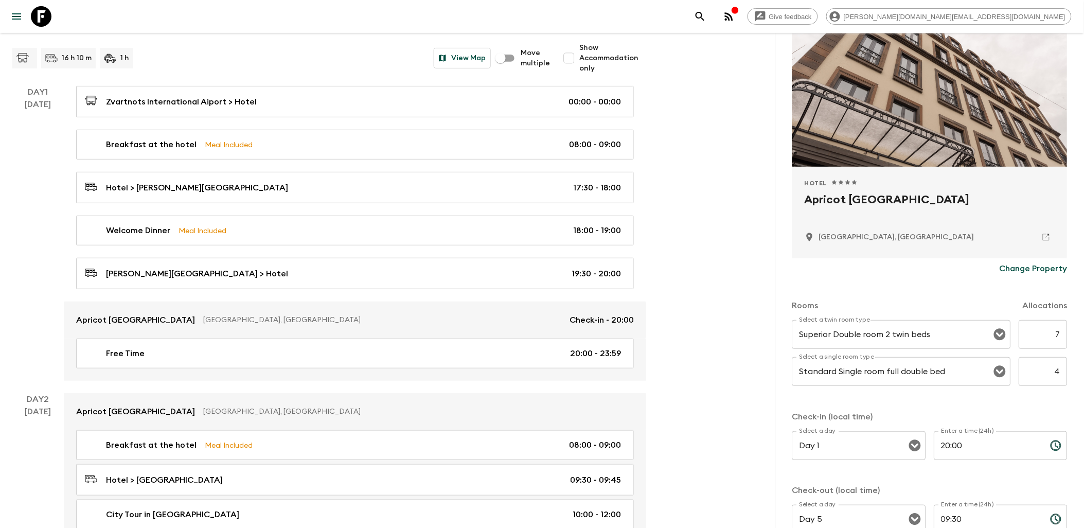
scroll to position [229, 0]
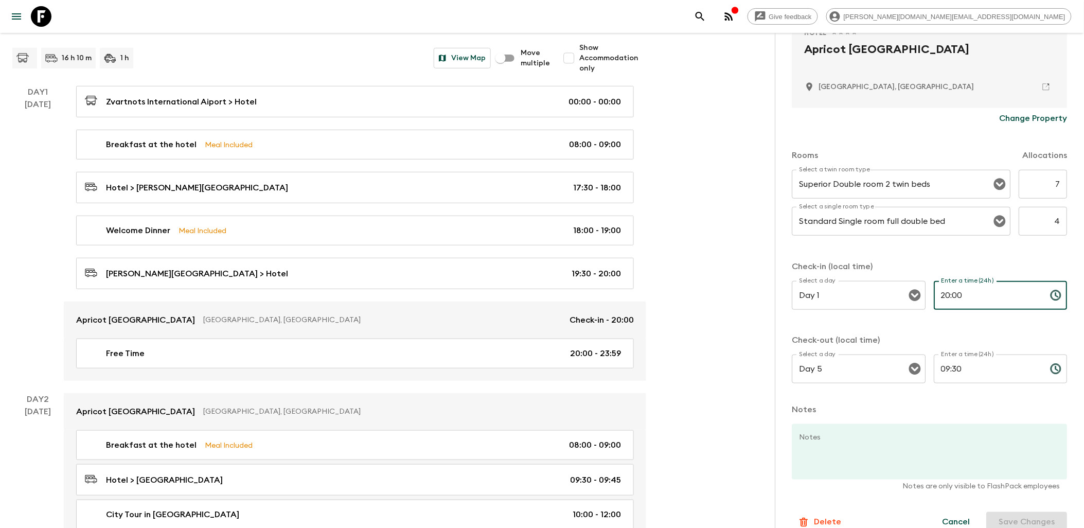
click at [957, 296] on input "20:00" at bounding box center [989, 295] width 108 height 29
drag, startPoint x: 961, startPoint y: 294, endPoint x: 932, endPoint y: 294, distance: 28.8
click at [935, 294] on input "20:00" at bounding box center [989, 295] width 108 height 29
type input "08:00"
click at [1020, 516] on button "Save Changes" at bounding box center [1027, 522] width 81 height 21
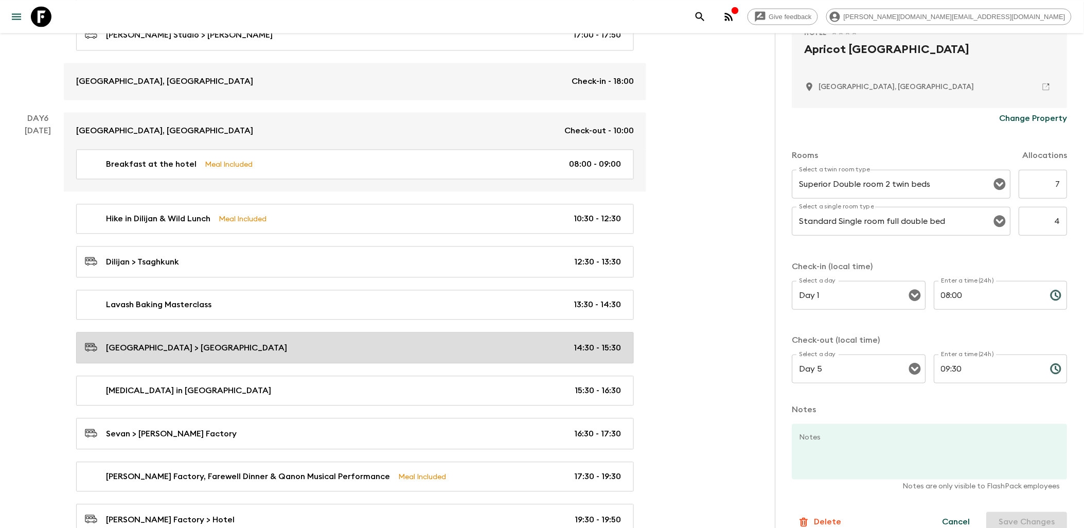
scroll to position [2277, 0]
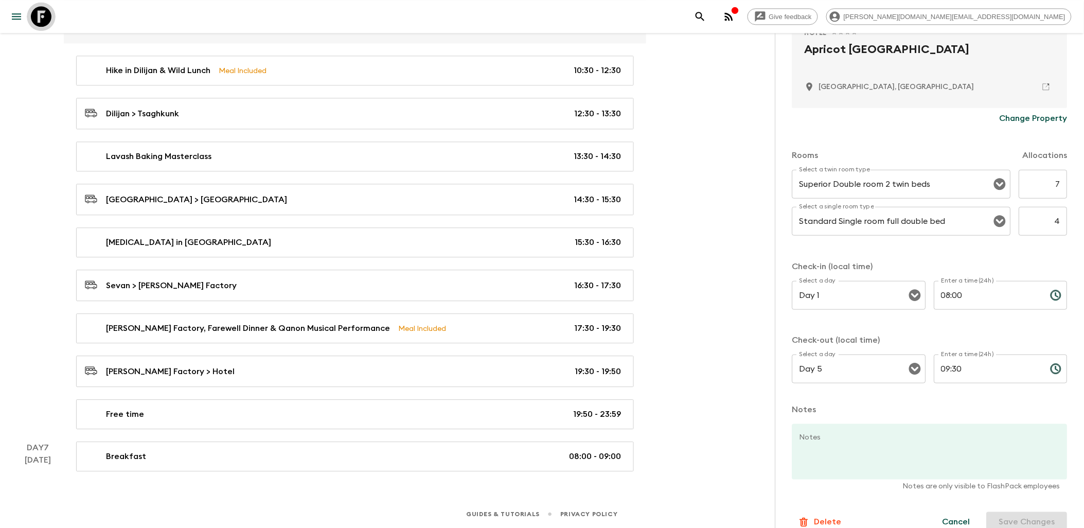
click at [45, 11] on icon at bounding box center [41, 16] width 21 height 21
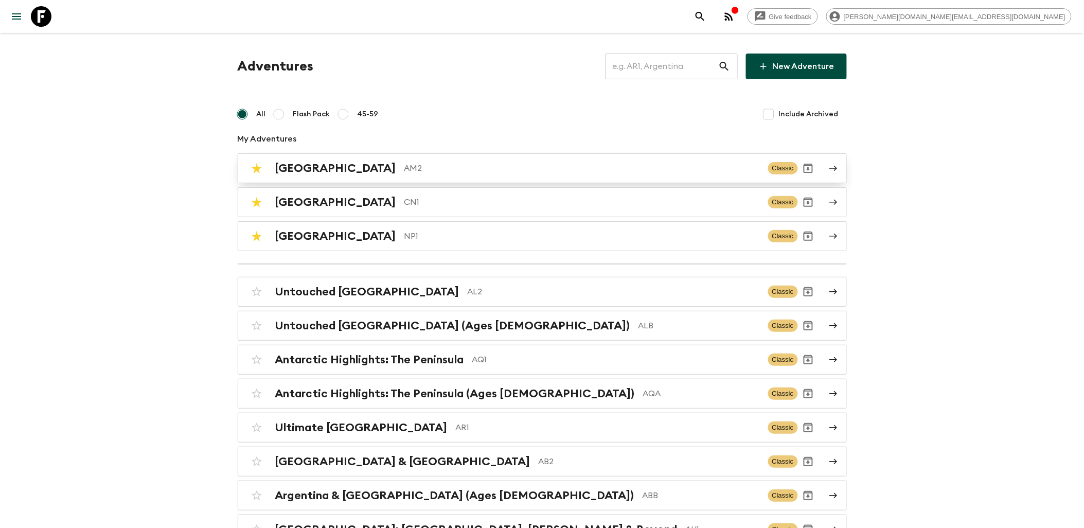
click at [443, 182] on link "Armenia AM2 Classic" at bounding box center [542, 168] width 609 height 30
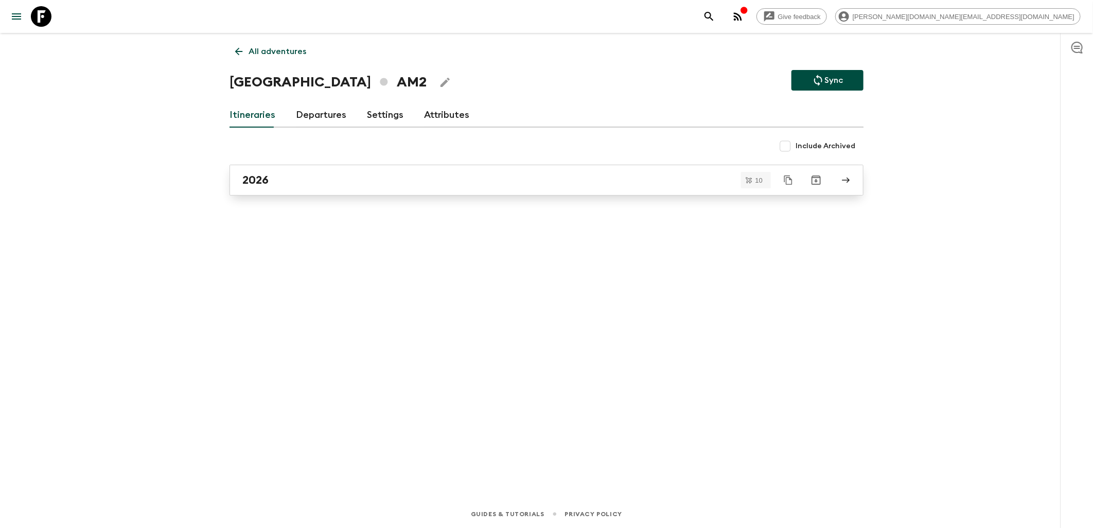
click at [352, 181] on div "2026" at bounding box center [536, 179] width 589 height 13
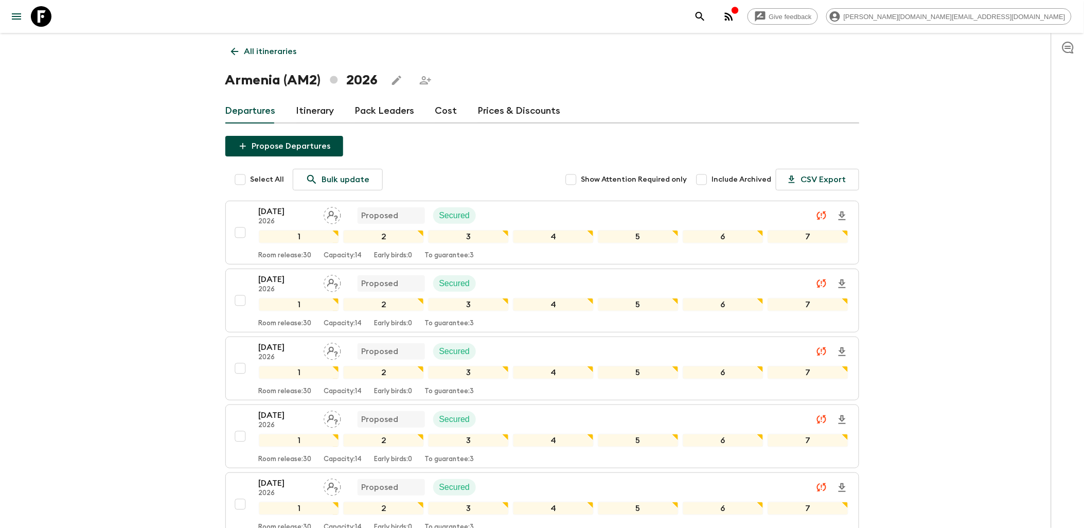
click at [450, 115] on link "Cost" at bounding box center [446, 111] width 22 height 25
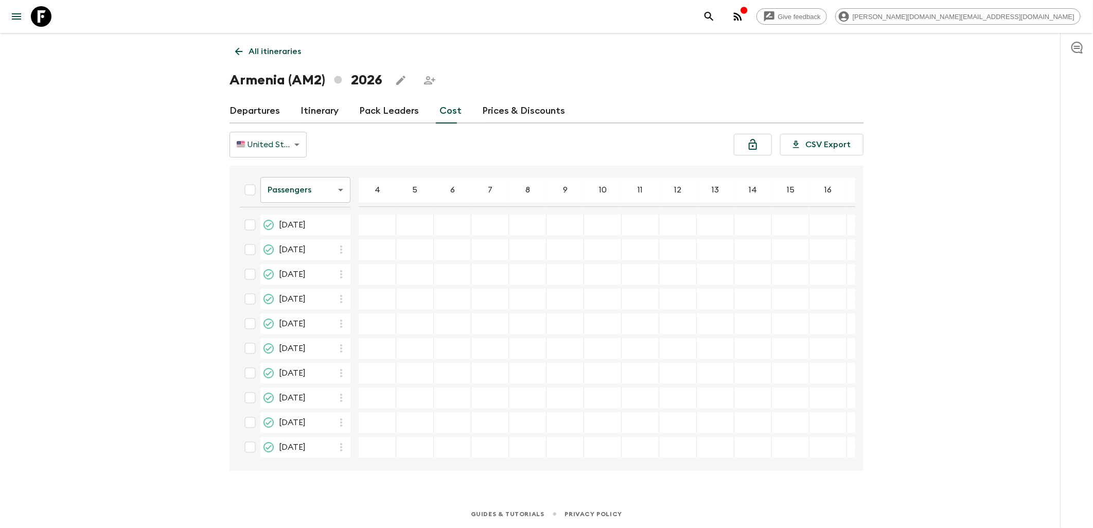
click at [250, 251] on input "checkbox" at bounding box center [250, 249] width 21 height 21
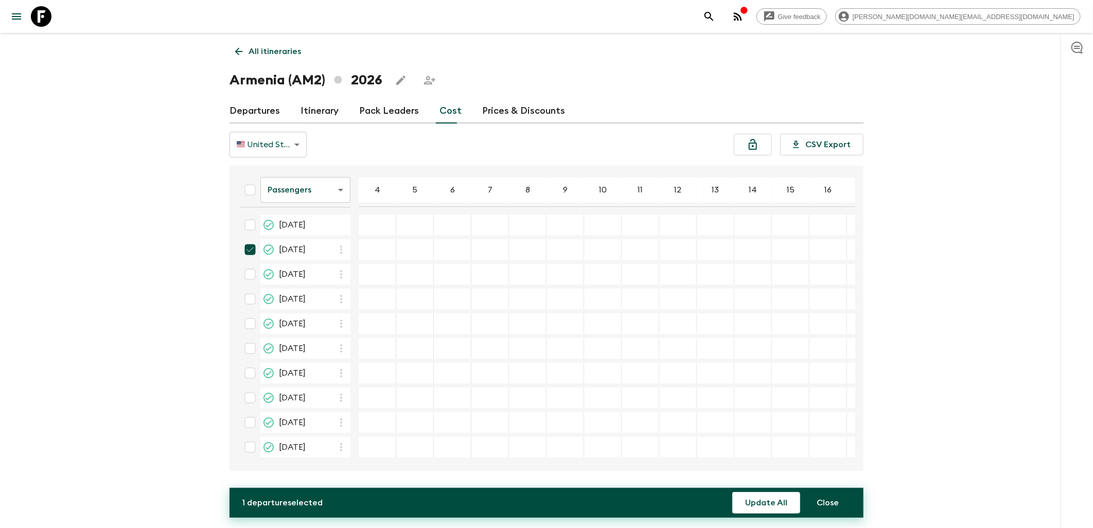
click at [250, 251] on input "checkbox" at bounding box center [250, 249] width 21 height 21
checkbox input "false"
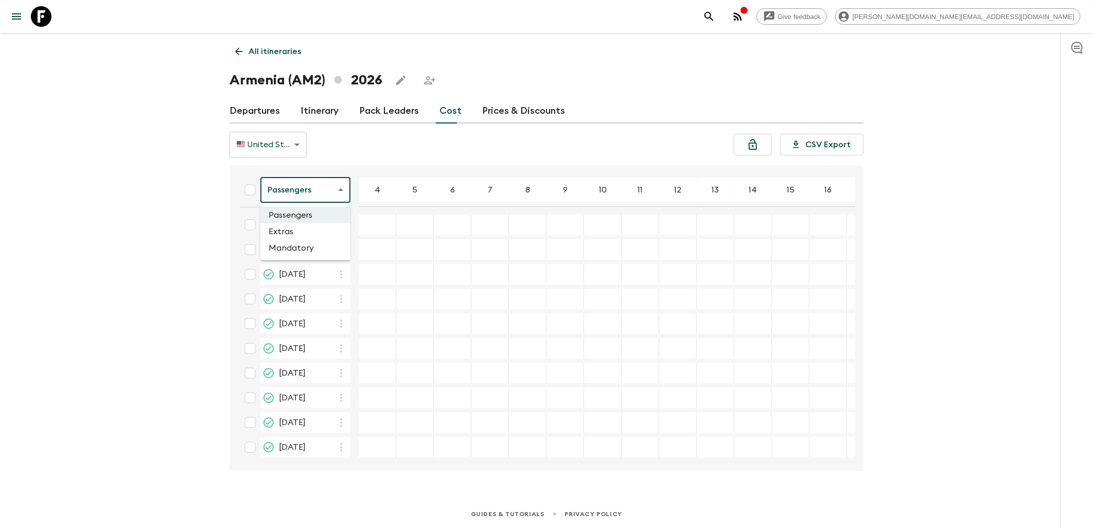
click at [327, 188] on body "Give feedback [PERSON_NAME][DOMAIN_NAME][EMAIL_ADDRESS][DOMAIN_NAME] All itiner…" at bounding box center [546, 264] width 1093 height 528
click at [300, 247] on li "Mandatory" at bounding box center [305, 248] width 90 height 16
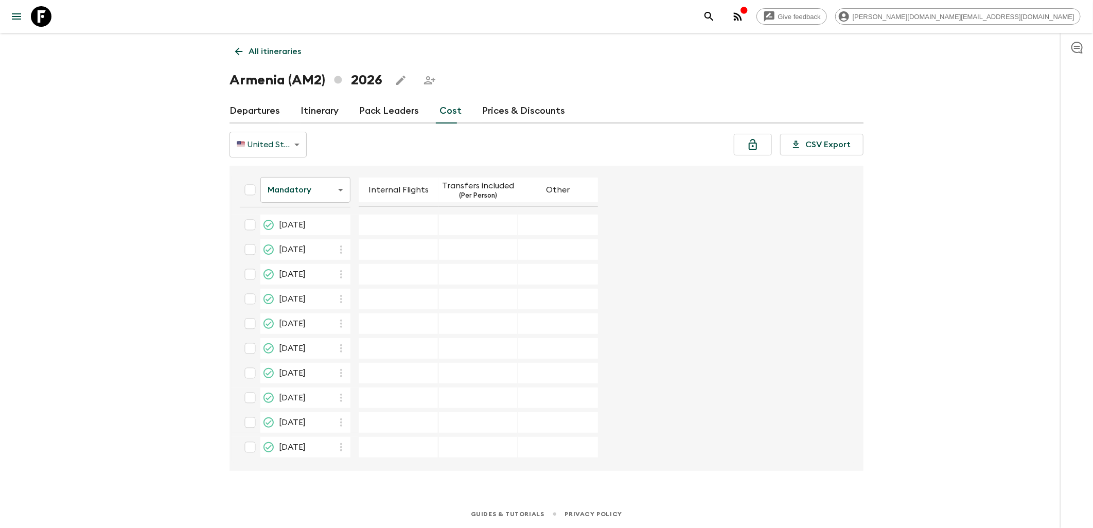
click at [323, 188] on body "Give feedback [PERSON_NAME][DOMAIN_NAME][EMAIL_ADDRESS][DOMAIN_NAME] All itiner…" at bounding box center [546, 264] width 1093 height 528
click at [304, 227] on li "Extras" at bounding box center [305, 231] width 90 height 16
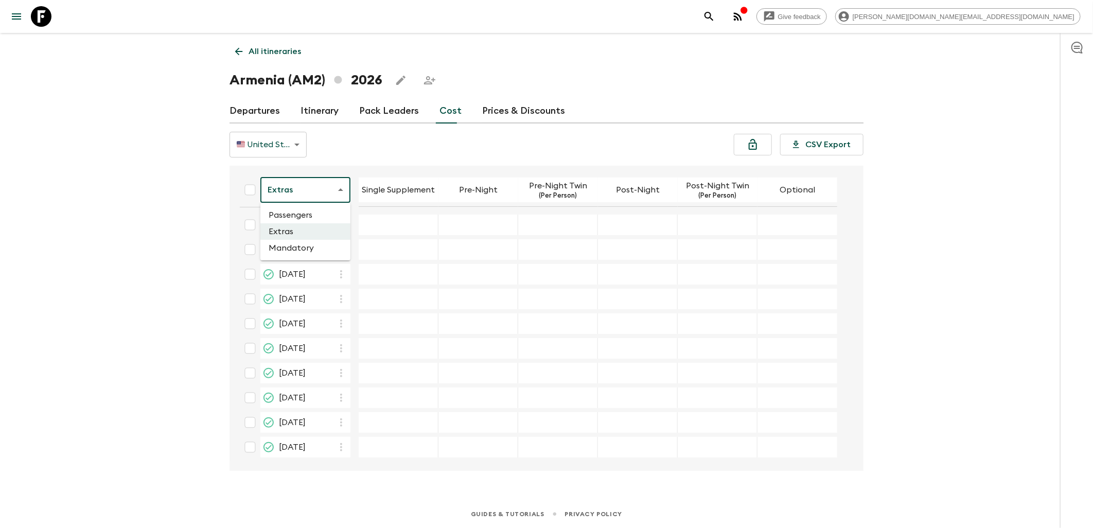
click at [338, 189] on body "Give feedback [PERSON_NAME][DOMAIN_NAME][EMAIL_ADDRESS][DOMAIN_NAME] All itiner…" at bounding box center [546, 264] width 1093 height 528
click at [295, 244] on li "Mandatory" at bounding box center [305, 248] width 90 height 16
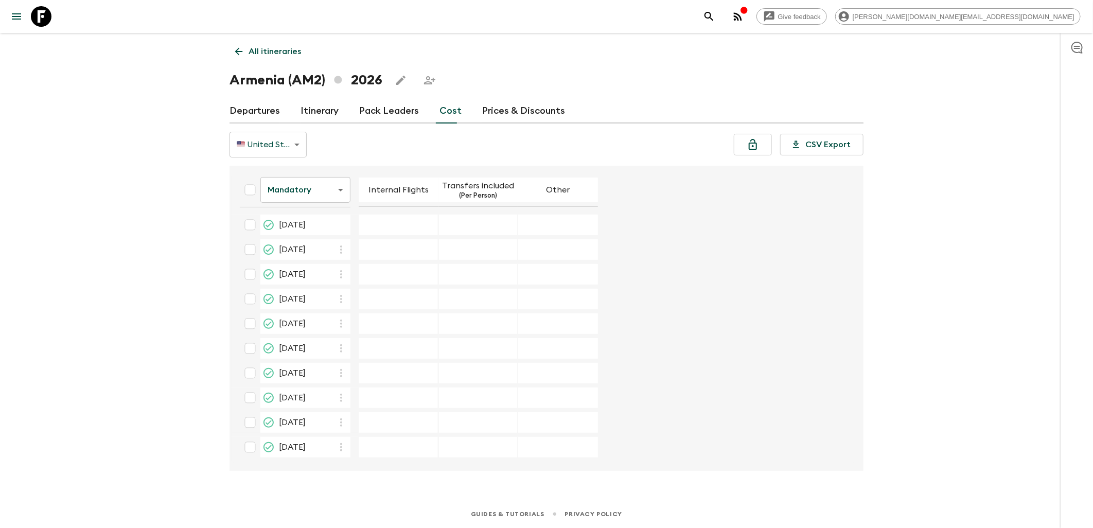
click at [340, 195] on body "Give feedback [PERSON_NAME][DOMAIN_NAME][EMAIL_ADDRESS][DOMAIN_NAME] All itiner…" at bounding box center [546, 264] width 1093 height 528
click at [311, 216] on li "Passengers" at bounding box center [305, 215] width 90 height 16
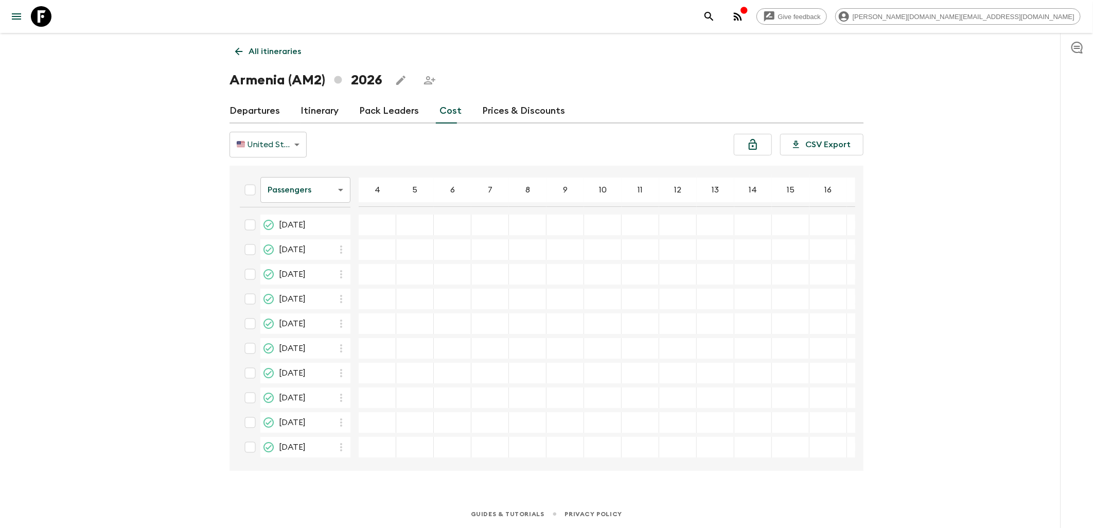
click at [332, 184] on body "Give feedback [PERSON_NAME][DOMAIN_NAME][EMAIL_ADDRESS][DOMAIN_NAME] All itiner…" at bounding box center [546, 264] width 1093 height 528
click at [311, 245] on li "Mandatory" at bounding box center [305, 248] width 90 height 16
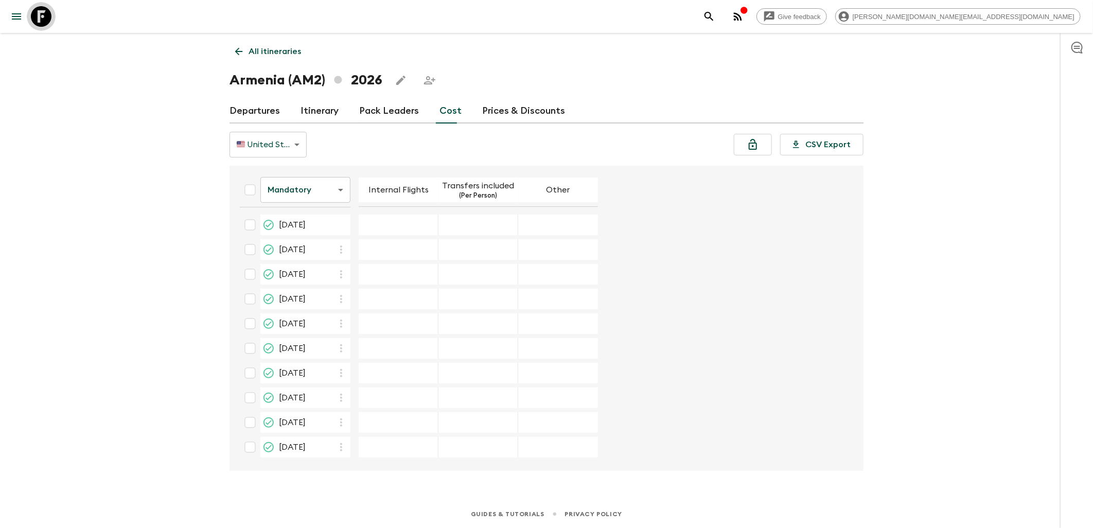
click at [48, 17] on icon at bounding box center [41, 16] width 21 height 21
